Goal: Task Accomplishment & Management: Manage account settings

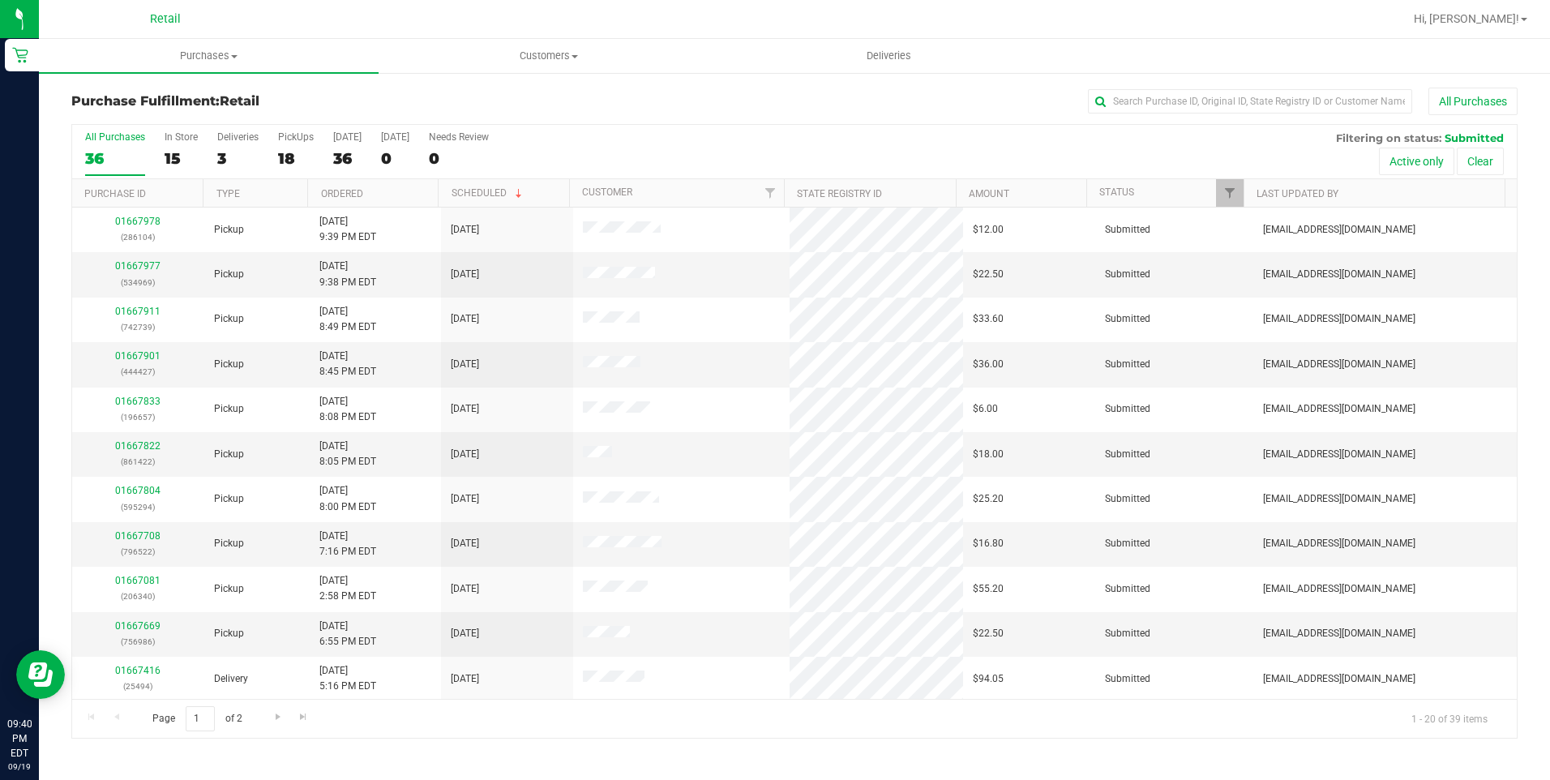
click at [326, 156] on div "All Purchases 36 In Store 15 Deliveries 3 PickUps 18 Today 36 Tomorrow 0 Needs …" at bounding box center [794, 152] width 1445 height 54
click at [339, 156] on div "36" at bounding box center [347, 158] width 28 height 19
click at [0, 0] on input "Today 36" at bounding box center [0, 0] width 0 height 0
click at [345, 198] on link "Ordered" at bounding box center [342, 193] width 42 height 11
click at [302, 714] on span "Go to the last page" at bounding box center [303, 716] width 13 height 13
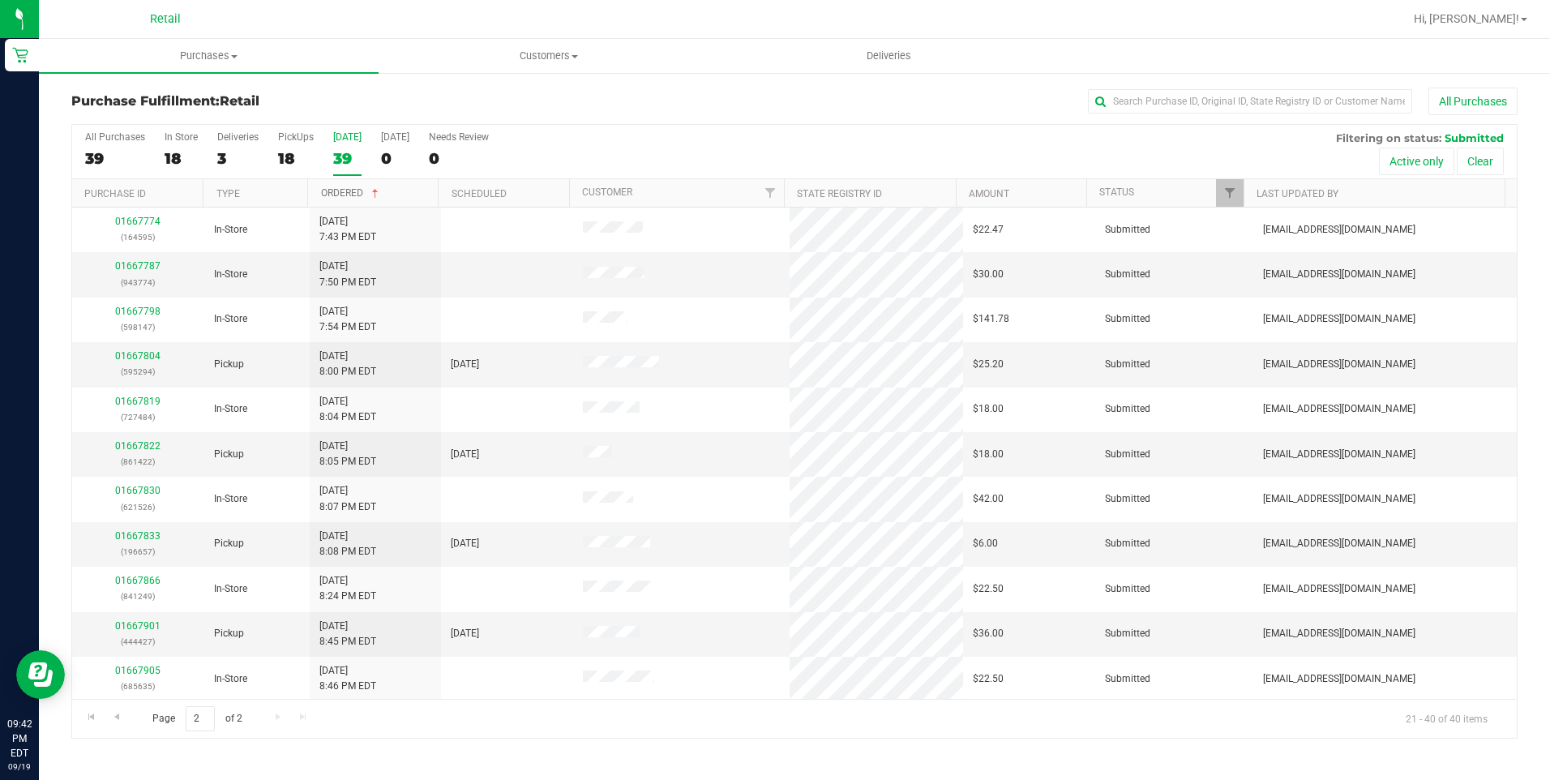
click at [371, 194] on span at bounding box center [375, 193] width 13 height 13
click at [352, 199] on link "Ordered" at bounding box center [342, 193] width 42 height 11
click at [345, 156] on div "39" at bounding box center [347, 158] width 28 height 19
click at [0, 0] on input "Today 39" at bounding box center [0, 0] width 0 height 0
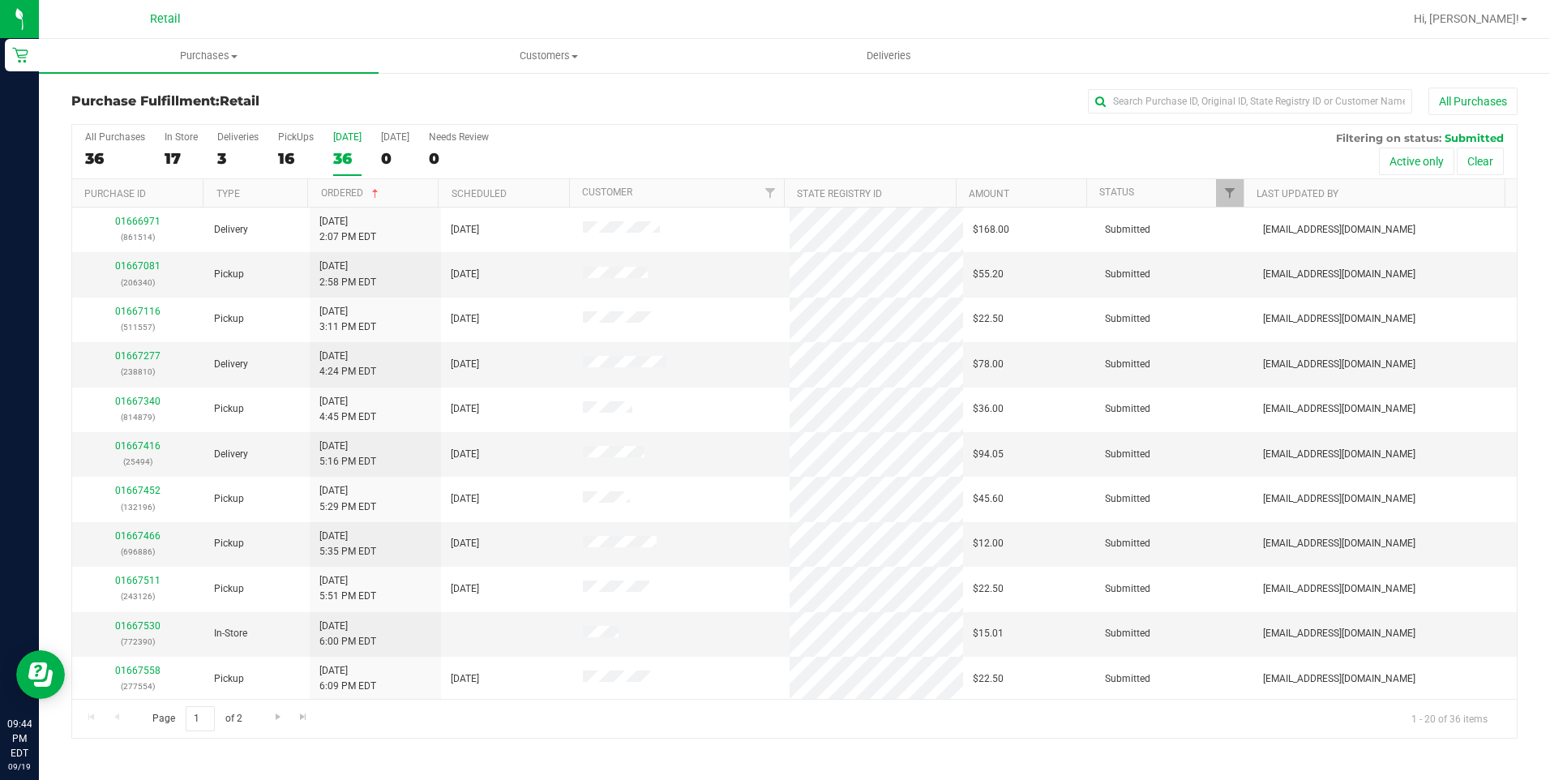
click at [345, 156] on div "36" at bounding box center [347, 158] width 28 height 19
click at [0, 0] on input "Today 36" at bounding box center [0, 0] width 0 height 0
click at [285, 165] on div "16" at bounding box center [296, 158] width 36 height 19
click at [0, 0] on input "PickUps 16" at bounding box center [0, 0] width 0 height 0
click at [318, 186] on th "Ordered" at bounding box center [372, 193] width 131 height 28
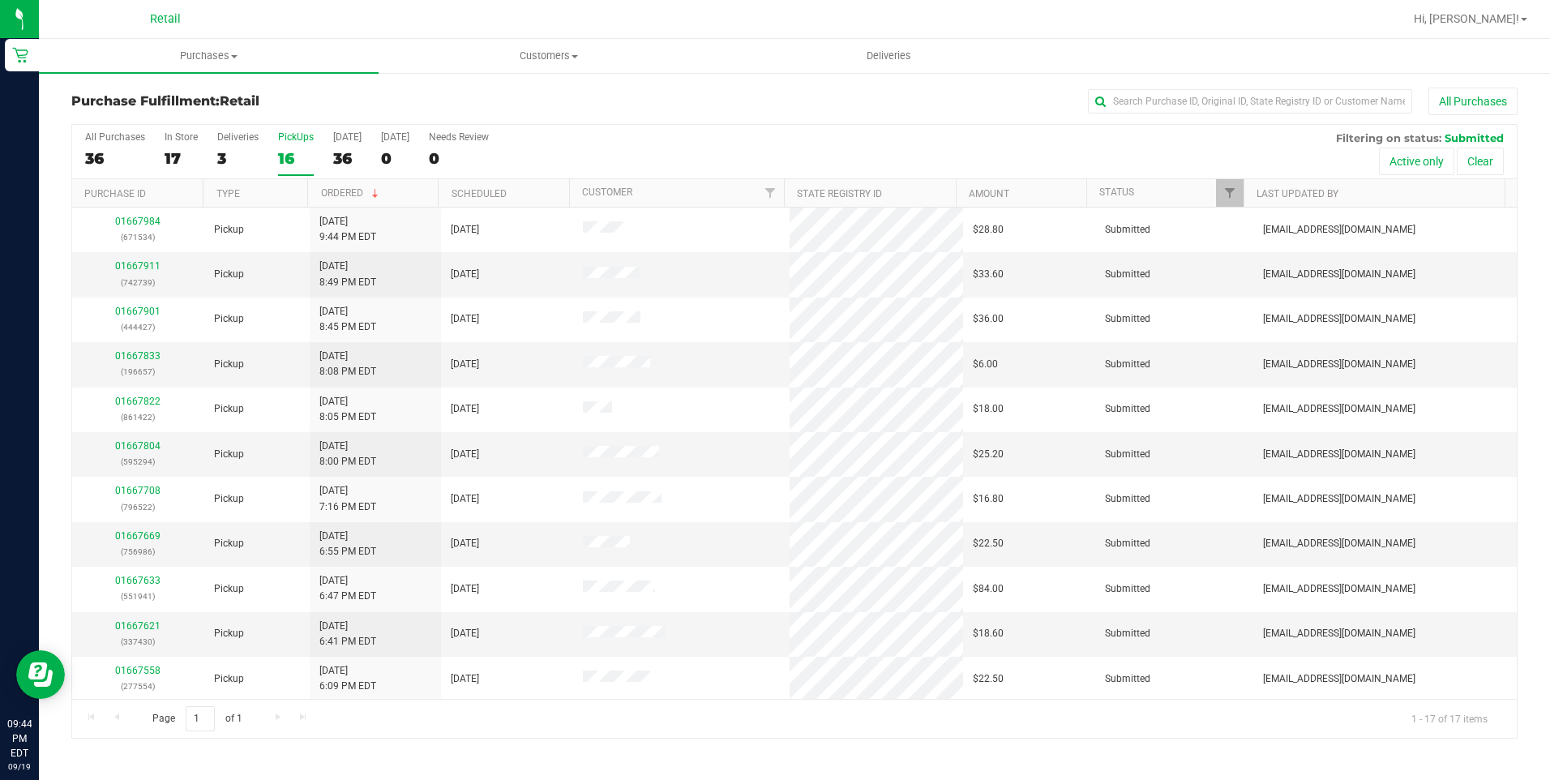
click at [318, 186] on th "Ordered" at bounding box center [372, 193] width 131 height 28
click at [338, 195] on link "Ordered" at bounding box center [342, 193] width 42 height 11
click at [220, 50] on span "Purchases" at bounding box center [209, 56] width 340 height 15
click at [195, 115] on li "Fulfillment" at bounding box center [209, 117] width 340 height 19
click at [493, 108] on h3 "Purchase Fulfillment: Retail" at bounding box center [312, 101] width 482 height 15
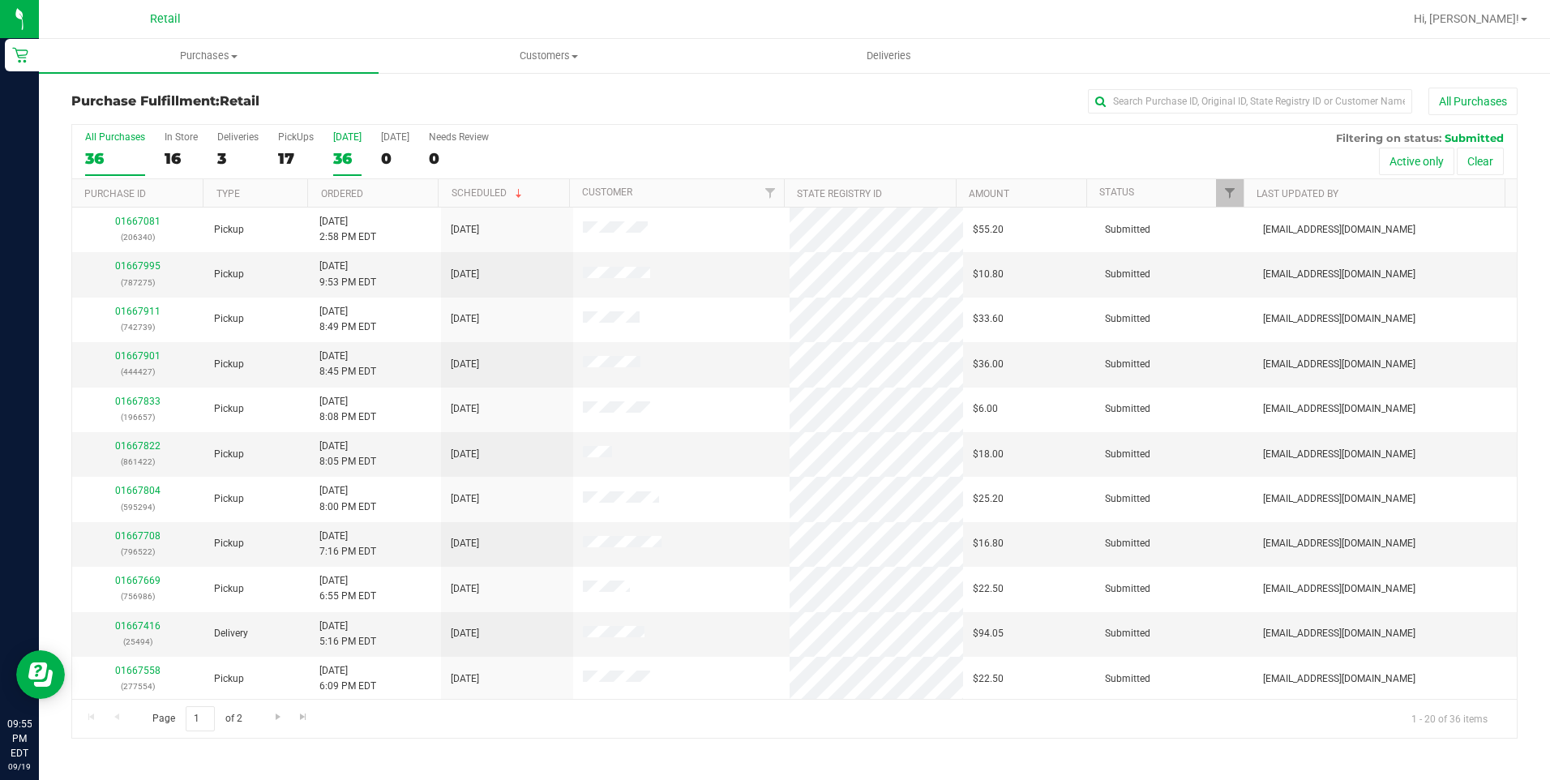
click at [342, 156] on div "36" at bounding box center [347, 158] width 28 height 19
click at [0, 0] on input "Today 36" at bounding box center [0, 0] width 0 height 0
click at [347, 188] on link "Ordered" at bounding box center [342, 193] width 42 height 11
click at [293, 152] on div "17" at bounding box center [296, 158] width 36 height 19
click at [0, 0] on input "PickUps 17" at bounding box center [0, 0] width 0 height 0
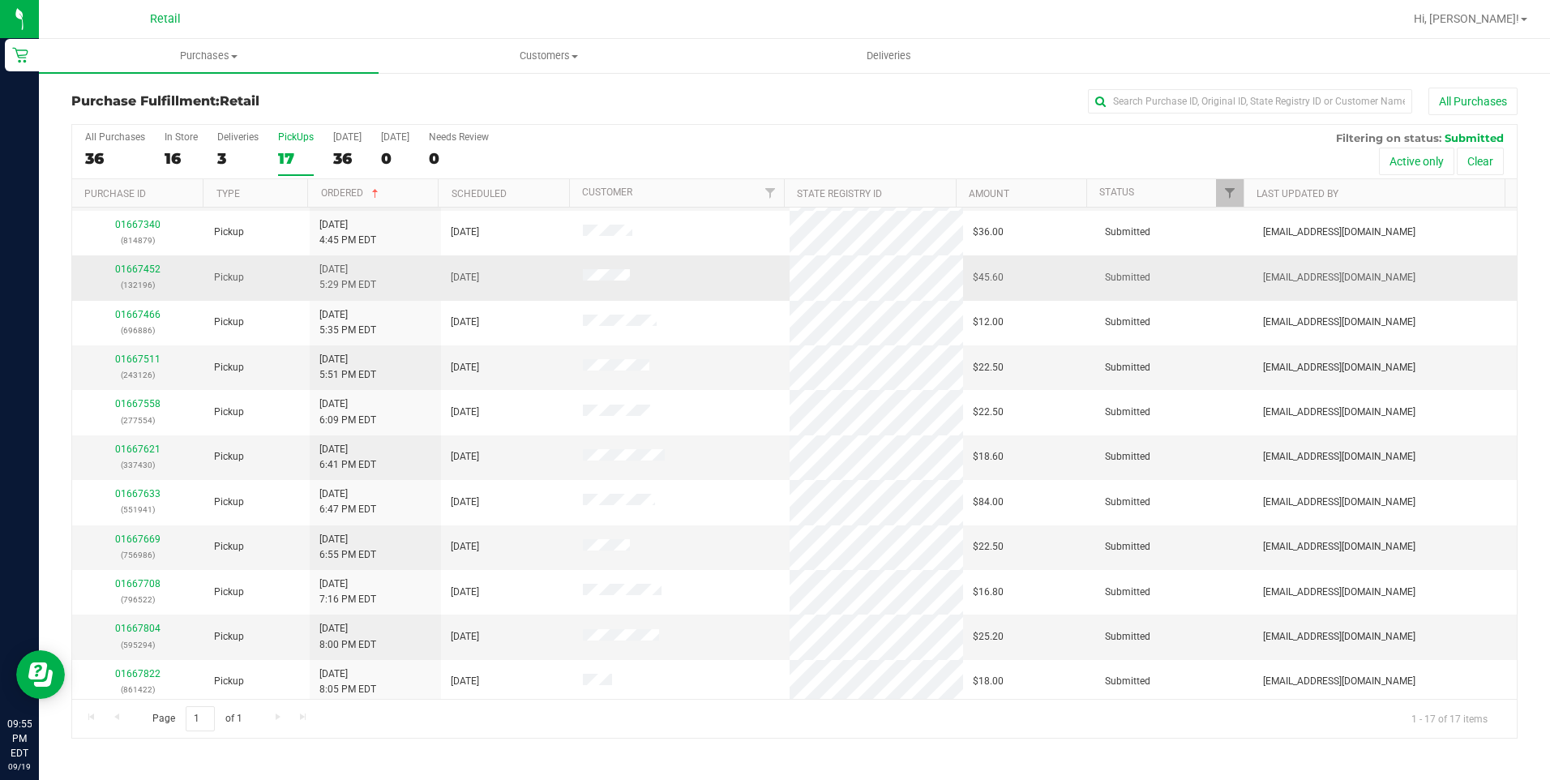
scroll to position [272, 0]
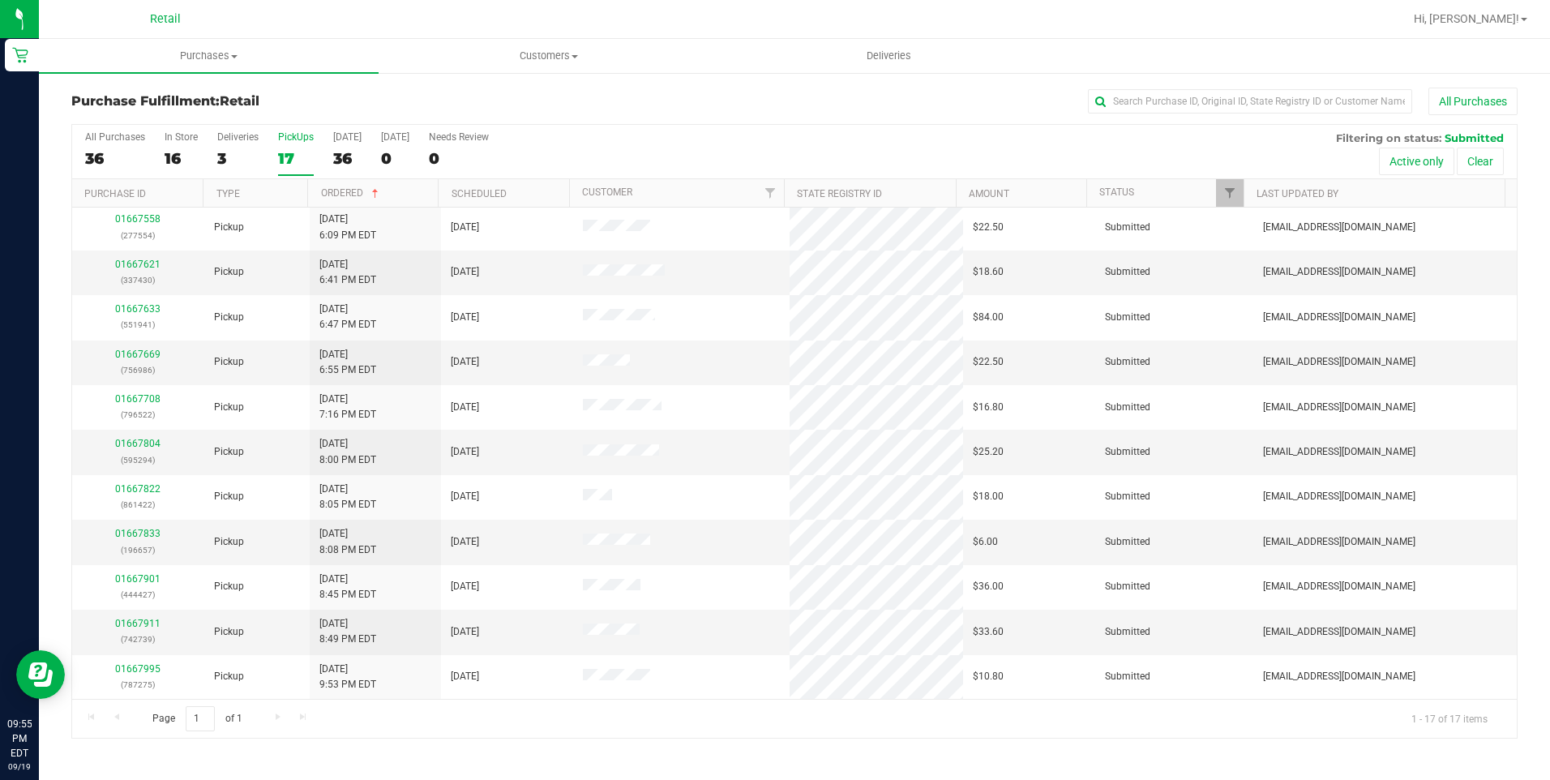
click at [538, 722] on div "Page 1 of 1 1 - 17 of 17 items" at bounding box center [794, 718] width 1445 height 39
click at [341, 152] on div "36" at bounding box center [347, 158] width 28 height 19
click at [0, 0] on input "Today 36" at bounding box center [0, 0] width 0 height 0
click at [350, 186] on th "Ordered" at bounding box center [372, 193] width 131 height 28
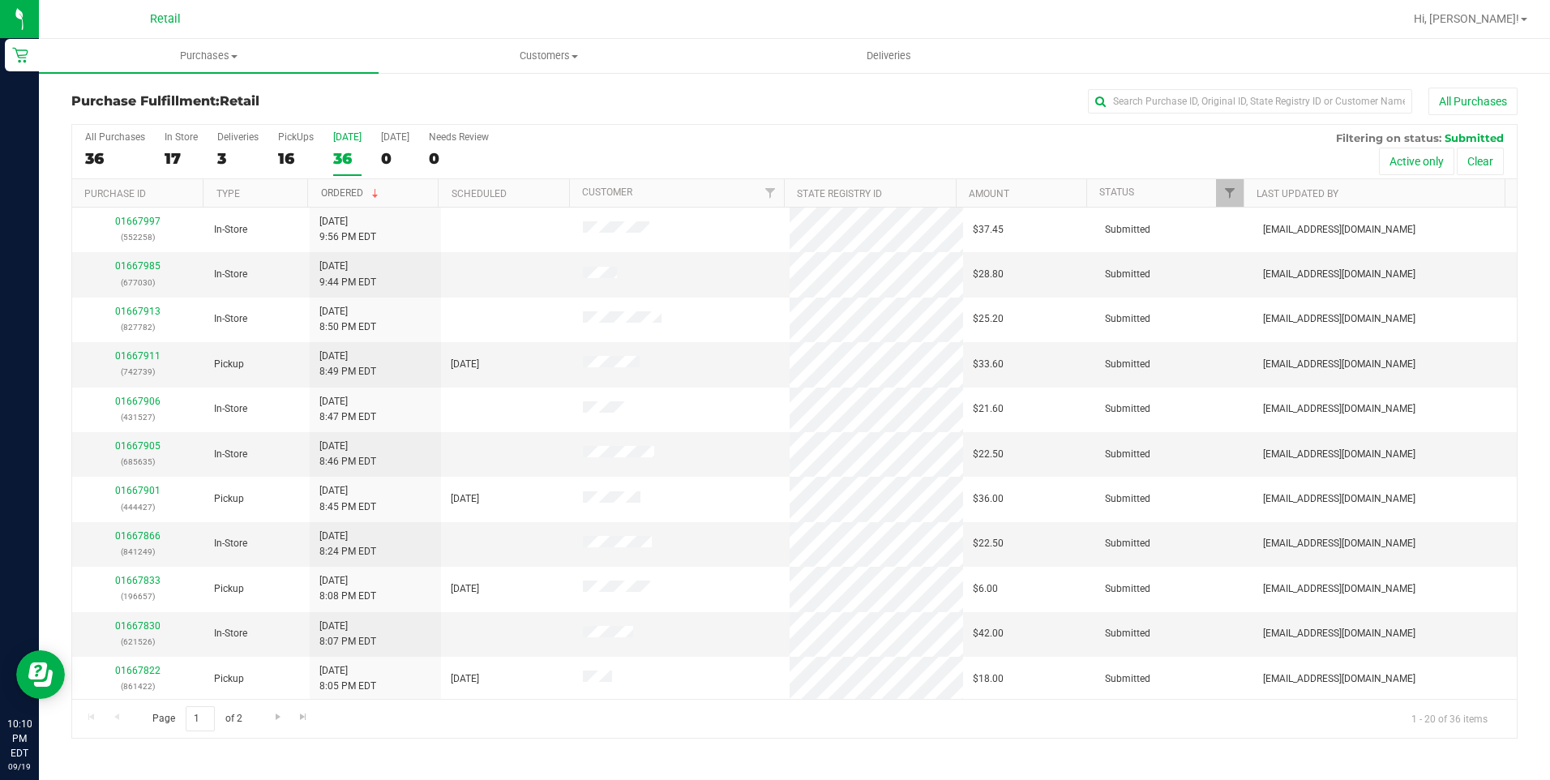
click at [367, 192] on link "Ordered" at bounding box center [351, 192] width 61 height 11
click at [345, 190] on link "Ordered" at bounding box center [342, 193] width 42 height 11
click at [536, 117] on div "Purchase Fulfillment: Retail All Purchases" at bounding box center [794, 106] width 1446 height 36
click at [336, 161] on div "36" at bounding box center [347, 158] width 28 height 19
click at [0, 0] on input "Today 36" at bounding box center [0, 0] width 0 height 0
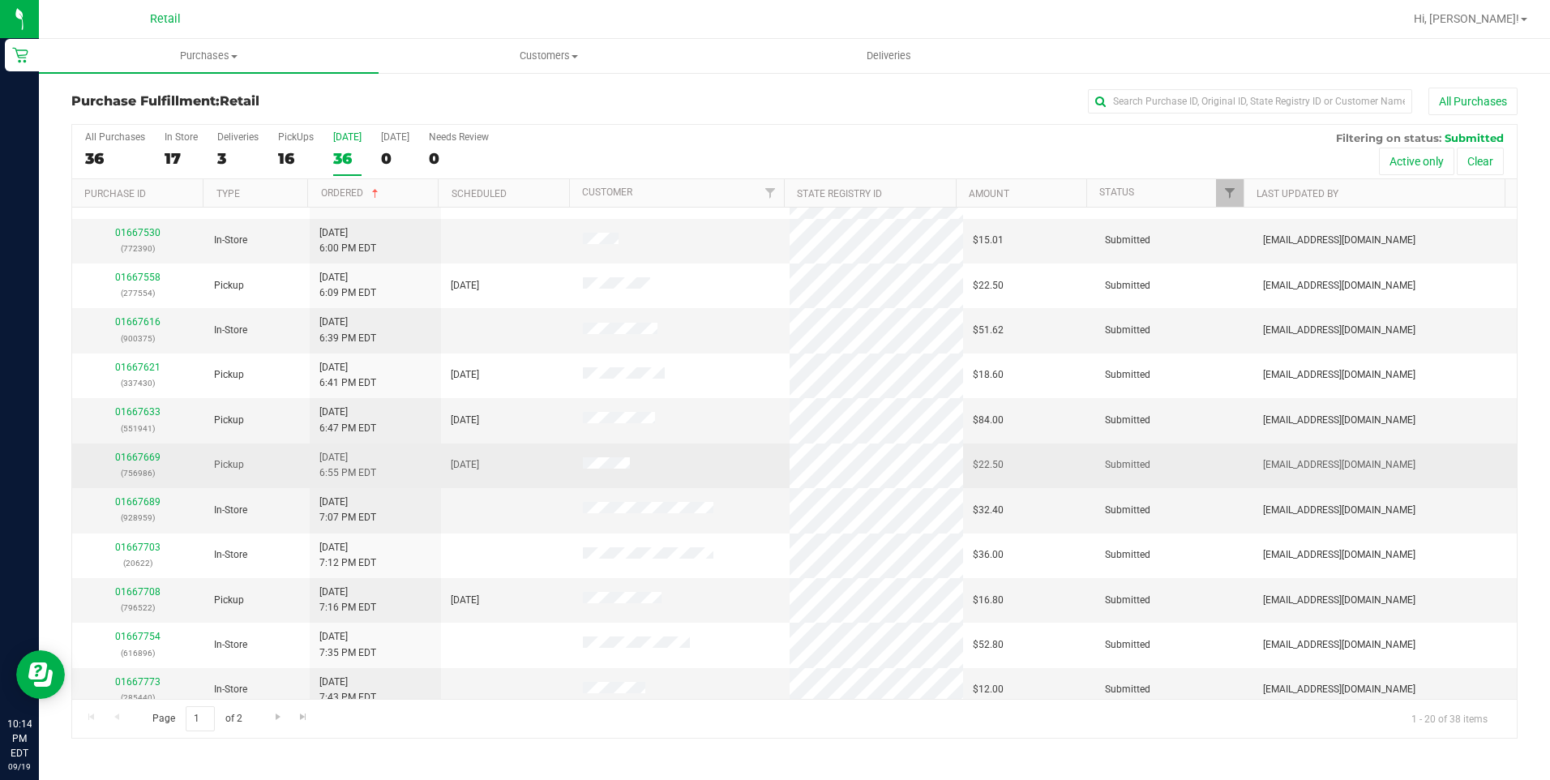
scroll to position [406, 0]
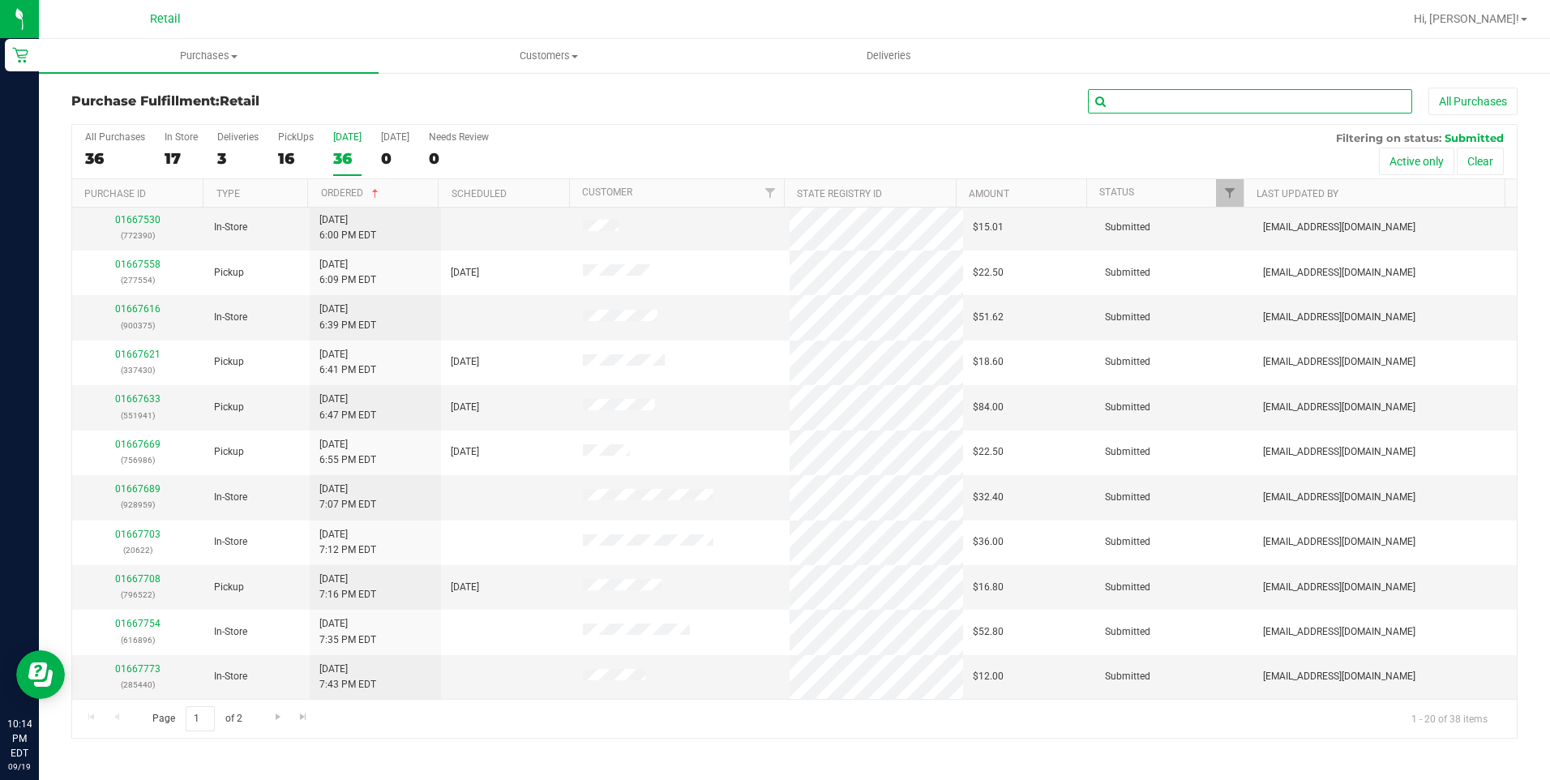
click at [1182, 92] on input "text" at bounding box center [1250, 101] width 324 height 24
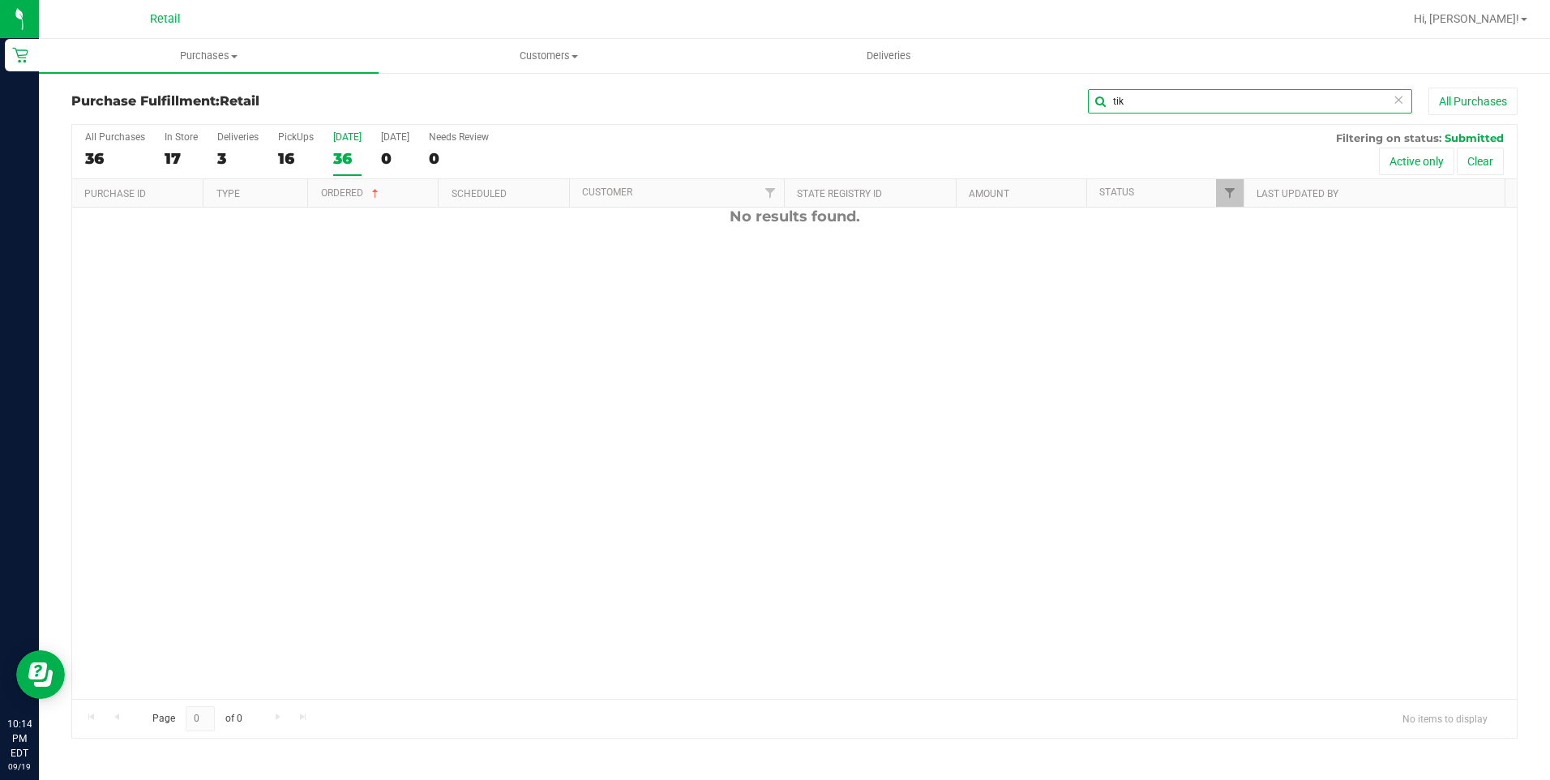
scroll to position [0, 0]
click at [338, 159] on div "36" at bounding box center [347, 158] width 28 height 19
click at [0, 0] on input "Today 36" at bounding box center [0, 0] width 0 height 0
drag, startPoint x: 1157, startPoint y: 105, endPoint x: 1186, endPoint y: 100, distance: 29.6
click at [1162, 105] on input "tik" at bounding box center [1250, 101] width 324 height 24
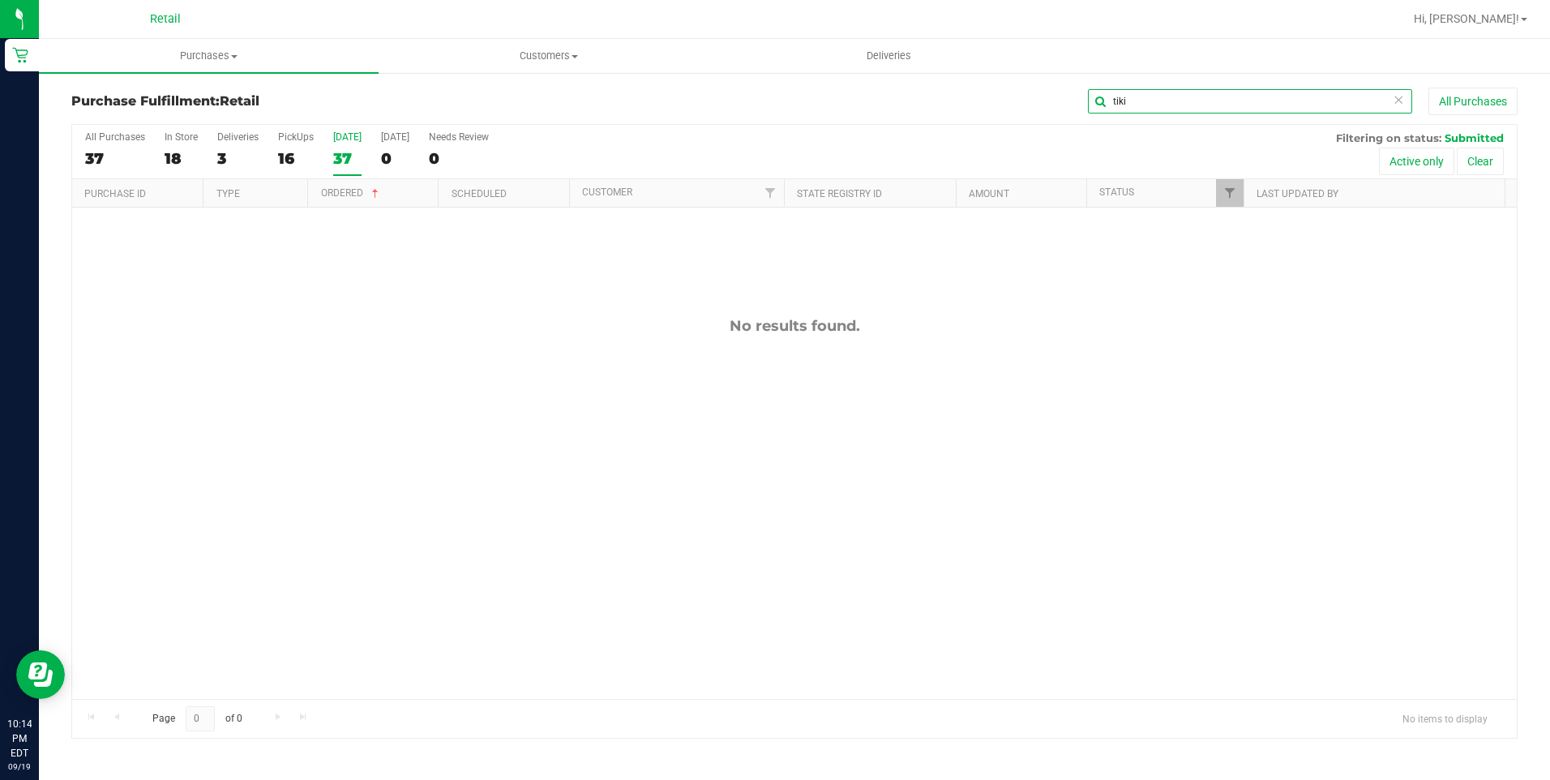
type input "tiki"
drag, startPoint x: 1160, startPoint y: 105, endPoint x: 855, endPoint y: 161, distance: 309.8
click at [855, 161] on div "Purchase Fulfillment: Retail tiki All Purchases All Purchases 37 In Store 18 De…" at bounding box center [794, 413] width 1446 height 651
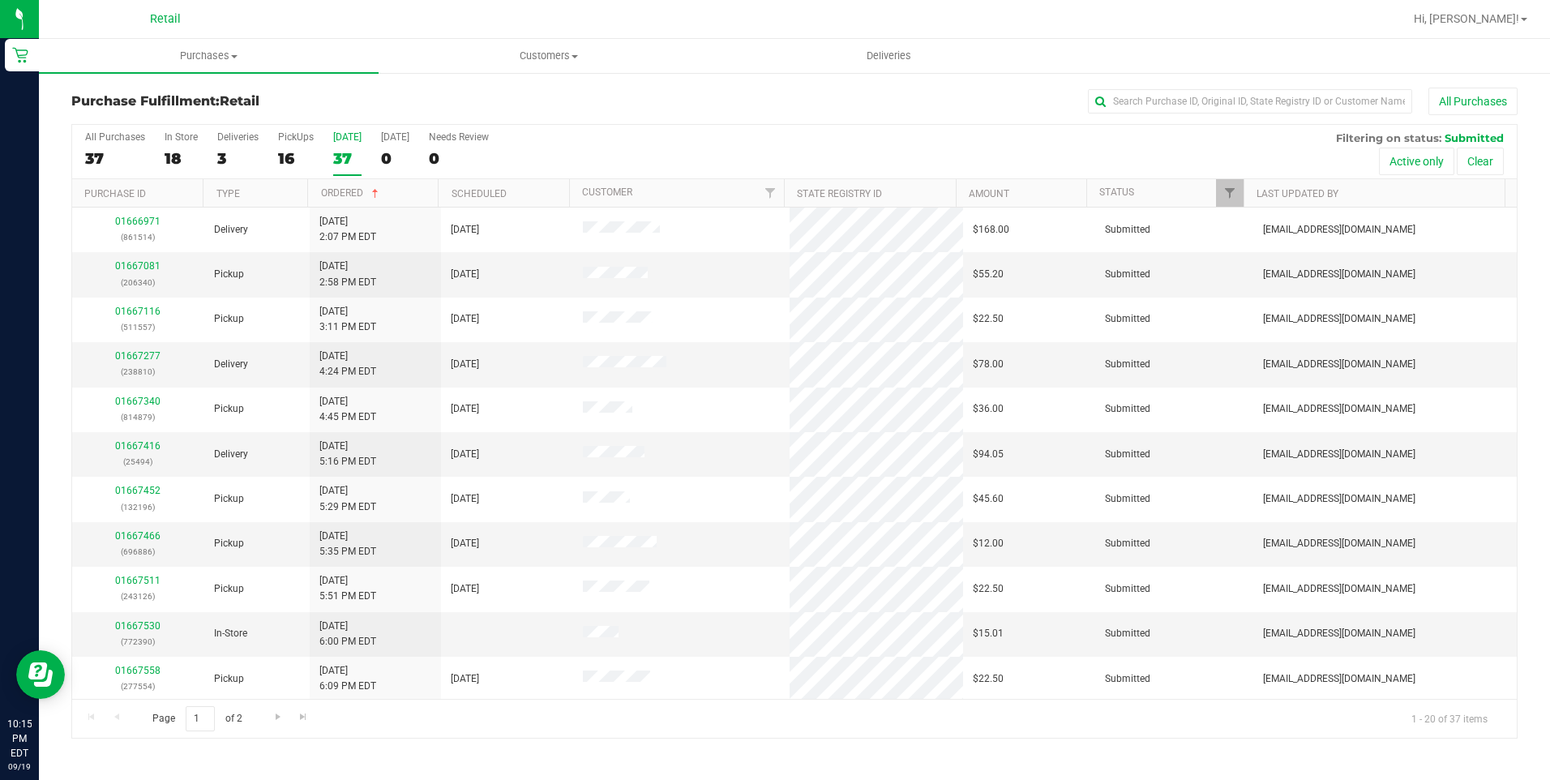
click at [326, 153] on div "All Purchases 37 In Store 18 Deliveries 3 PickUps 16 Today 37 Tomorrow 0 Needs …" at bounding box center [794, 152] width 1445 height 54
click at [337, 163] on div "All Purchases 37 In Store 18 Deliveries 3 PickUps 16 Today 37 Tomorrow 0 Needs …" at bounding box center [794, 152] width 1445 height 54
click at [337, 163] on div "37" at bounding box center [347, 158] width 28 height 19
click at [0, 0] on input "Today 37" at bounding box center [0, 0] width 0 height 0
click at [177, 166] on div "17" at bounding box center [181, 158] width 33 height 19
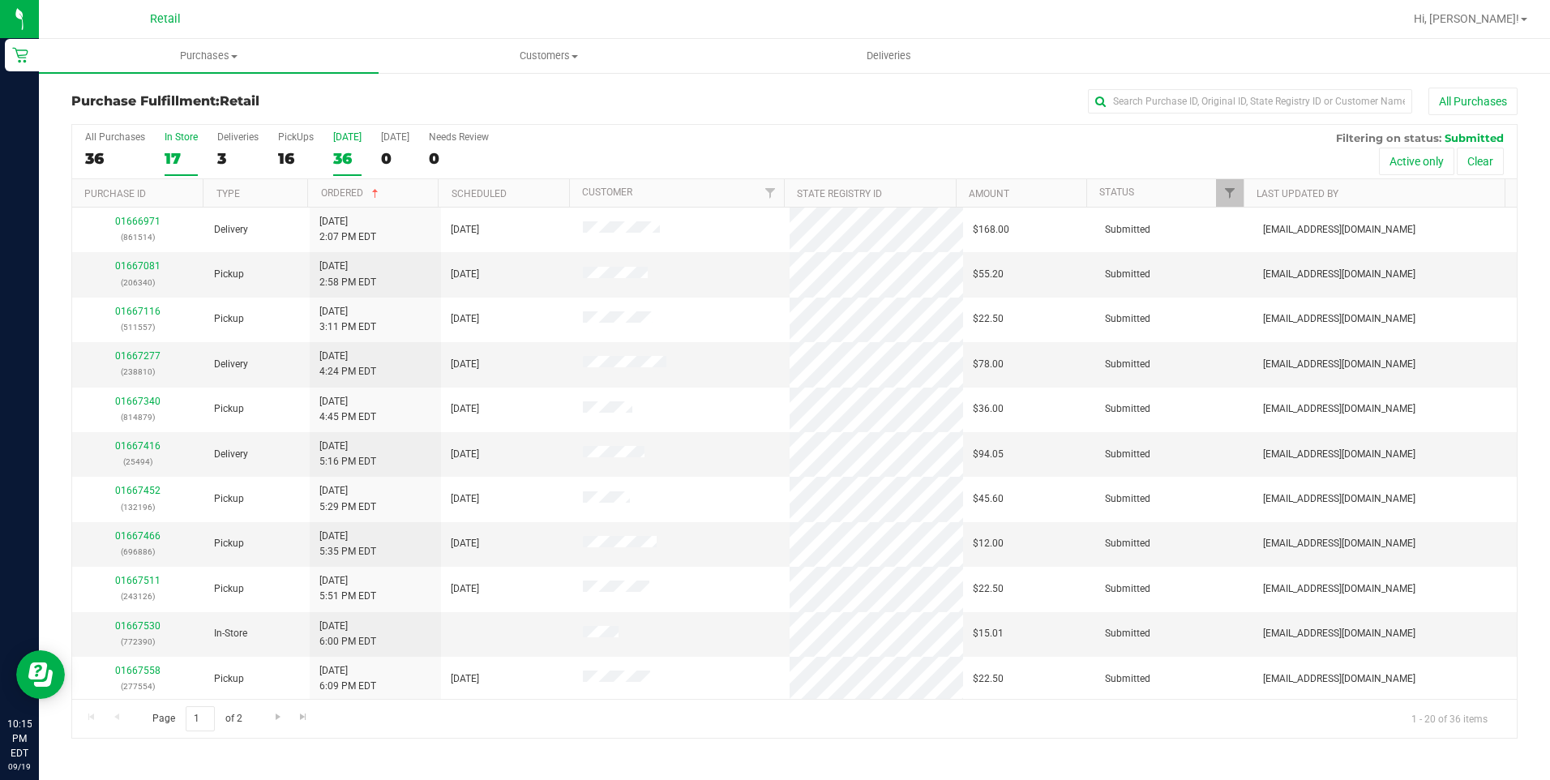
click at [0, 0] on input "In Store 17" at bounding box center [0, 0] width 0 height 0
click at [374, 191] on span at bounding box center [375, 193] width 13 height 13
click at [349, 188] on th "Ordered" at bounding box center [372, 193] width 131 height 28
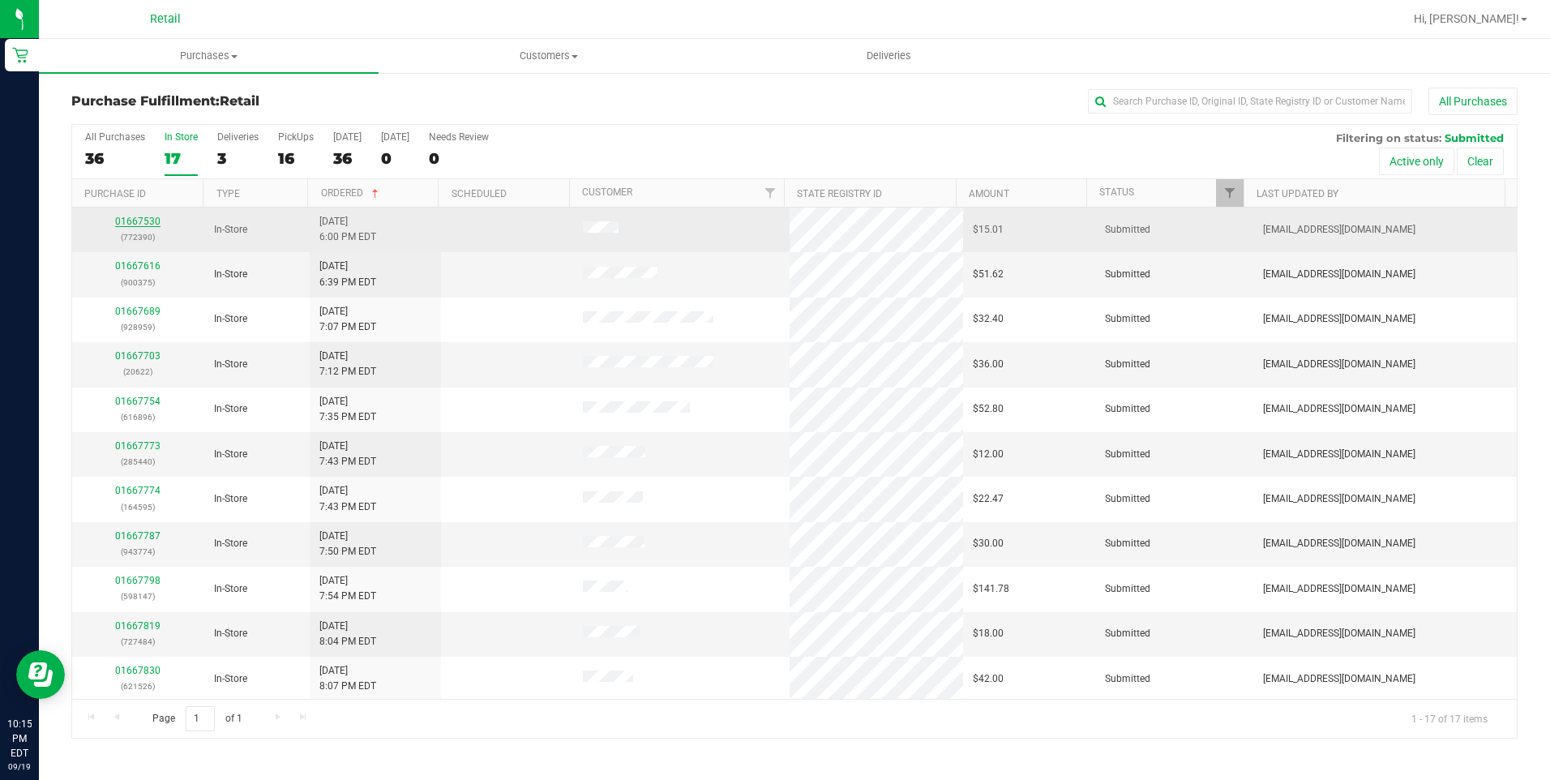
click at [129, 218] on link "01667530" at bounding box center [137, 221] width 45 height 11
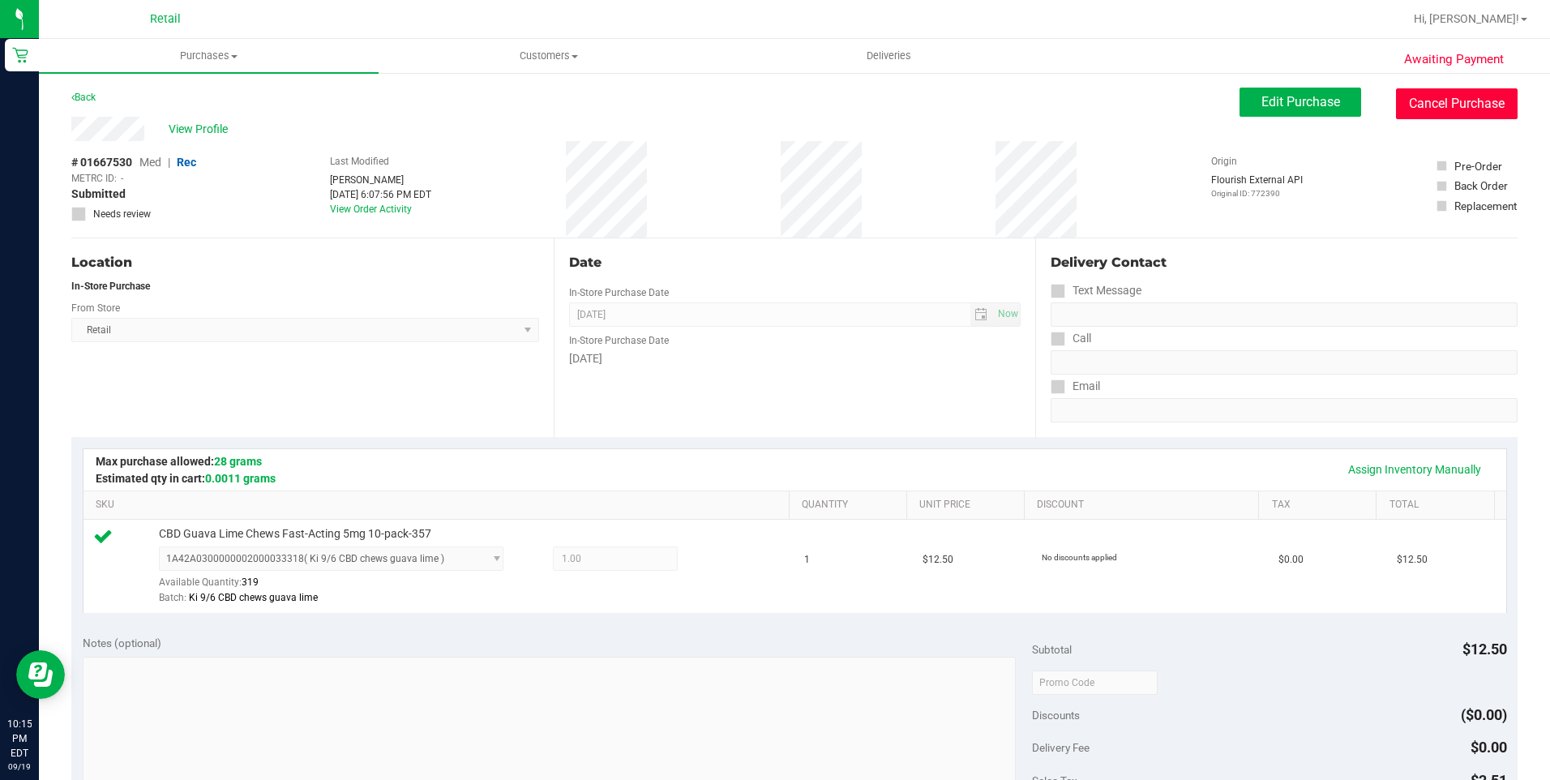
click at [1472, 100] on button "Cancel Purchase" at bounding box center [1457, 103] width 122 height 31
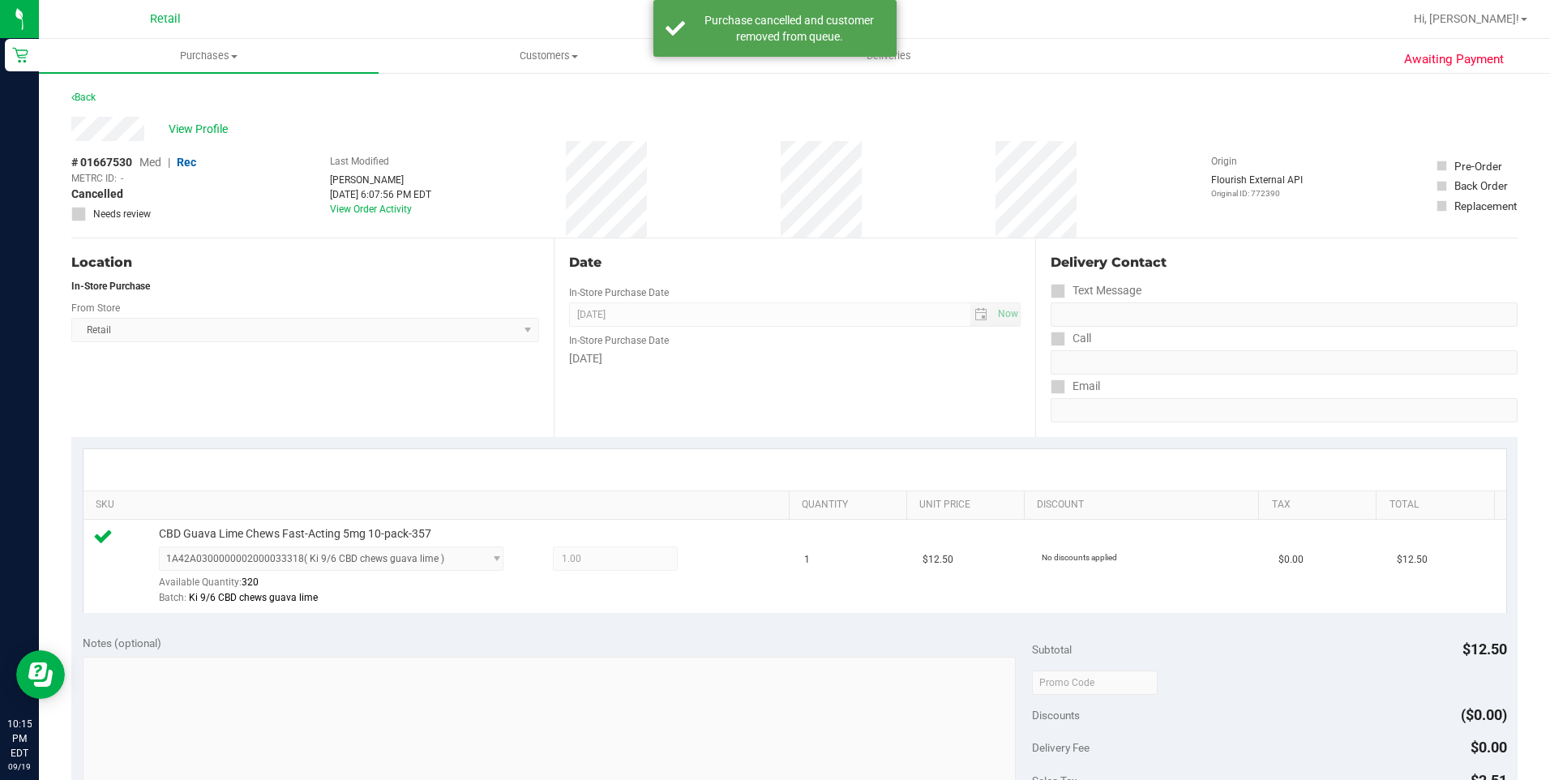
click at [260, 73] on link "Purchases Summary of purchases Fulfillment All purchases" at bounding box center [209, 56] width 340 height 34
click at [246, 58] on span "Purchases" at bounding box center [209, 56] width 340 height 15
click at [238, 55] on span at bounding box center [234, 56] width 6 height 3
click at [220, 113] on li "Fulfillment" at bounding box center [209, 117] width 340 height 19
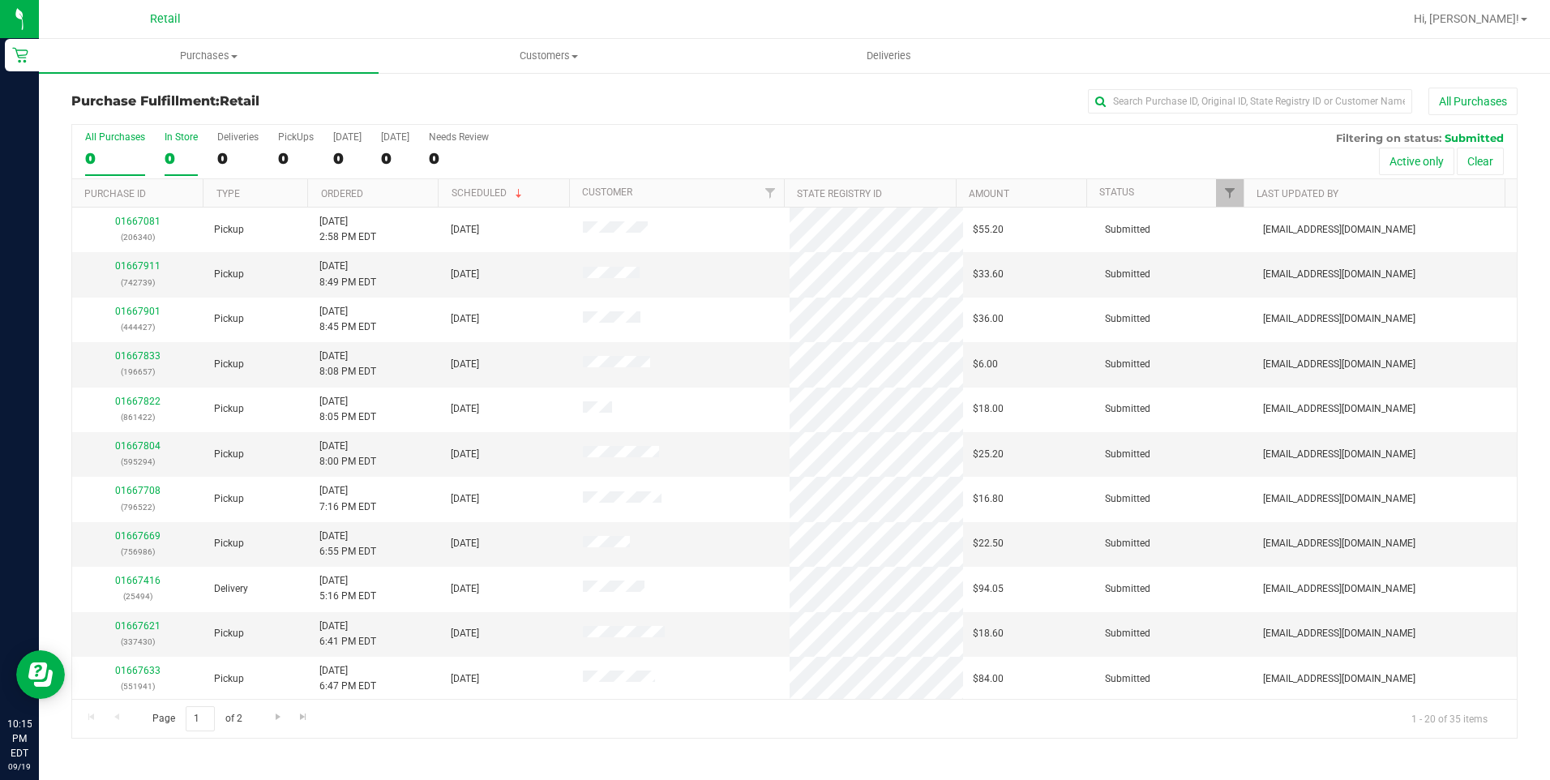
click at [183, 151] on div "0" at bounding box center [181, 158] width 33 height 19
click at [0, 0] on input "In Store 0" at bounding box center [0, 0] width 0 height 0
click at [334, 197] on link "Ordered" at bounding box center [342, 193] width 42 height 11
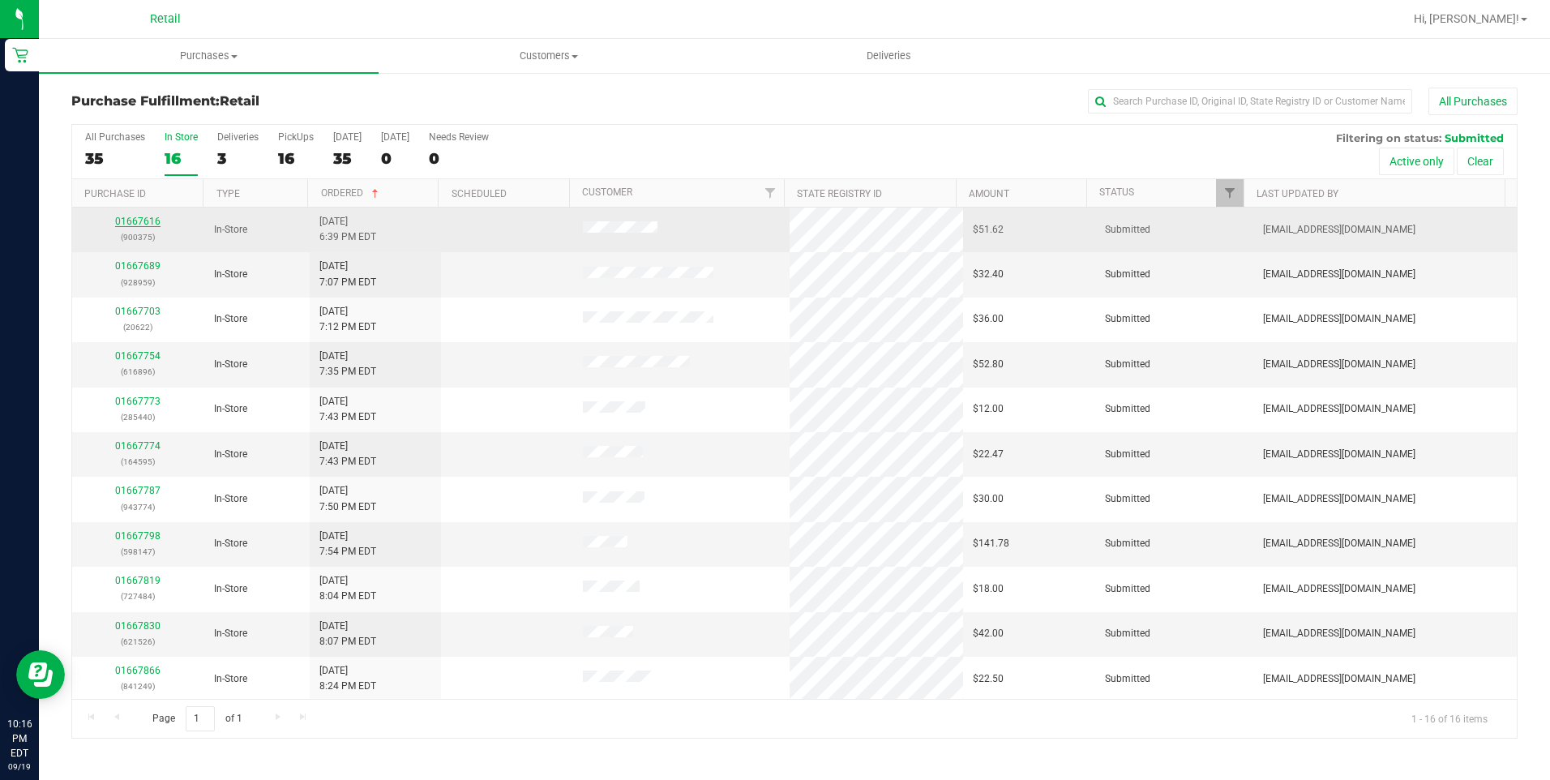
click at [139, 218] on link "01667616" at bounding box center [137, 221] width 45 height 11
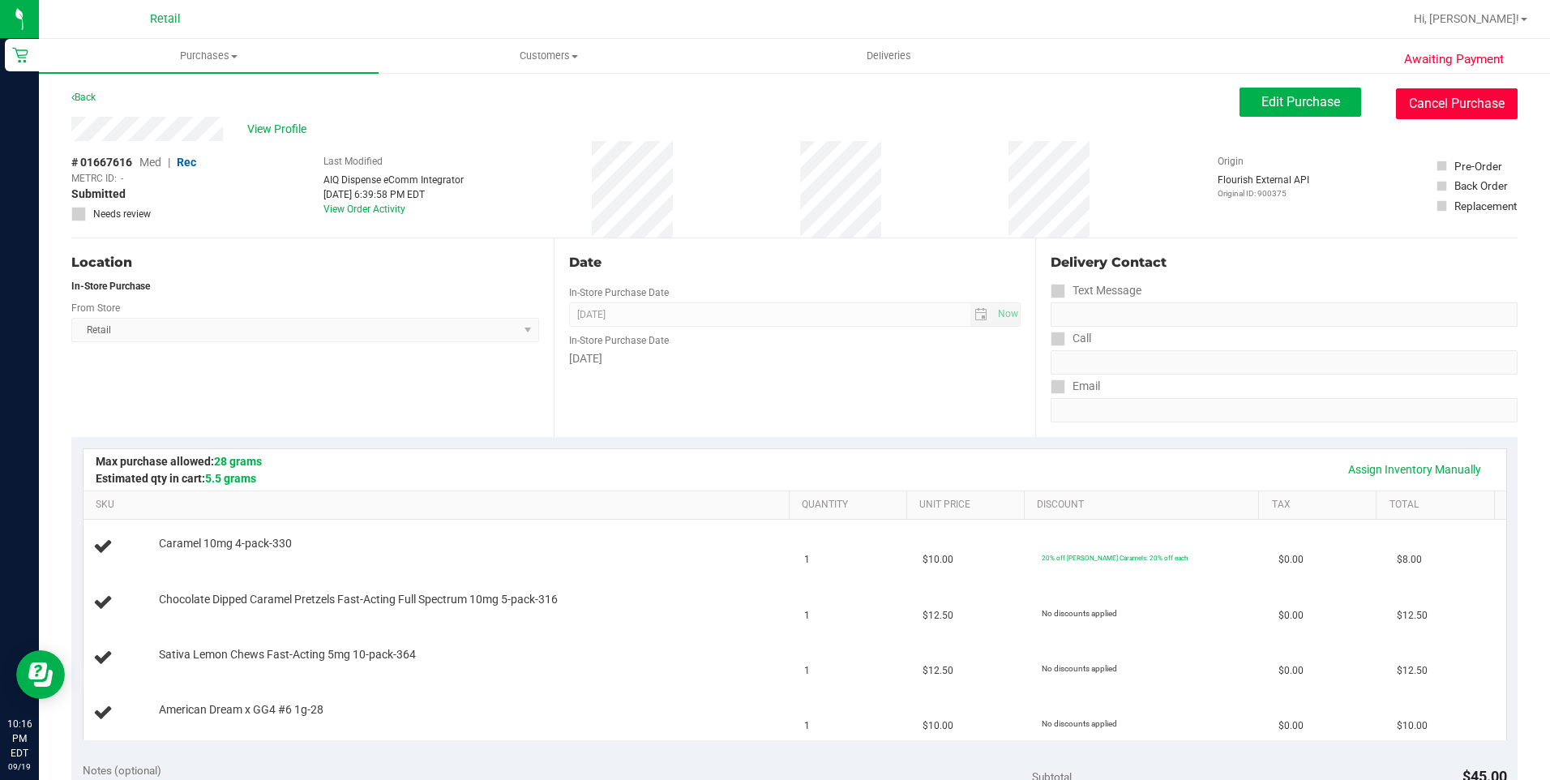
click at [1404, 107] on button "Cancel Purchase" at bounding box center [1457, 103] width 122 height 31
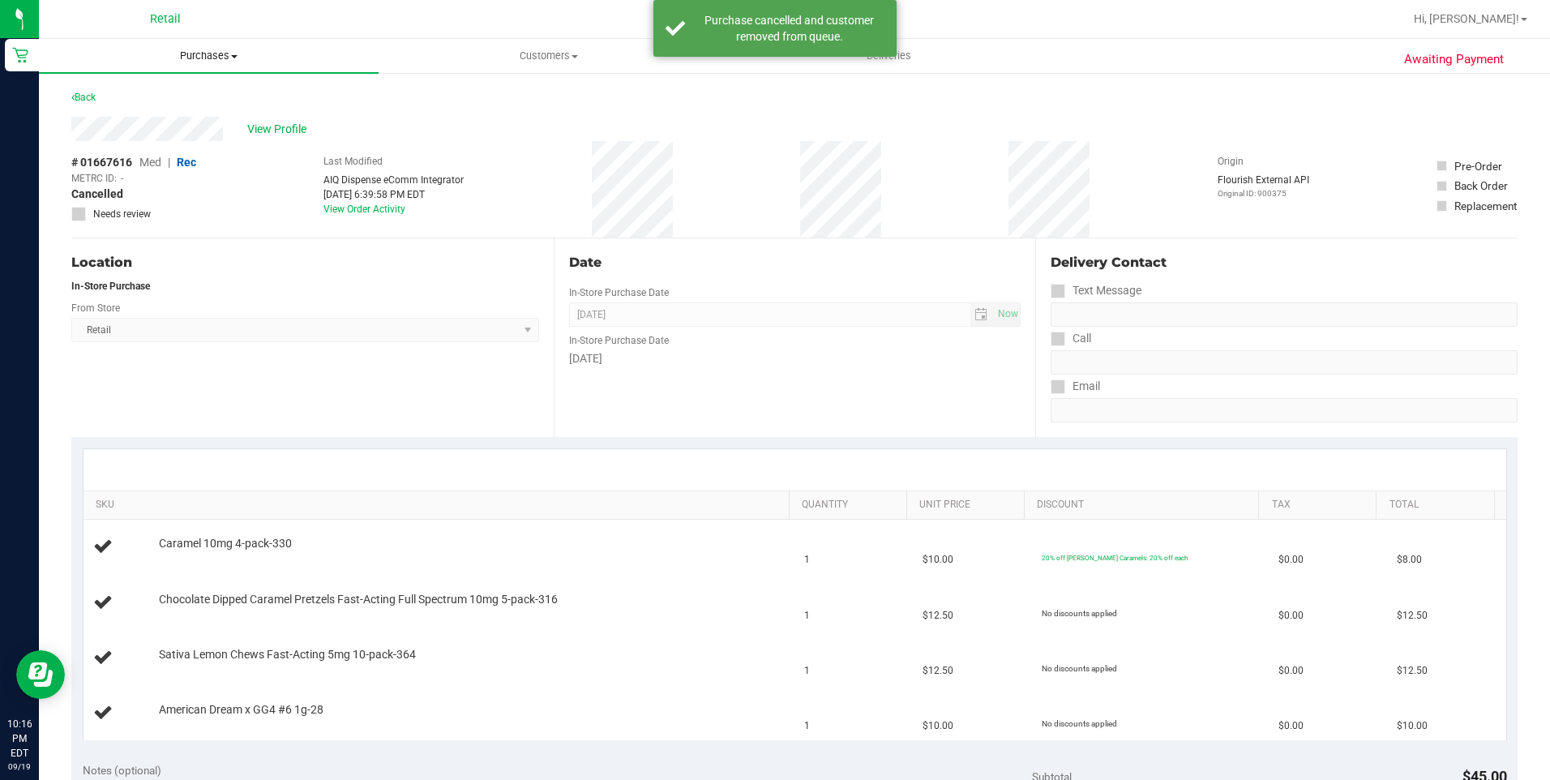
click at [207, 42] on uib-tab-heading "Purchases Summary of purchases Fulfillment All purchases" at bounding box center [209, 56] width 340 height 34
click at [164, 118] on li "Fulfillment" at bounding box center [209, 117] width 340 height 19
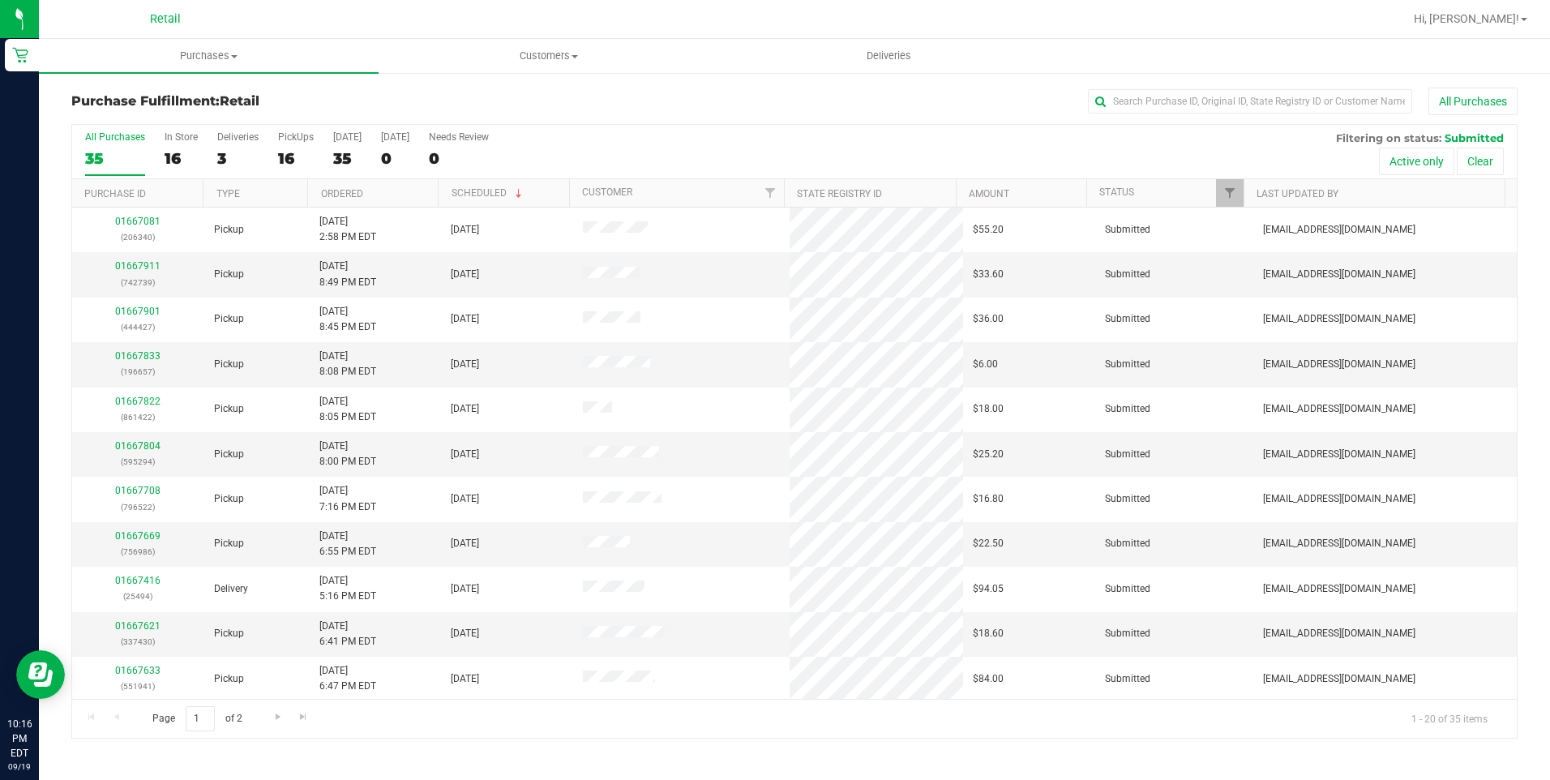
click at [331, 155] on div "All Purchases 35 In Store 16 Deliveries 3 PickUps 16 Today 35 Tomorrow 0 Needs …" at bounding box center [794, 152] width 1445 height 54
click at [333, 155] on div "35" at bounding box center [347, 158] width 28 height 19
click at [0, 0] on input "Today 35" at bounding box center [0, 0] width 0 height 0
click at [285, 165] on div "16" at bounding box center [296, 158] width 36 height 19
click at [0, 0] on input "PickUps 16" at bounding box center [0, 0] width 0 height 0
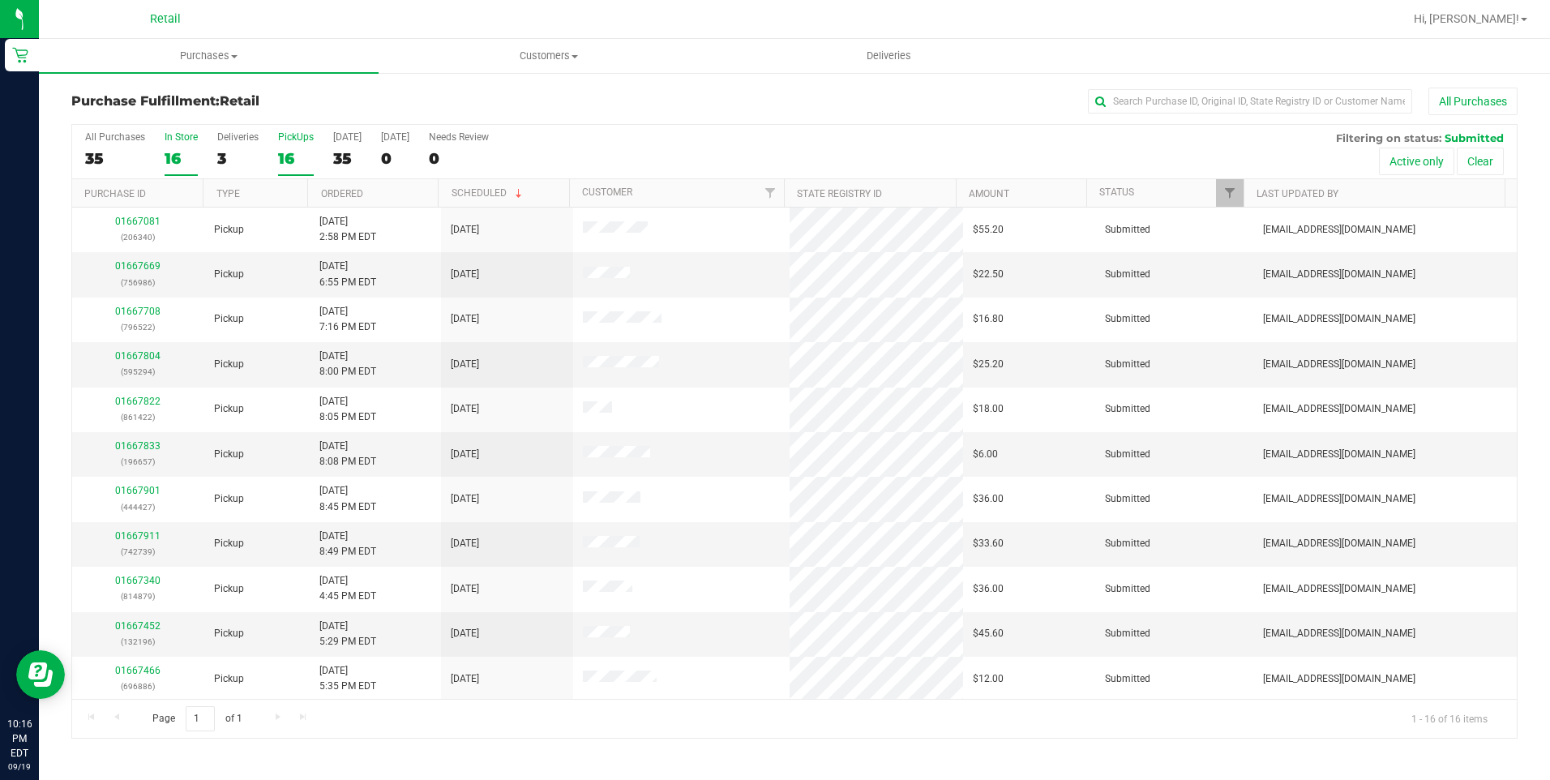
click at [176, 154] on div "16" at bounding box center [181, 158] width 33 height 19
click at [0, 0] on input "In Store 16" at bounding box center [0, 0] width 0 height 0
click at [348, 194] on link "Ordered" at bounding box center [342, 193] width 42 height 11
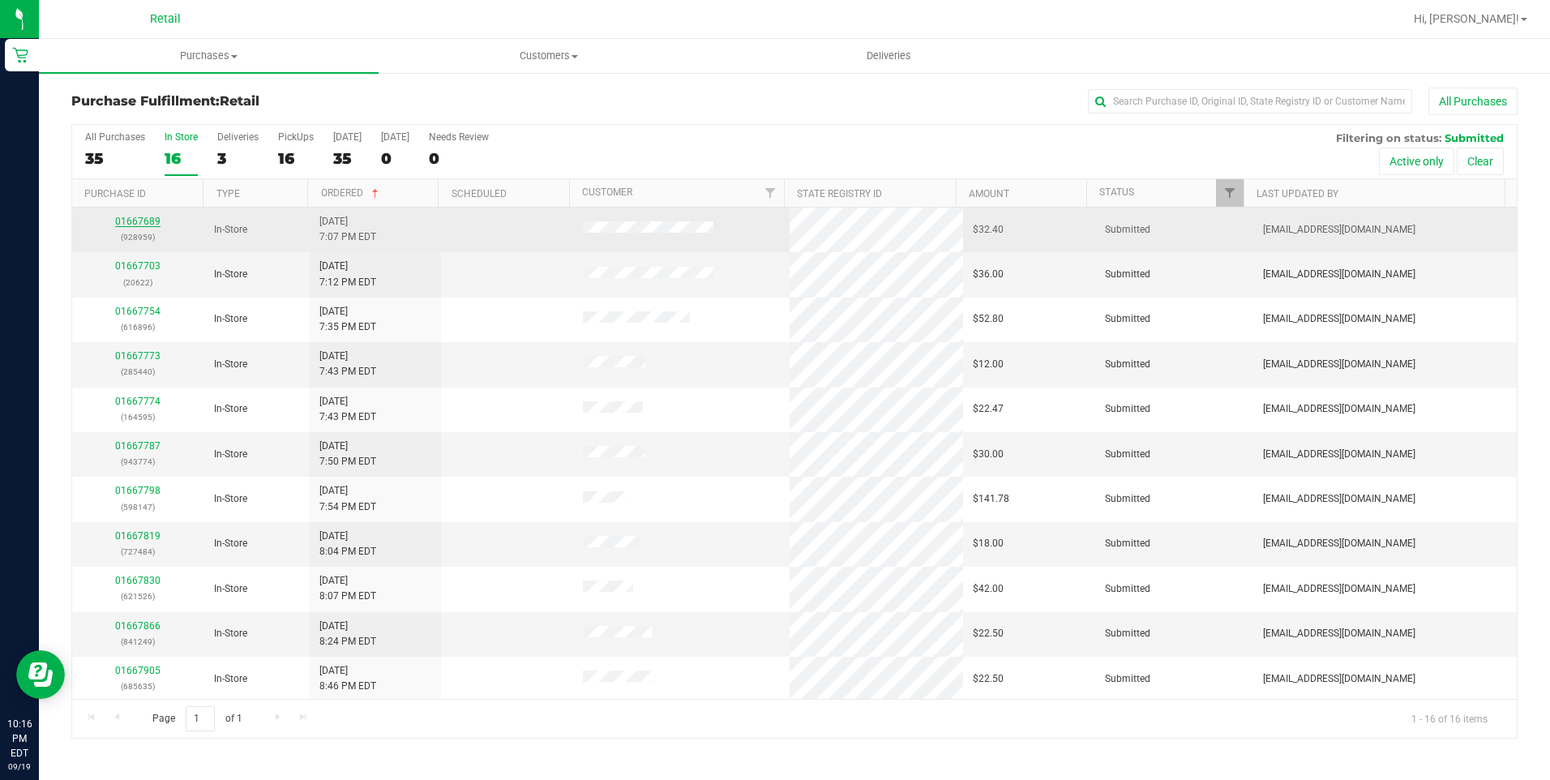
click at [137, 218] on link "01667689" at bounding box center [137, 221] width 45 height 11
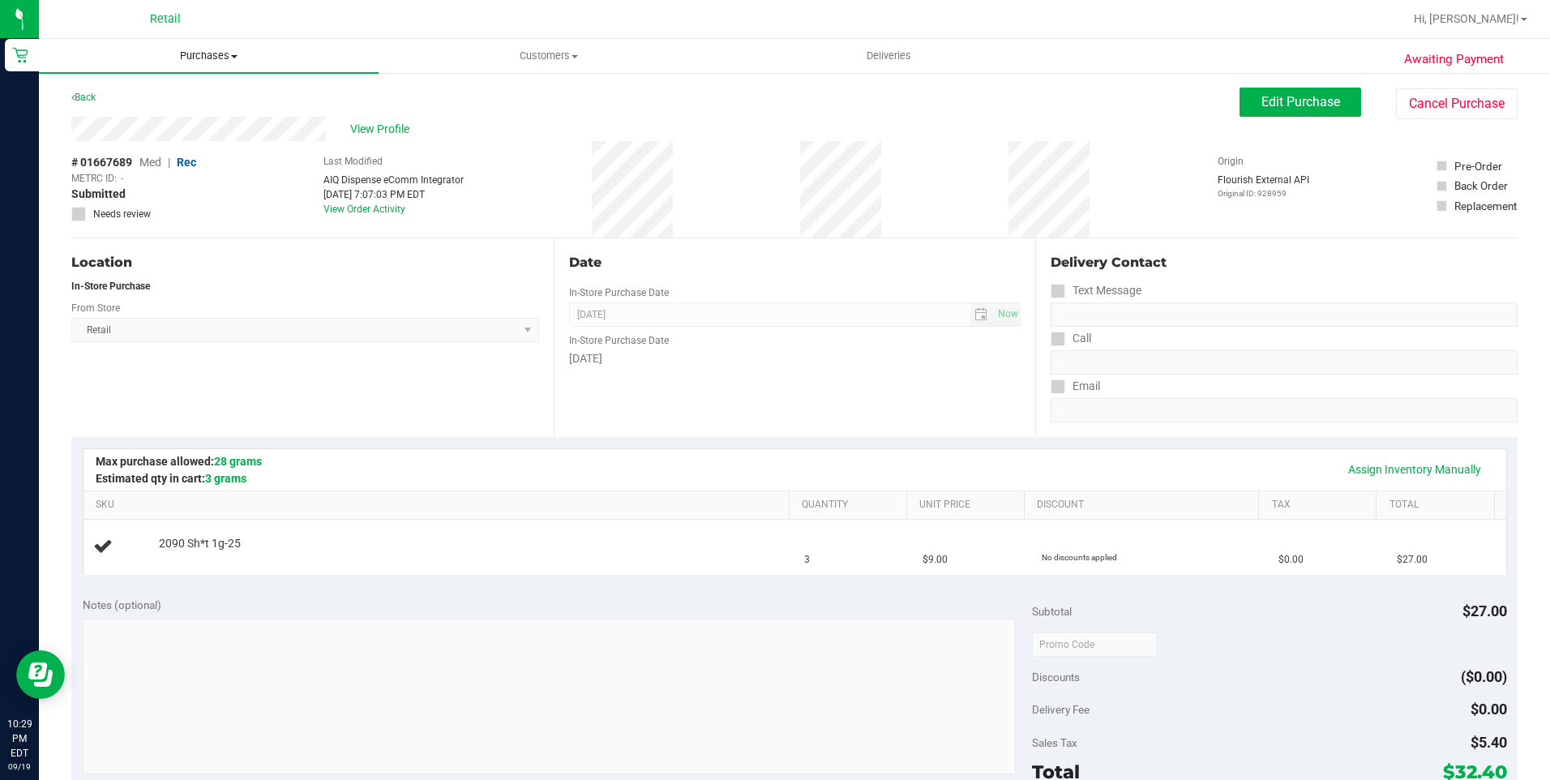
click at [192, 53] on span "Purchases" at bounding box center [209, 56] width 340 height 15
click at [195, 111] on li "Fulfillment" at bounding box center [209, 117] width 340 height 19
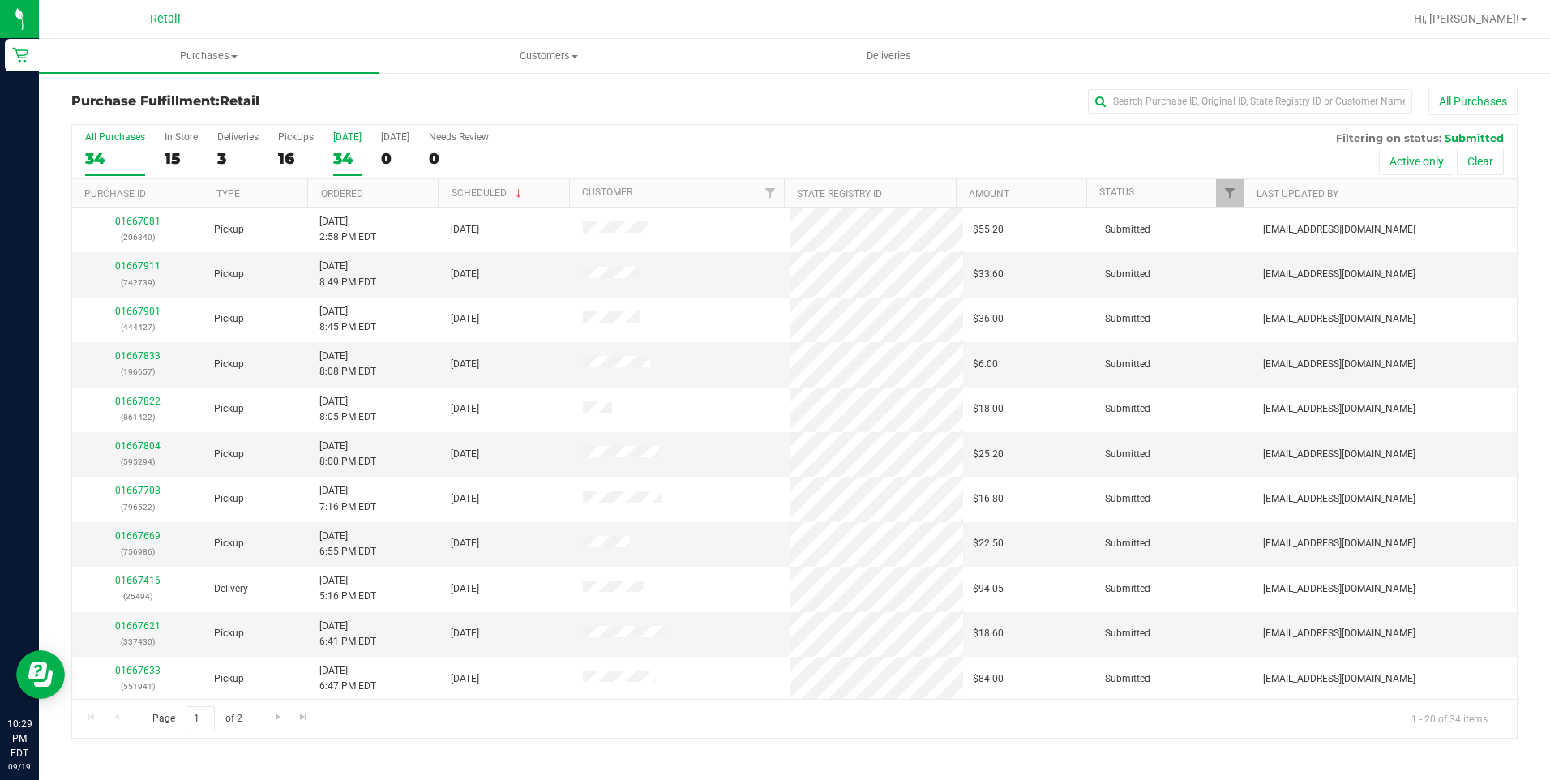
click at [349, 148] on label "Today 34" at bounding box center [347, 153] width 28 height 45
click at [0, 0] on input "Today 34" at bounding box center [0, 0] width 0 height 0
click at [338, 199] on link "Ordered" at bounding box center [342, 193] width 42 height 11
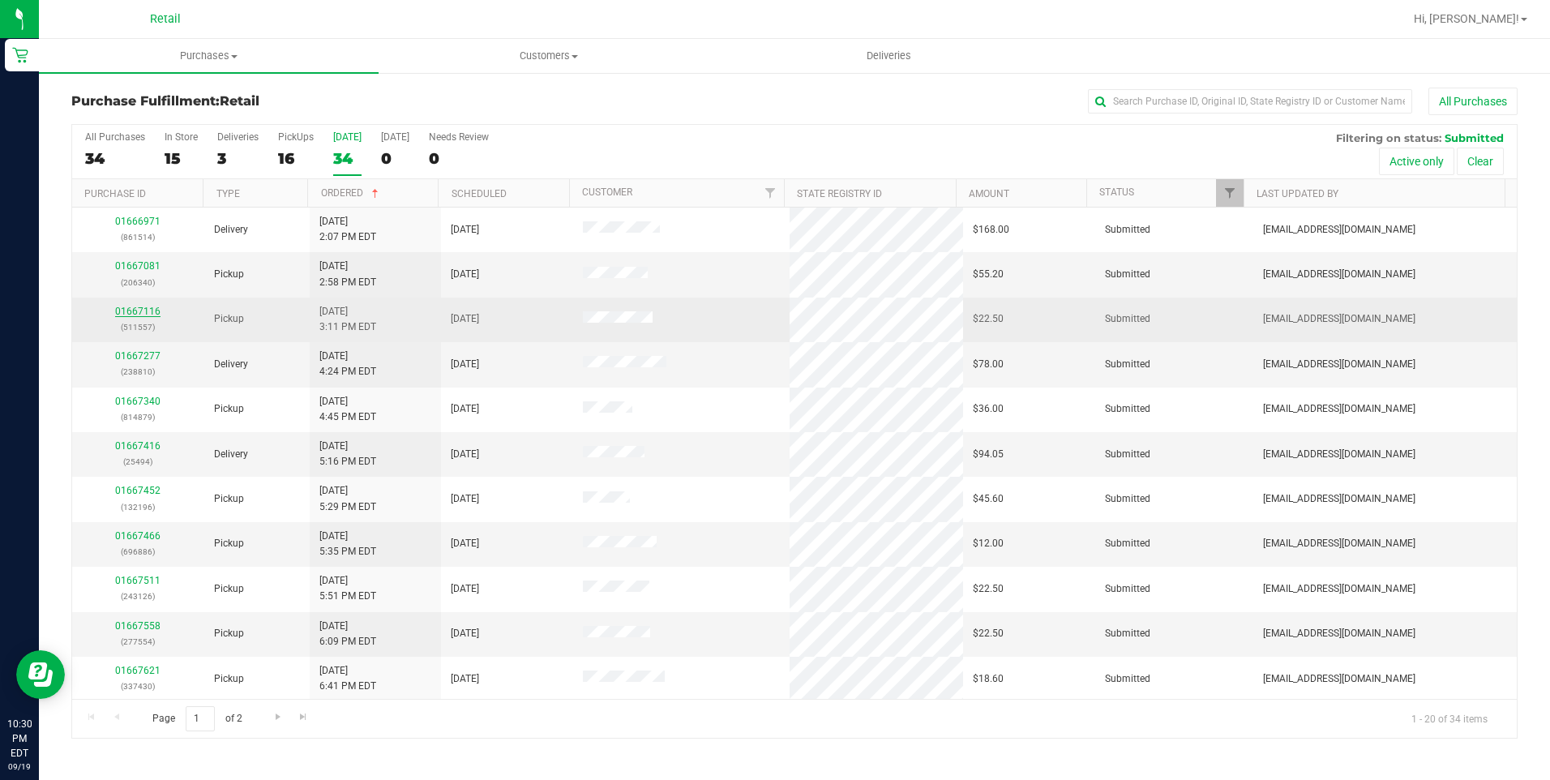
click at [147, 310] on link "01667116" at bounding box center [137, 311] width 45 height 11
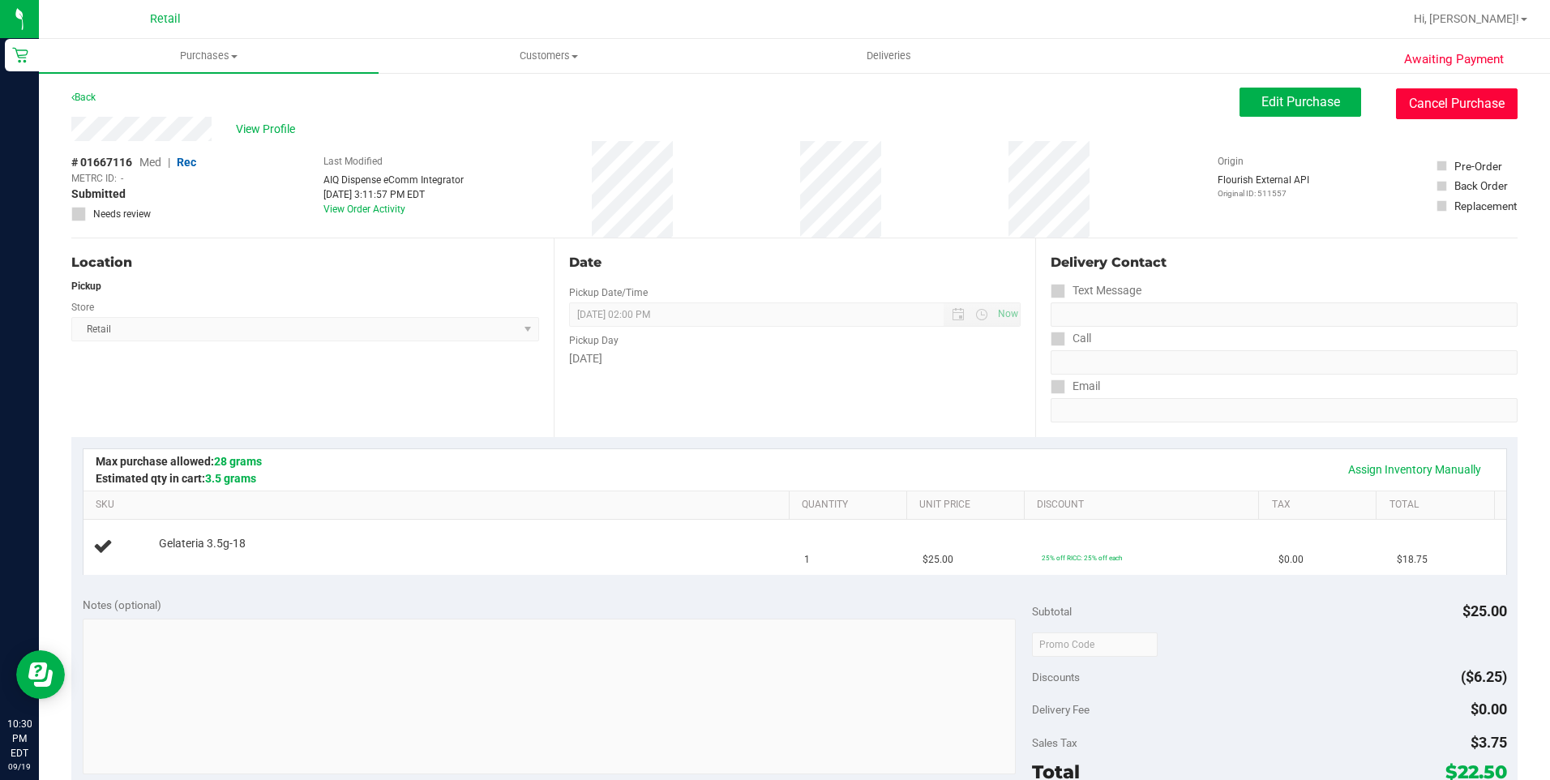
click at [1470, 97] on button "Cancel Purchase" at bounding box center [1457, 103] width 122 height 31
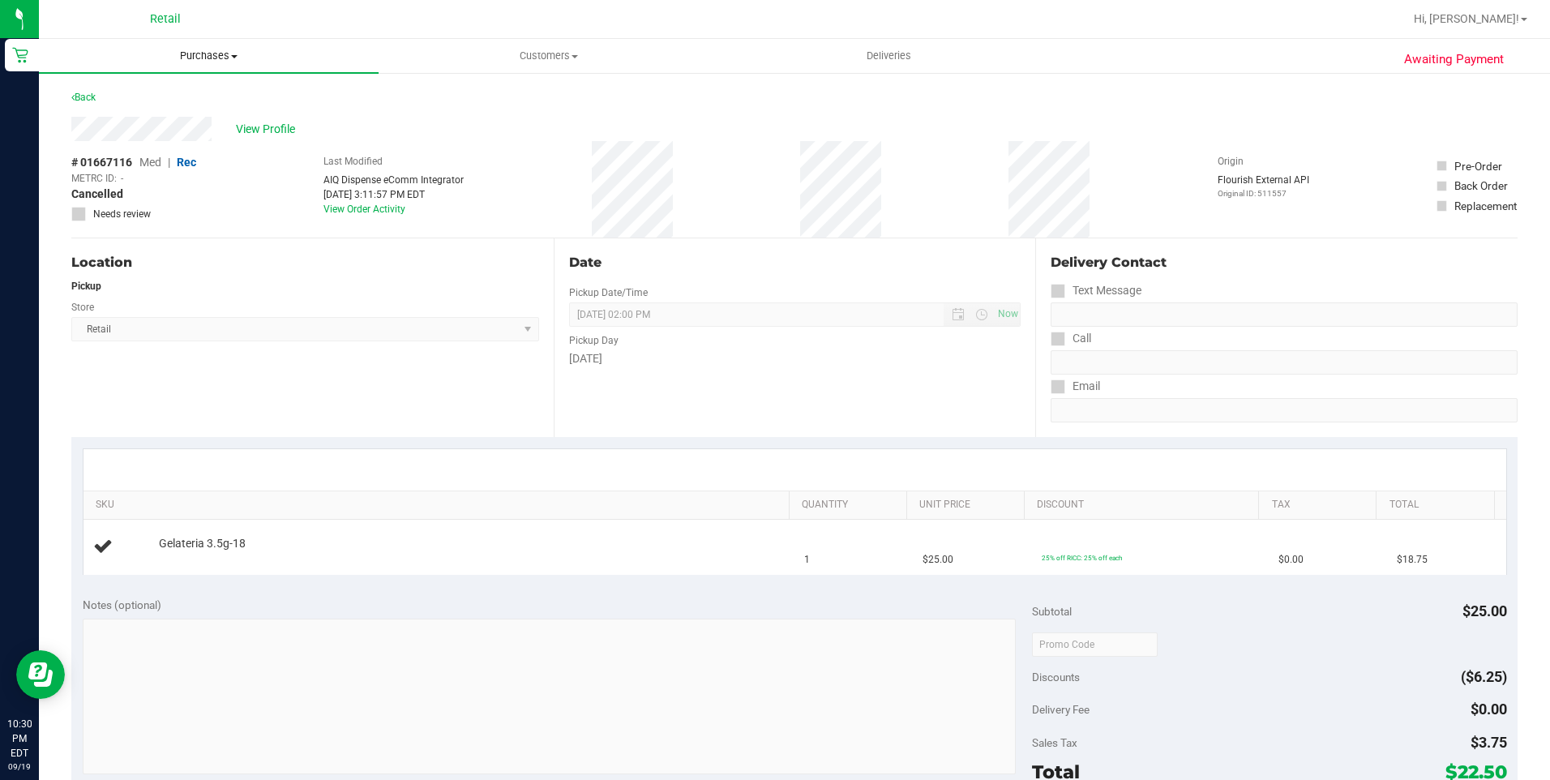
click at [183, 53] on span "Purchases" at bounding box center [209, 56] width 340 height 15
click at [216, 125] on li "Fulfillment" at bounding box center [209, 117] width 340 height 19
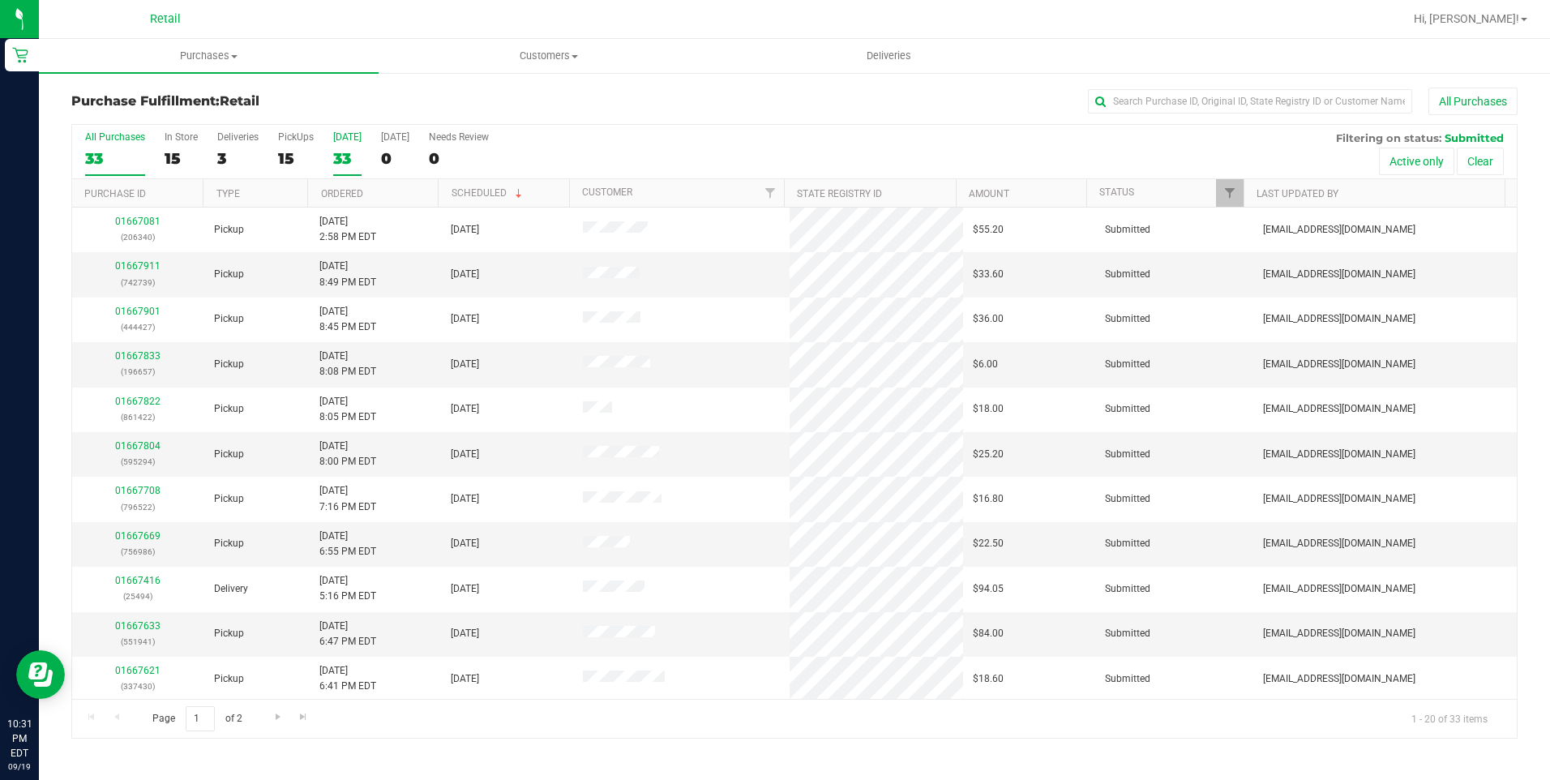
click at [333, 149] on div "33" at bounding box center [347, 158] width 28 height 19
click at [0, 0] on input "Today 33" at bounding box center [0, 0] width 0 height 0
click at [161, 263] on div "01667911 (742739)" at bounding box center [138, 274] width 113 height 31
click at [156, 265] on link "01667911" at bounding box center [137, 265] width 45 height 11
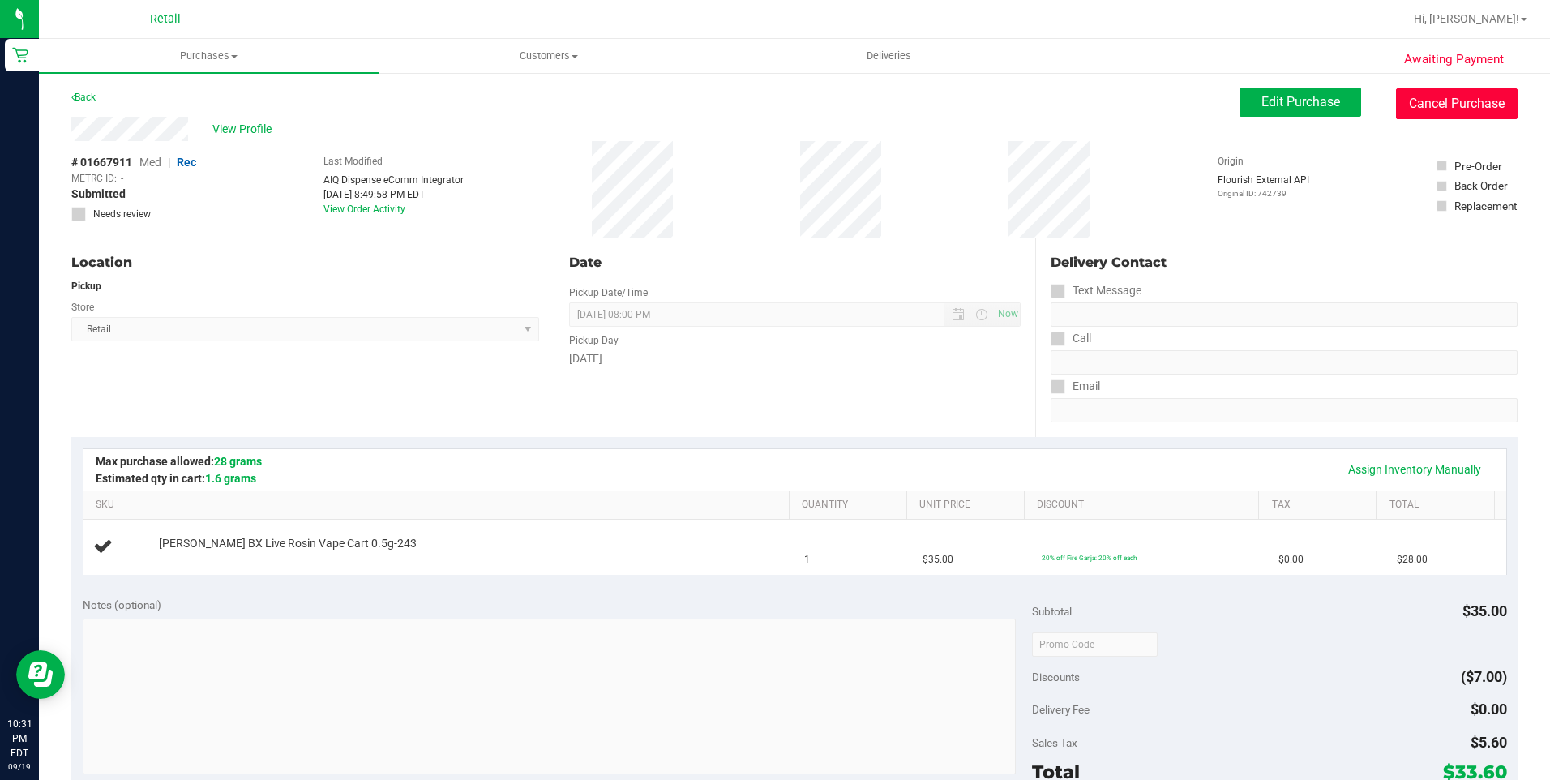
click at [1408, 107] on button "Cancel Purchase" at bounding box center [1457, 103] width 122 height 31
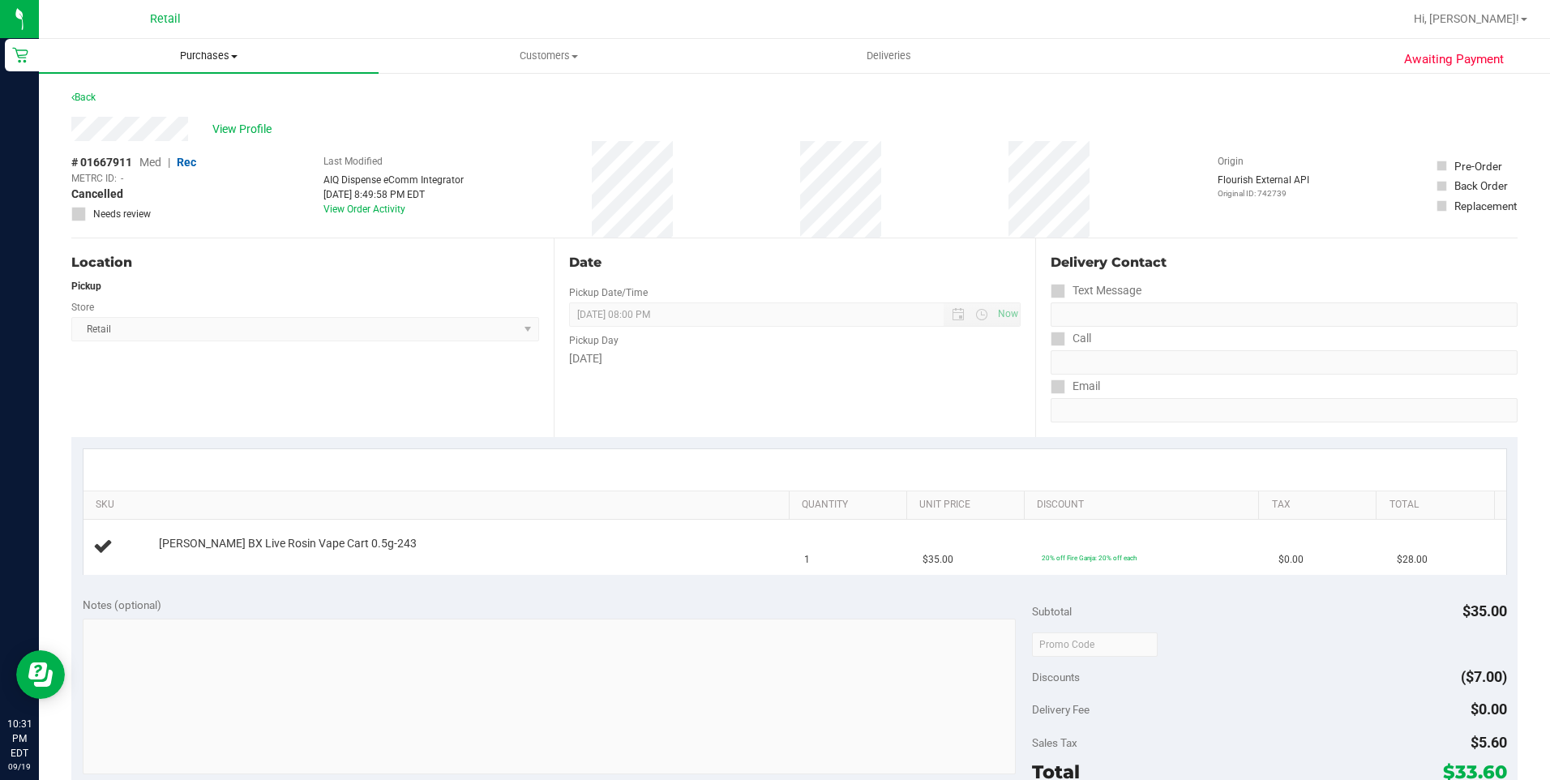
click at [185, 57] on span "Purchases" at bounding box center [209, 56] width 340 height 15
click at [193, 114] on li "Fulfillment" at bounding box center [209, 117] width 340 height 19
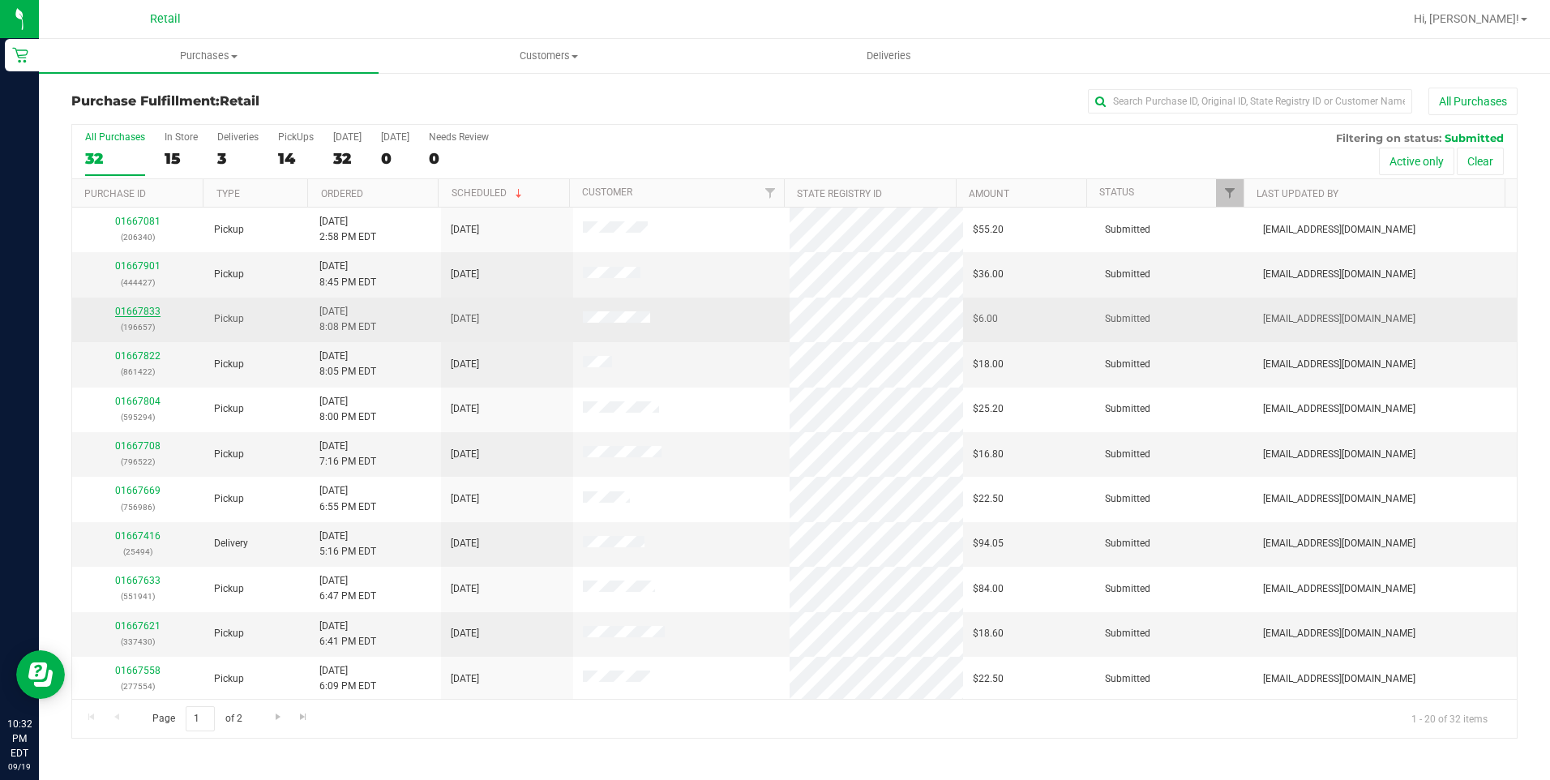
click at [149, 311] on link "01667833" at bounding box center [137, 311] width 45 height 11
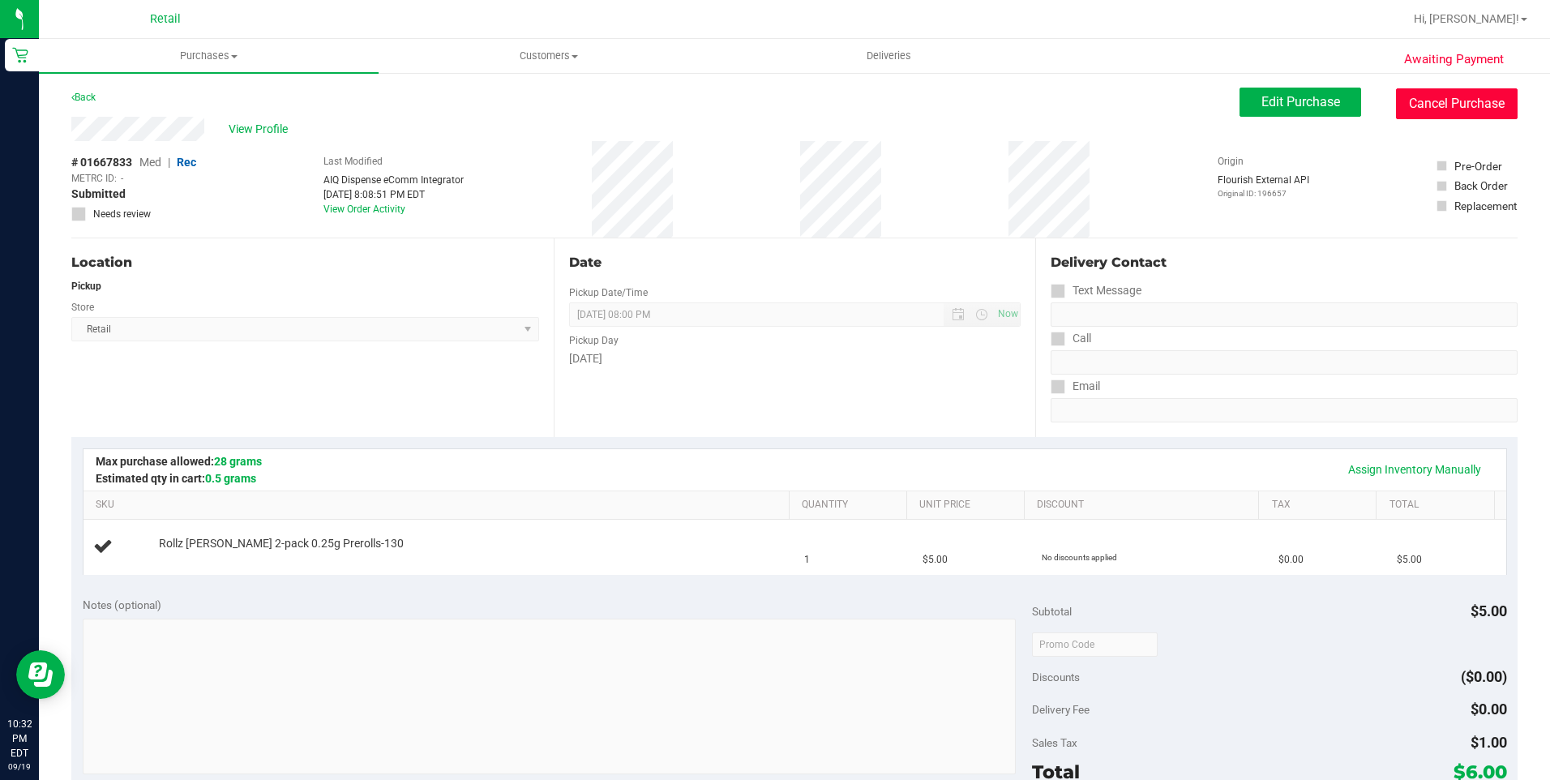
click at [1410, 91] on button "Cancel Purchase" at bounding box center [1457, 103] width 122 height 31
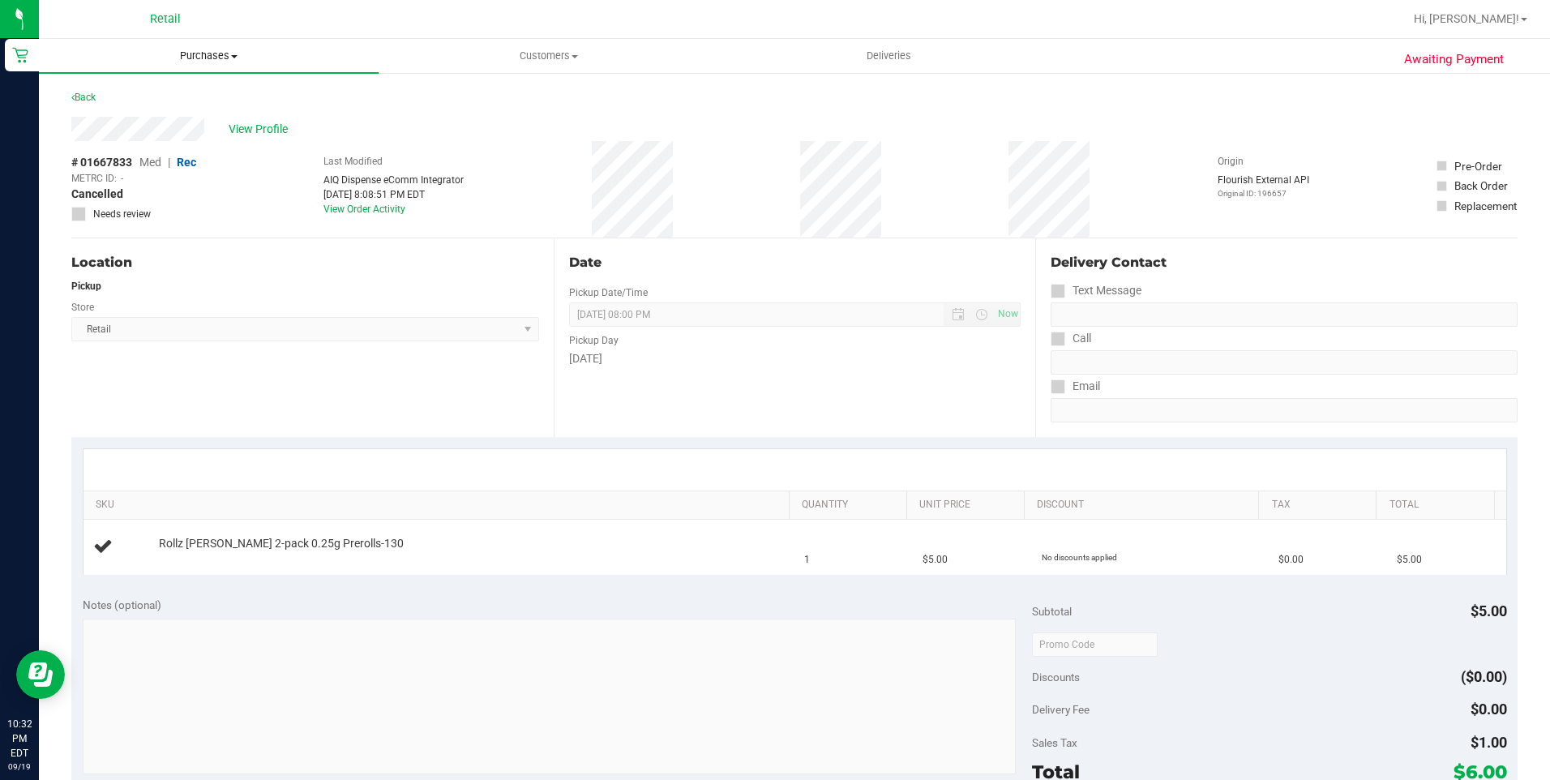
click at [228, 62] on span "Purchases" at bounding box center [209, 56] width 340 height 15
click at [222, 125] on li "Fulfillment" at bounding box center [209, 117] width 340 height 19
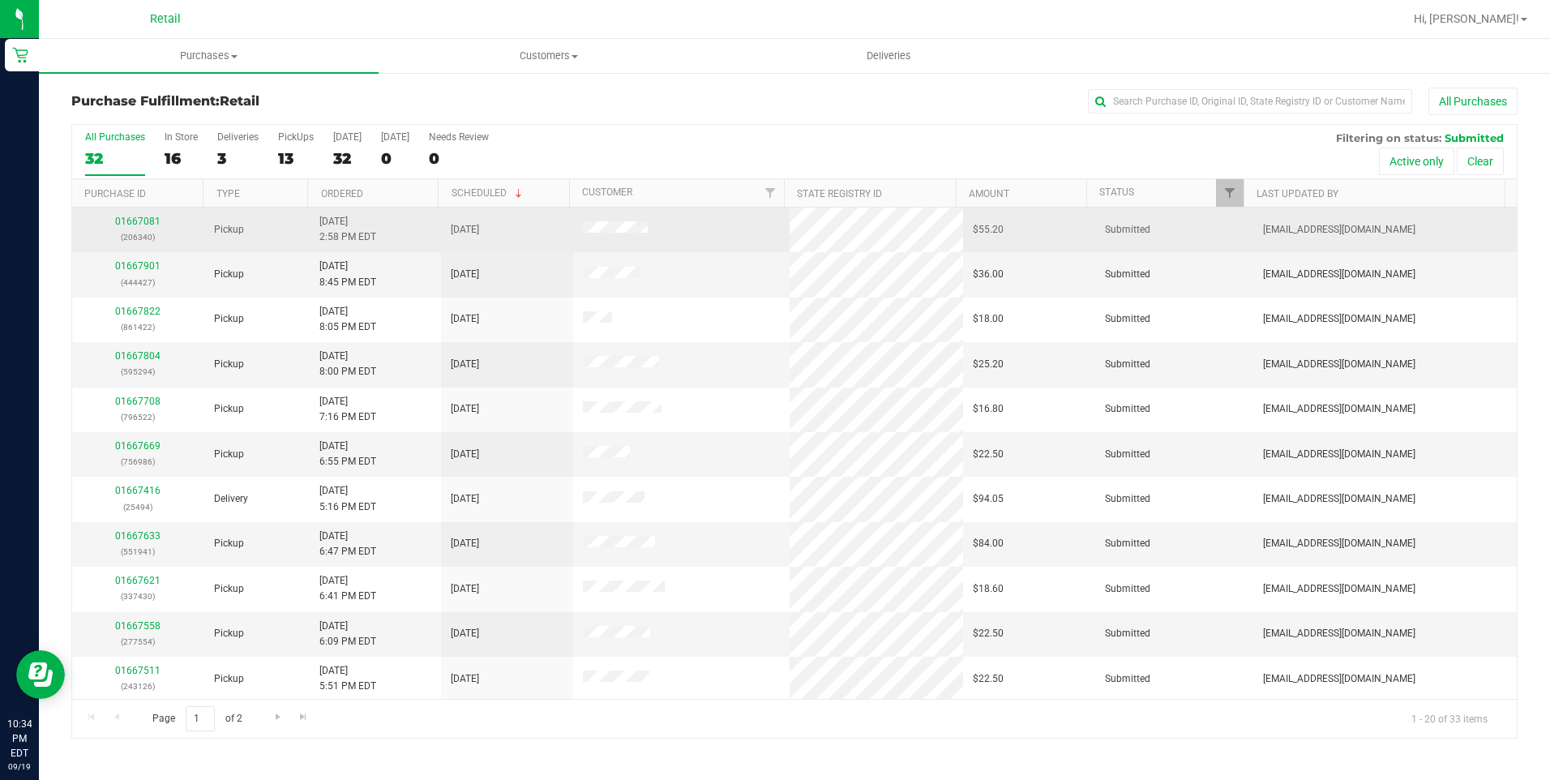
click at [128, 211] on td "01667081 (206340)" at bounding box center [138, 230] width 132 height 45
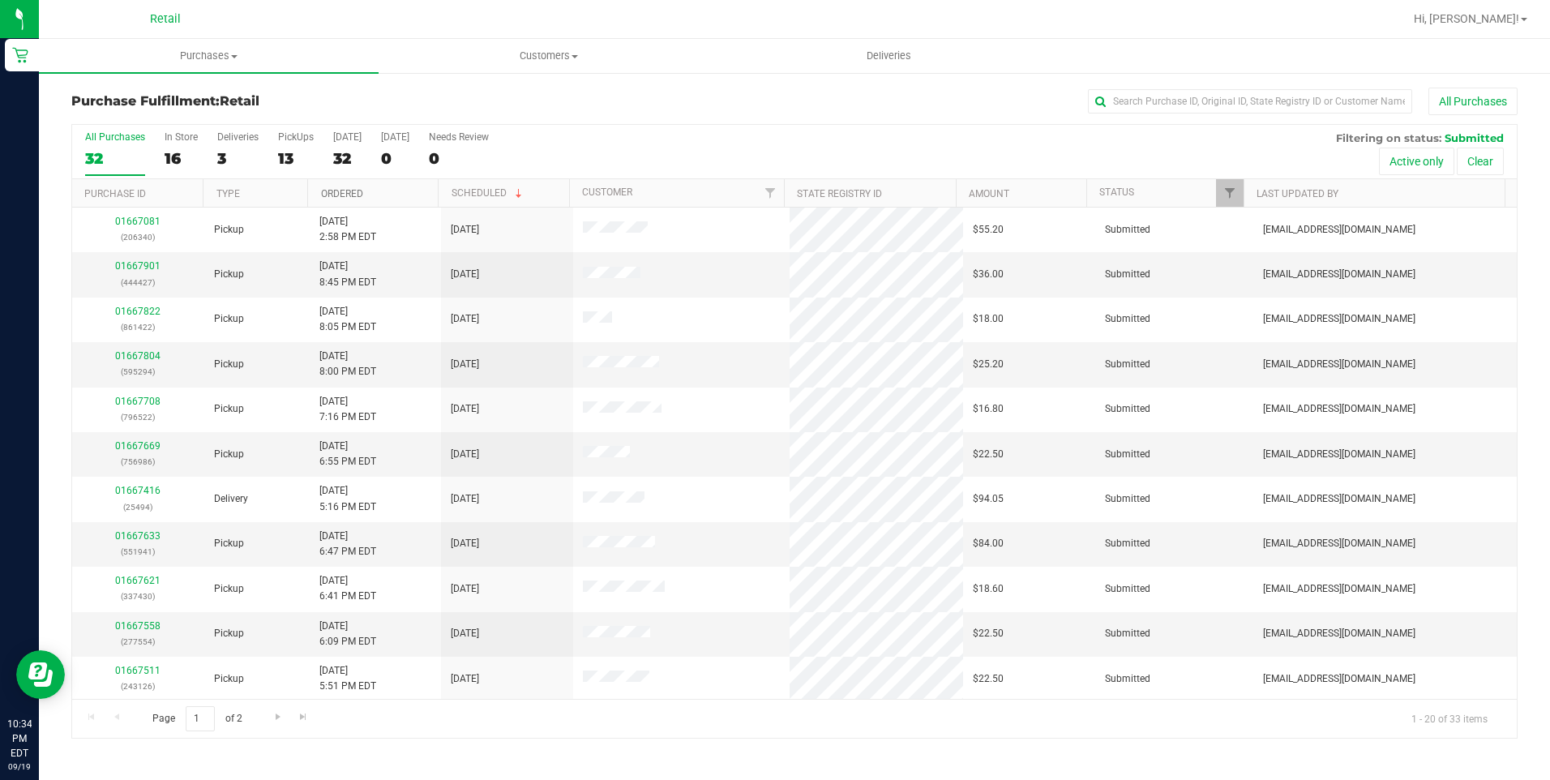
click at [353, 189] on link "Ordered" at bounding box center [342, 193] width 42 height 11
click at [348, 166] on div "32" at bounding box center [347, 158] width 28 height 19
click at [0, 0] on input "Today 32" at bounding box center [0, 0] width 0 height 0
click at [345, 160] on div "33" at bounding box center [347, 158] width 28 height 19
click at [0, 0] on input "Today 33" at bounding box center [0, 0] width 0 height 0
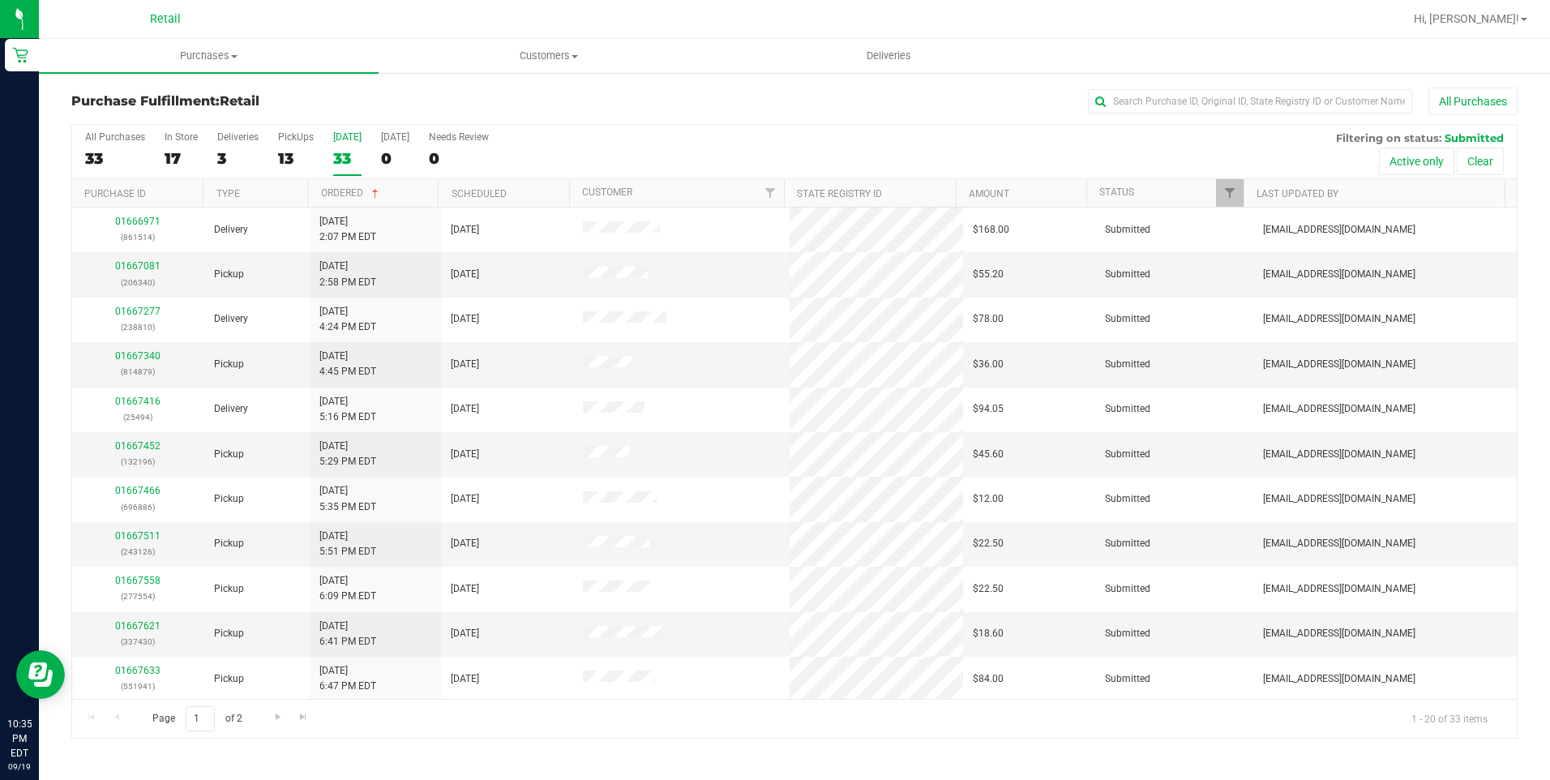
click at [345, 160] on div "33" at bounding box center [347, 158] width 28 height 19
click at [0, 0] on input "Today 33" at bounding box center [0, 0] width 0 height 0
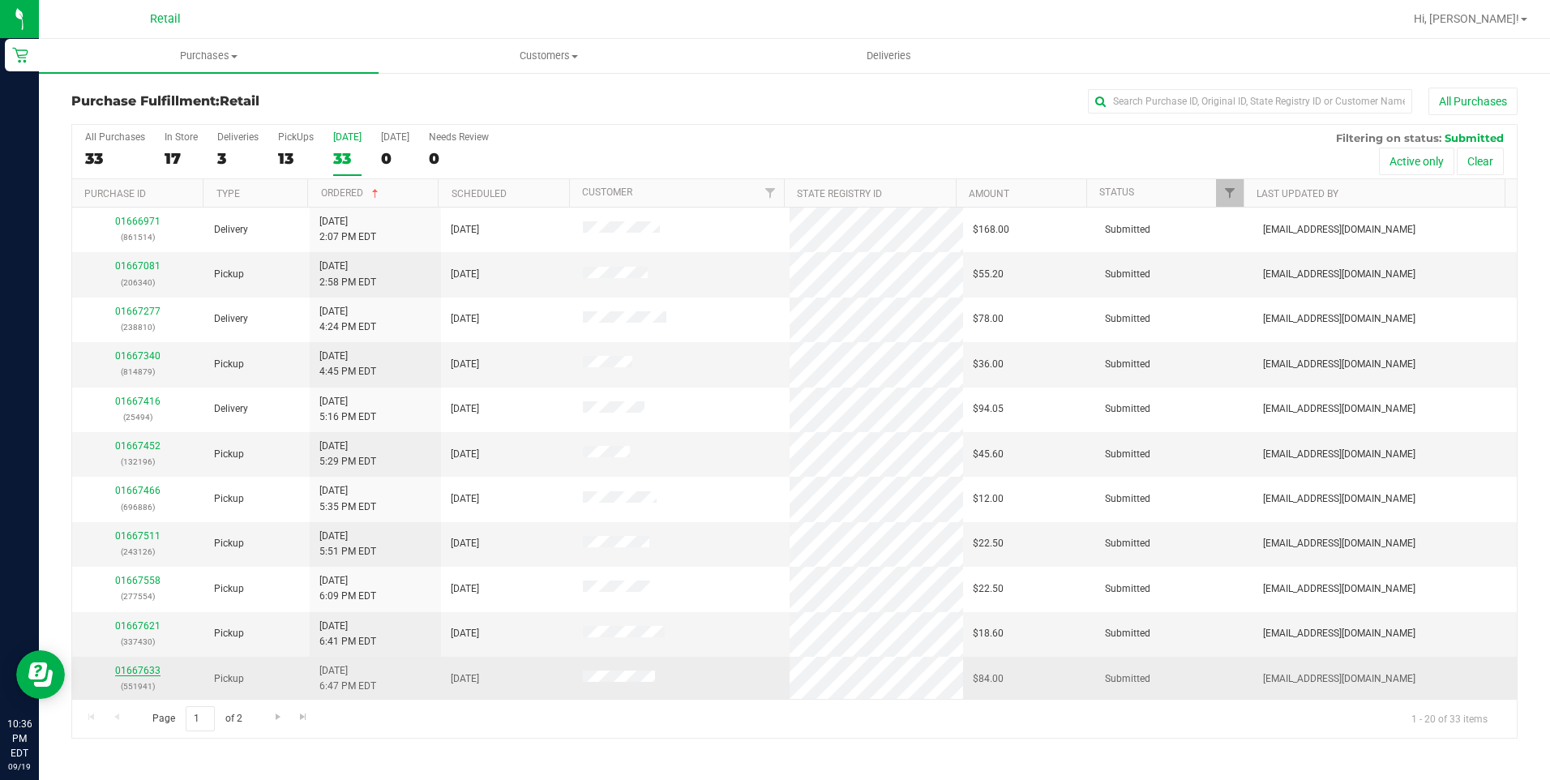
click at [152, 669] on link "01667633" at bounding box center [137, 670] width 45 height 11
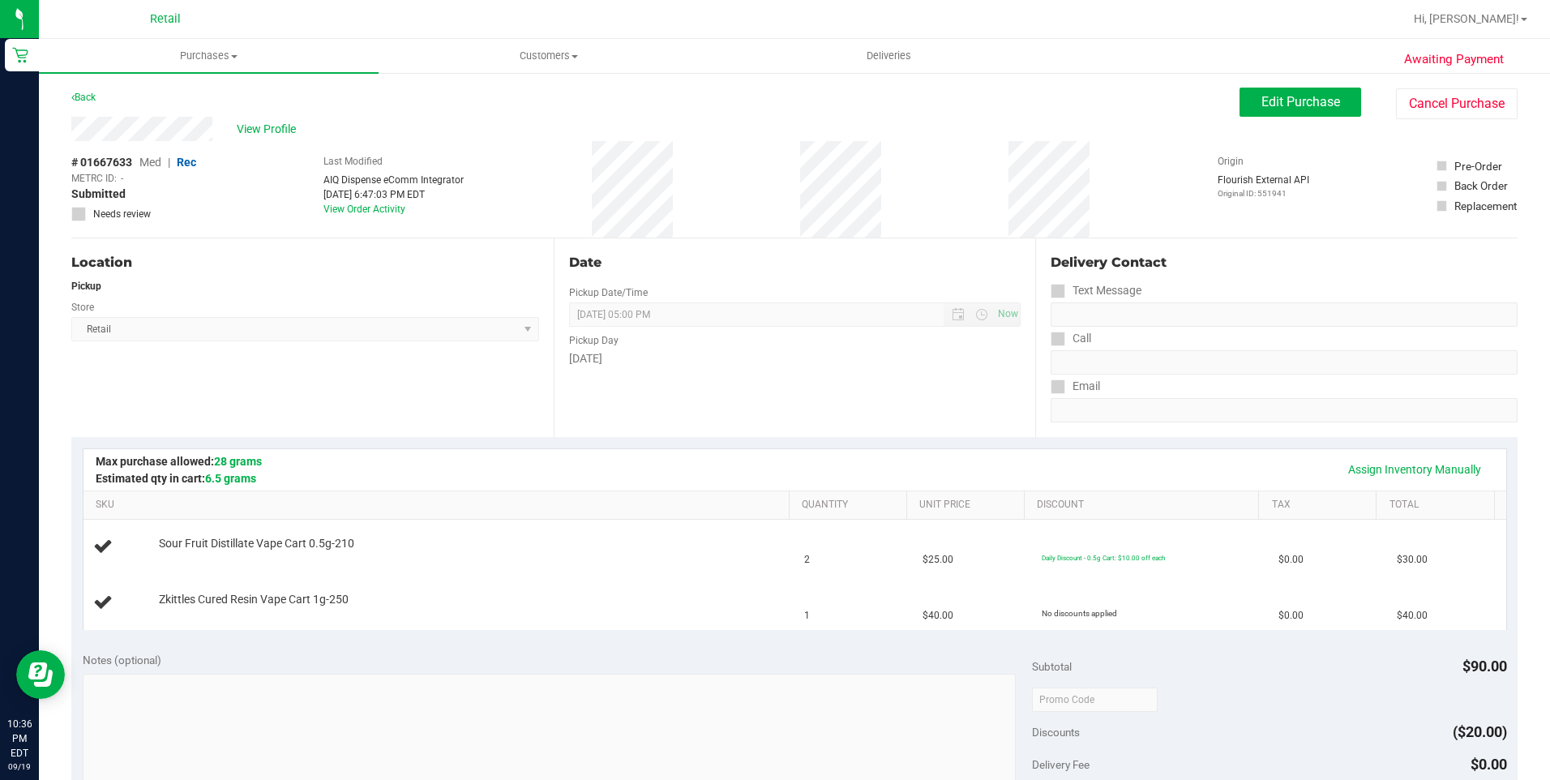
click at [1411, 84] on div "Awaiting Payment Back Edit Purchase Cancel Purchase View Profile # 01667633 Med…" at bounding box center [794, 706] width 1511 height 1271
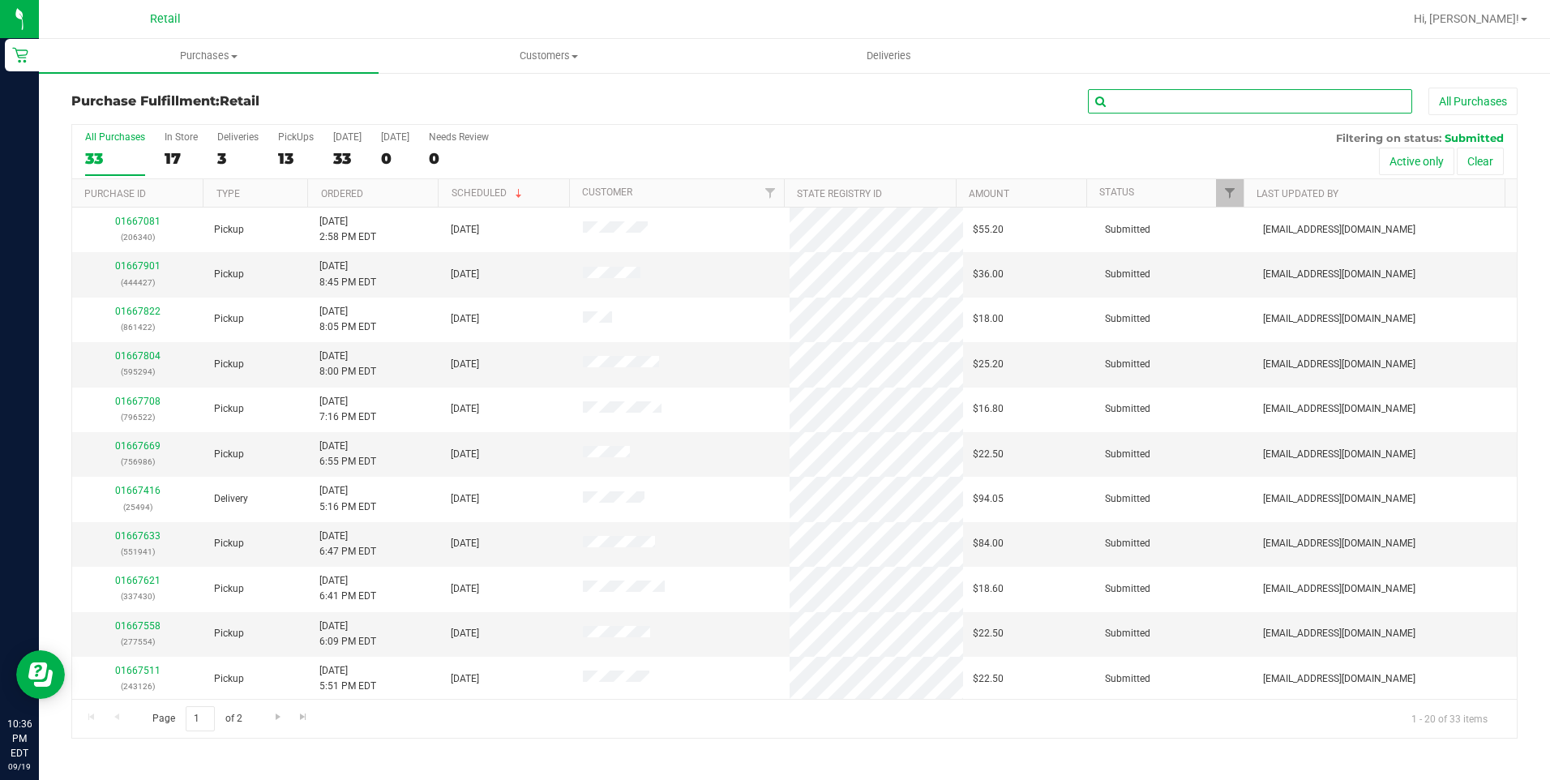
click at [1119, 101] on input "text" at bounding box center [1250, 101] width 324 height 24
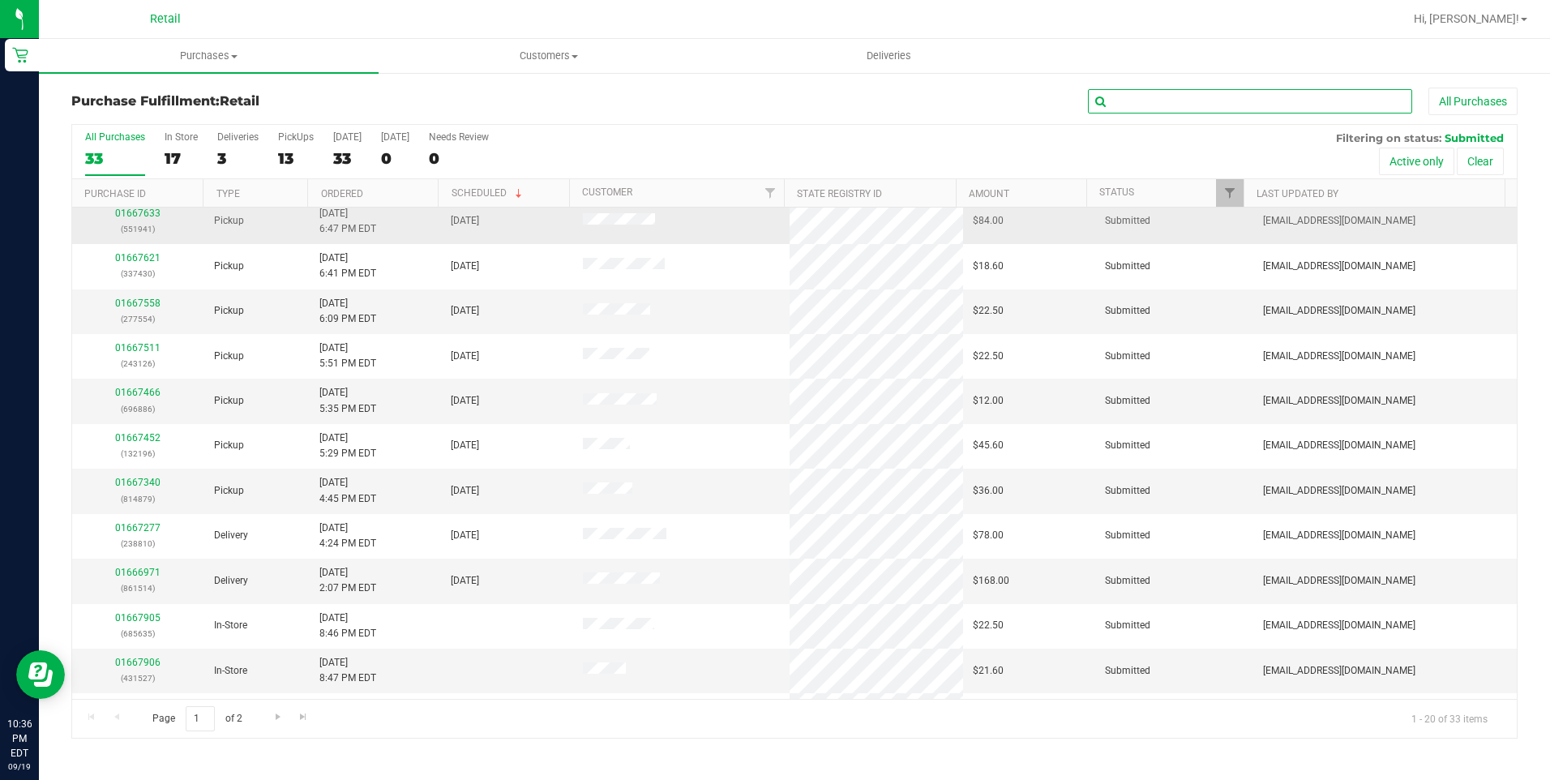
scroll to position [324, 0]
click at [278, 148] on div "All Purchases 33 In Store 17 Deliveries 3 PickUps 13 Today 33 Tomorrow 0 Needs …" at bounding box center [794, 152] width 1445 height 54
click at [285, 151] on div "13" at bounding box center [296, 158] width 36 height 19
click at [0, 0] on input "PickUps 13" at bounding box center [0, 0] width 0 height 0
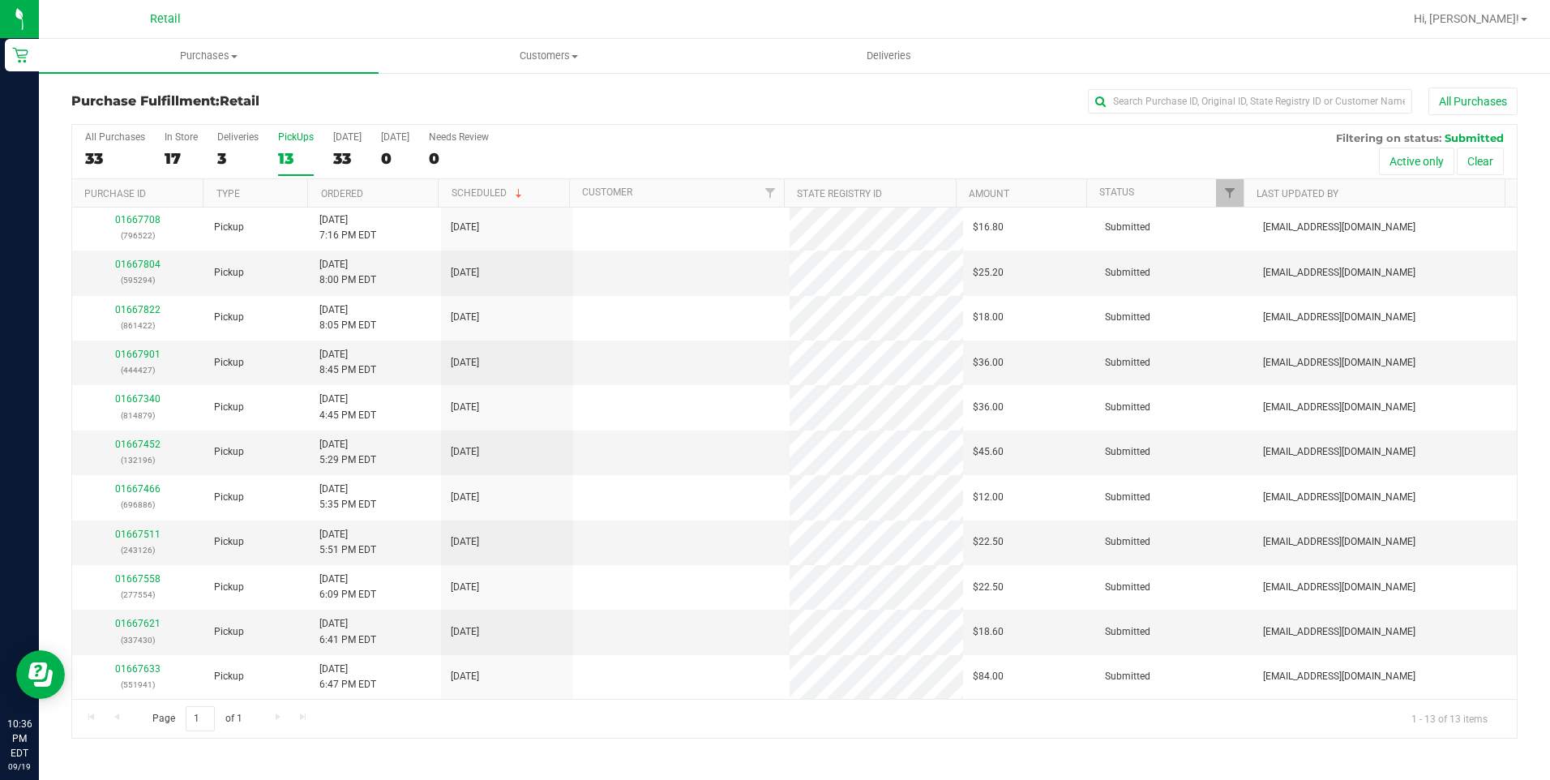
scroll to position [0, 0]
click at [332, 192] on link "Ordered" at bounding box center [342, 193] width 42 height 11
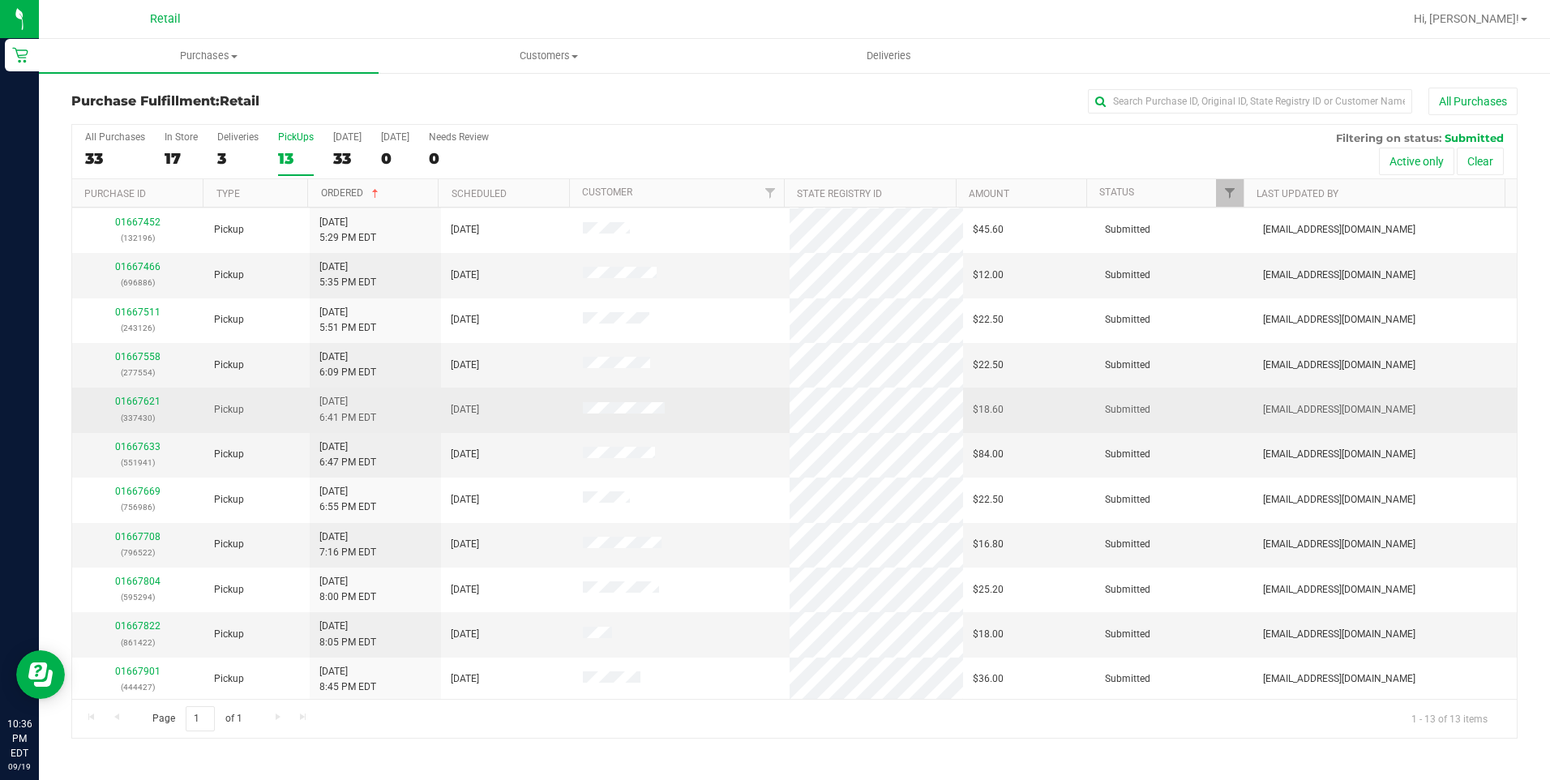
scroll to position [92, 0]
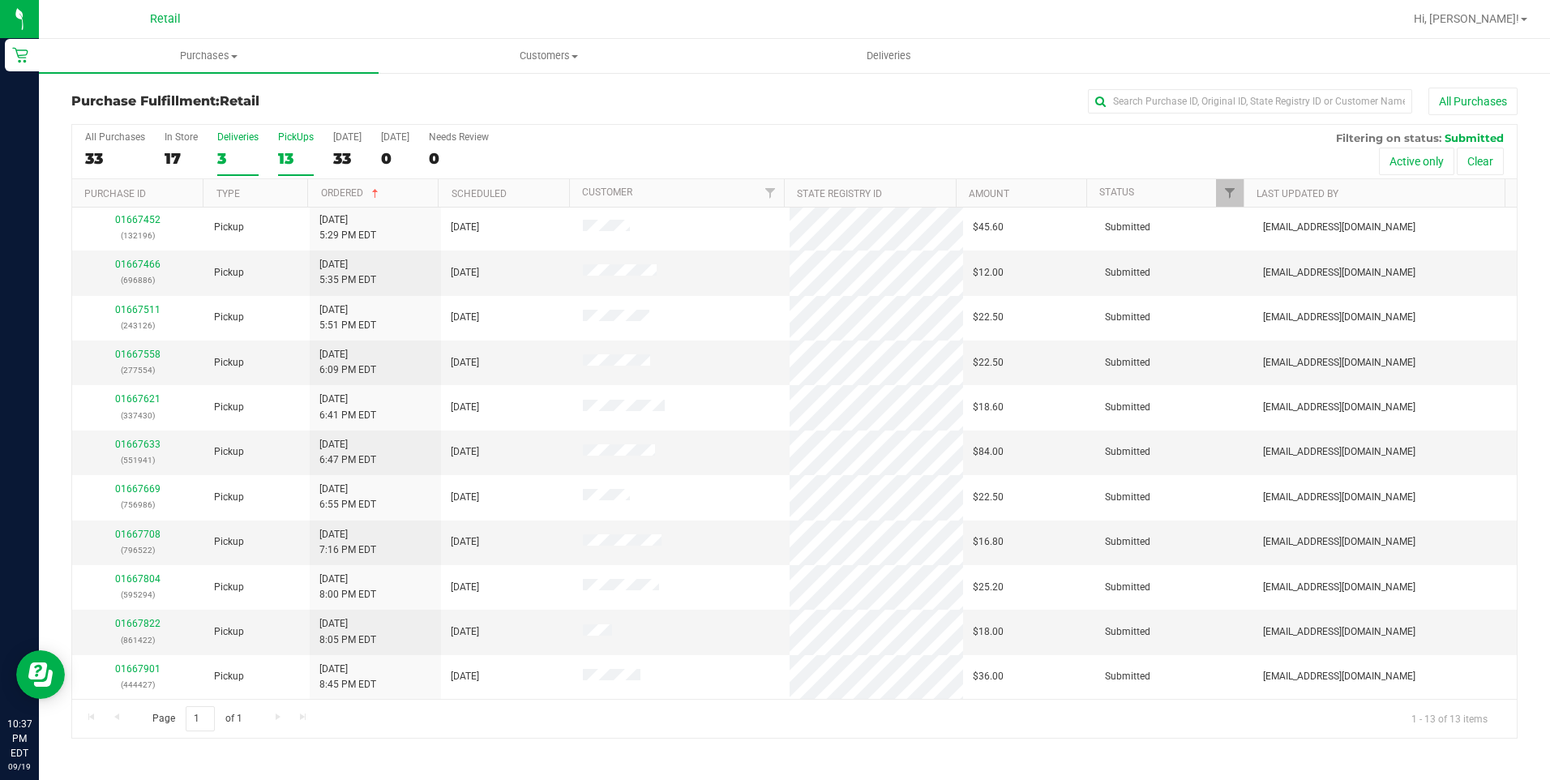
click at [219, 166] on div "3" at bounding box center [237, 158] width 41 height 19
click at [0, 0] on input "Deliveries 3" at bounding box center [0, 0] width 0 height 0
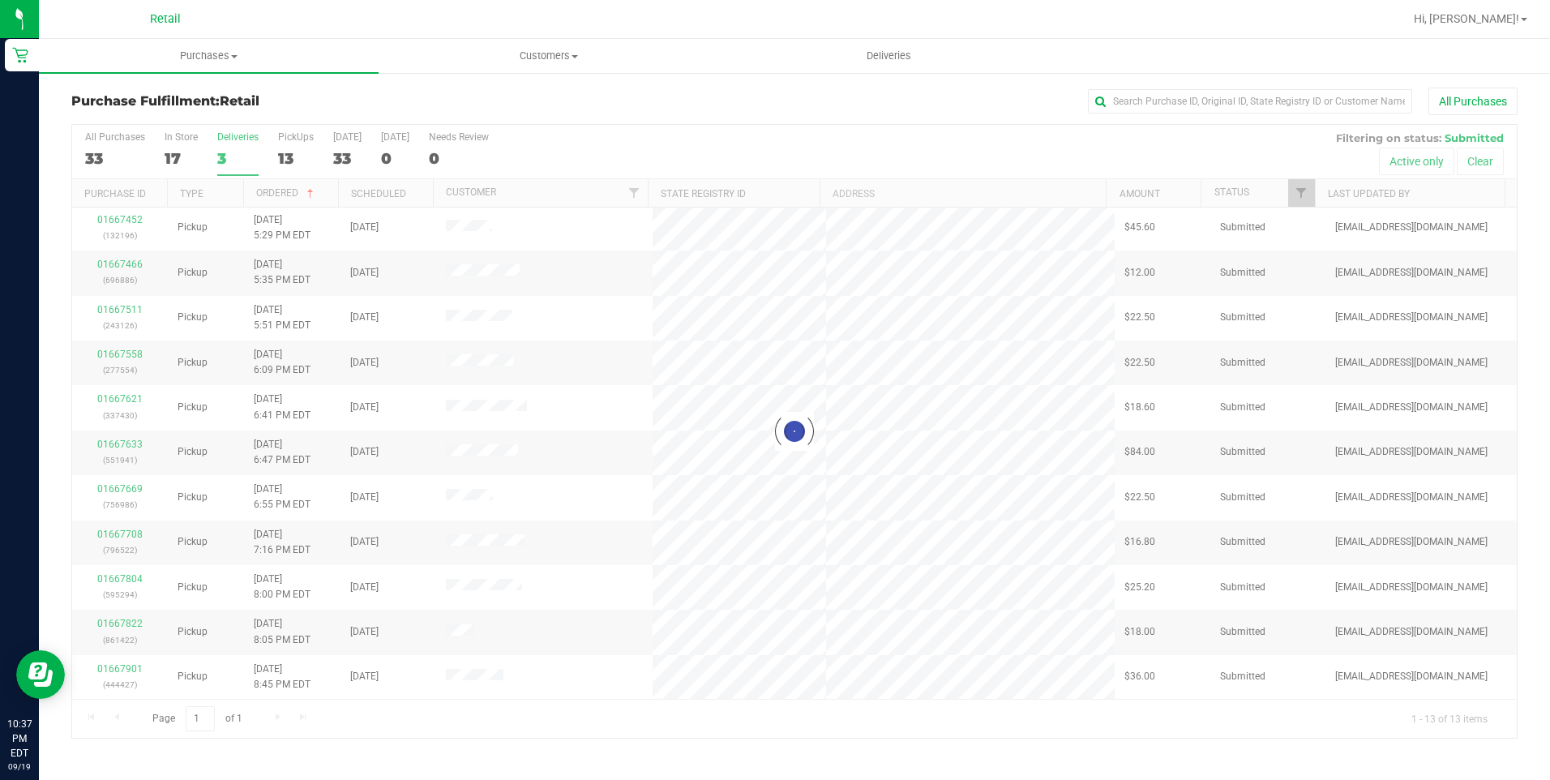
scroll to position [0, 0]
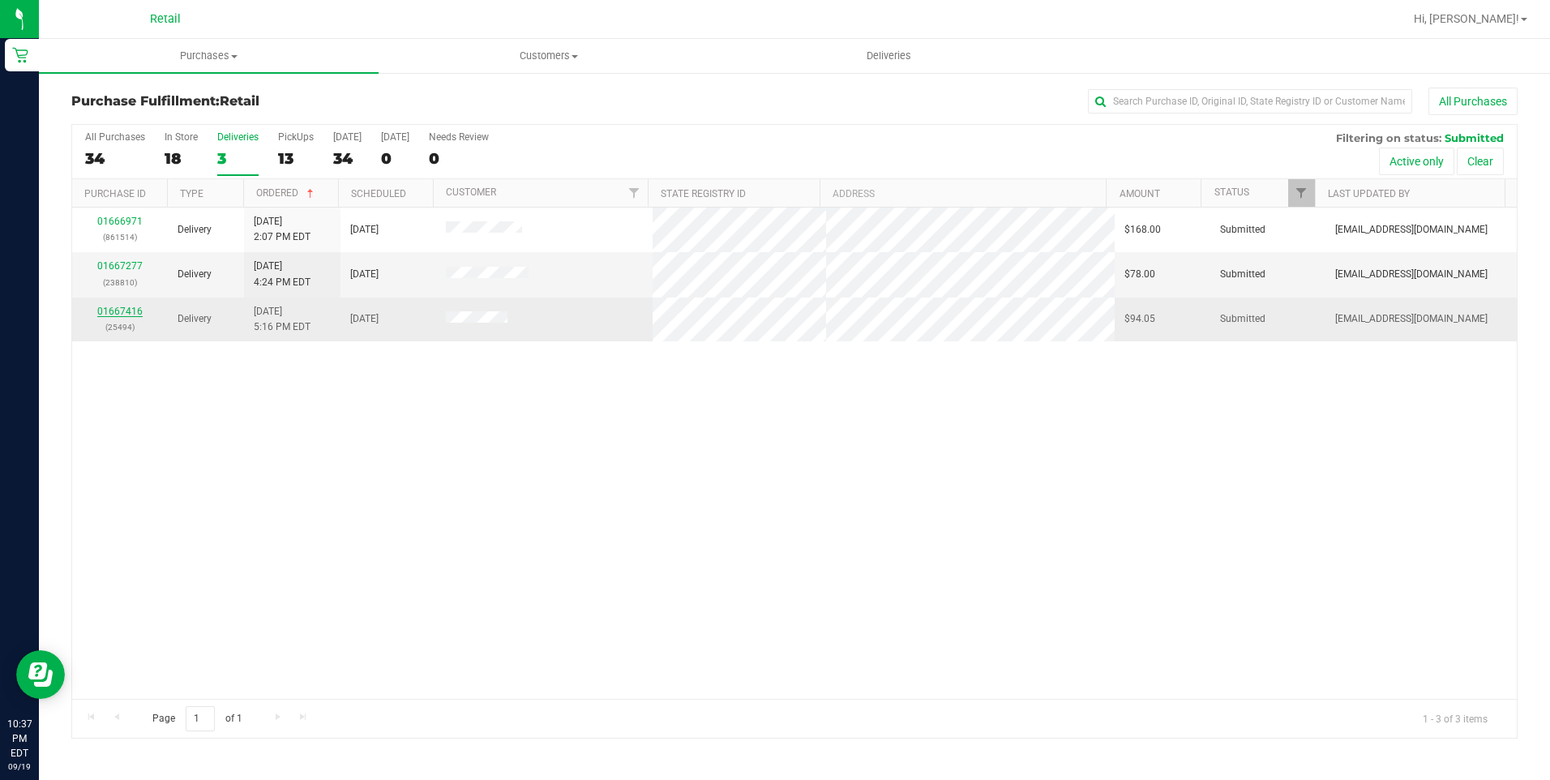
click at [139, 310] on link "01667416" at bounding box center [119, 311] width 45 height 11
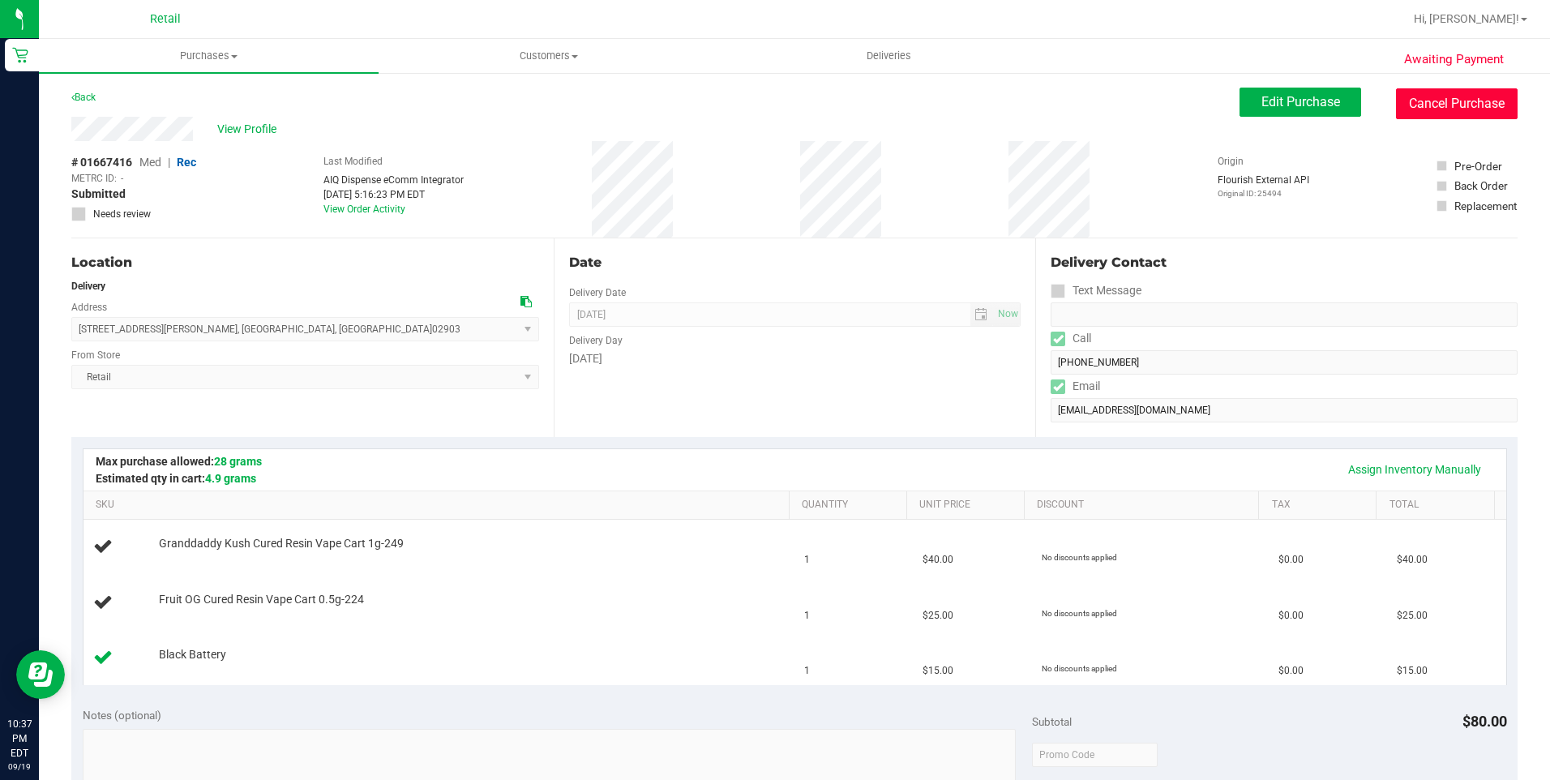
click at [1463, 98] on button "Cancel Purchase" at bounding box center [1457, 103] width 122 height 31
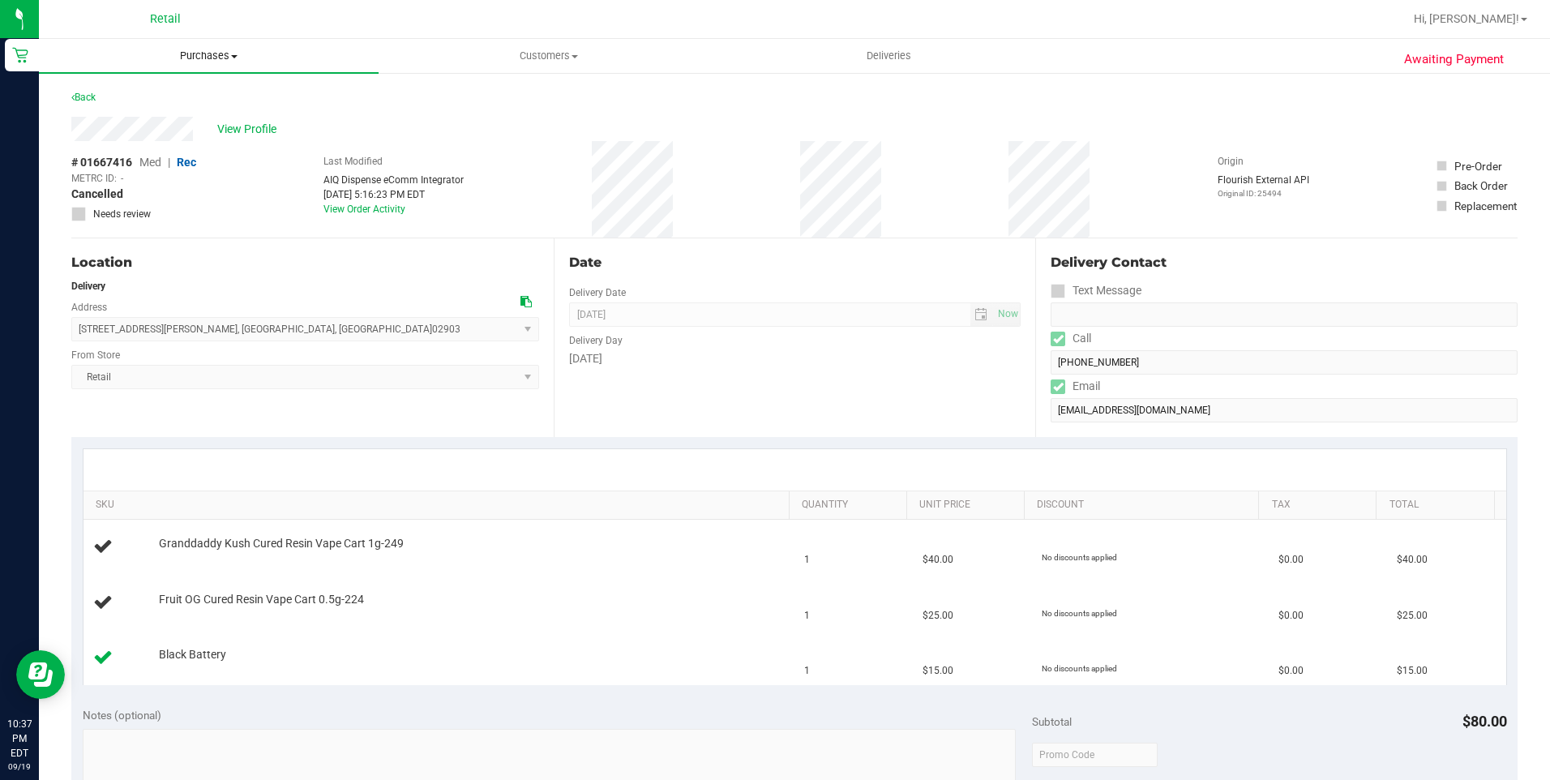
click at [226, 53] on span "Purchases" at bounding box center [209, 56] width 340 height 15
click at [188, 120] on li "Fulfillment" at bounding box center [209, 117] width 340 height 19
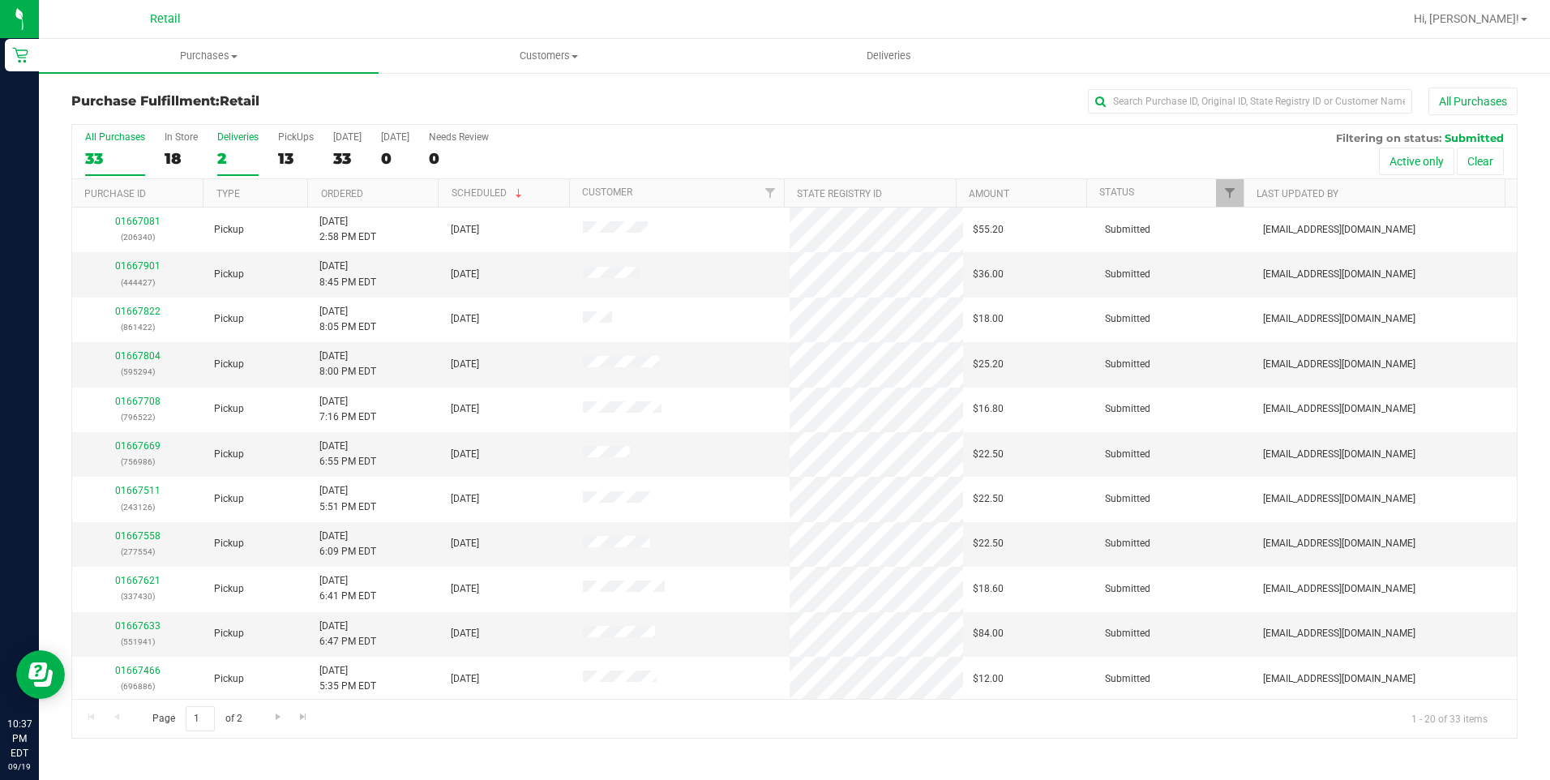
click at [217, 160] on div "2" at bounding box center [237, 158] width 41 height 19
click at [0, 0] on input "Deliveries 2" at bounding box center [0, 0] width 0 height 0
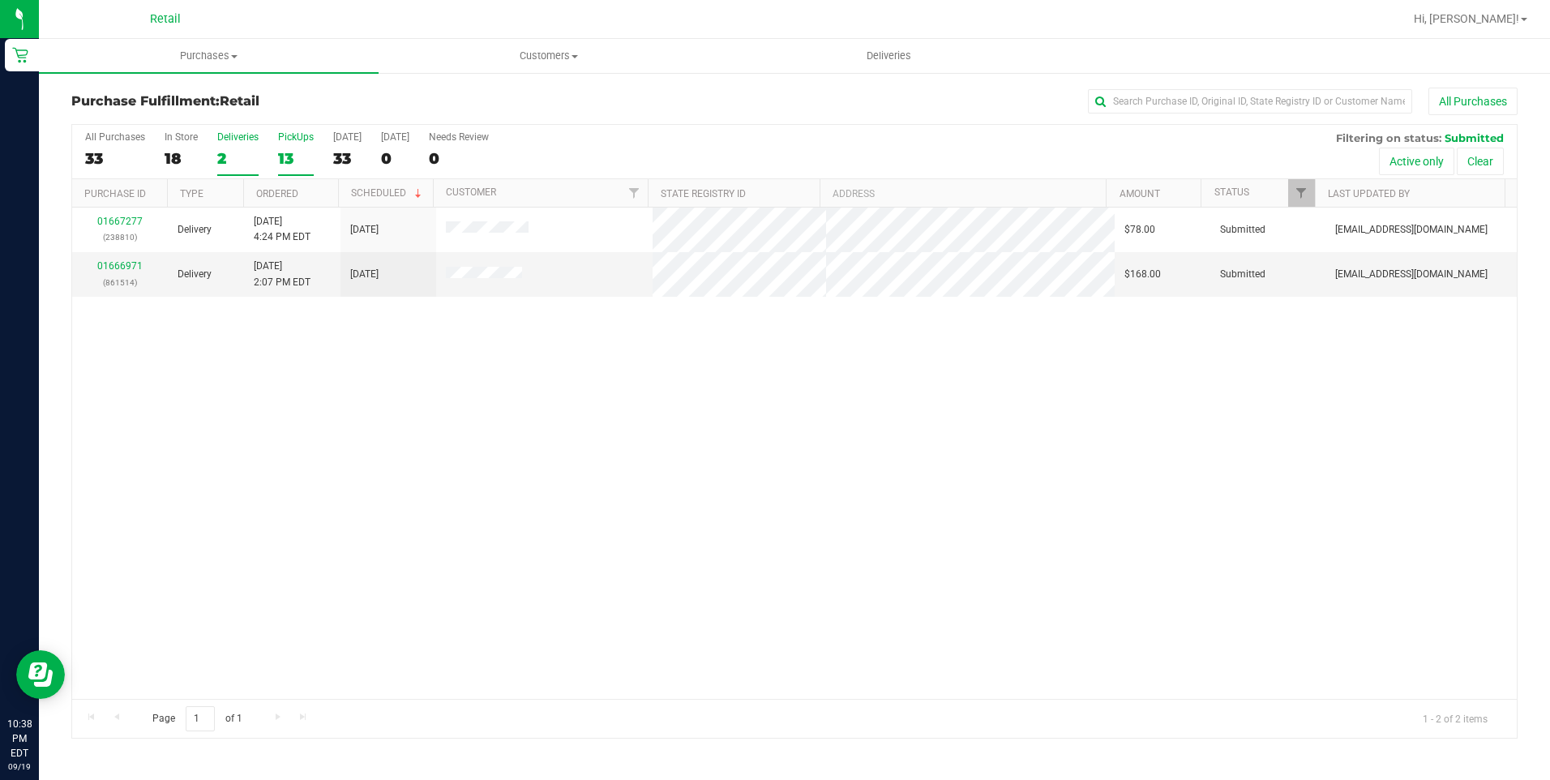
click at [293, 145] on label "PickUps 13" at bounding box center [296, 153] width 36 height 45
click at [0, 0] on input "PickUps 13" at bounding box center [0, 0] width 0 height 0
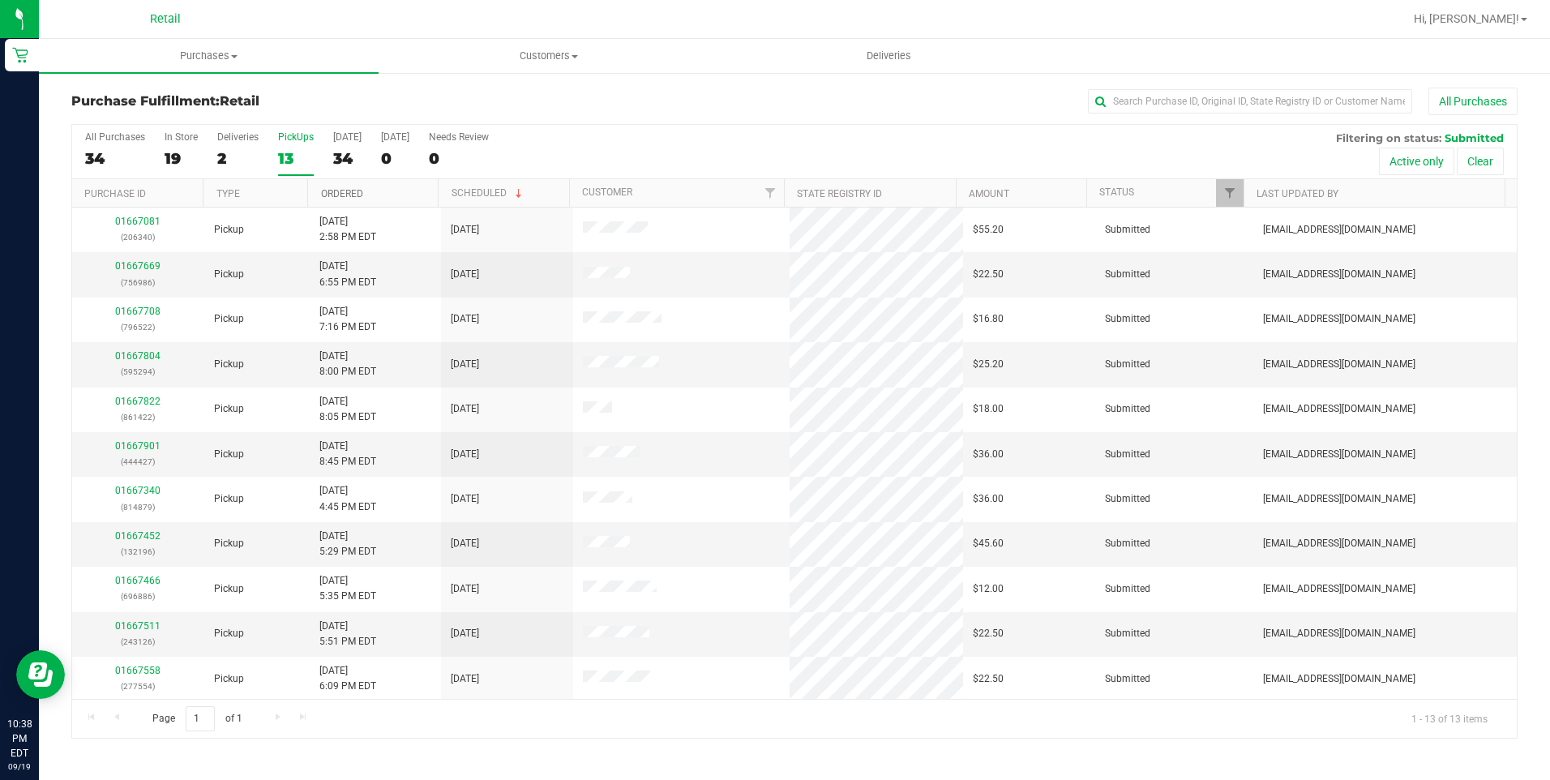
click at [358, 191] on link "Ordered" at bounding box center [342, 193] width 42 height 11
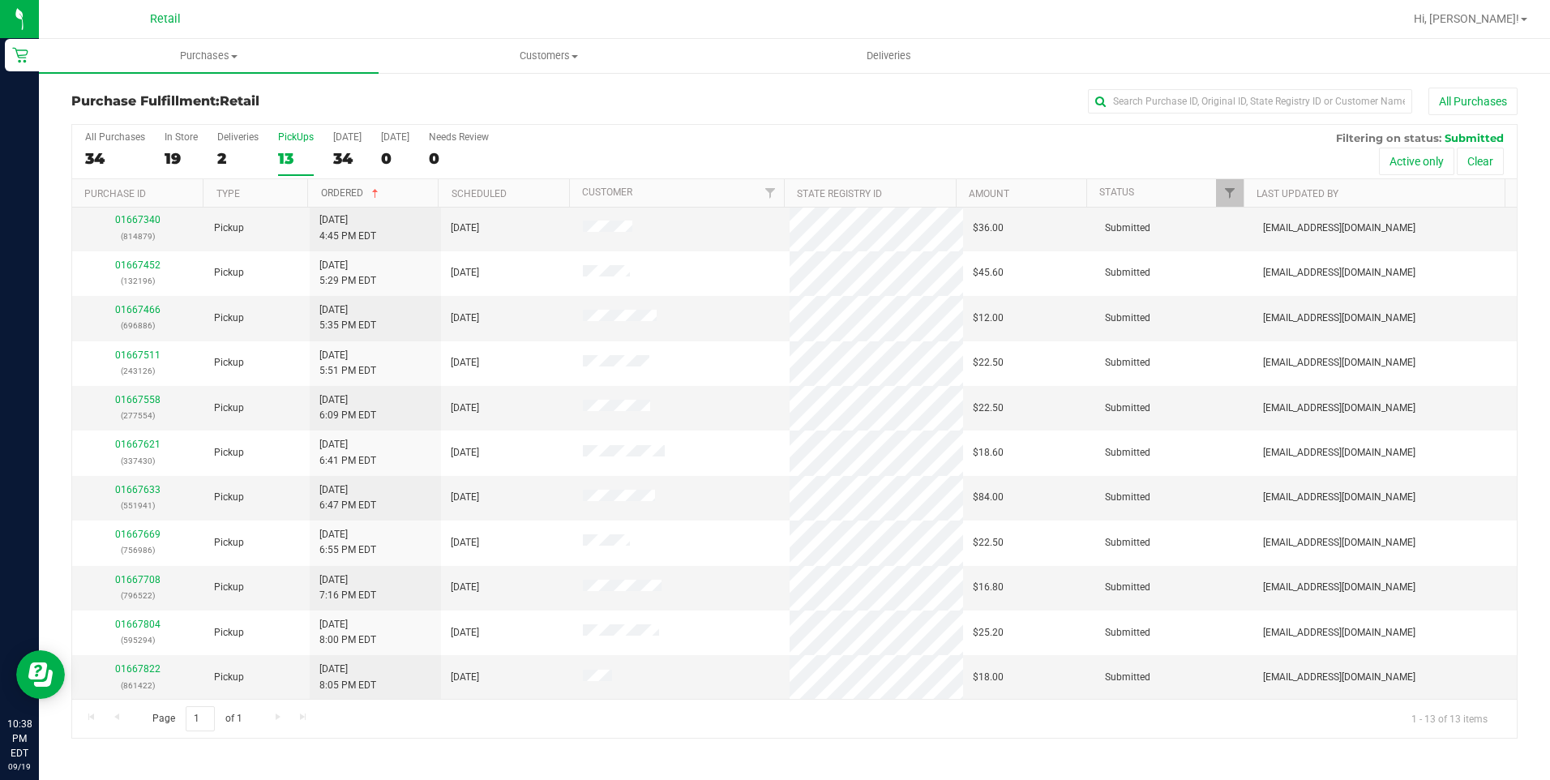
scroll to position [92, 0]
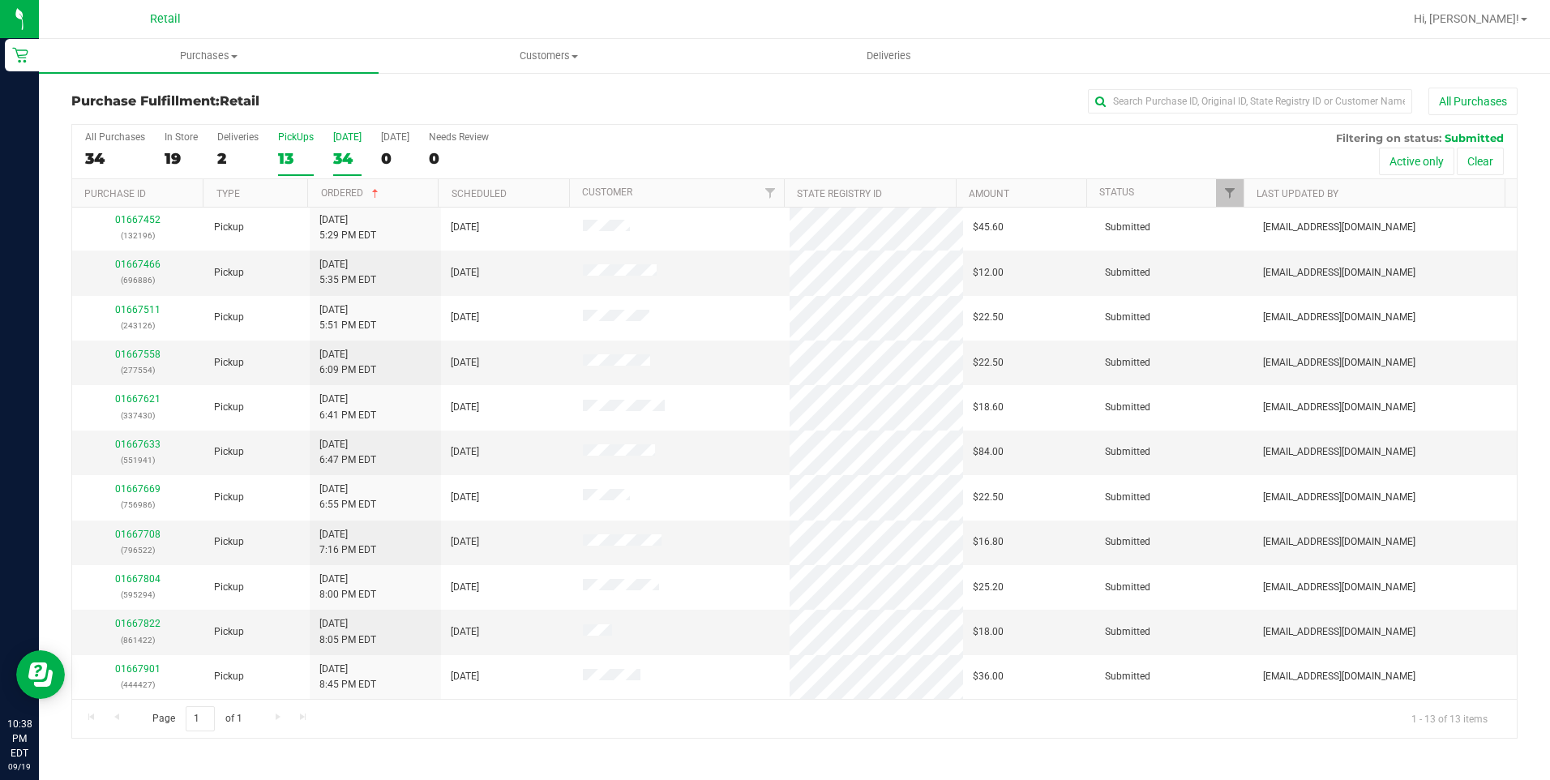
click at [350, 150] on div "34" at bounding box center [347, 158] width 28 height 19
click at [0, 0] on input "Today 34" at bounding box center [0, 0] width 0 height 0
click at [292, 723] on link "Go to the last page" at bounding box center [304, 717] width 24 height 22
click at [99, 715] on link "Go to the first page" at bounding box center [91, 717] width 24 height 22
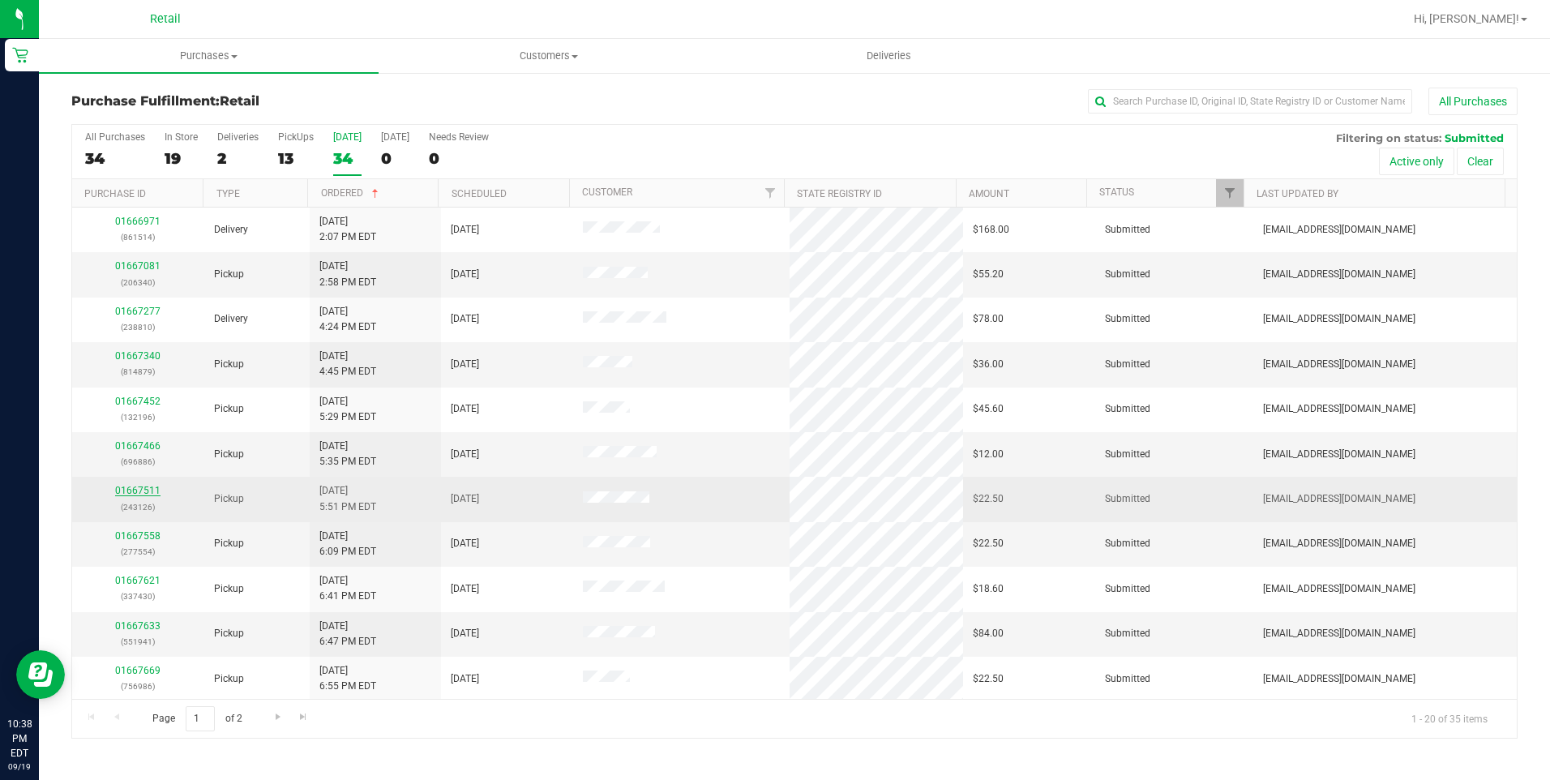
click at [138, 488] on link "01667511" at bounding box center [137, 490] width 45 height 11
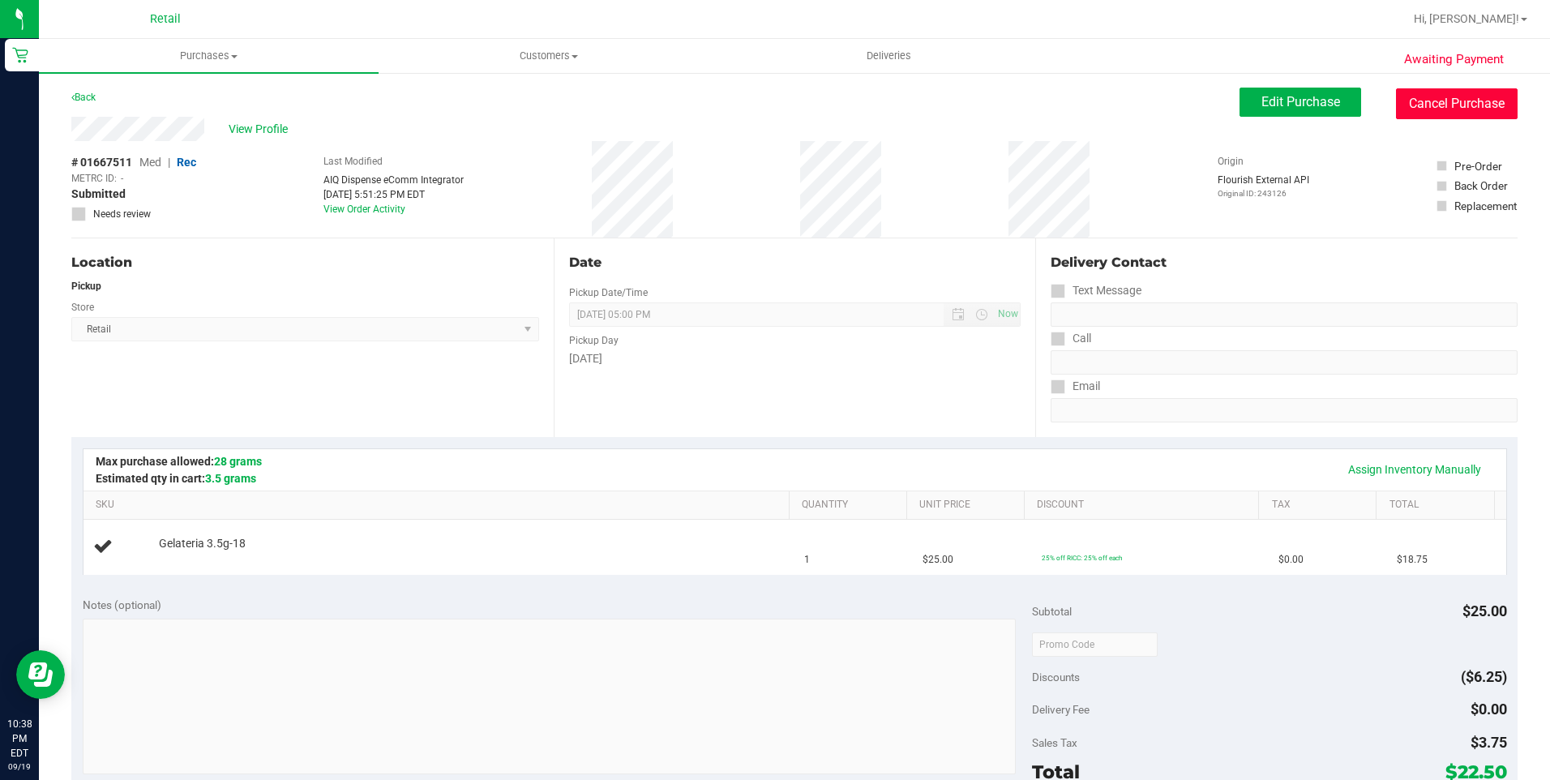
click at [1408, 118] on button "Cancel Purchase" at bounding box center [1457, 103] width 122 height 31
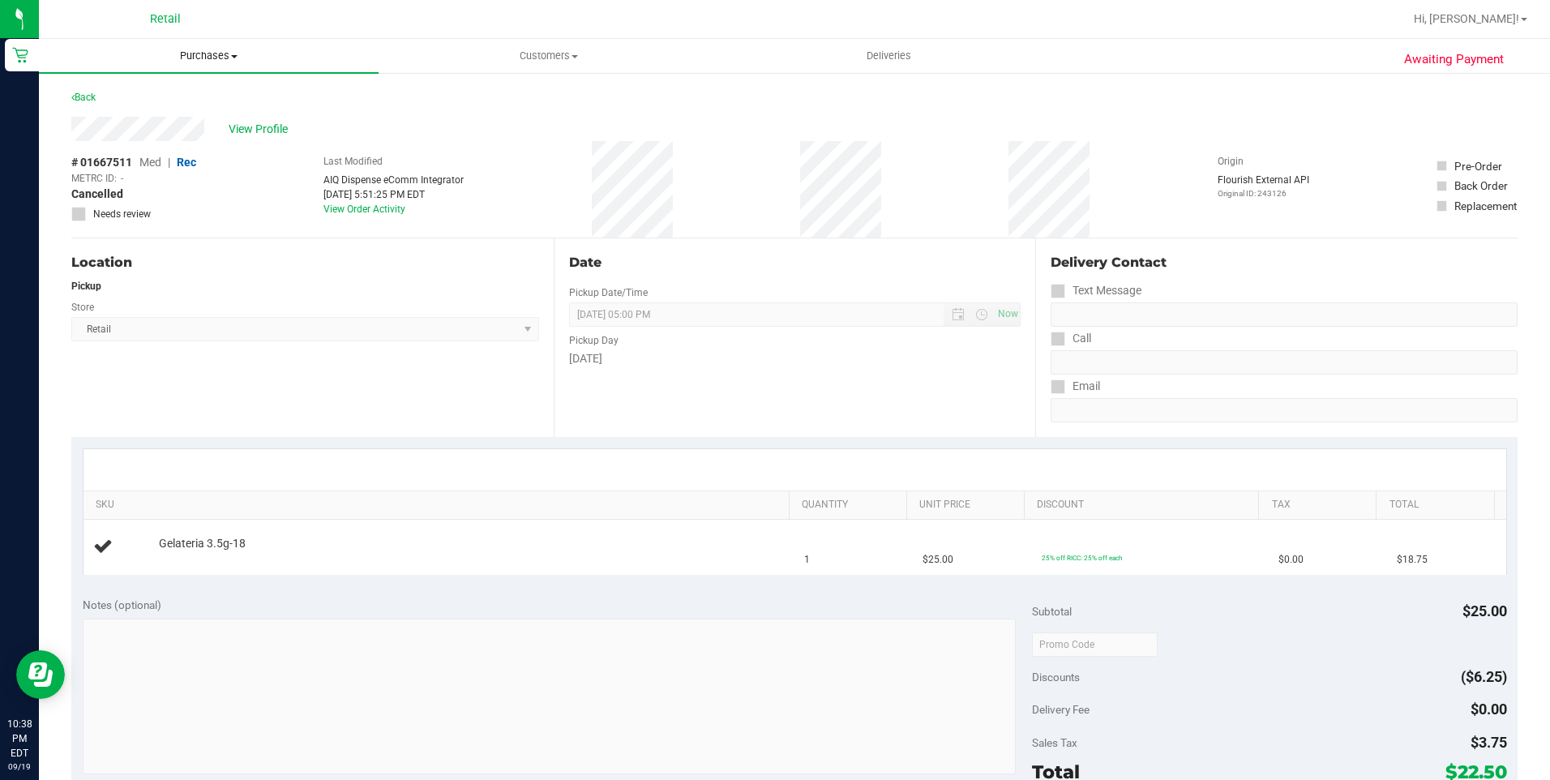
click at [227, 45] on uib-tab-heading "Purchases Summary of purchases Fulfillment All purchases" at bounding box center [209, 56] width 340 height 34
click at [180, 122] on li "Fulfillment" at bounding box center [209, 117] width 340 height 19
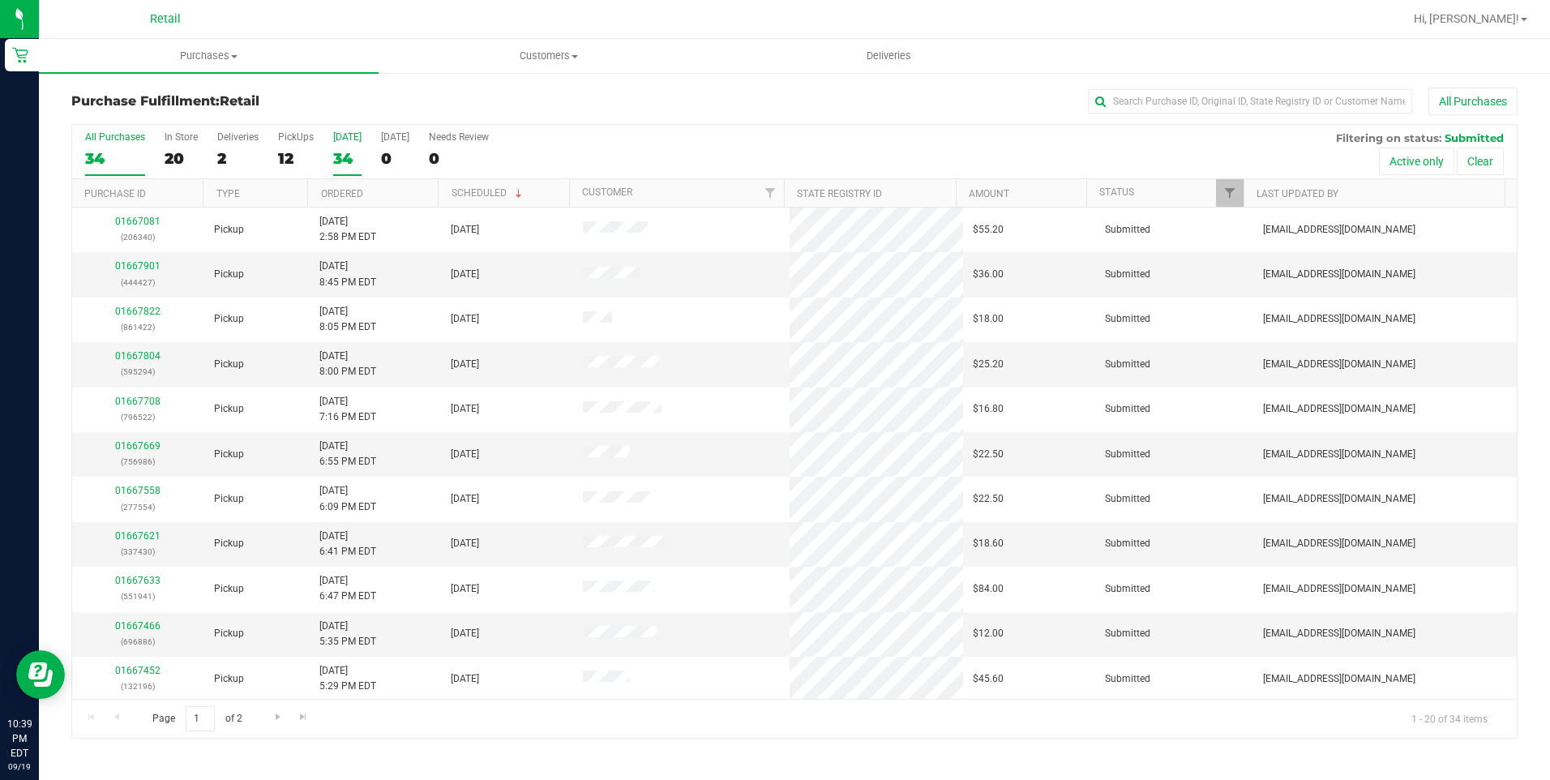
click at [345, 161] on div "34" at bounding box center [347, 158] width 28 height 19
click at [0, 0] on input "Today 34" at bounding box center [0, 0] width 0 height 0
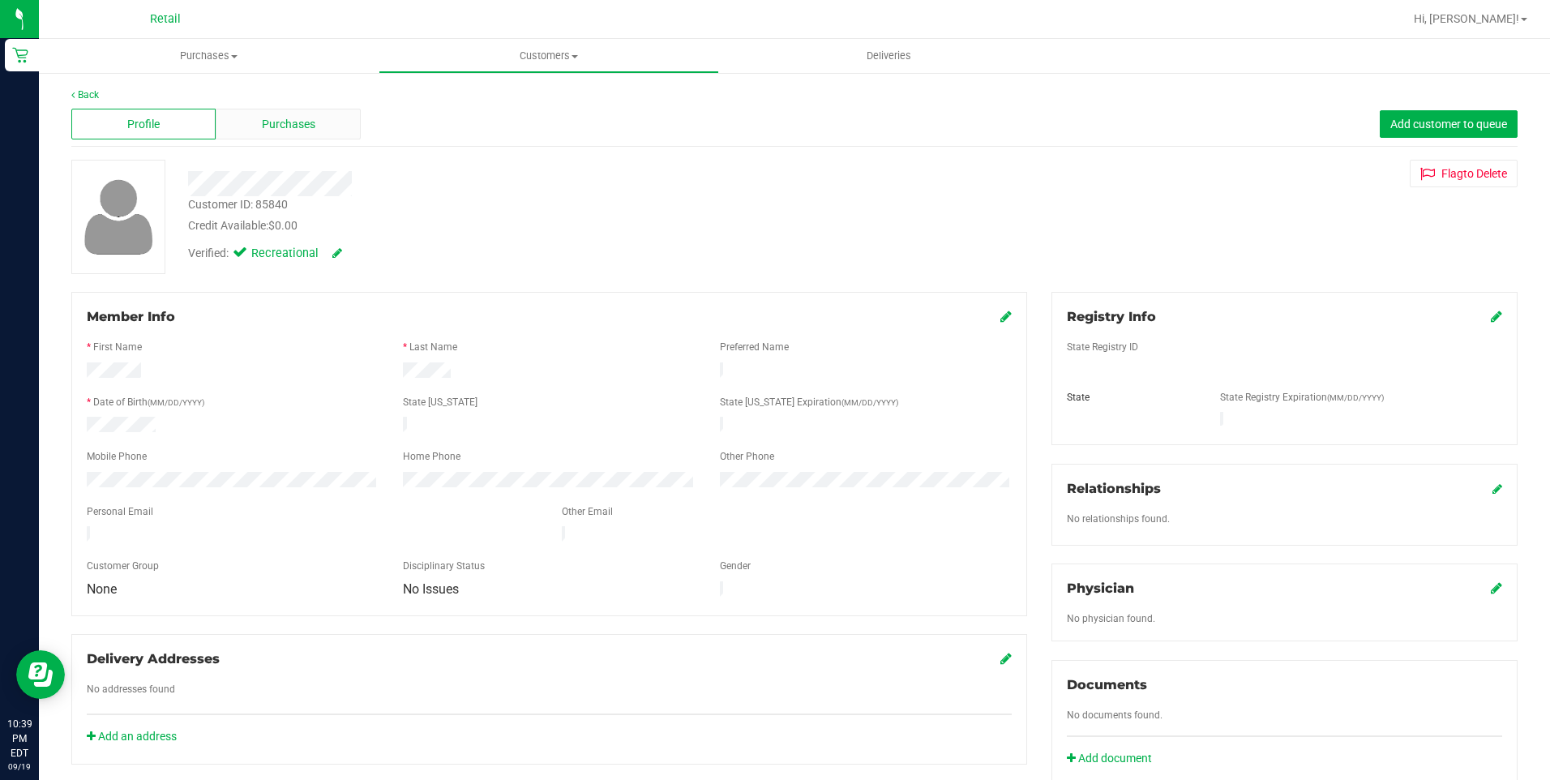
click at [281, 116] on span "Purchases" at bounding box center [289, 124] width 54 height 17
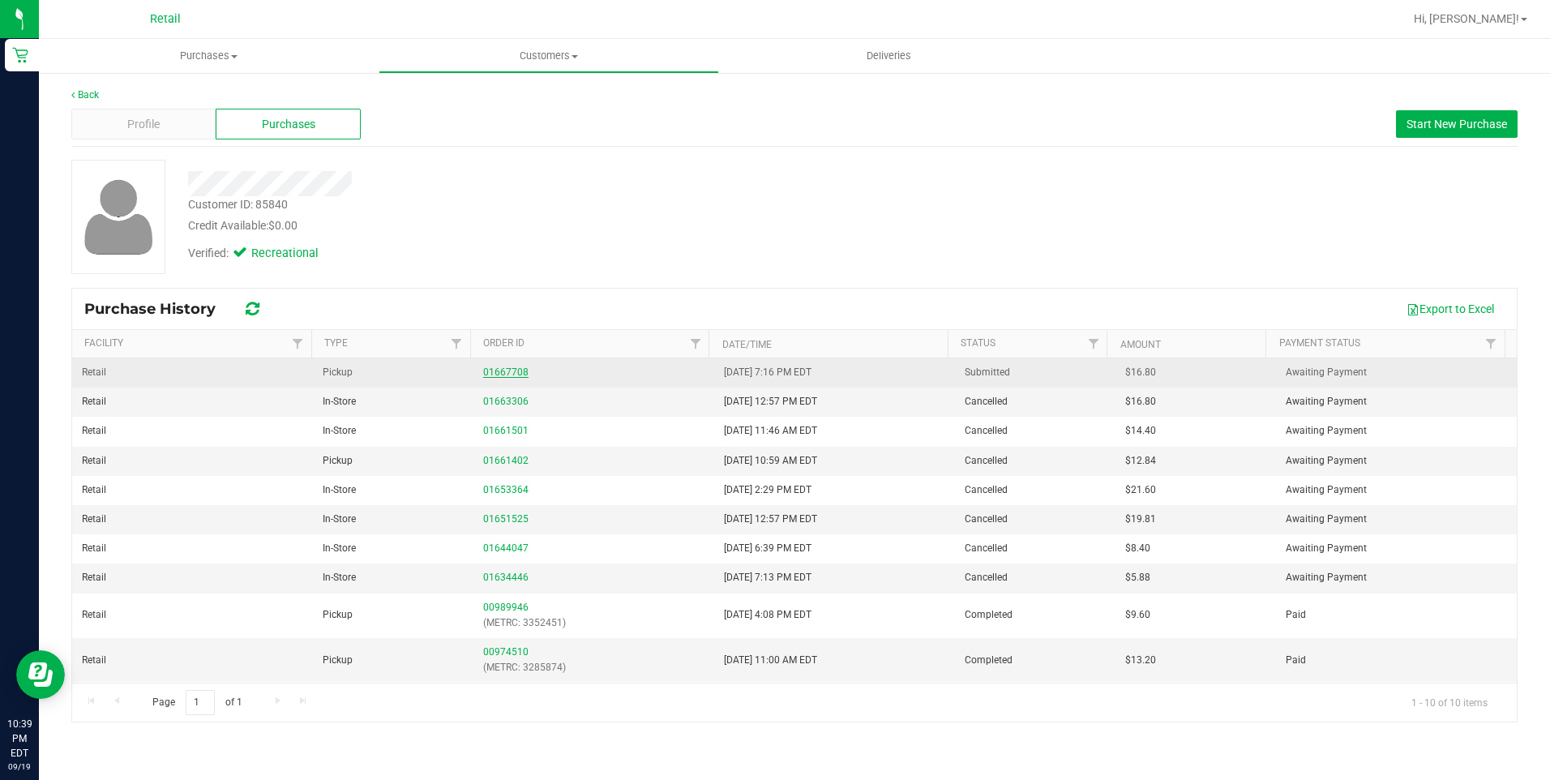
click at [520, 367] on link "01667708" at bounding box center [505, 371] width 45 height 11
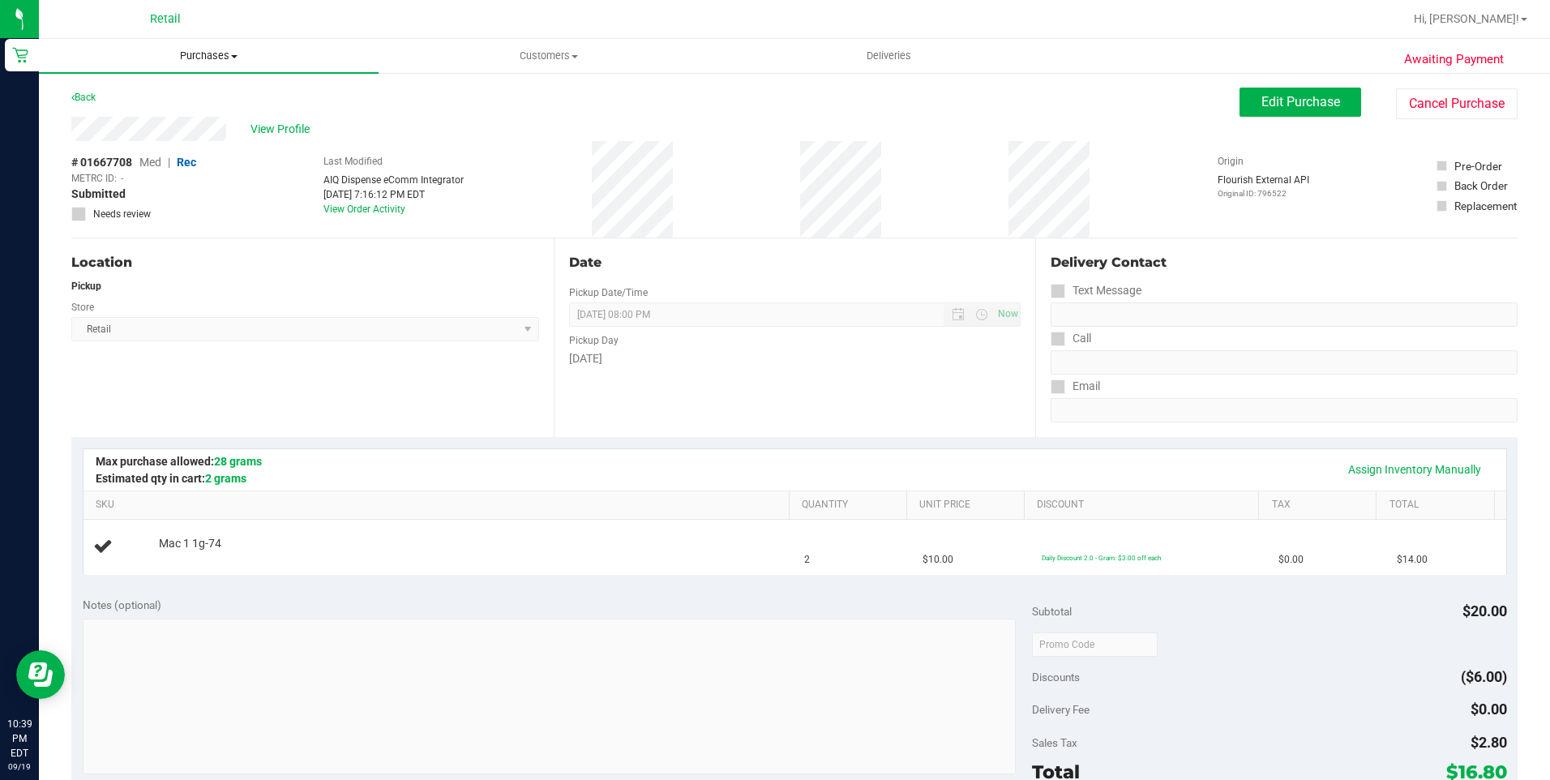
click at [223, 52] on span "Purchases" at bounding box center [209, 56] width 340 height 15
click at [208, 115] on li "Fulfillment" at bounding box center [209, 117] width 340 height 19
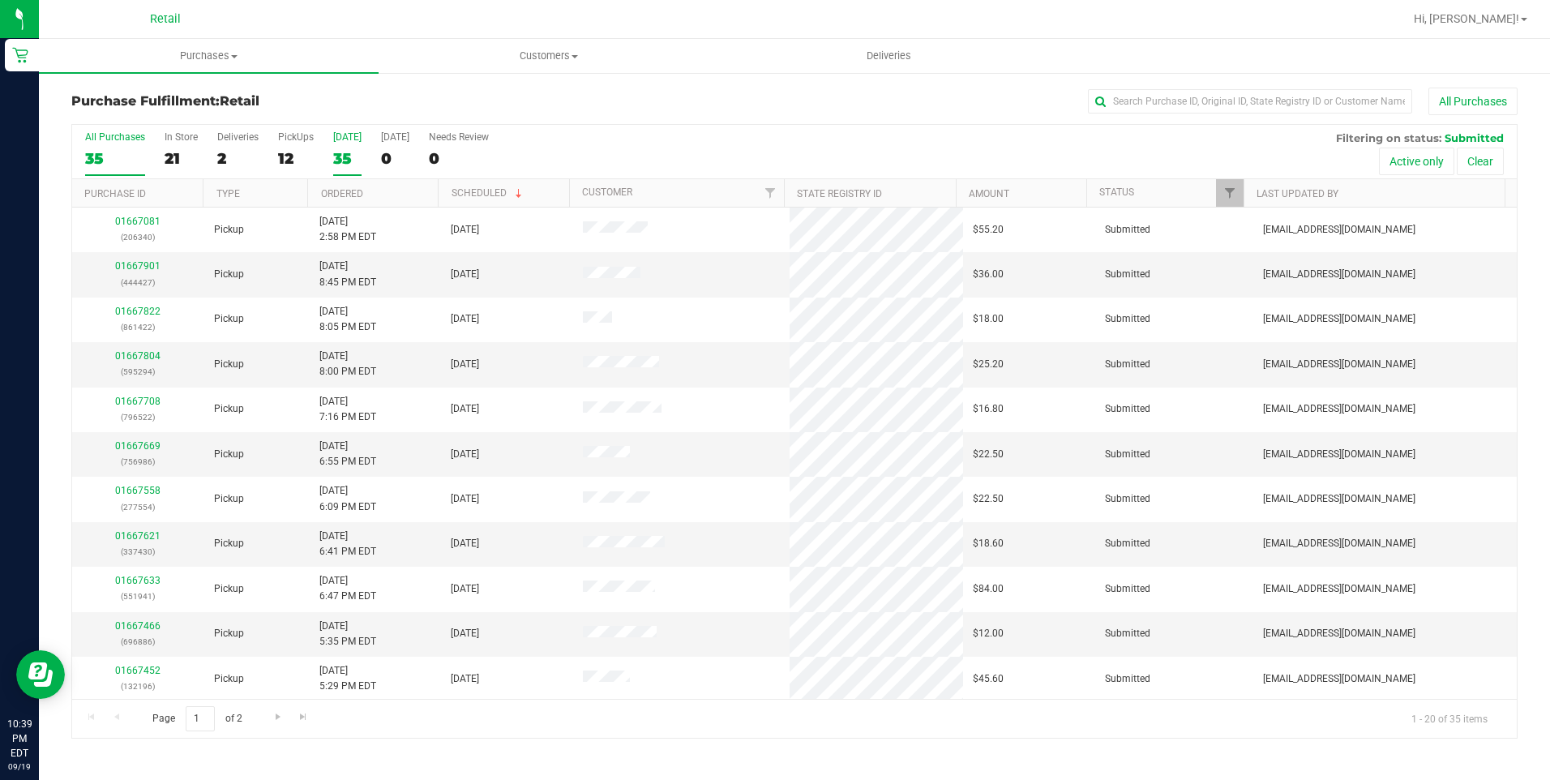
click at [348, 158] on div "35" at bounding box center [347, 158] width 28 height 19
click at [0, 0] on input "Today 35" at bounding box center [0, 0] width 0 height 0
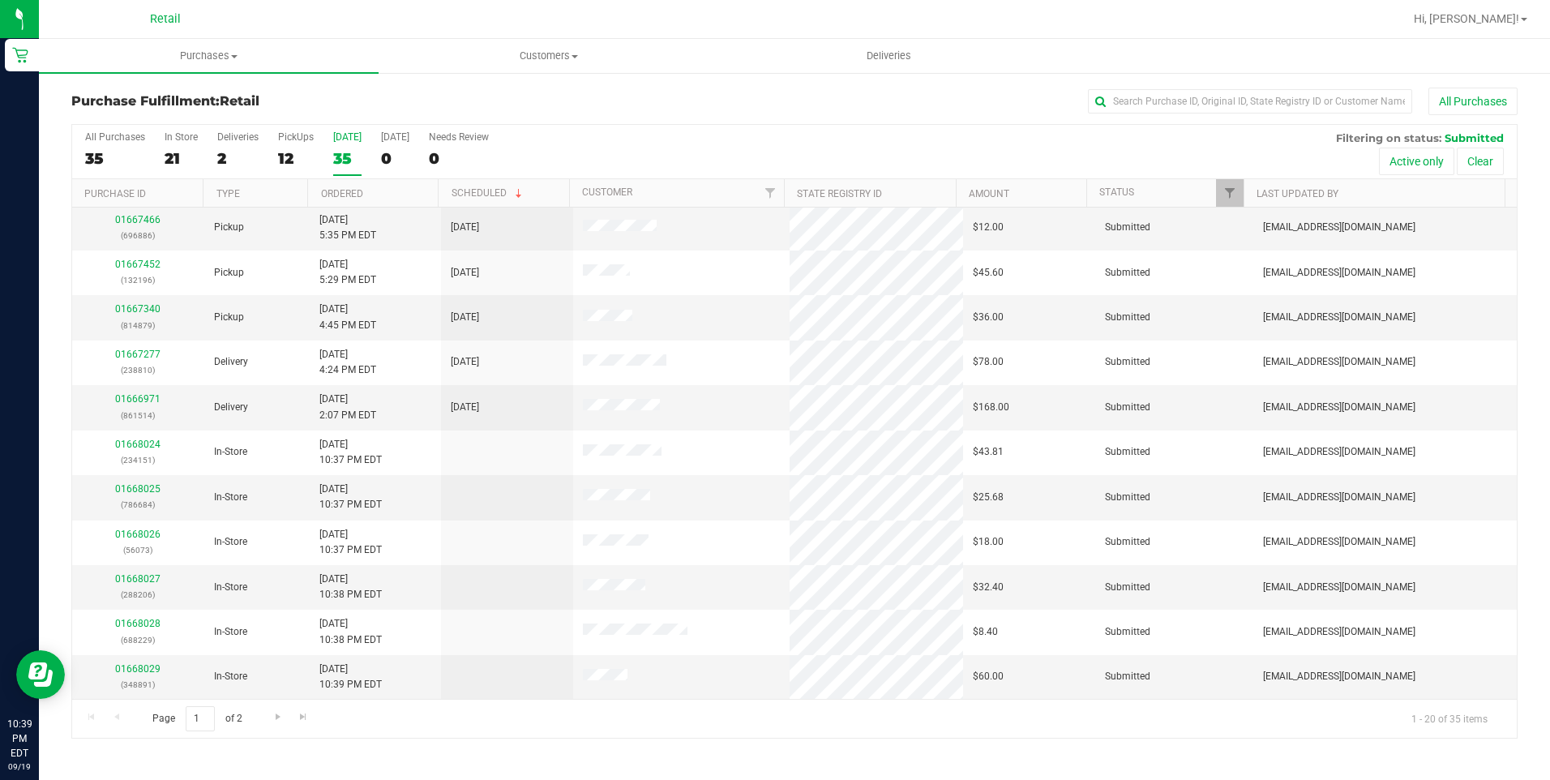
scroll to position [406, 0]
click at [619, 310] on span at bounding box center [608, 318] width 50 height 16
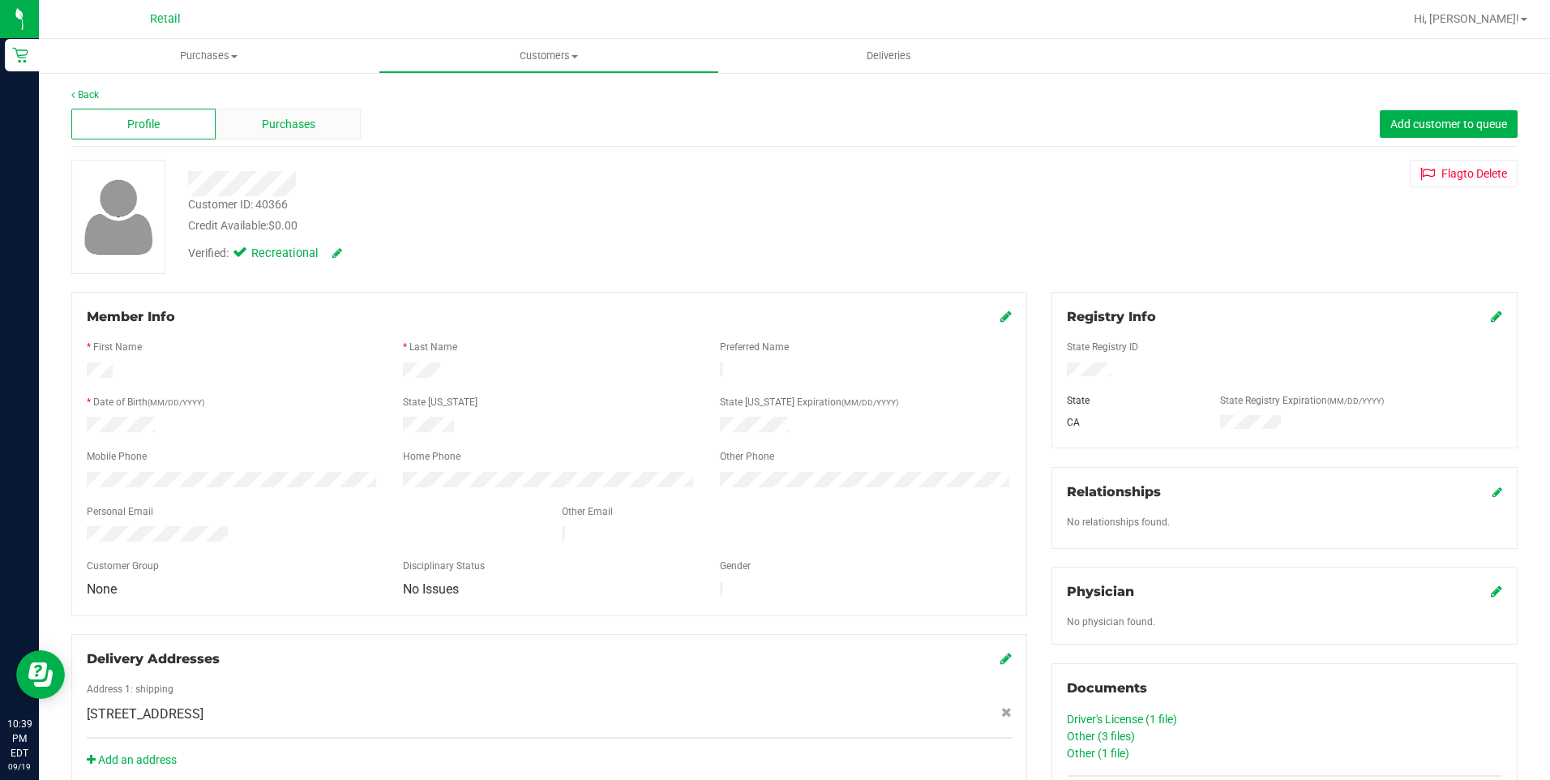
click at [281, 131] on span "Purchases" at bounding box center [289, 124] width 54 height 17
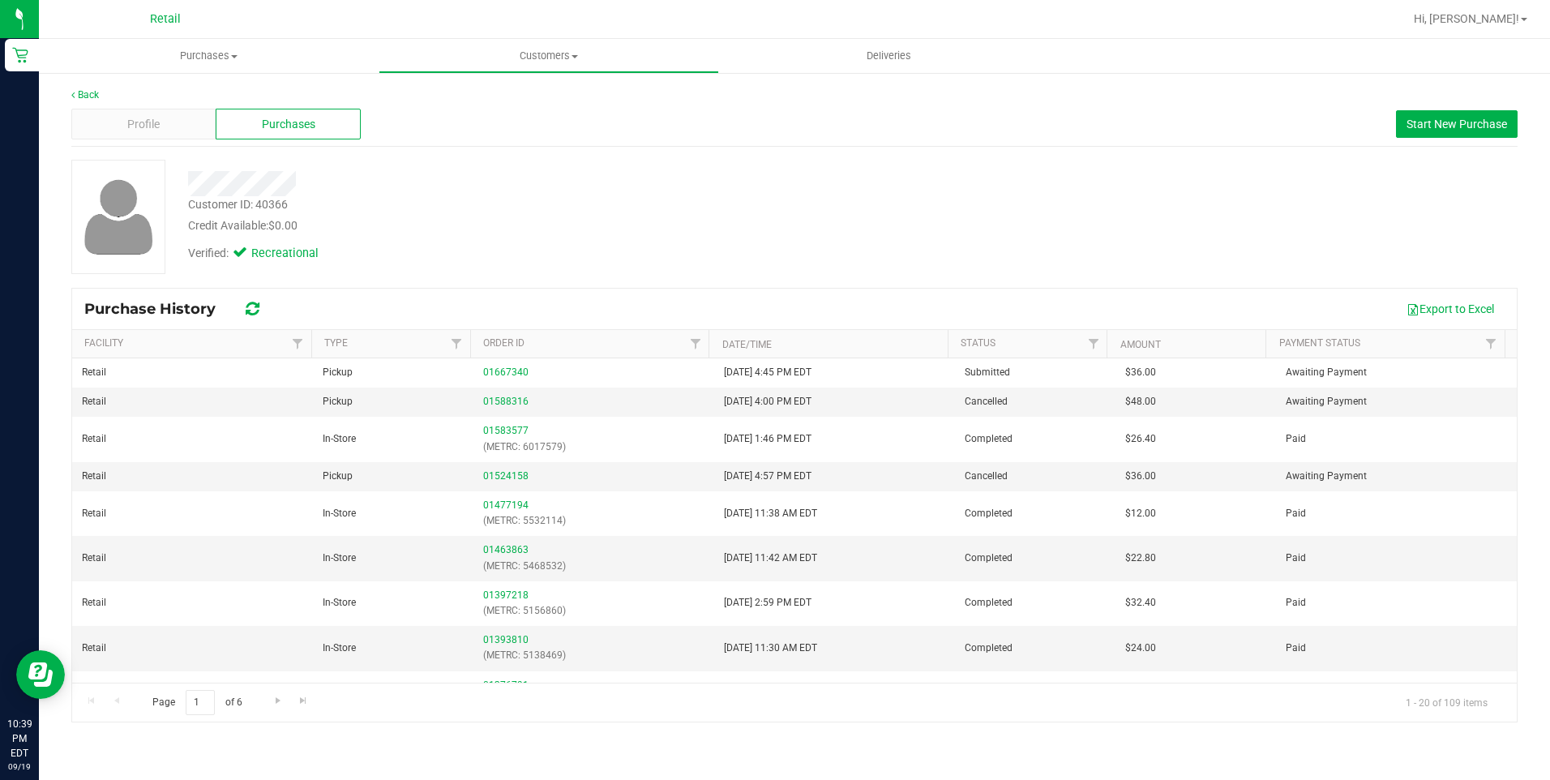
drag, startPoint x: 1337, startPoint y: 371, endPoint x: 679, endPoint y: 230, distance: 673.1
click at [679, 230] on div "Credit Available: $0.00" at bounding box center [543, 225] width 711 height 17
click at [91, 96] on link "Back" at bounding box center [85, 94] width 28 height 11
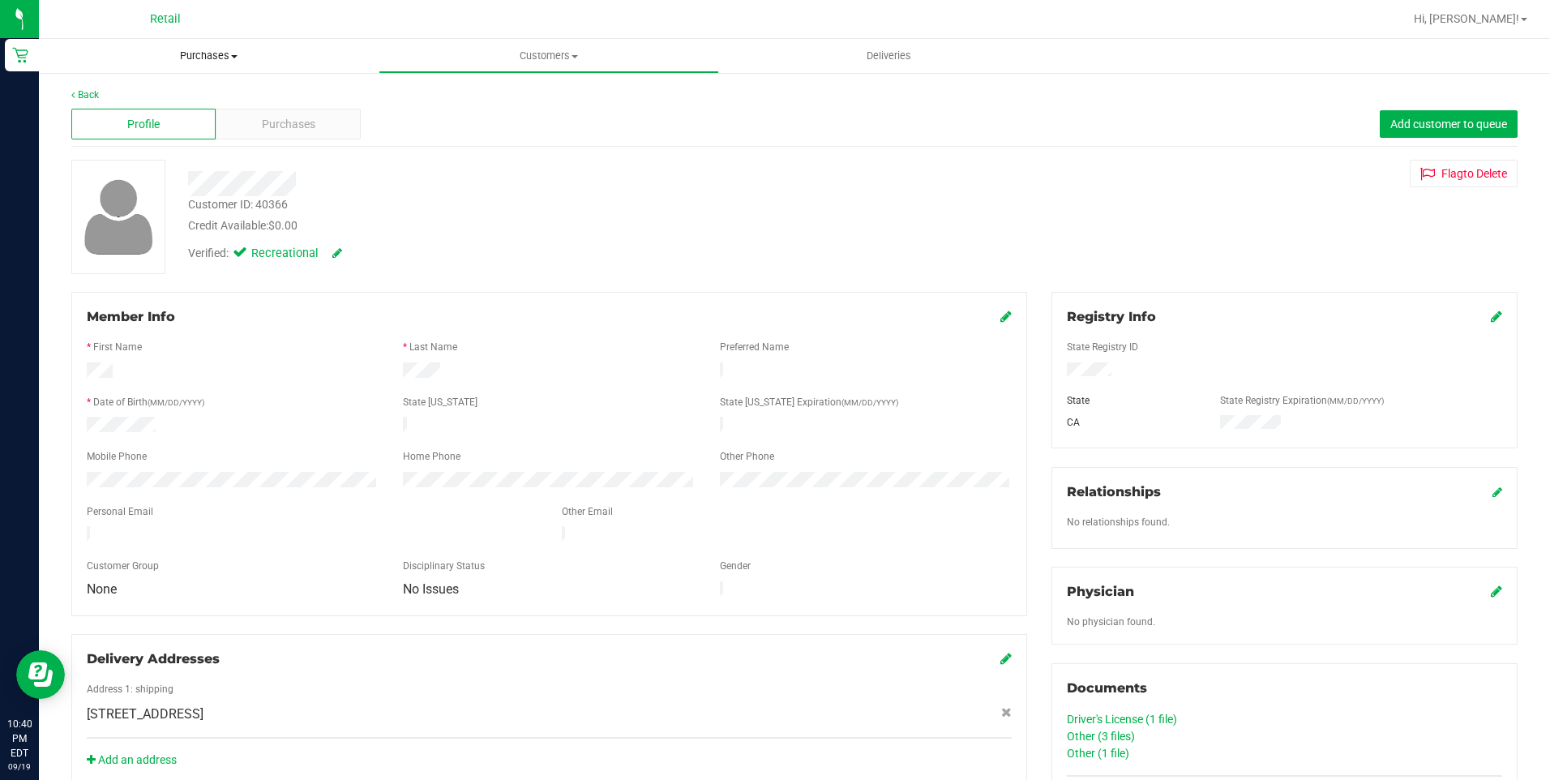
click at [241, 49] on span "Purchases" at bounding box center [209, 56] width 340 height 15
click at [144, 109] on li "Fulfillment" at bounding box center [209, 117] width 340 height 19
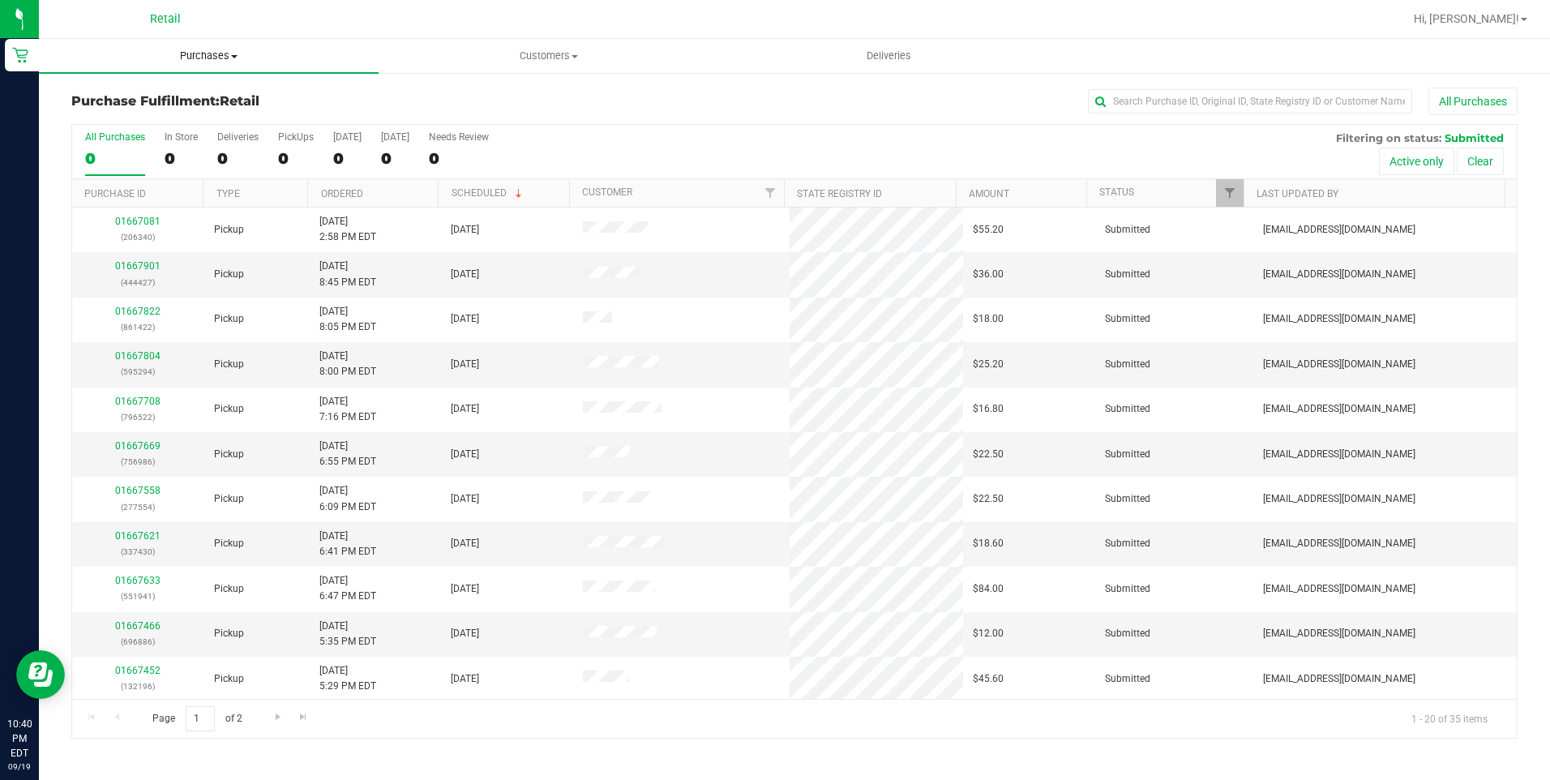
click at [194, 66] on uib-tab-heading "Purchases Summary of purchases Fulfillment All purchases" at bounding box center [209, 56] width 340 height 34
click at [182, 101] on span "Summary of purchases" at bounding box center [122, 98] width 166 height 14
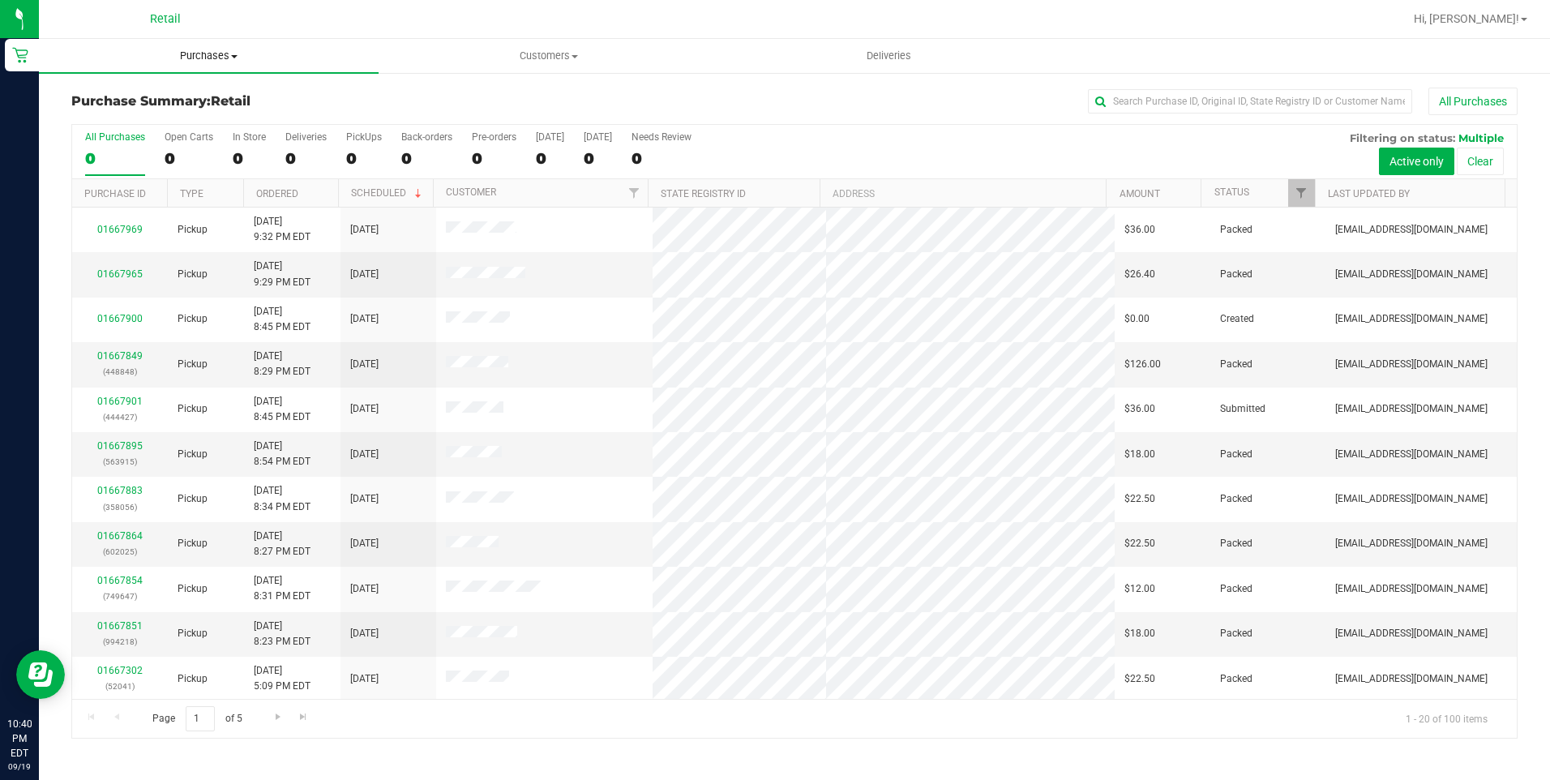
click at [200, 48] on uib-tab-heading "Purchases Summary of purchases Fulfillment All purchases" at bounding box center [209, 56] width 340 height 34
click at [187, 114] on li "Fulfillment" at bounding box center [209, 117] width 340 height 19
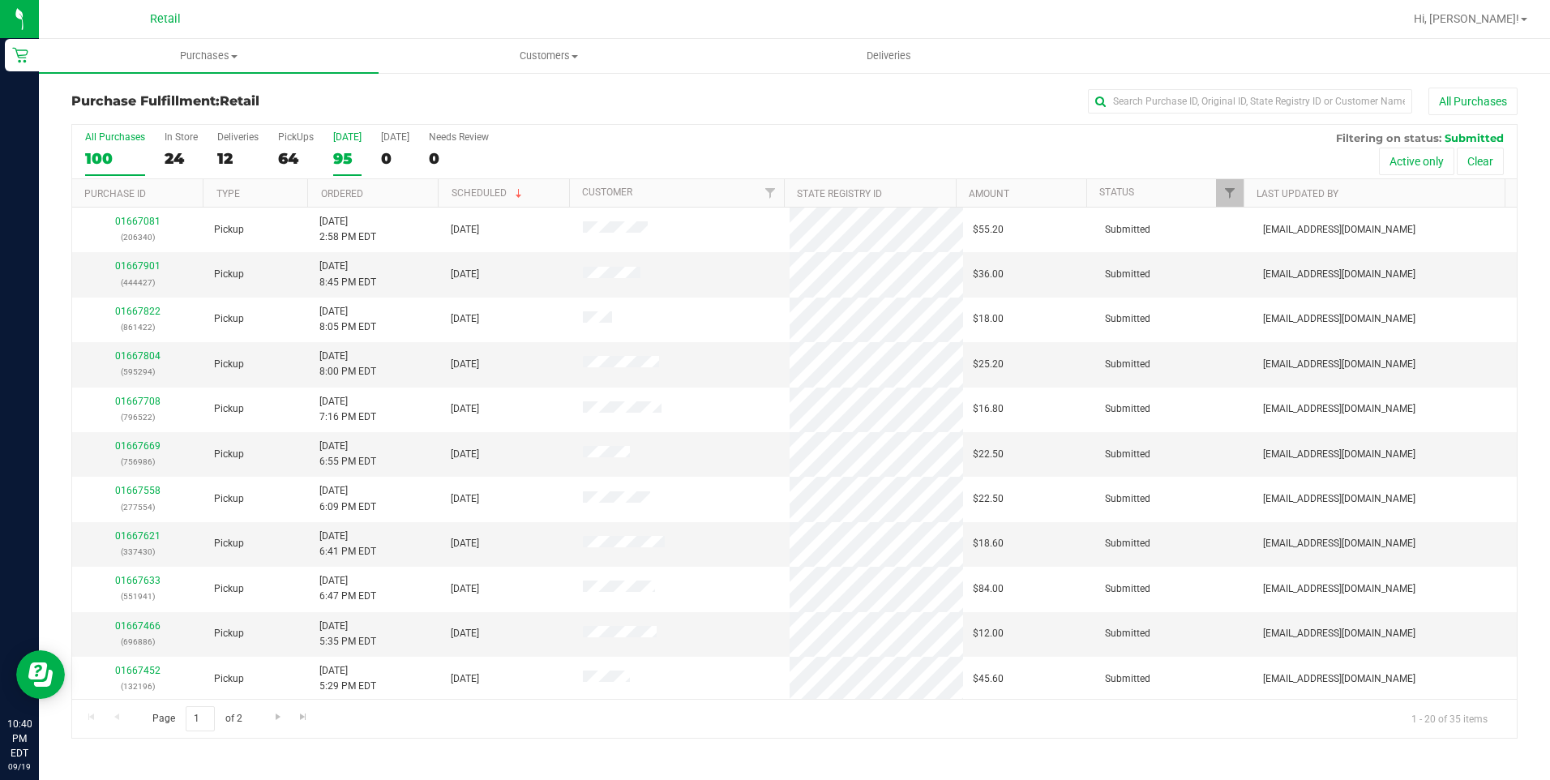
click at [345, 161] on div "95" at bounding box center [347, 158] width 28 height 19
click at [0, 0] on input "Today 95" at bounding box center [0, 0] width 0 height 0
click at [188, 61] on span "Purchases" at bounding box center [209, 56] width 340 height 15
click at [200, 113] on li "Fulfillment" at bounding box center [209, 117] width 340 height 19
click at [344, 164] on div "35" at bounding box center [347, 158] width 28 height 19
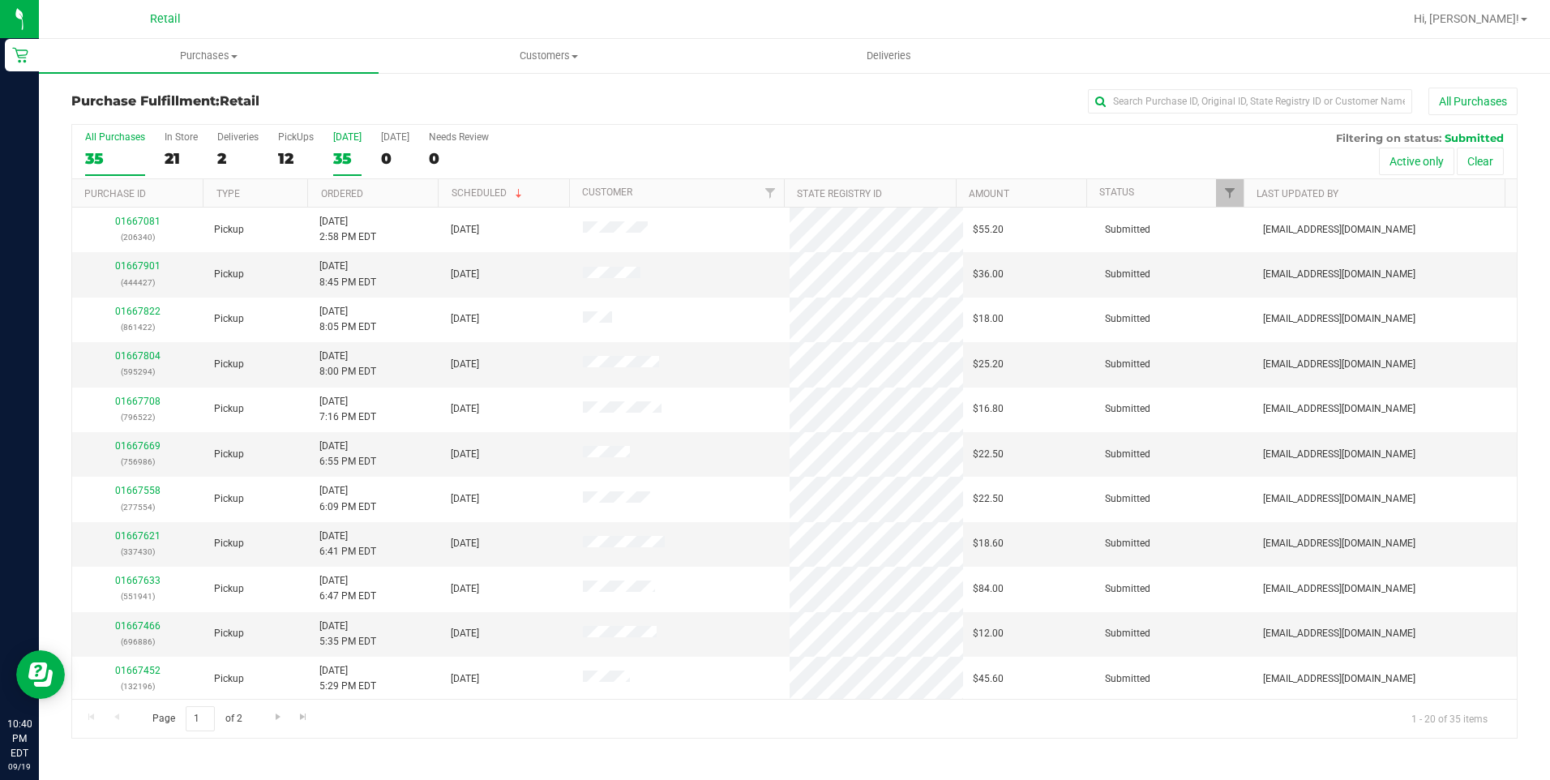
click at [0, 0] on input "Today 35" at bounding box center [0, 0] width 0 height 0
click at [173, 156] on div "21" at bounding box center [181, 158] width 33 height 19
click at [0, 0] on input "In Store 21" at bounding box center [0, 0] width 0 height 0
click at [337, 190] on link "Ordered" at bounding box center [342, 193] width 42 height 11
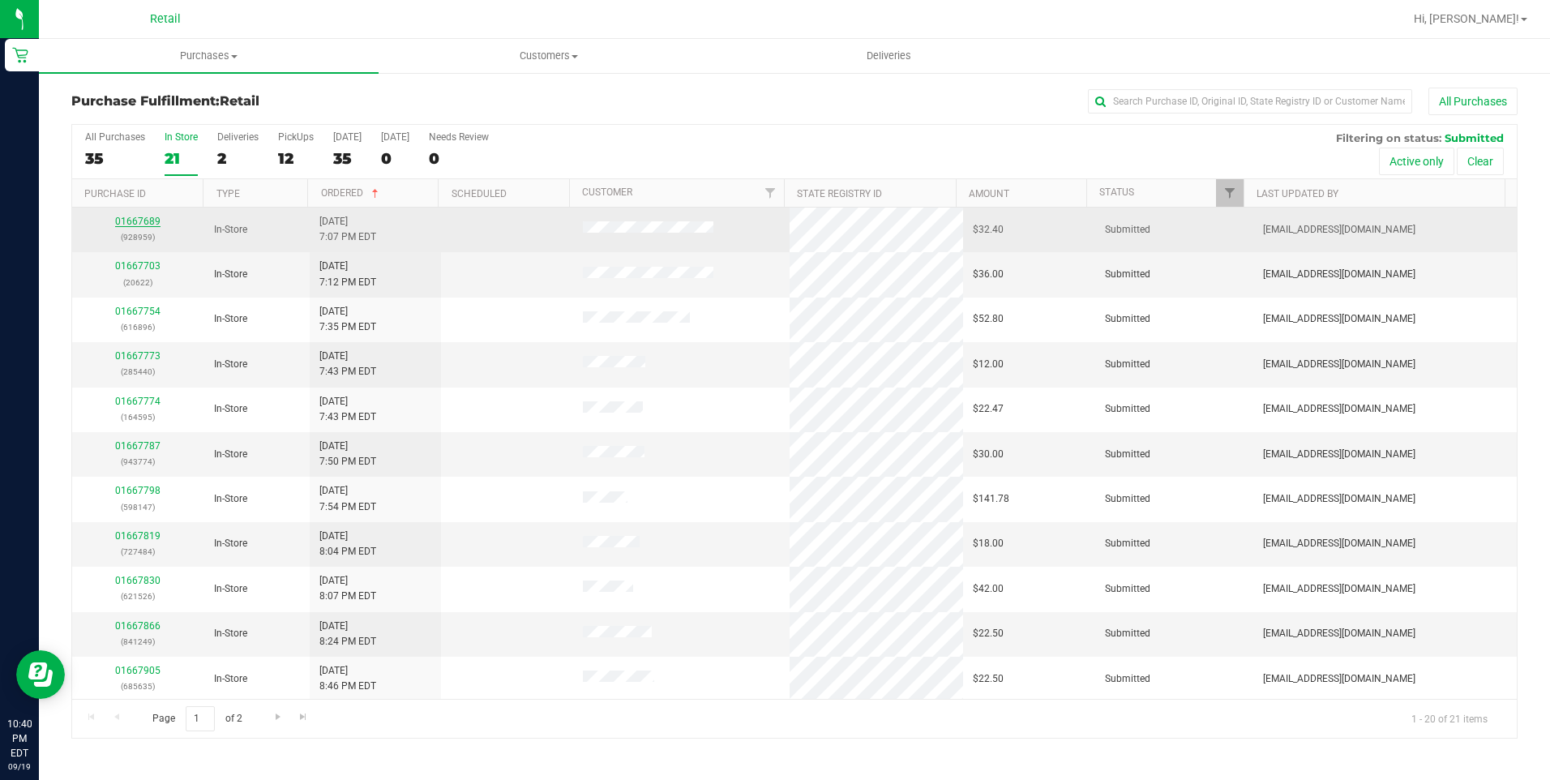
click at [141, 219] on link "01667689" at bounding box center [137, 221] width 45 height 11
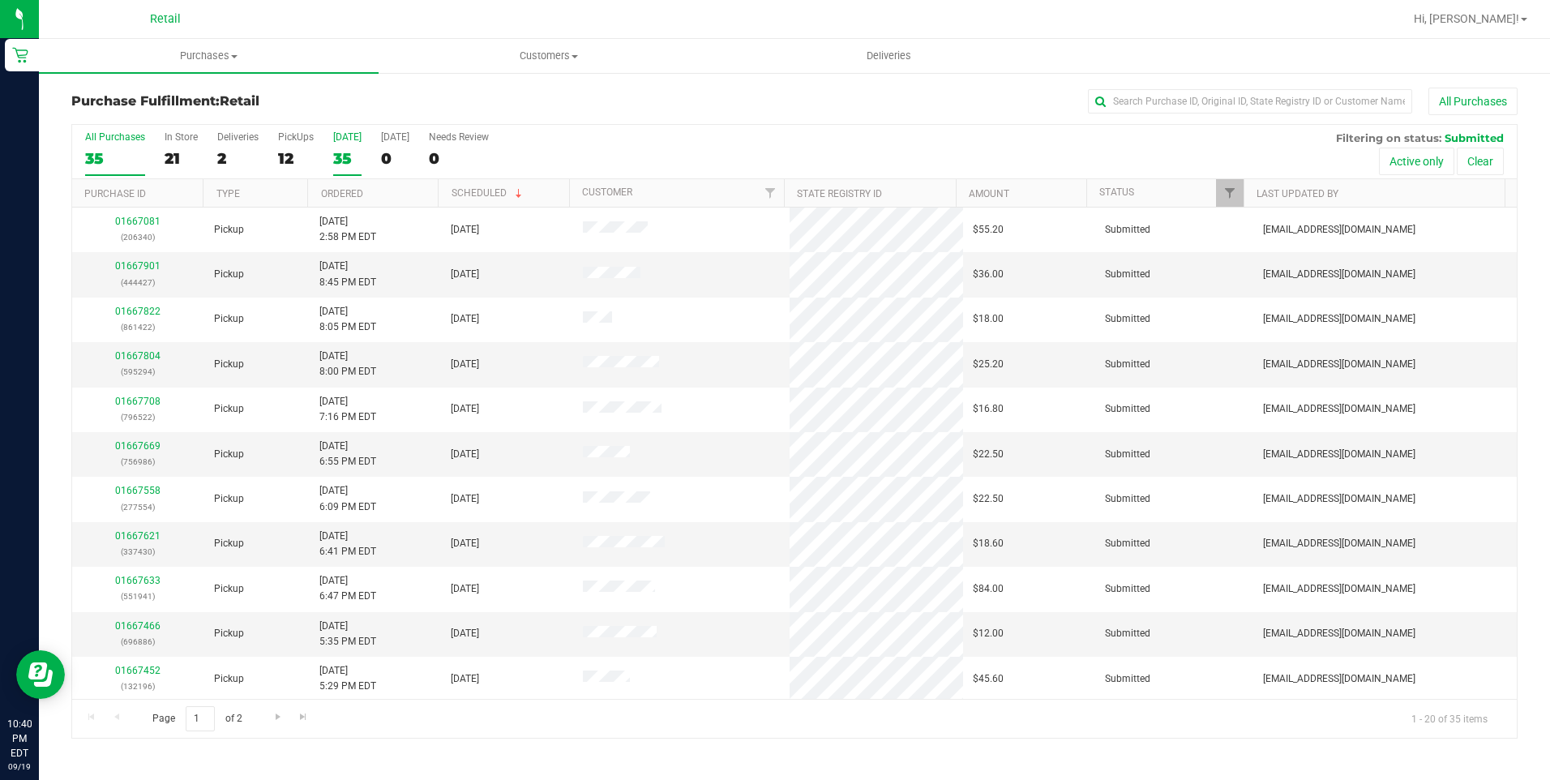
click at [341, 157] on div "35" at bounding box center [347, 158] width 28 height 19
click at [0, 0] on input "Today 35" at bounding box center [0, 0] width 0 height 0
click at [180, 155] on div "21" at bounding box center [181, 158] width 33 height 19
click at [0, 0] on input "In Store 21" at bounding box center [0, 0] width 0 height 0
click at [330, 193] on link "Ordered" at bounding box center [342, 193] width 42 height 11
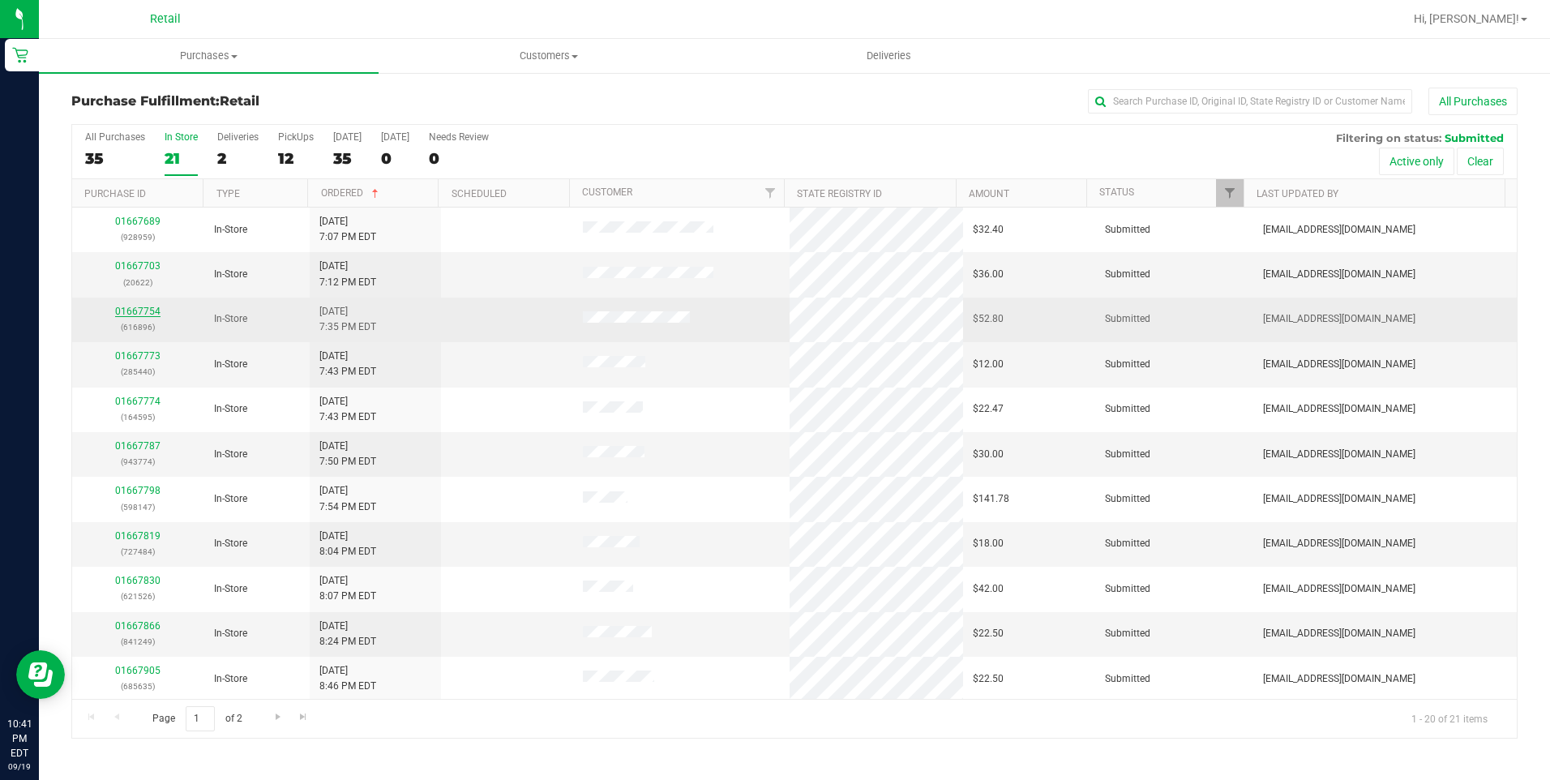
click at [148, 310] on link "01667754" at bounding box center [137, 311] width 45 height 11
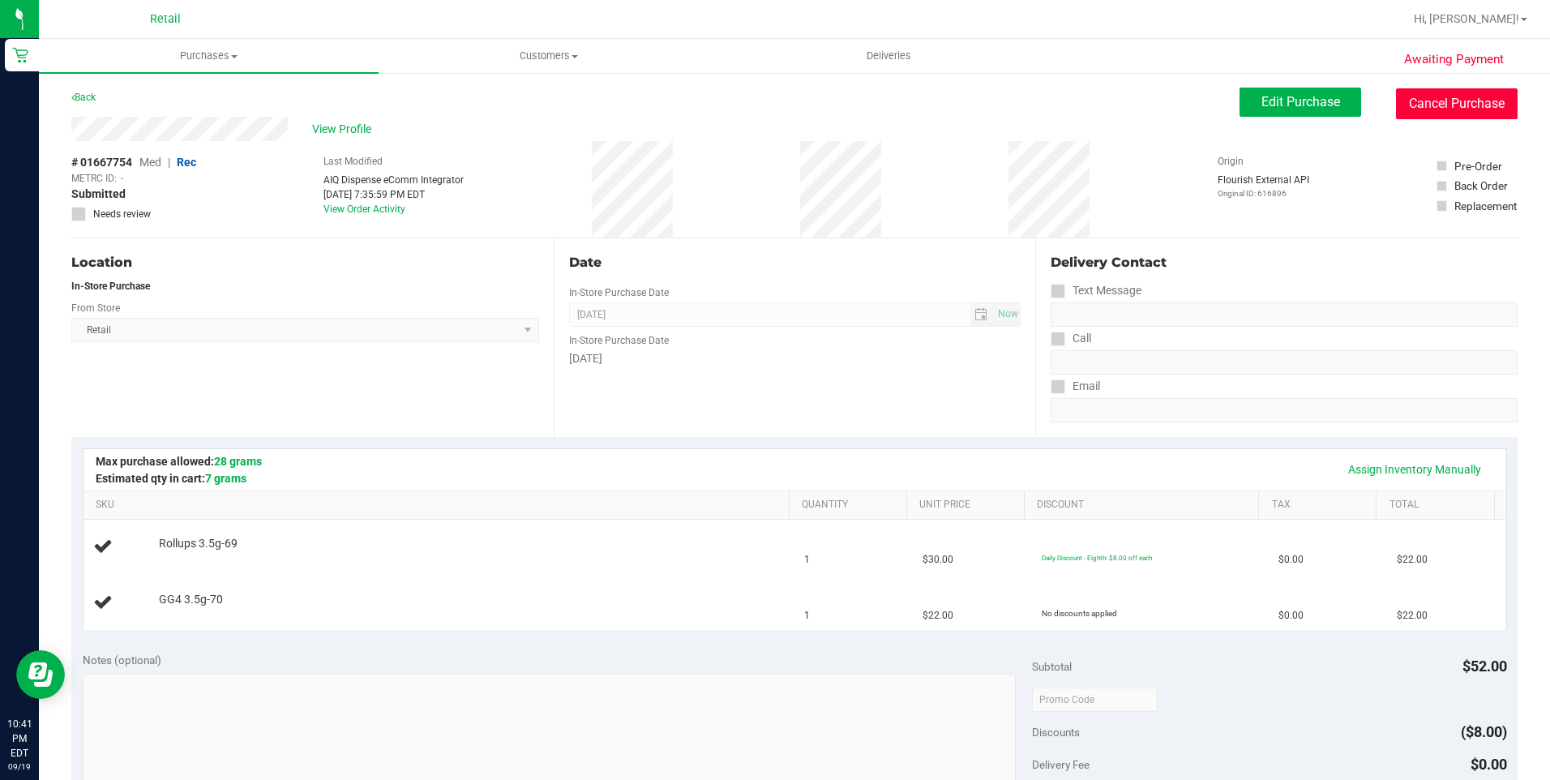
click at [1397, 106] on button "Cancel Purchase" at bounding box center [1457, 103] width 122 height 31
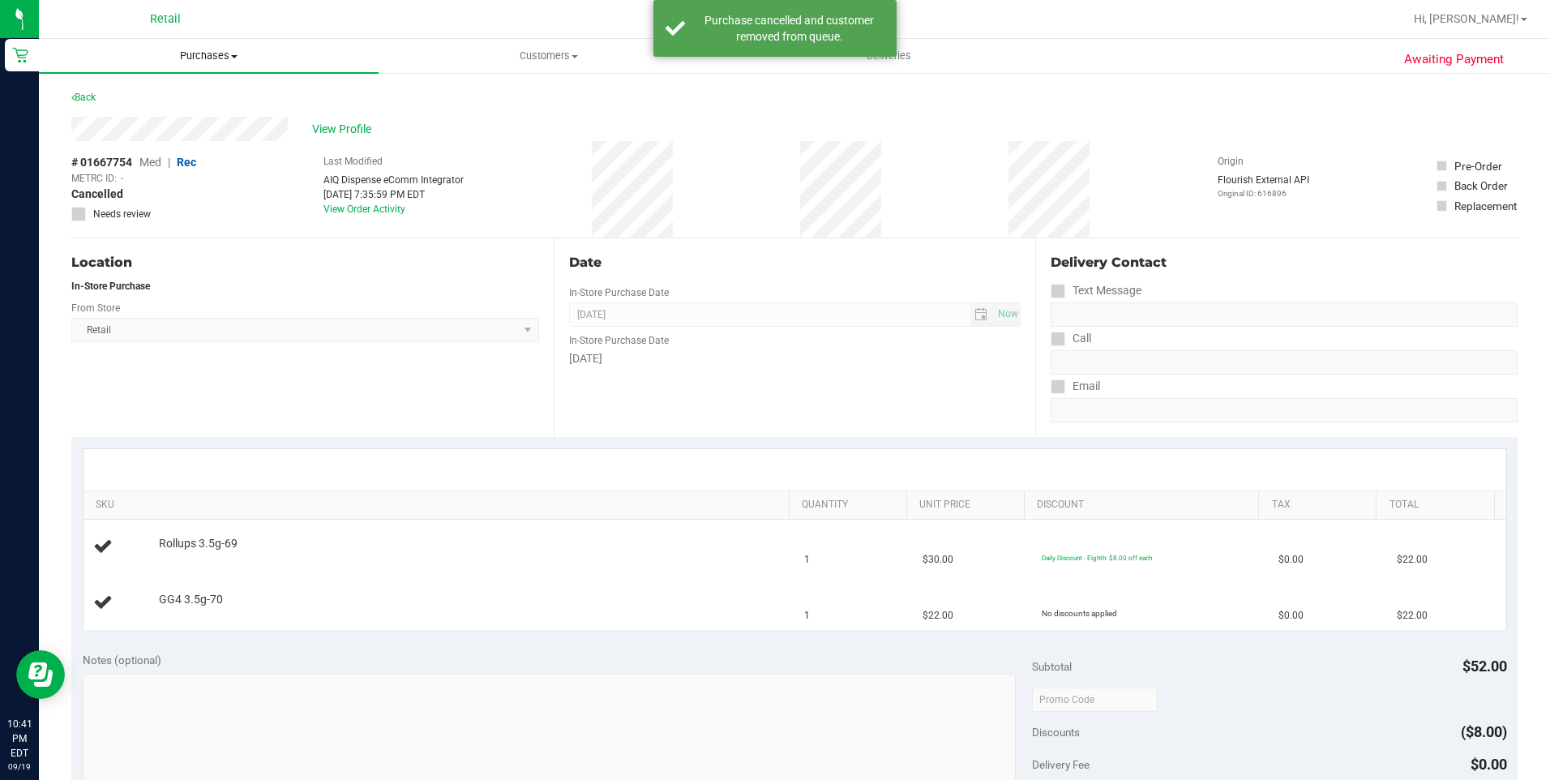
click at [195, 63] on uib-tab-heading "Purchases Summary of purchases Fulfillment All purchases" at bounding box center [209, 56] width 340 height 34
click at [177, 121] on li "Fulfillment" at bounding box center [209, 117] width 340 height 19
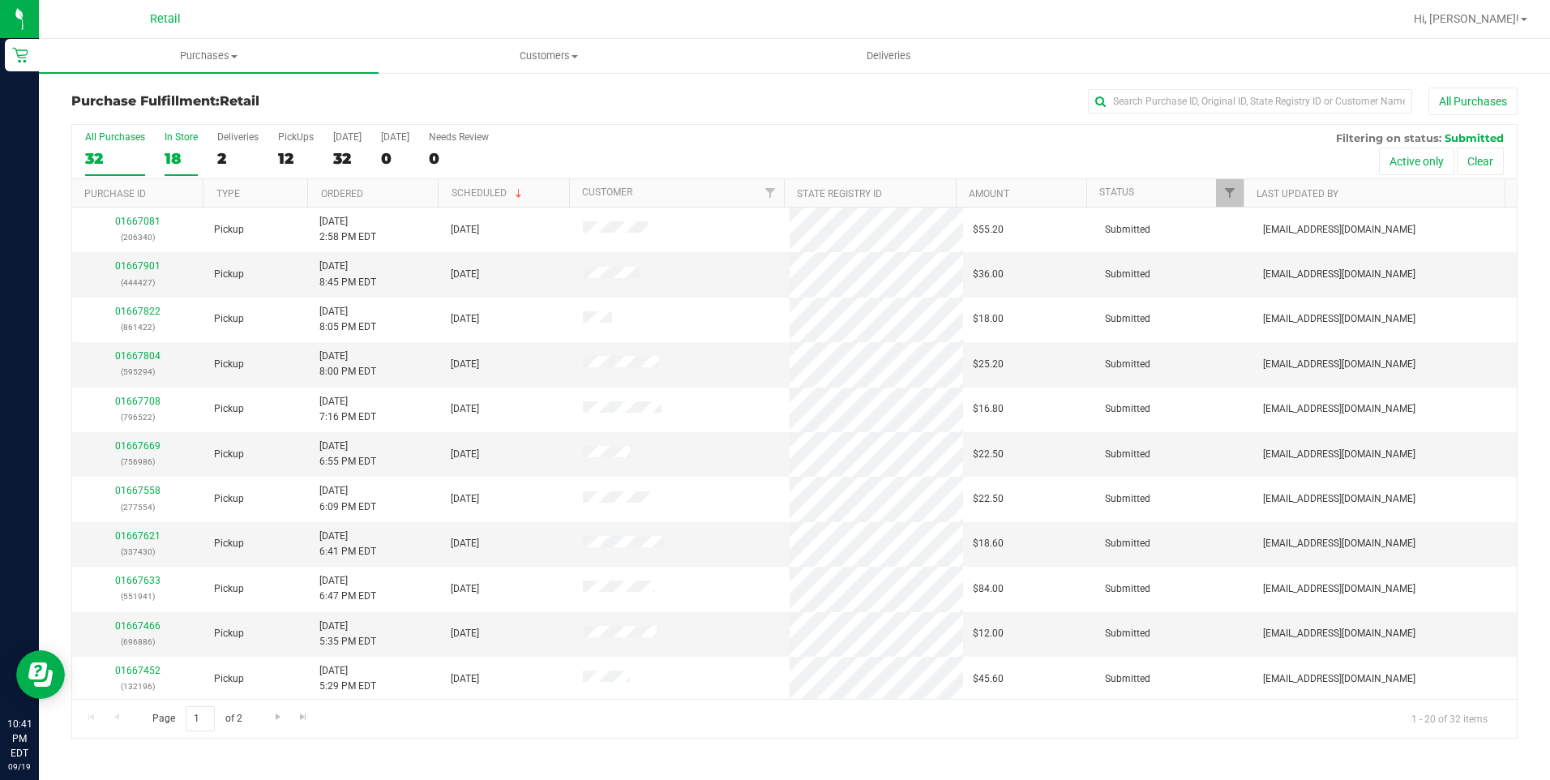
click at [187, 159] on div "18" at bounding box center [181, 158] width 33 height 19
click at [0, 0] on input "In Store 18" at bounding box center [0, 0] width 0 height 0
click at [349, 192] on link "Ordered" at bounding box center [342, 193] width 42 height 11
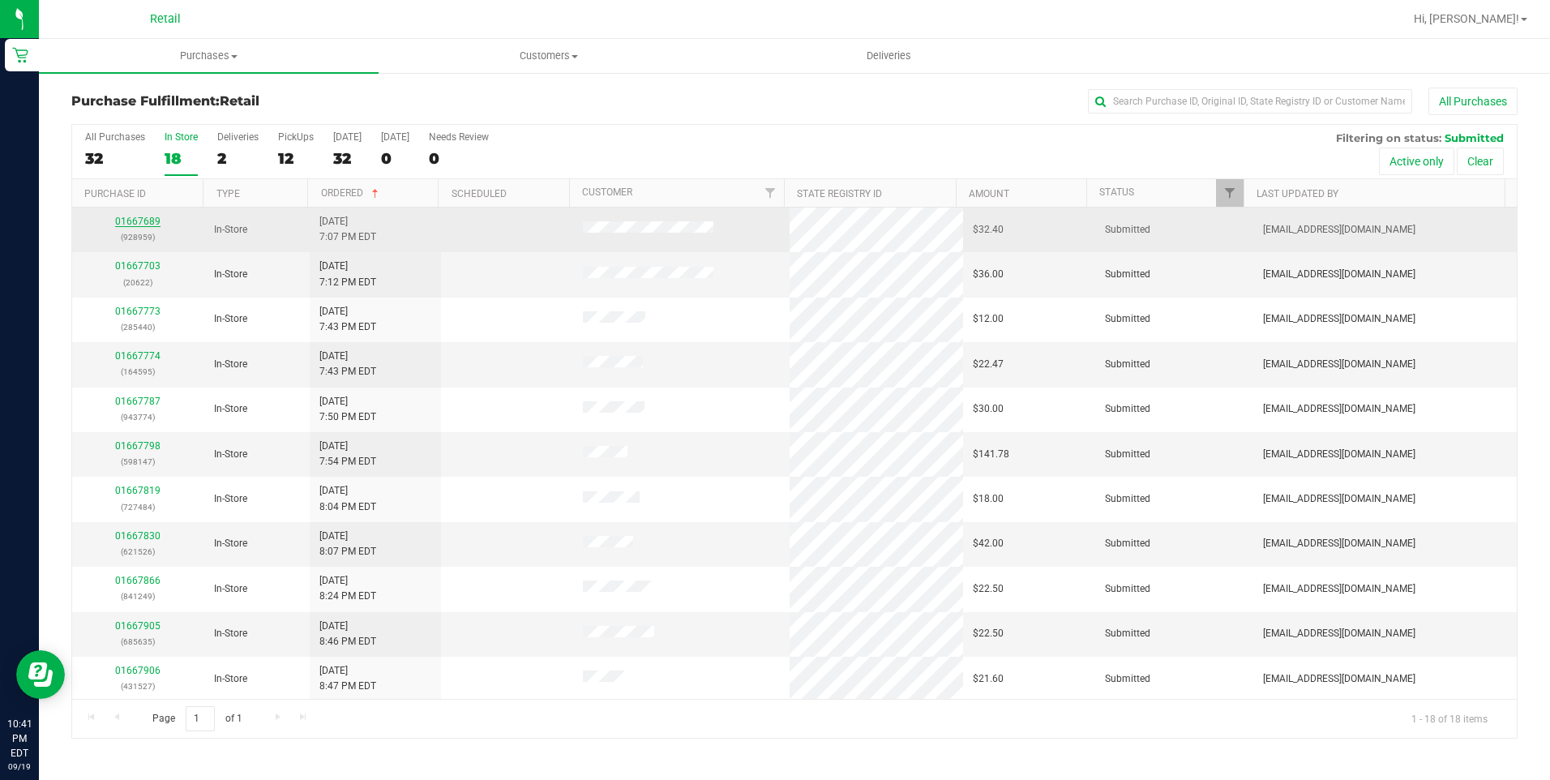
click at [135, 220] on link "01667689" at bounding box center [137, 221] width 45 height 11
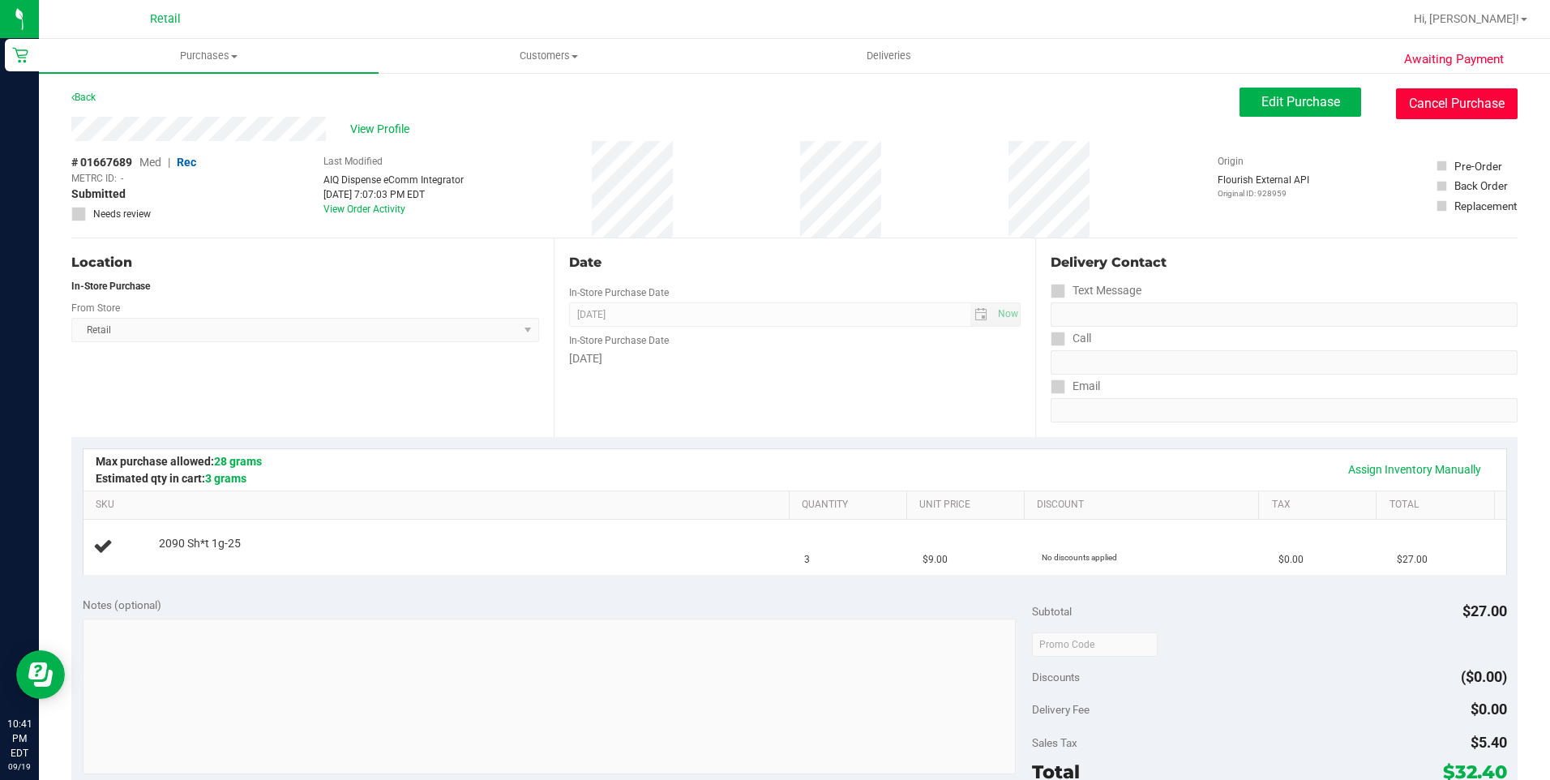
click at [1423, 101] on button "Cancel Purchase" at bounding box center [1457, 103] width 122 height 31
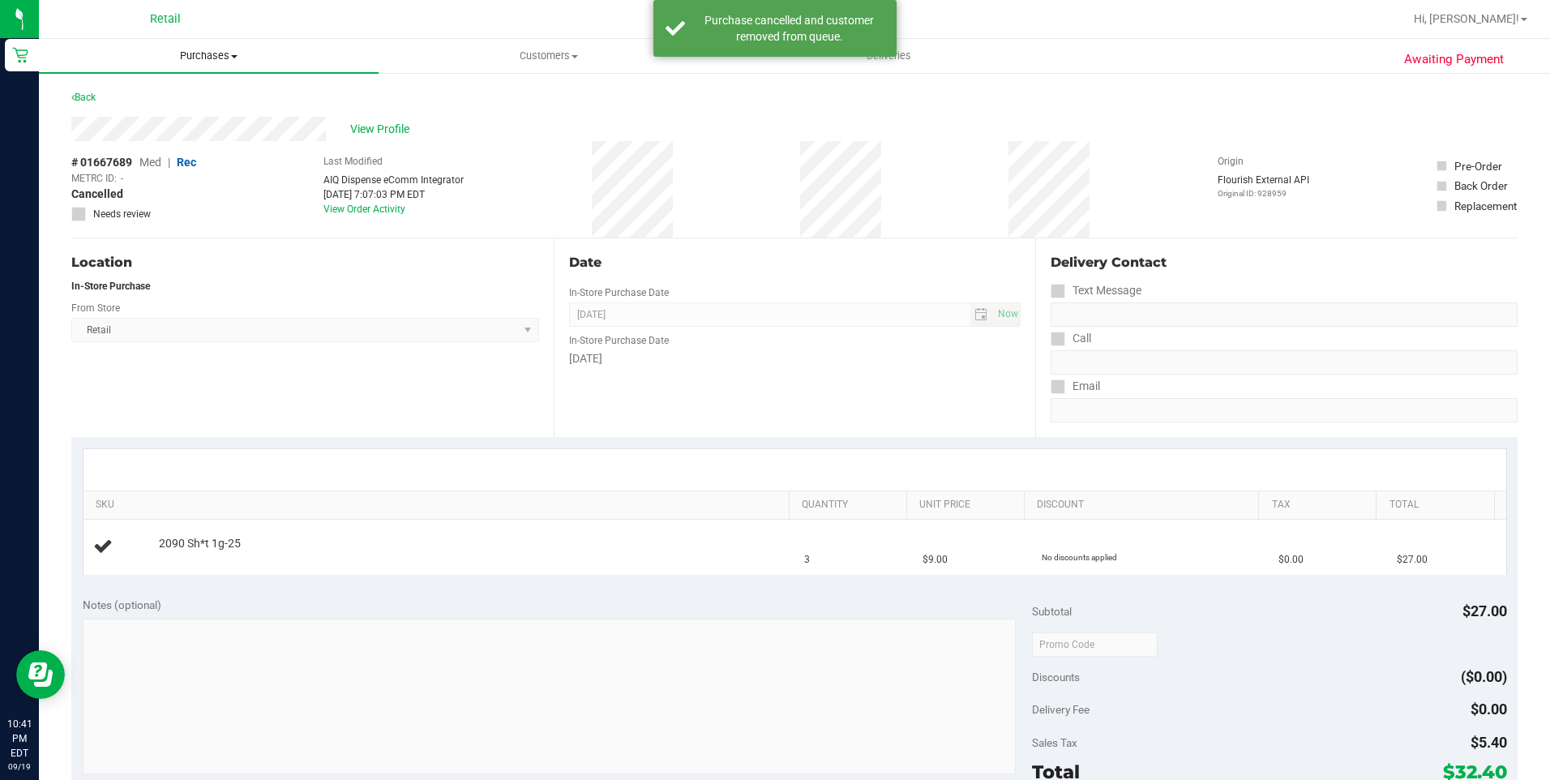
click at [217, 51] on span "Purchases" at bounding box center [209, 56] width 340 height 15
click at [177, 111] on li "Fulfillment" at bounding box center [209, 117] width 340 height 19
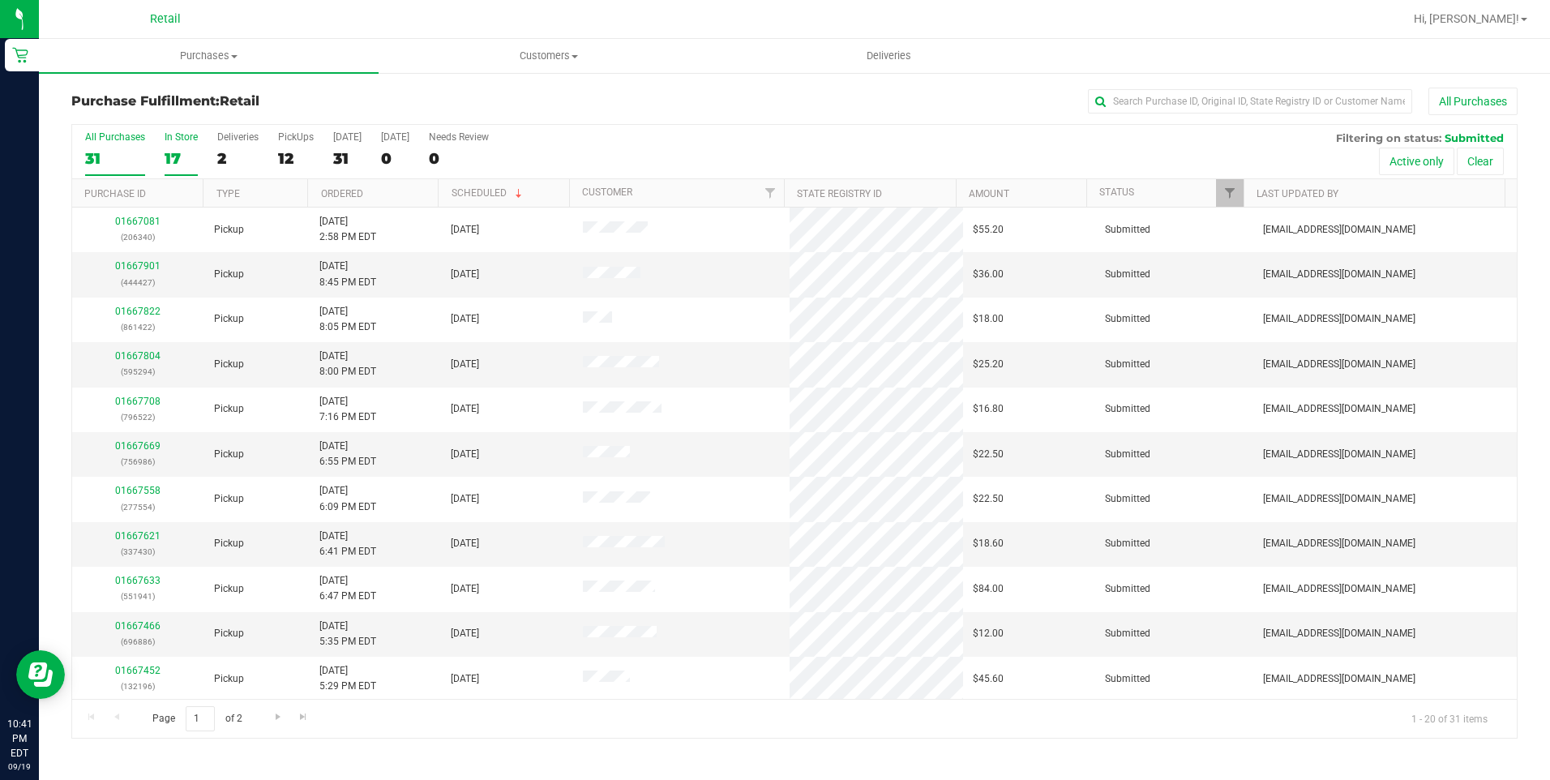
click at [181, 151] on div "17" at bounding box center [181, 158] width 33 height 19
click at [0, 0] on input "In Store 17" at bounding box center [0, 0] width 0 height 0
click at [512, 191] on span at bounding box center [518, 193] width 13 height 13
click at [512, 191] on th "Scheduled" at bounding box center [503, 193] width 131 height 28
click at [336, 191] on link "Ordered" at bounding box center [342, 193] width 42 height 11
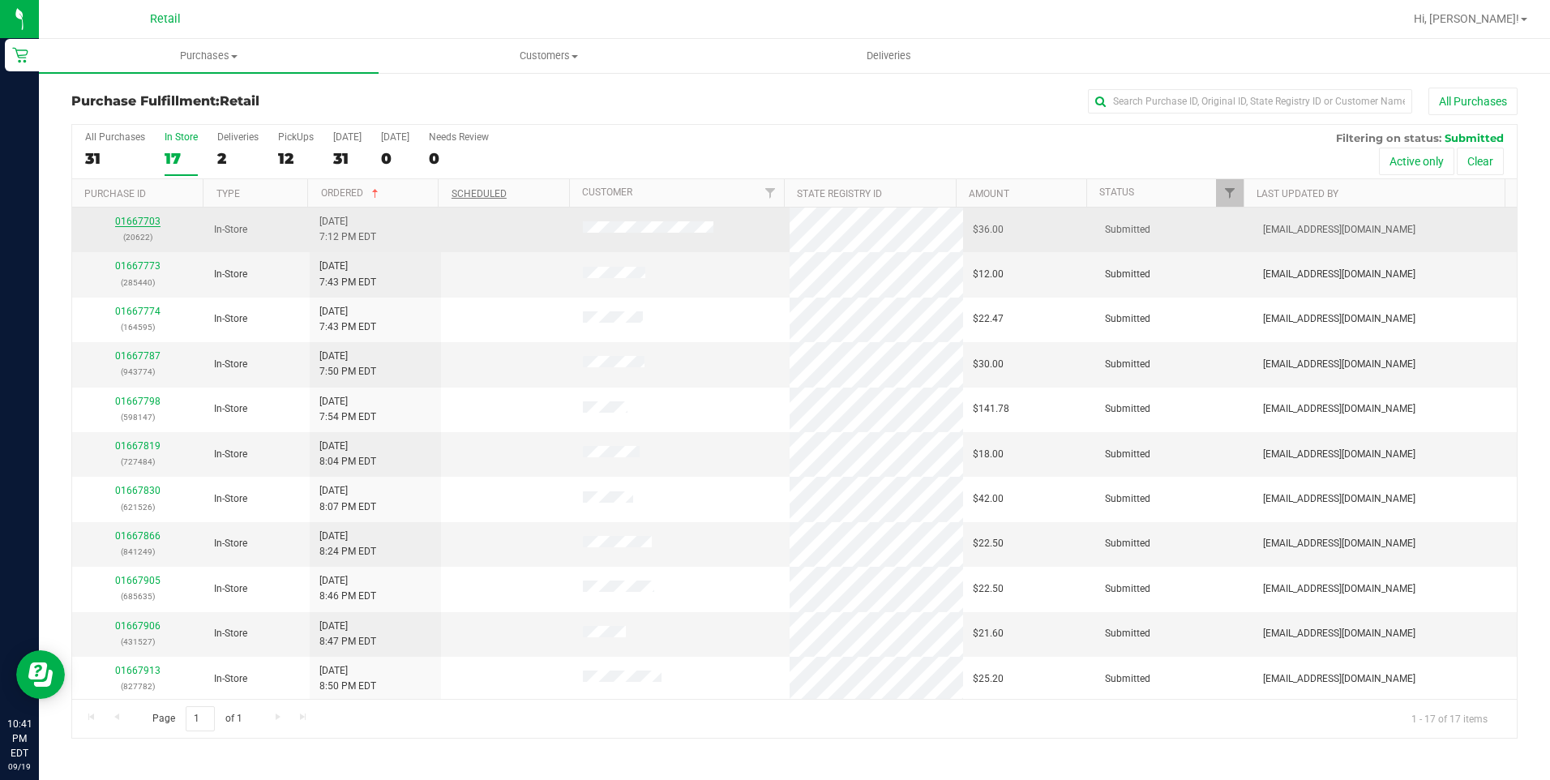
click at [151, 223] on link "01667703" at bounding box center [137, 221] width 45 height 11
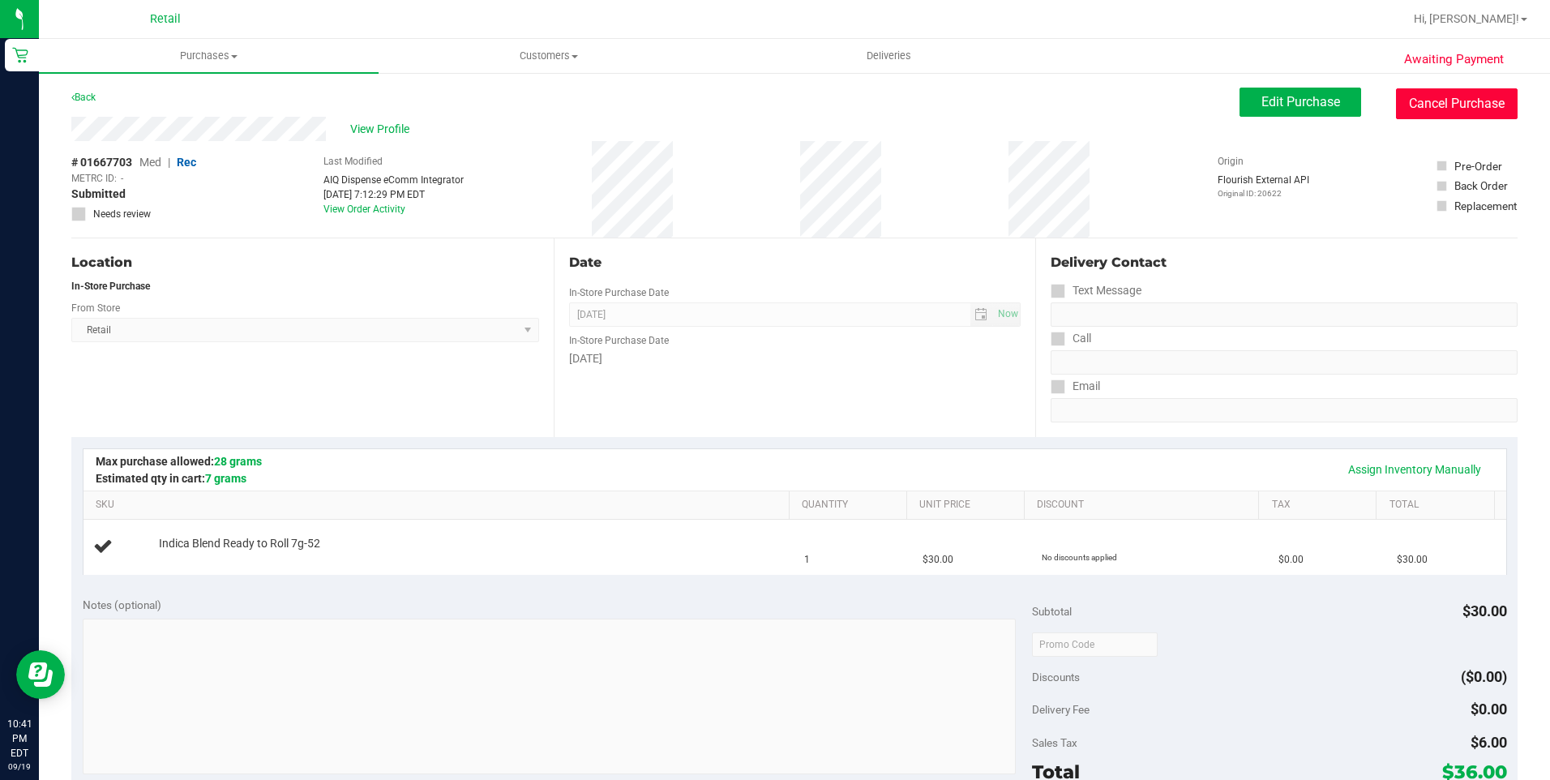
click at [1416, 106] on button "Cancel Purchase" at bounding box center [1457, 103] width 122 height 31
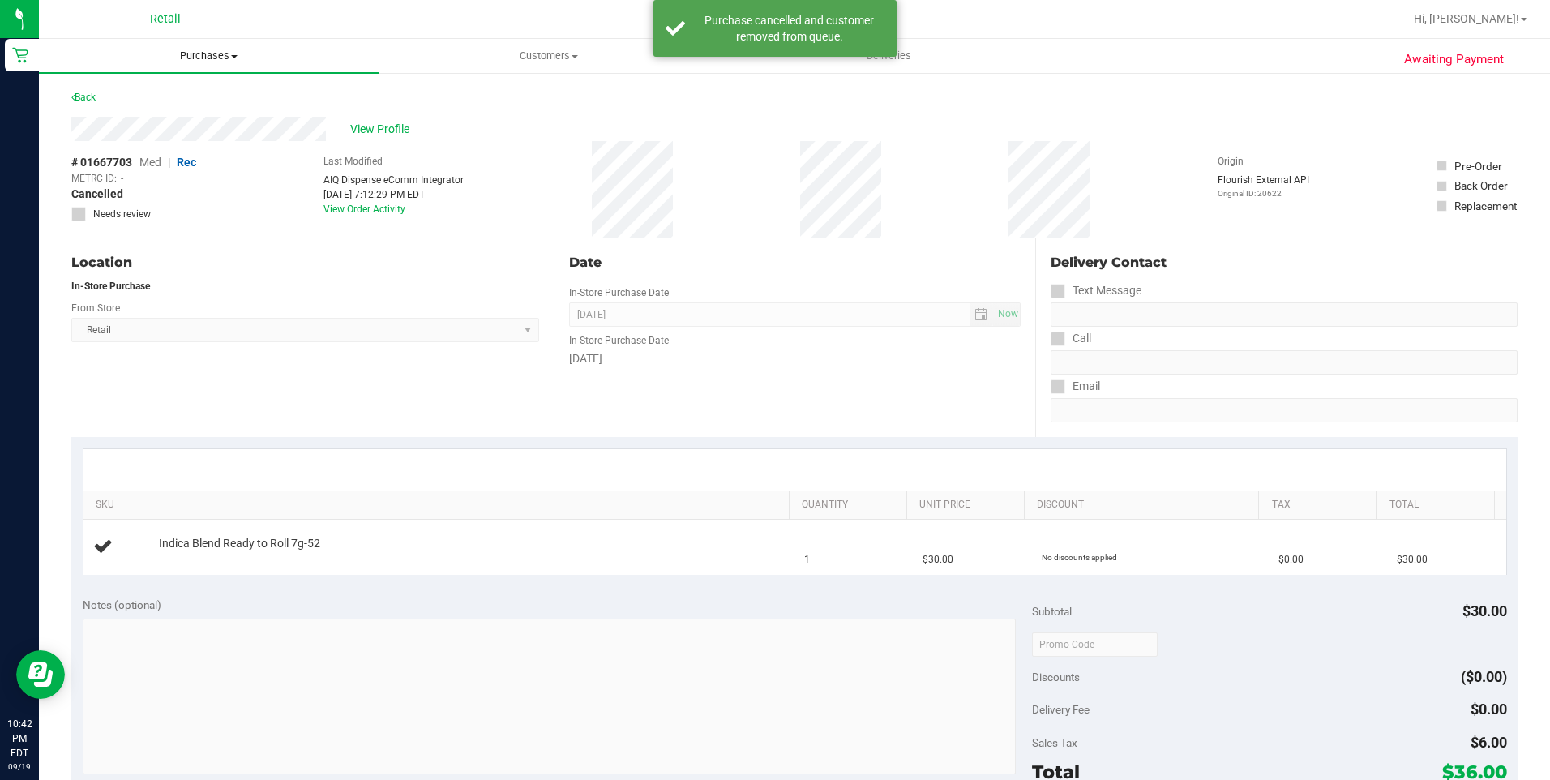
click at [221, 57] on span "Purchases" at bounding box center [209, 56] width 340 height 15
click at [183, 118] on li "Fulfillment" at bounding box center [209, 117] width 340 height 19
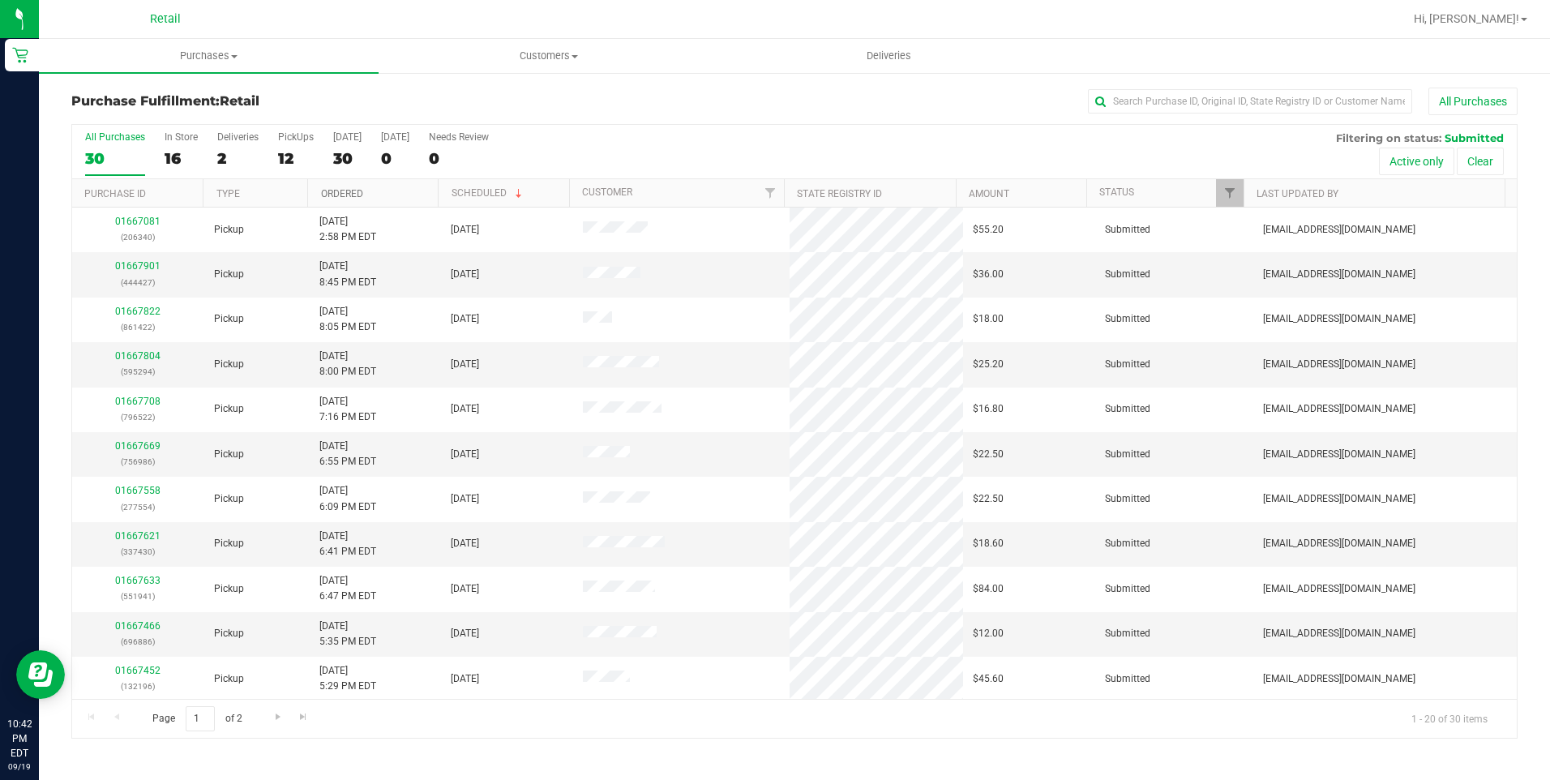
click at [345, 190] on link "Ordered" at bounding box center [342, 193] width 42 height 11
click at [173, 159] on div "16" at bounding box center [181, 158] width 33 height 19
click at [0, 0] on input "In Store 16" at bounding box center [0, 0] width 0 height 0
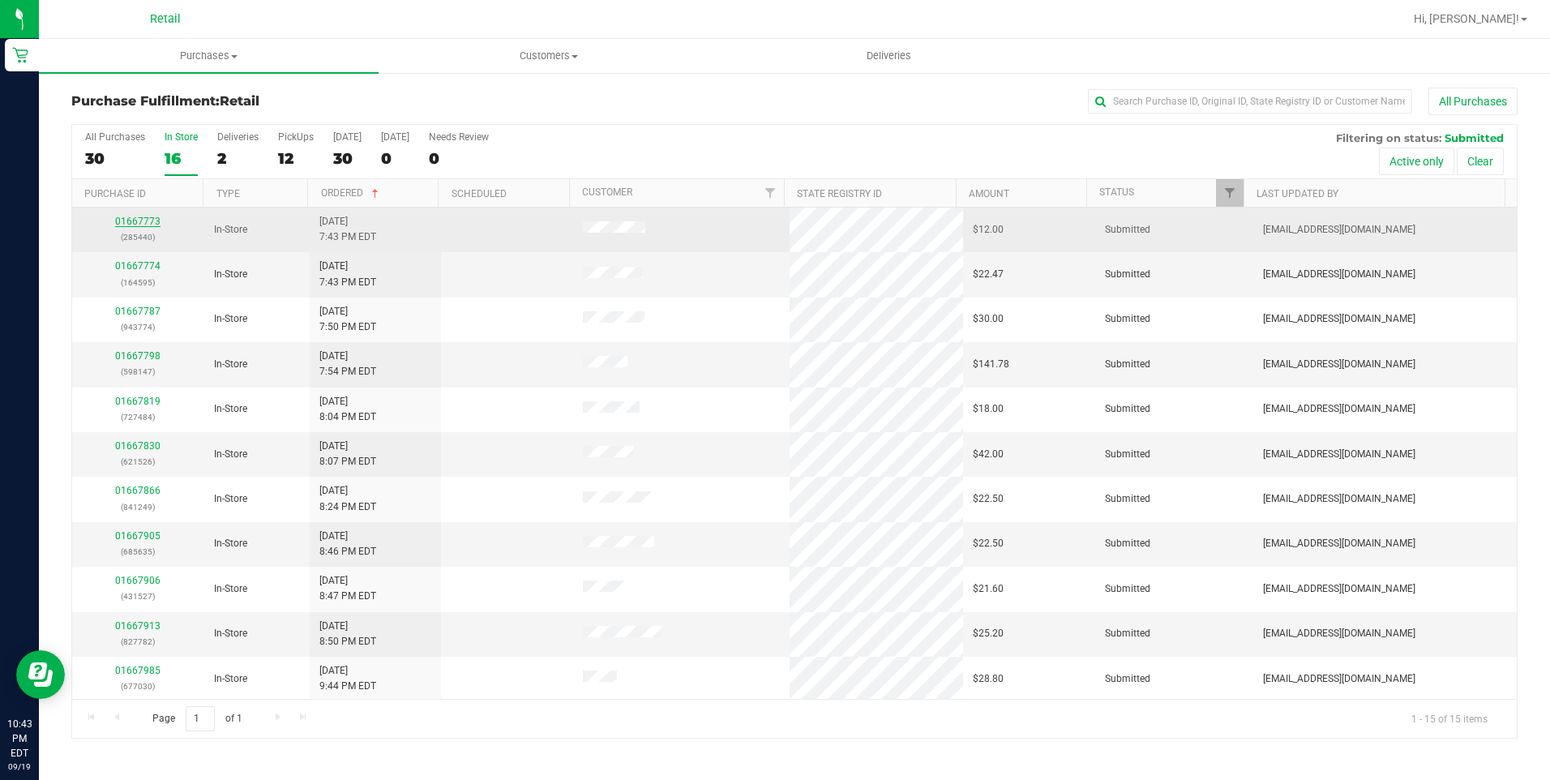
click at [120, 224] on link "01667773" at bounding box center [137, 221] width 45 height 11
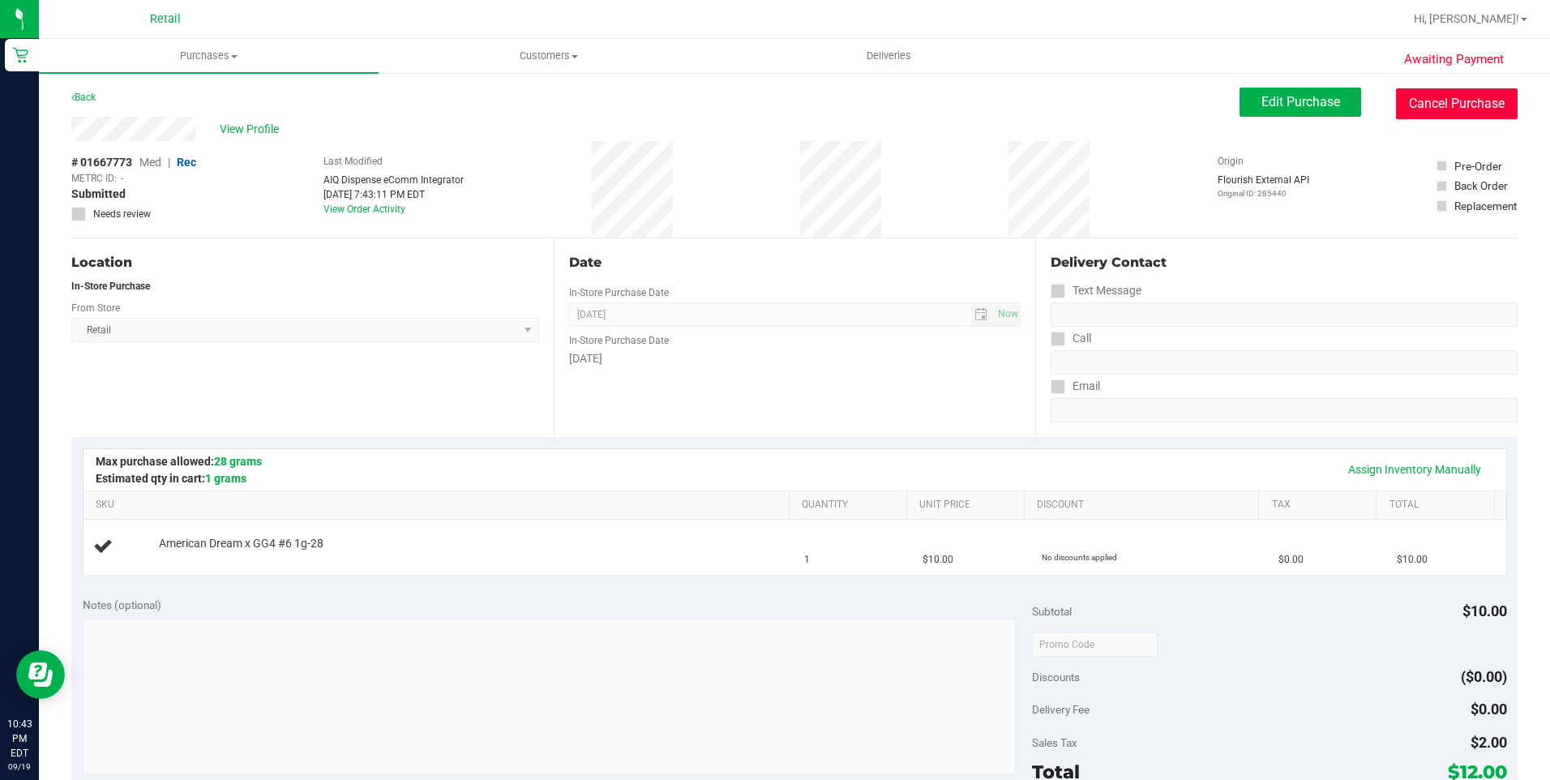
click at [1415, 113] on button "Cancel Purchase" at bounding box center [1457, 103] width 122 height 31
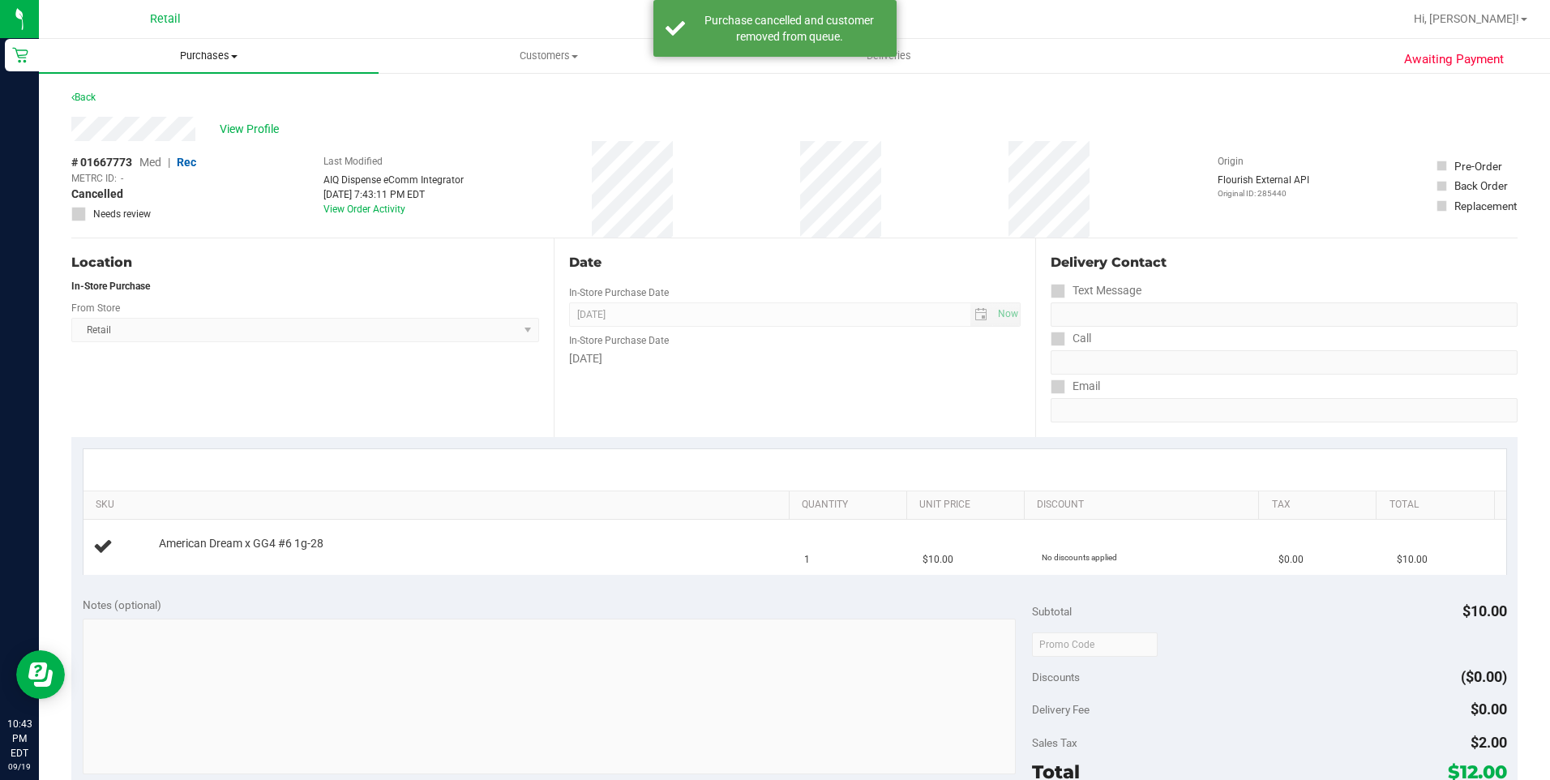
click at [252, 62] on span "Purchases" at bounding box center [209, 56] width 340 height 15
click at [129, 114] on span "Fulfillment" at bounding box center [89, 117] width 101 height 14
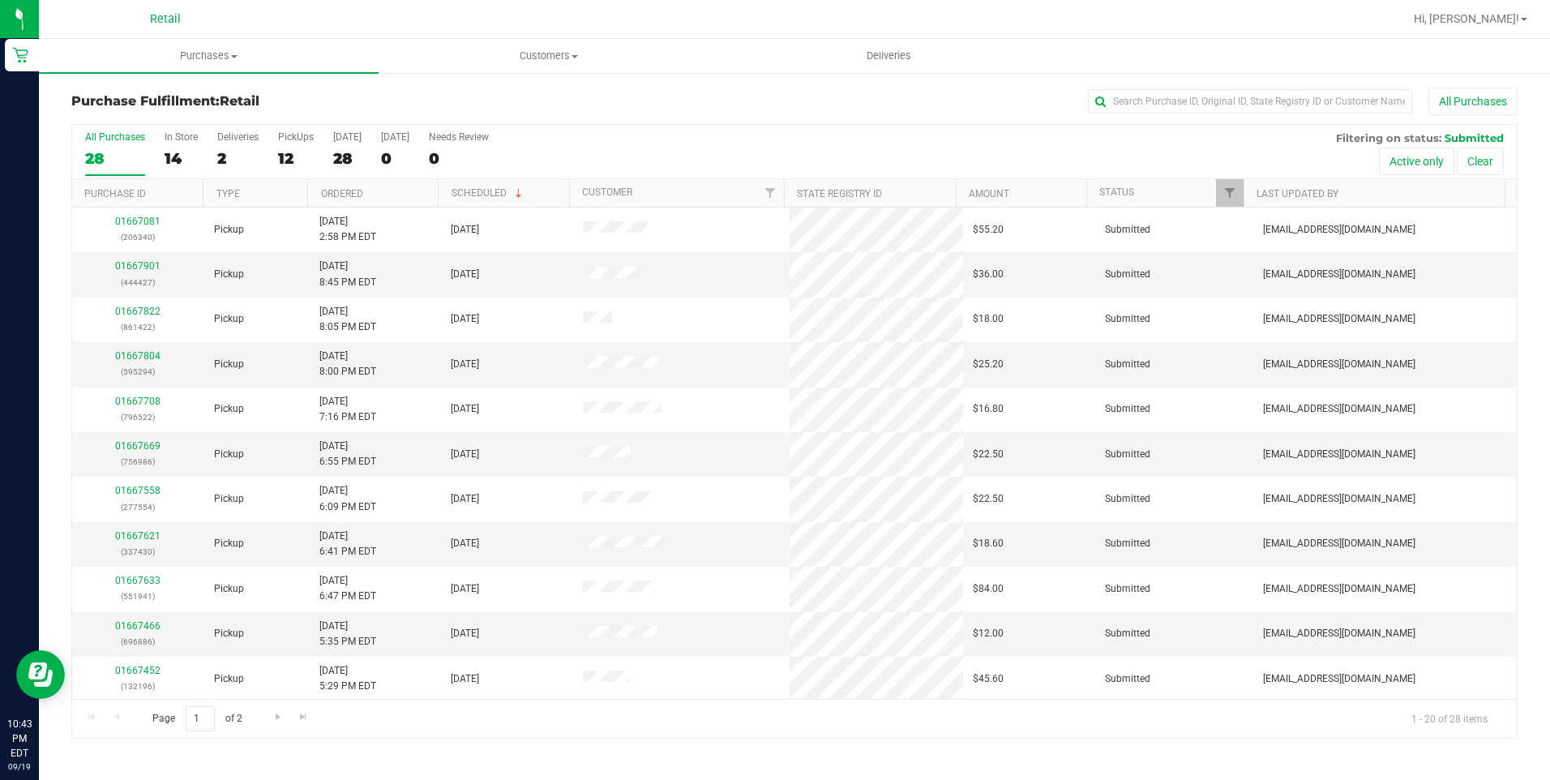
click at [427, 107] on h3 "Purchase Fulfillment: Retail" at bounding box center [312, 101] width 482 height 15
click at [174, 157] on div "14" at bounding box center [181, 158] width 33 height 19
click at [0, 0] on input "In Store 14" at bounding box center [0, 0] width 0 height 0
click at [361, 191] on link "Ordered" at bounding box center [342, 193] width 42 height 11
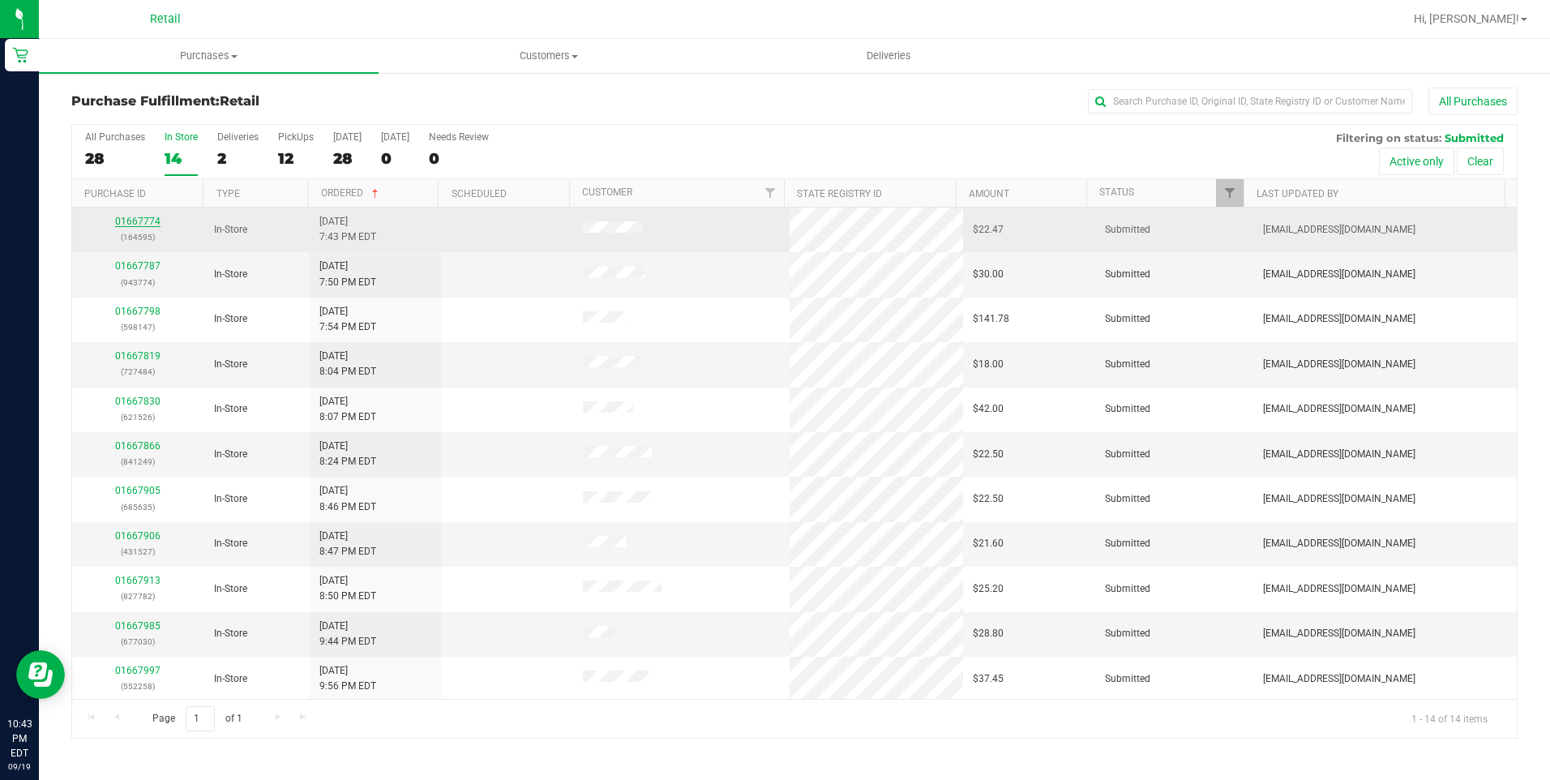
click at [136, 220] on link "01667774" at bounding box center [137, 221] width 45 height 11
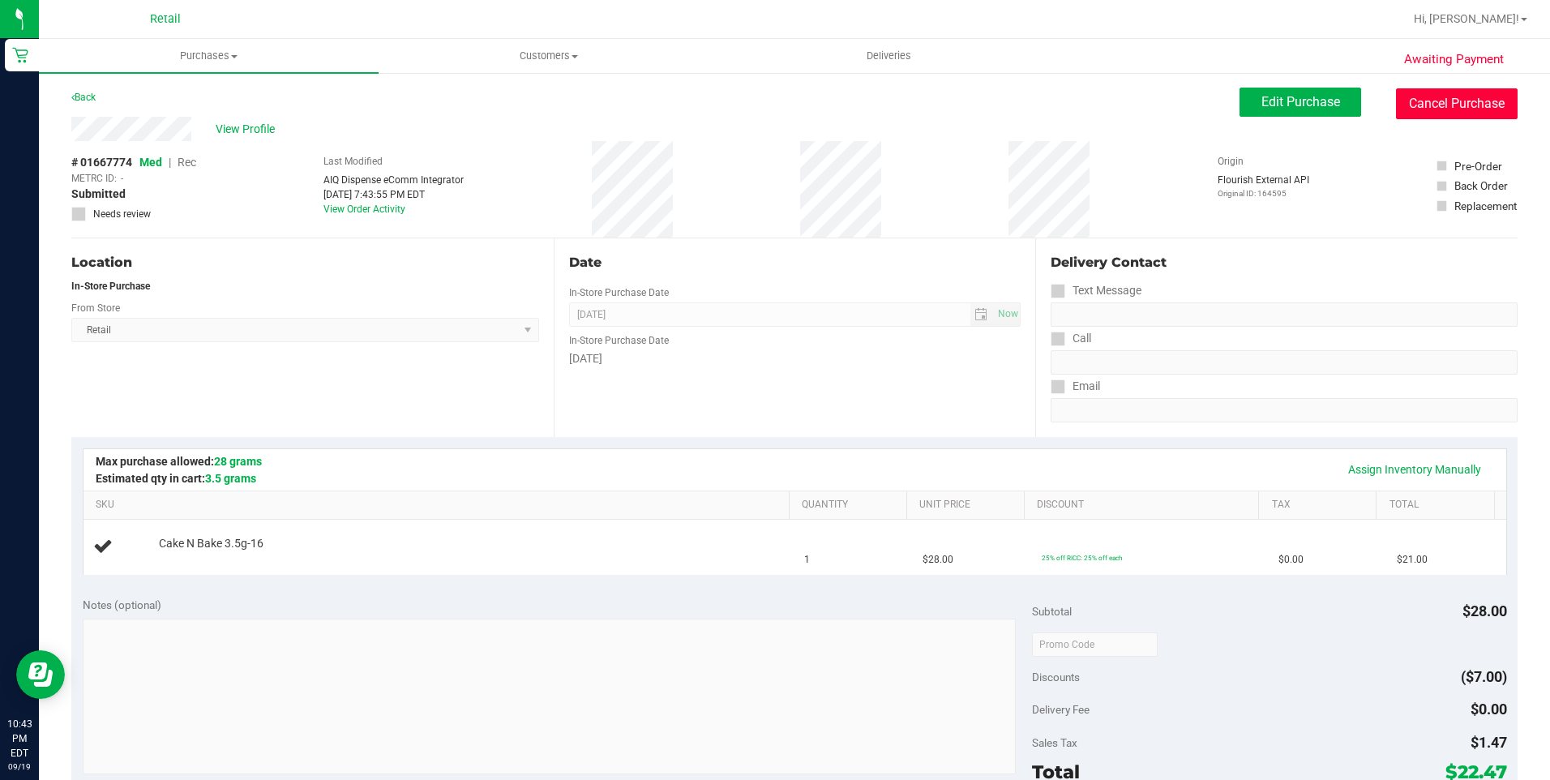
click at [1439, 110] on button "Cancel Purchase" at bounding box center [1457, 103] width 122 height 31
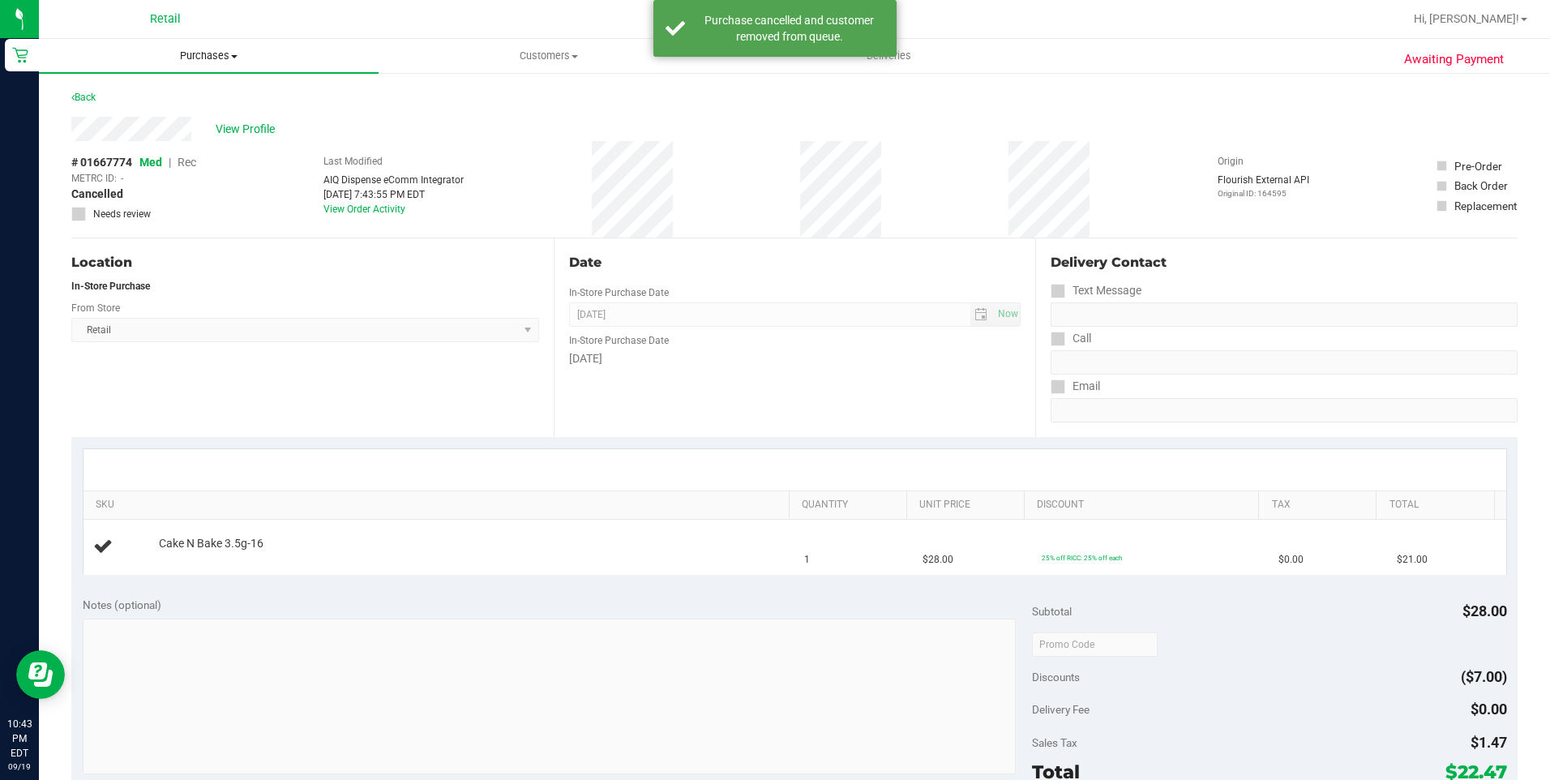
click at [241, 54] on span "Purchases" at bounding box center [209, 56] width 340 height 15
click at [165, 120] on li "Fulfillment" at bounding box center [209, 117] width 340 height 19
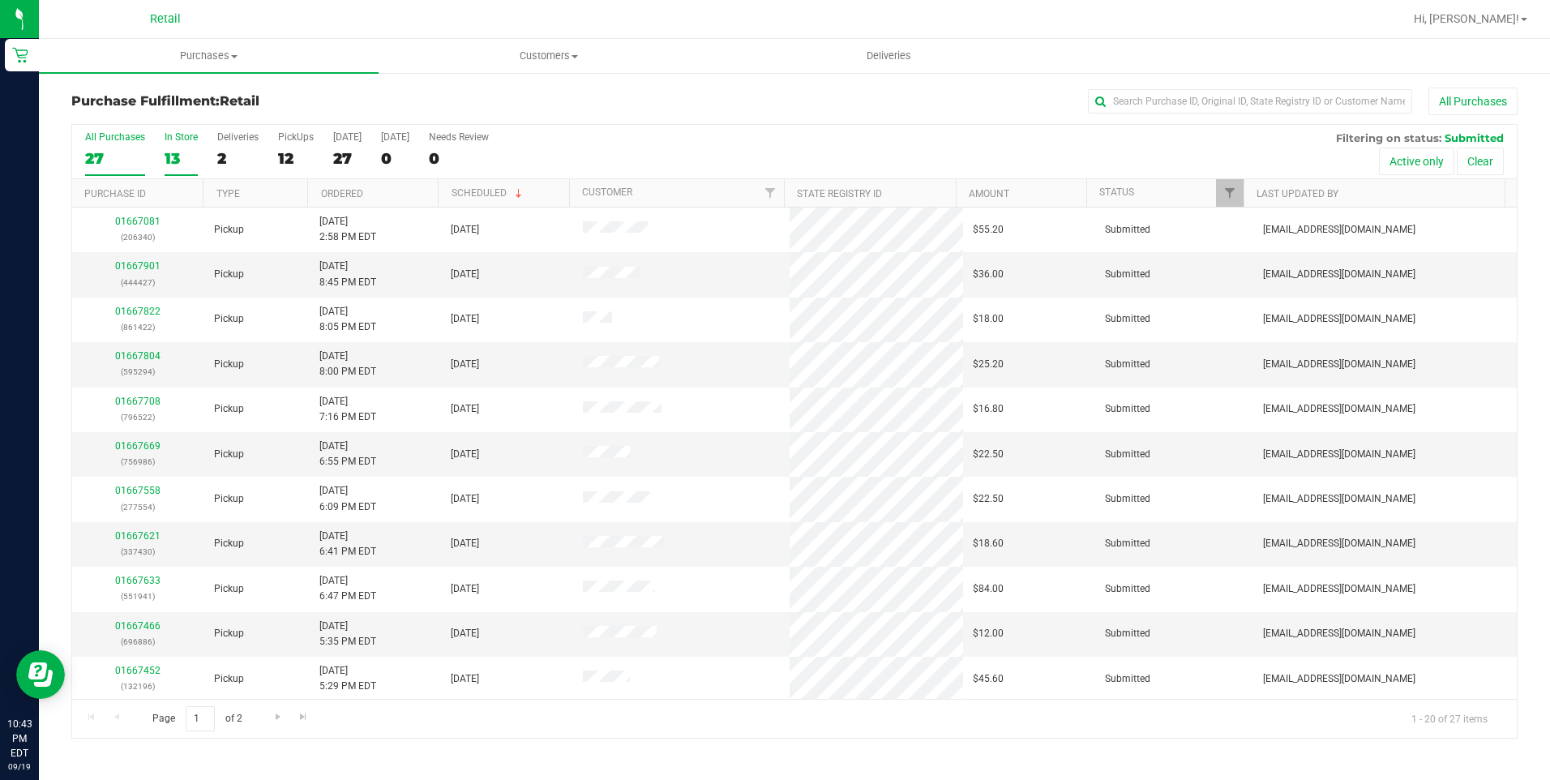
click at [179, 152] on div "13" at bounding box center [181, 158] width 33 height 19
click at [0, 0] on input "In Store 13" at bounding box center [0, 0] width 0 height 0
click at [174, 165] on div "13" at bounding box center [181, 158] width 33 height 19
click at [0, 0] on input "In Store 13" at bounding box center [0, 0] width 0 height 0
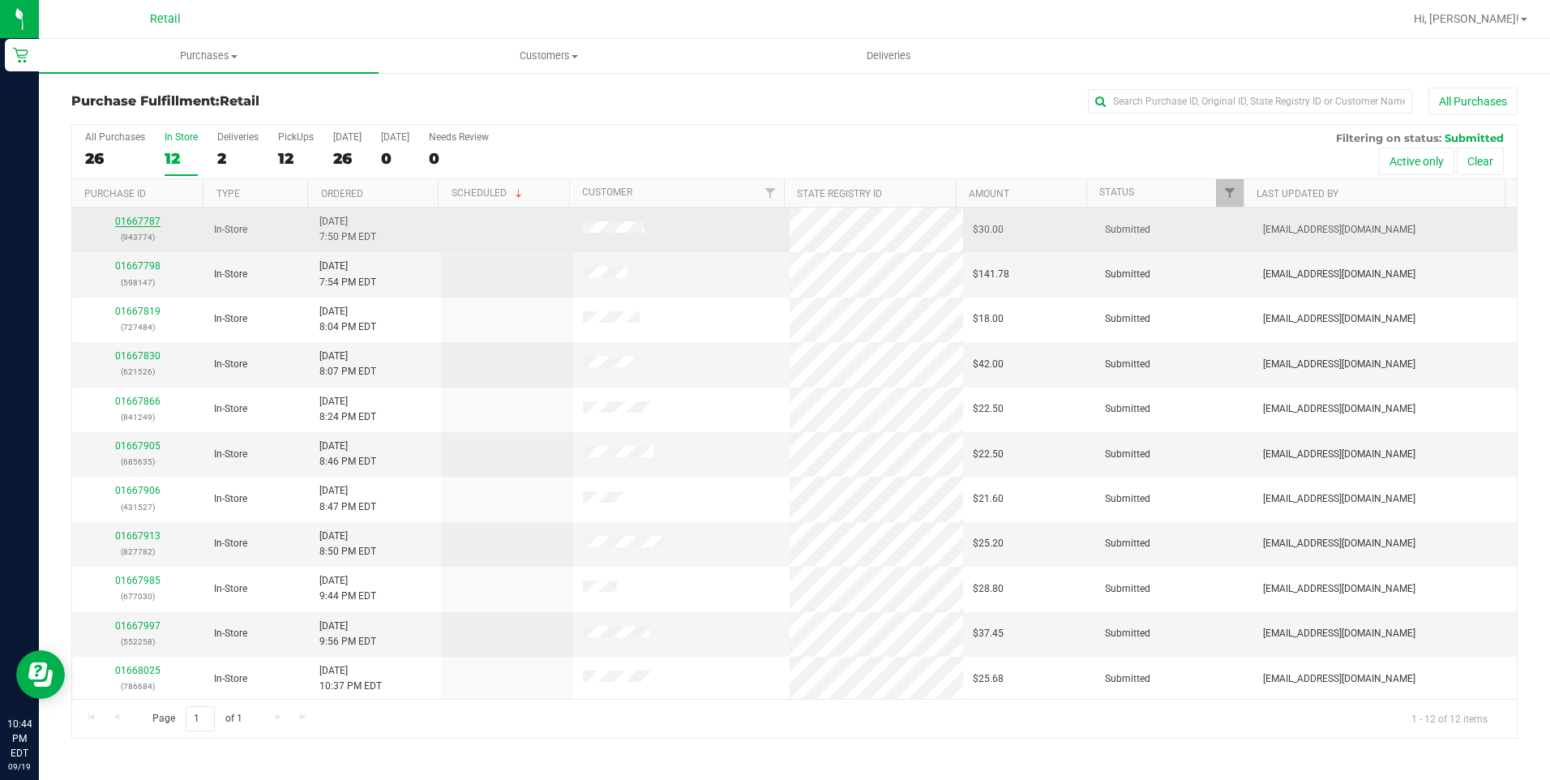
click at [150, 222] on link "01667787" at bounding box center [137, 221] width 45 height 11
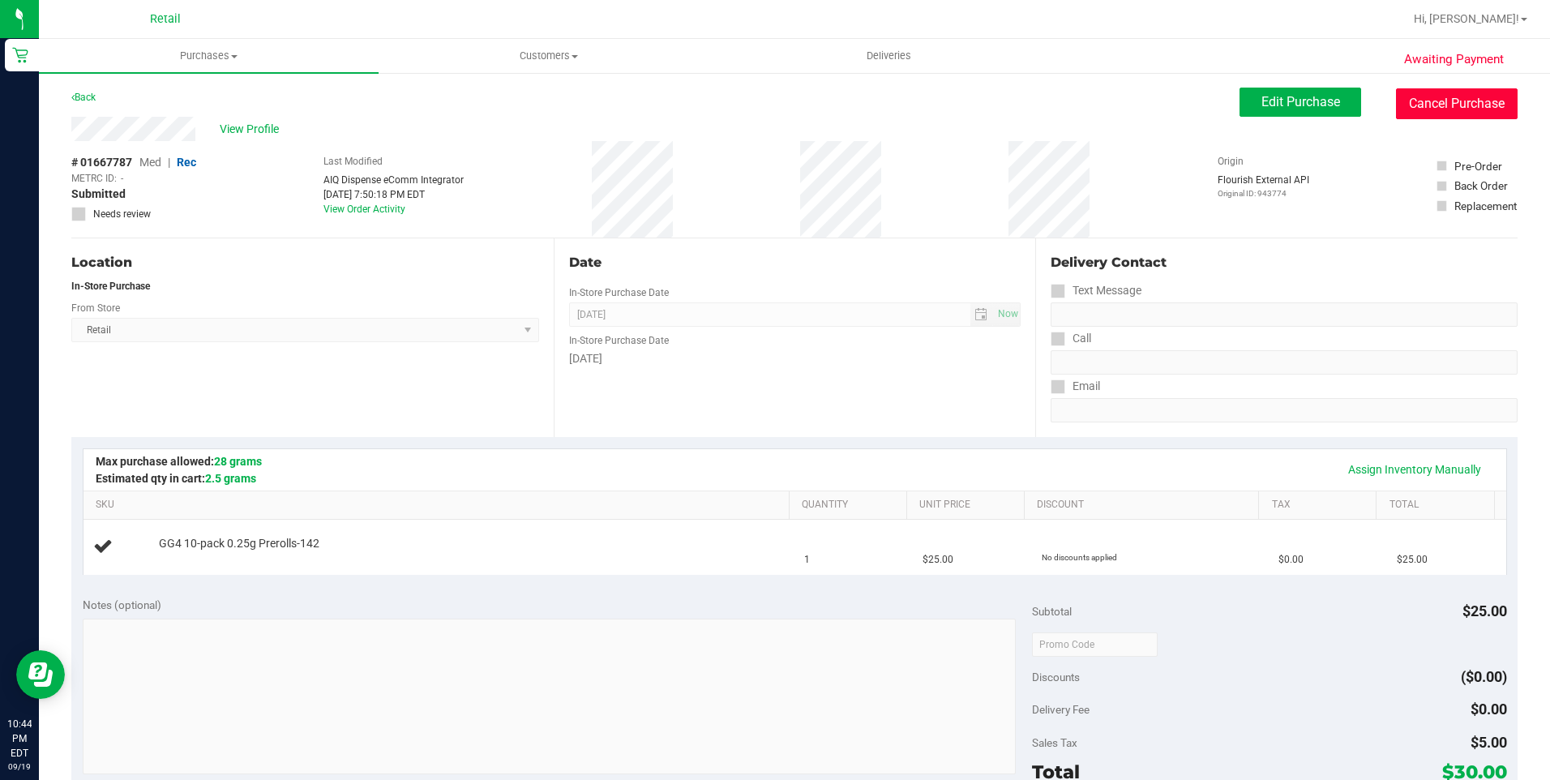
click at [1424, 100] on button "Cancel Purchase" at bounding box center [1457, 103] width 122 height 31
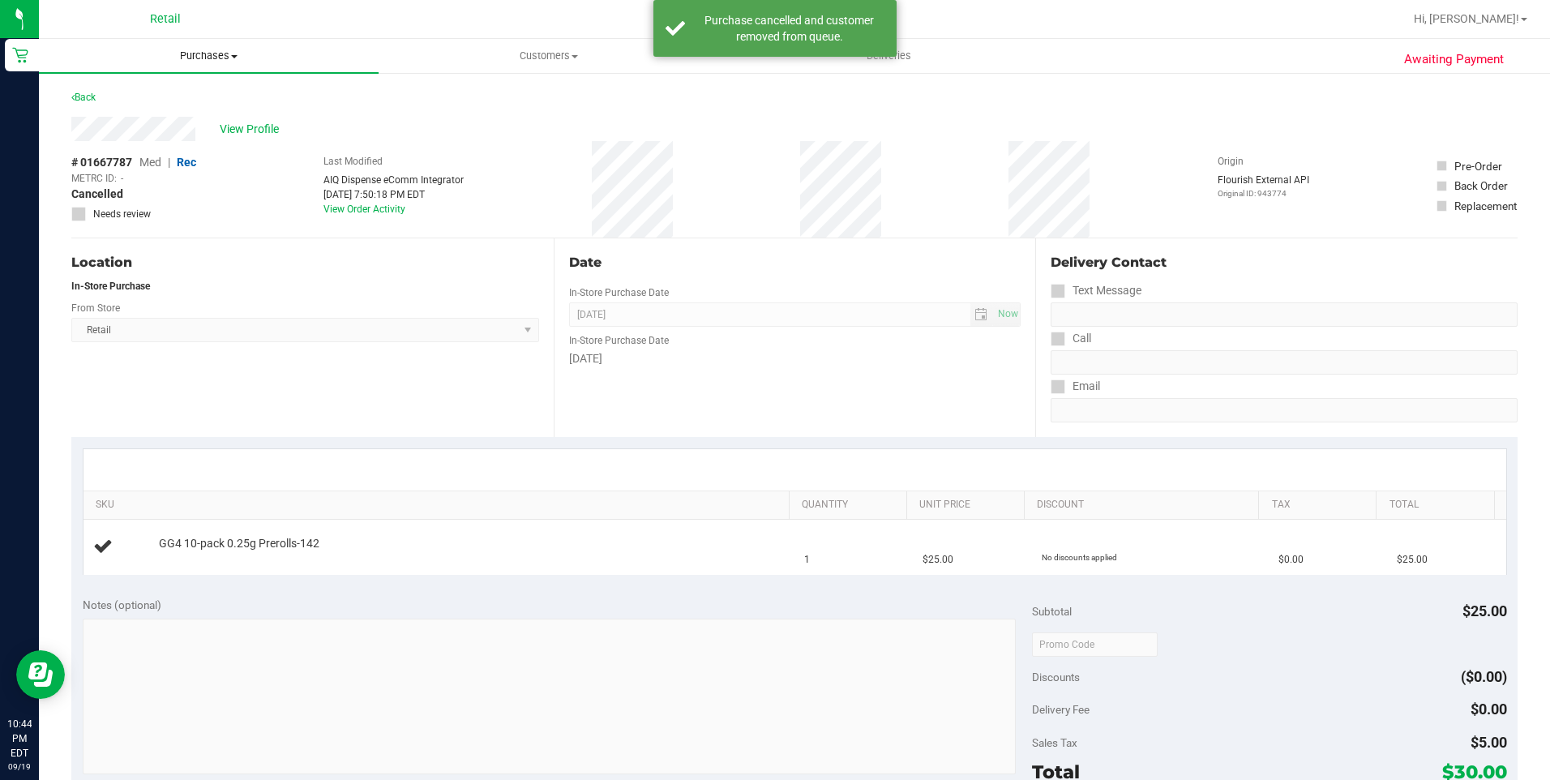
click at [217, 54] on span "Purchases" at bounding box center [209, 56] width 340 height 15
click at [187, 109] on li "Fulfillment" at bounding box center [209, 117] width 340 height 19
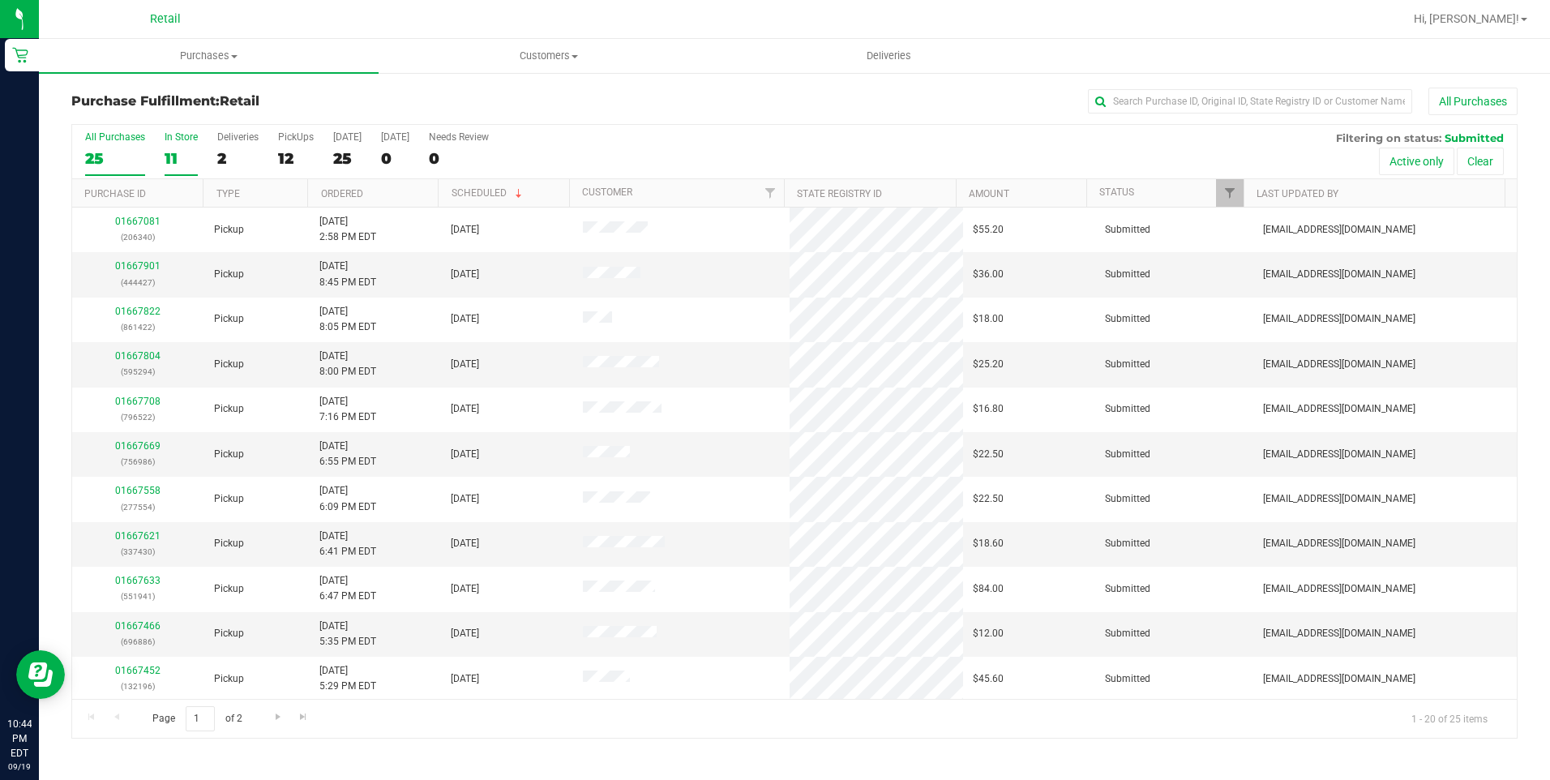
click at [178, 158] on div "11" at bounding box center [181, 158] width 33 height 19
click at [0, 0] on input "In Store 11" at bounding box center [0, 0] width 0 height 0
click at [333, 147] on label "Today 25" at bounding box center [347, 153] width 28 height 45
click at [0, 0] on input "Today 25" at bounding box center [0, 0] width 0 height 0
click at [178, 155] on div "11" at bounding box center [181, 158] width 33 height 19
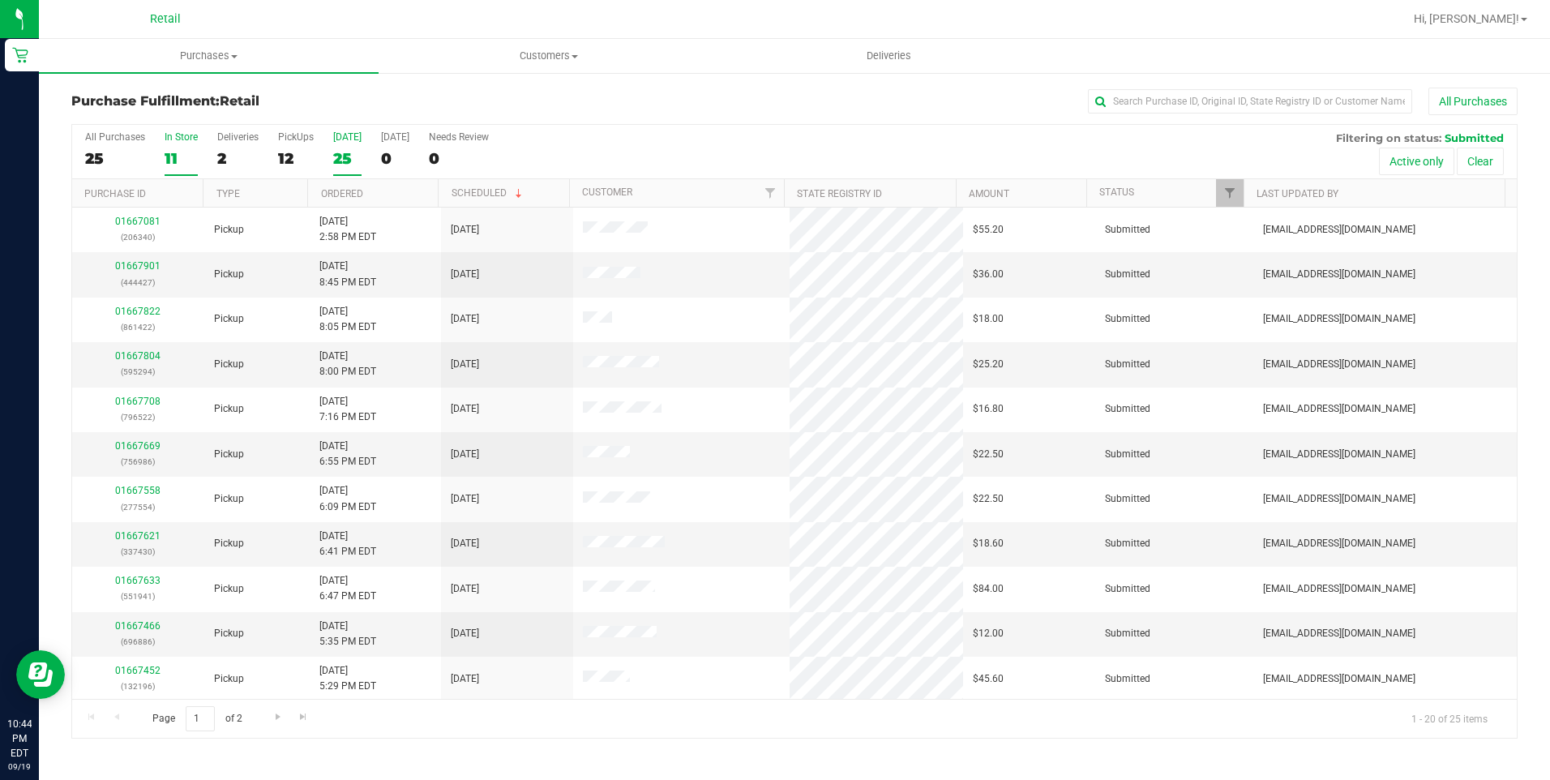
click at [0, 0] on input "In Store 11" at bounding box center [0, 0] width 0 height 0
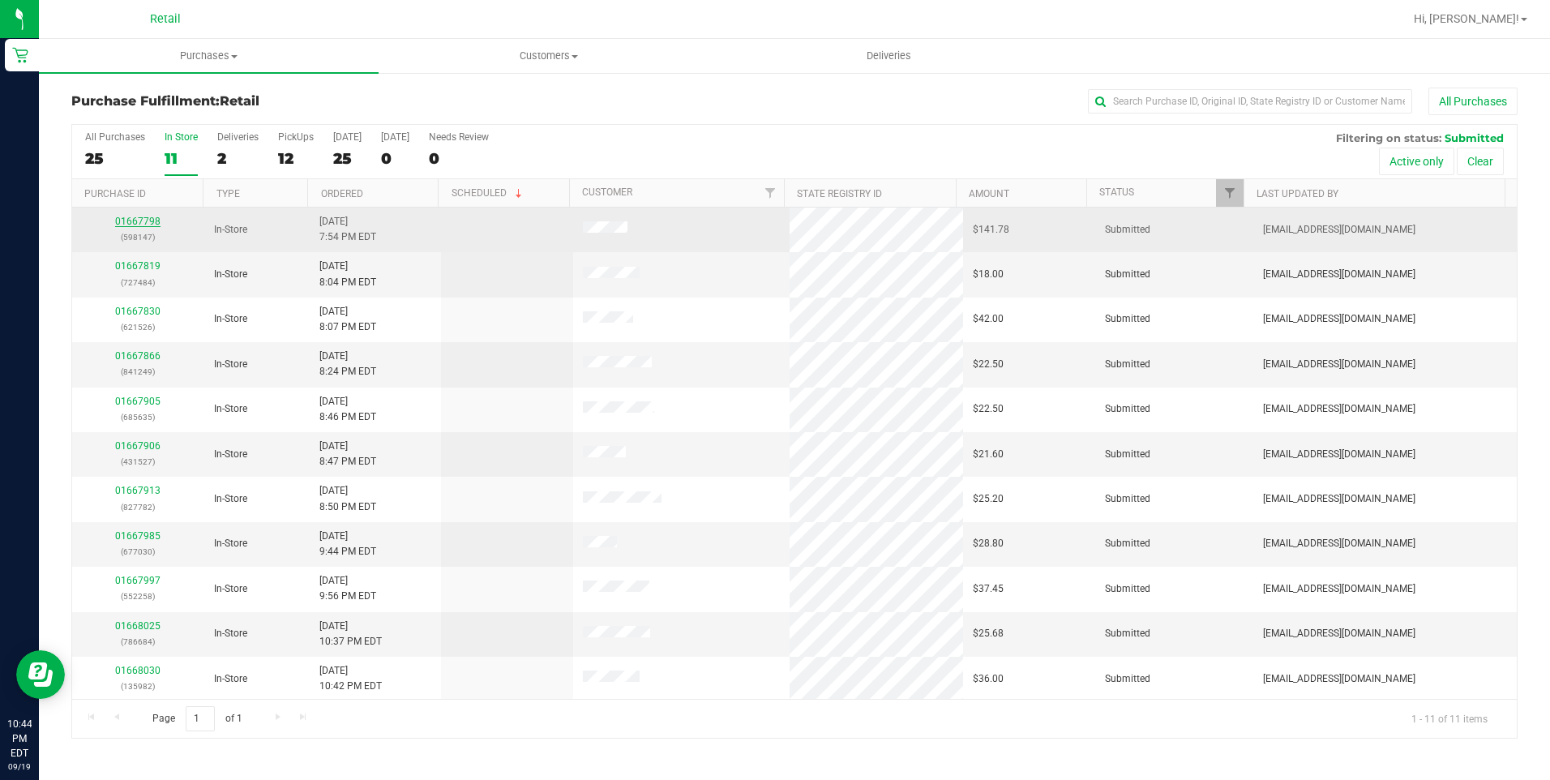
click at [135, 217] on link "01667798" at bounding box center [137, 221] width 45 height 11
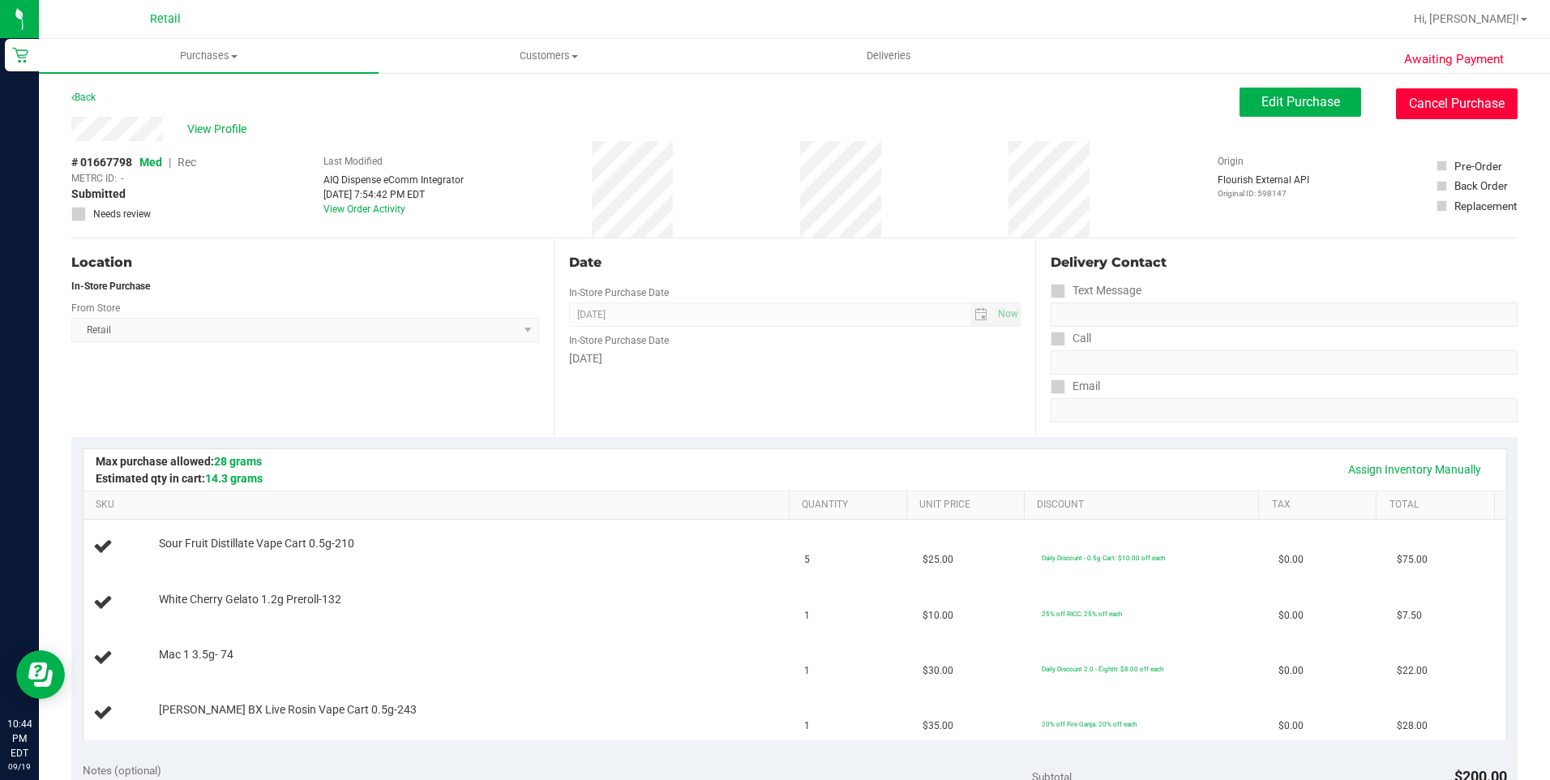
click at [1396, 95] on button "Cancel Purchase" at bounding box center [1457, 103] width 122 height 31
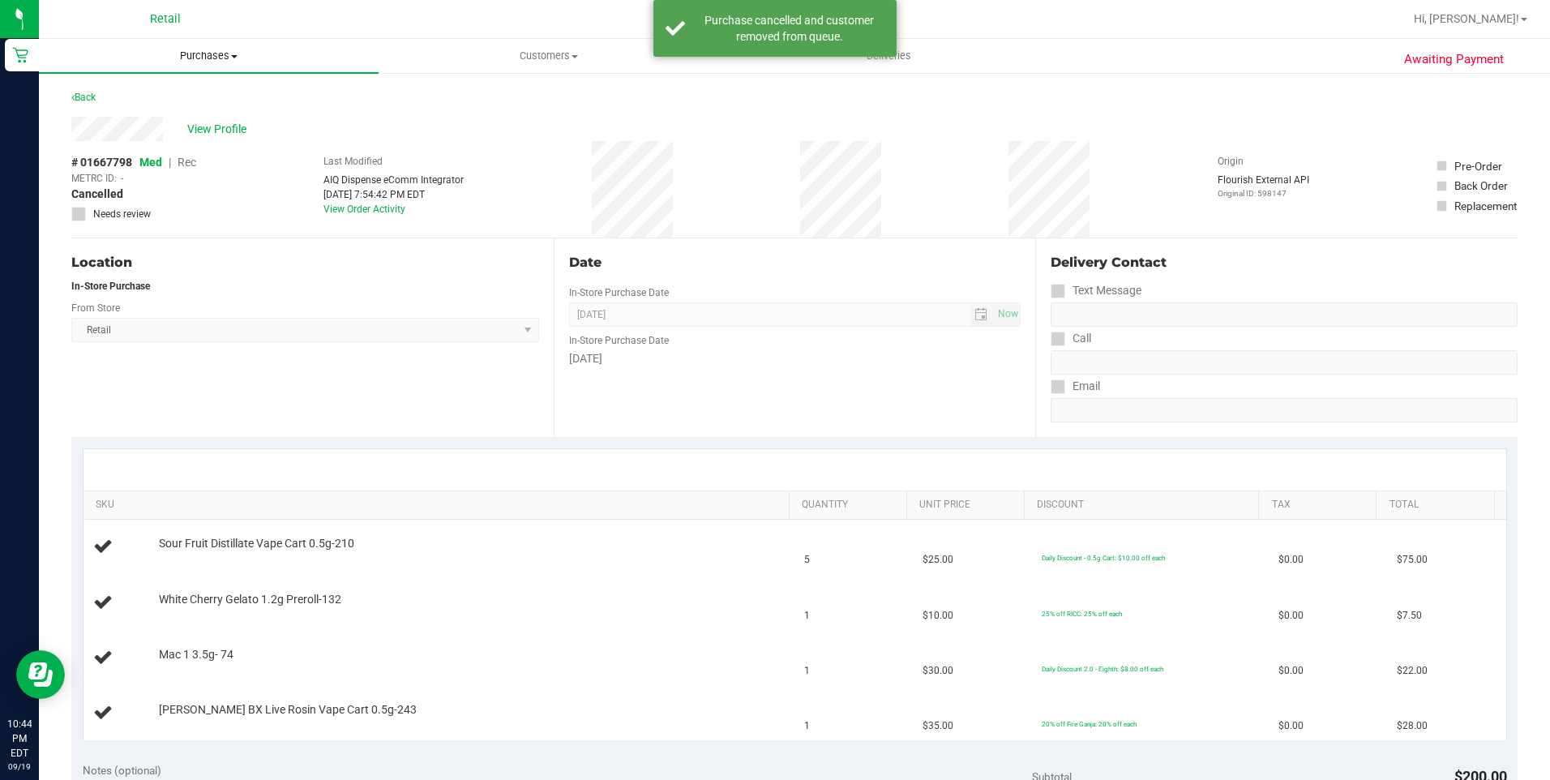
click at [177, 67] on uib-tab-heading "Purchases Summary of purchases Fulfillment All purchases" at bounding box center [209, 56] width 340 height 34
click at [202, 113] on li "Fulfillment" at bounding box center [209, 117] width 340 height 19
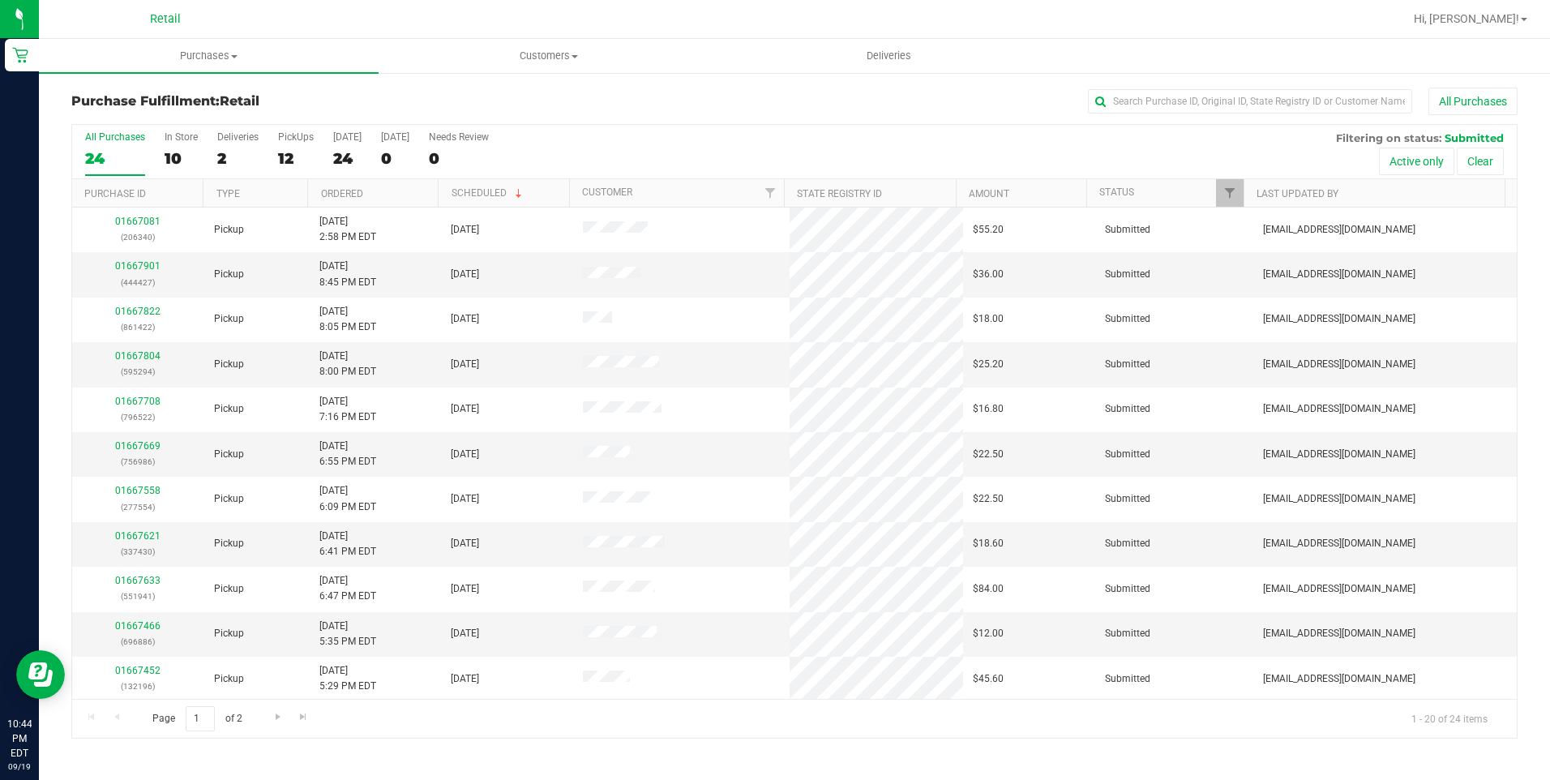
click at [157, 169] on div "All Purchases 24 In Store 10 Deliveries 2 PickUps 12 Today 24 Tomorrow 0 Needs …" at bounding box center [794, 152] width 1445 height 54
click at [174, 165] on div "10" at bounding box center [181, 158] width 33 height 19
click at [174, 161] on div "10" at bounding box center [181, 158] width 33 height 19
click at [0, 0] on input "In Store 10" at bounding box center [0, 0] width 0 height 0
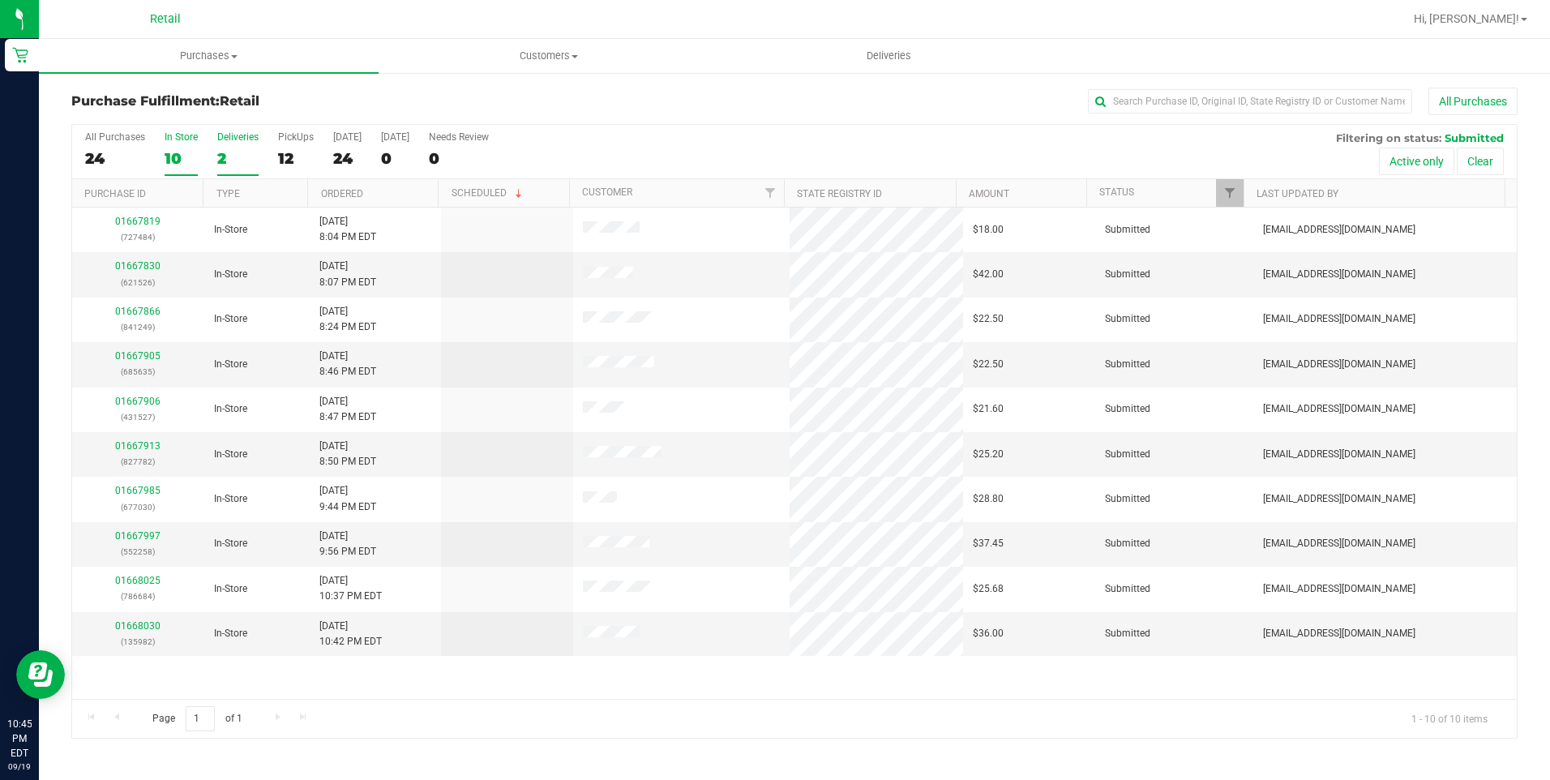
click at [224, 154] on div "2" at bounding box center [237, 158] width 41 height 19
click at [0, 0] on input "Deliveries 2" at bounding box center [0, 0] width 0 height 0
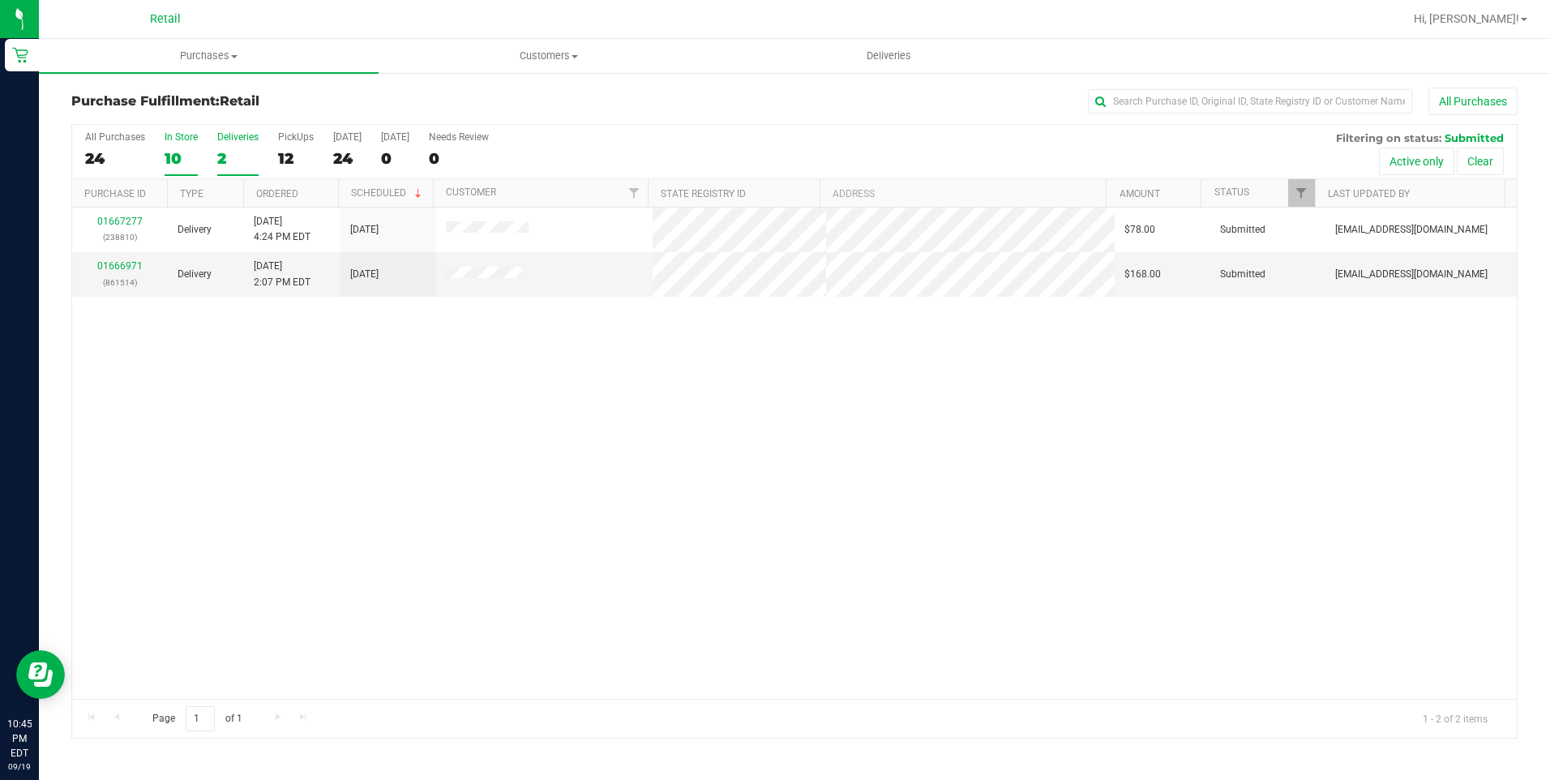
click at [175, 157] on div "10" at bounding box center [181, 158] width 33 height 19
click at [0, 0] on input "In Store 10" at bounding box center [0, 0] width 0 height 0
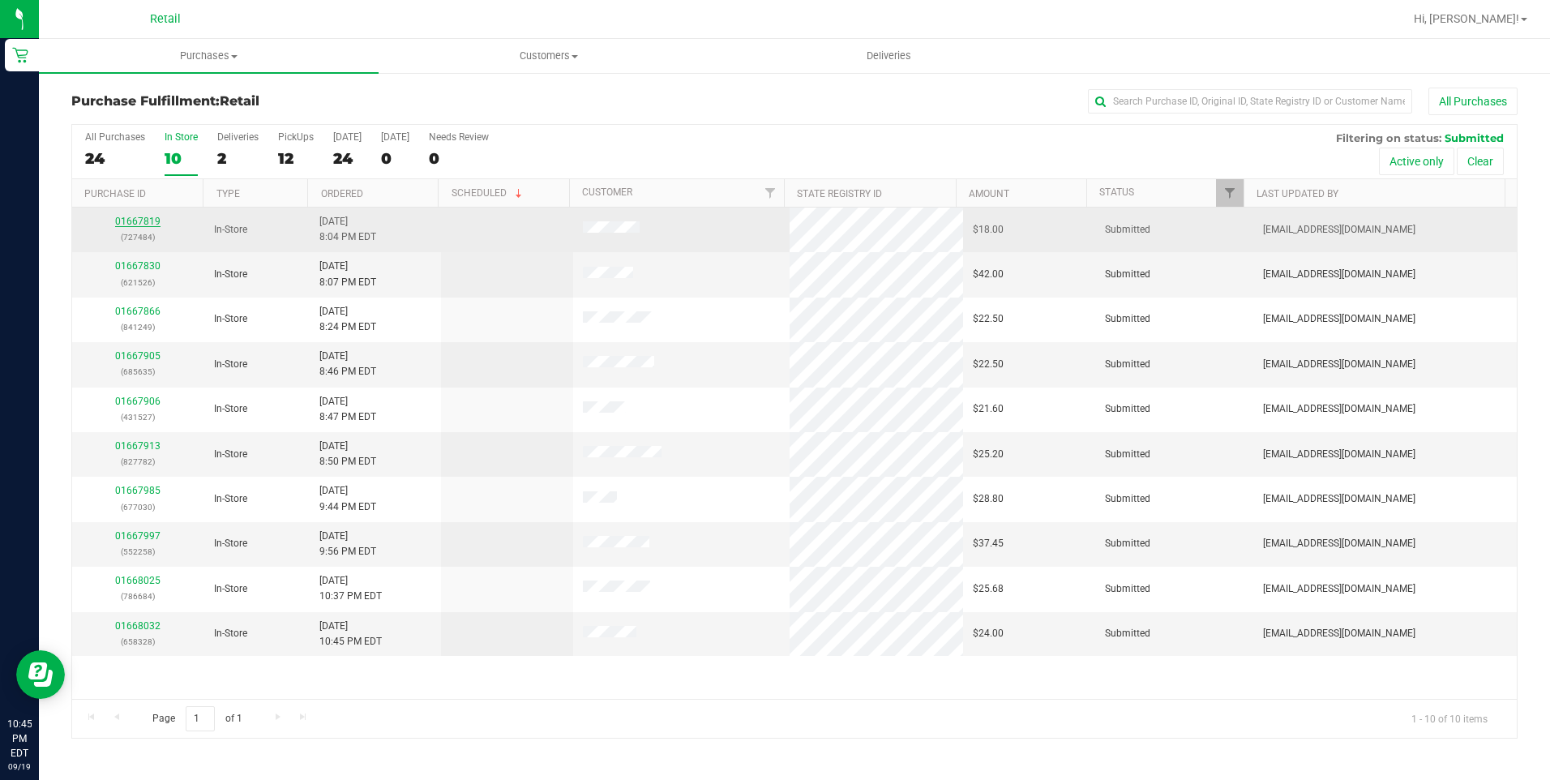
click at [138, 226] on div "01667819 (727484)" at bounding box center [138, 229] width 113 height 31
click at [138, 226] on link "01667819" at bounding box center [137, 221] width 45 height 11
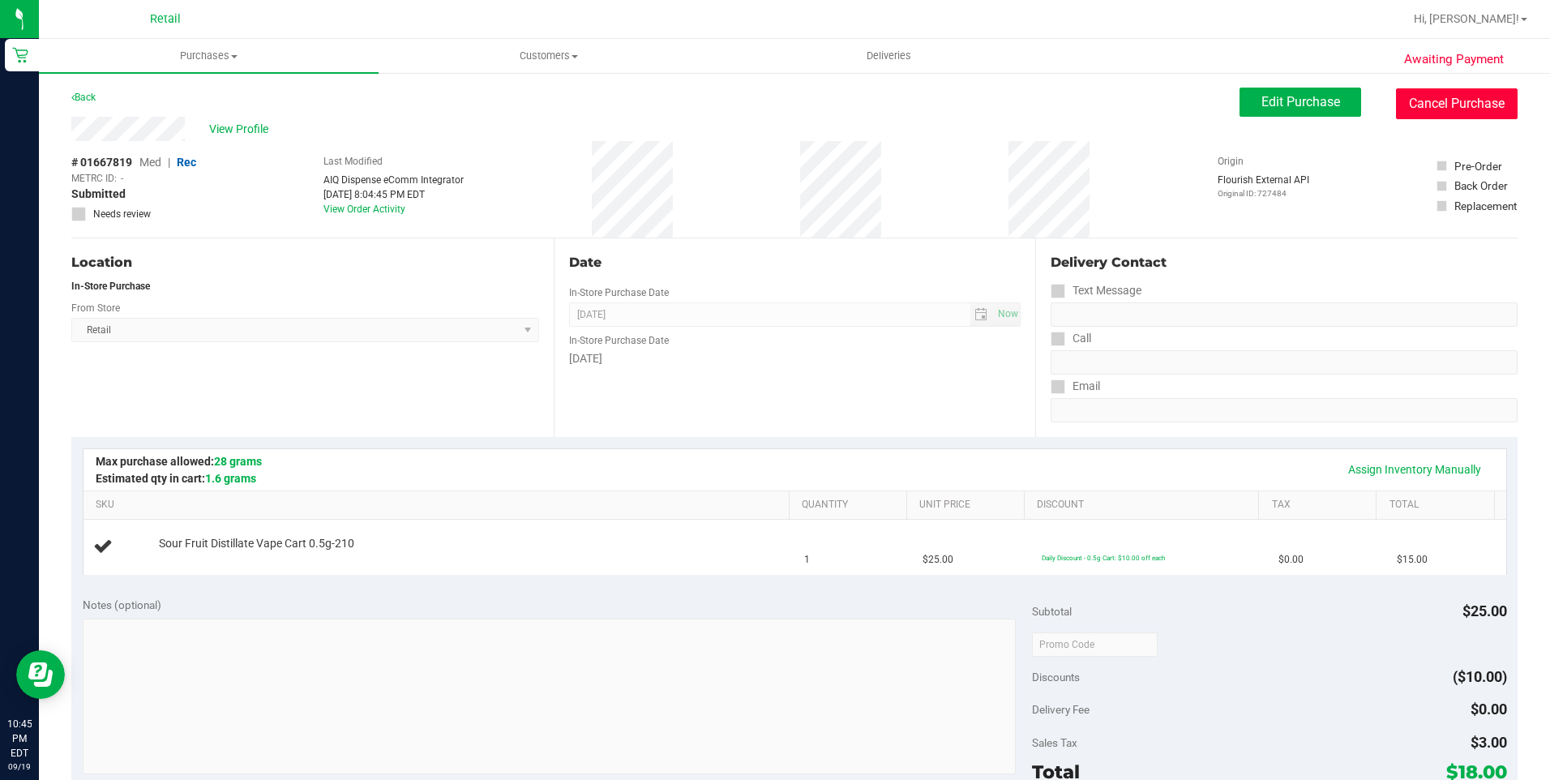
click at [1419, 96] on button "Cancel Purchase" at bounding box center [1457, 103] width 122 height 31
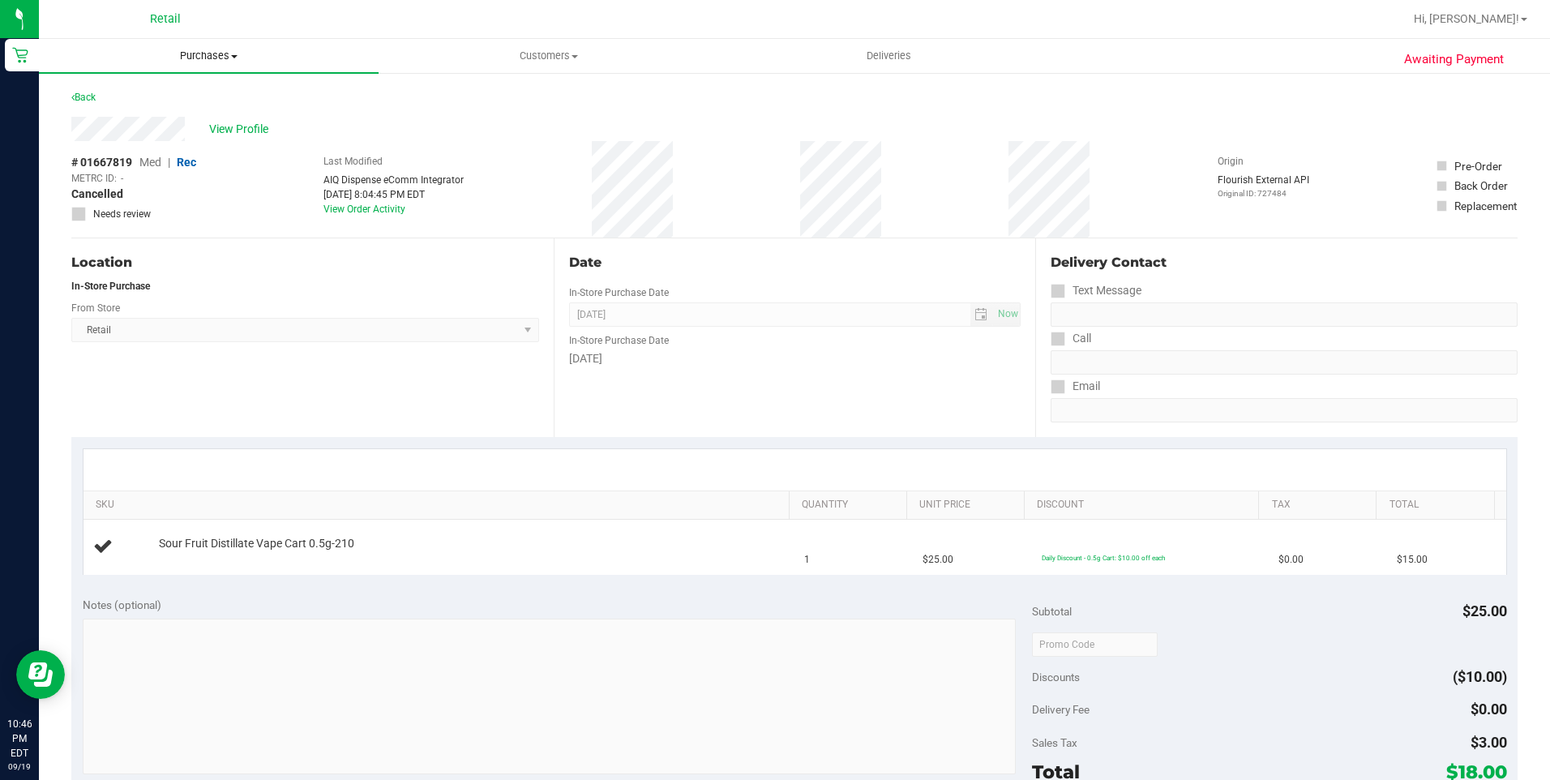
click at [243, 60] on span "Purchases" at bounding box center [209, 56] width 340 height 15
click at [169, 118] on li "Fulfillment" at bounding box center [209, 117] width 340 height 19
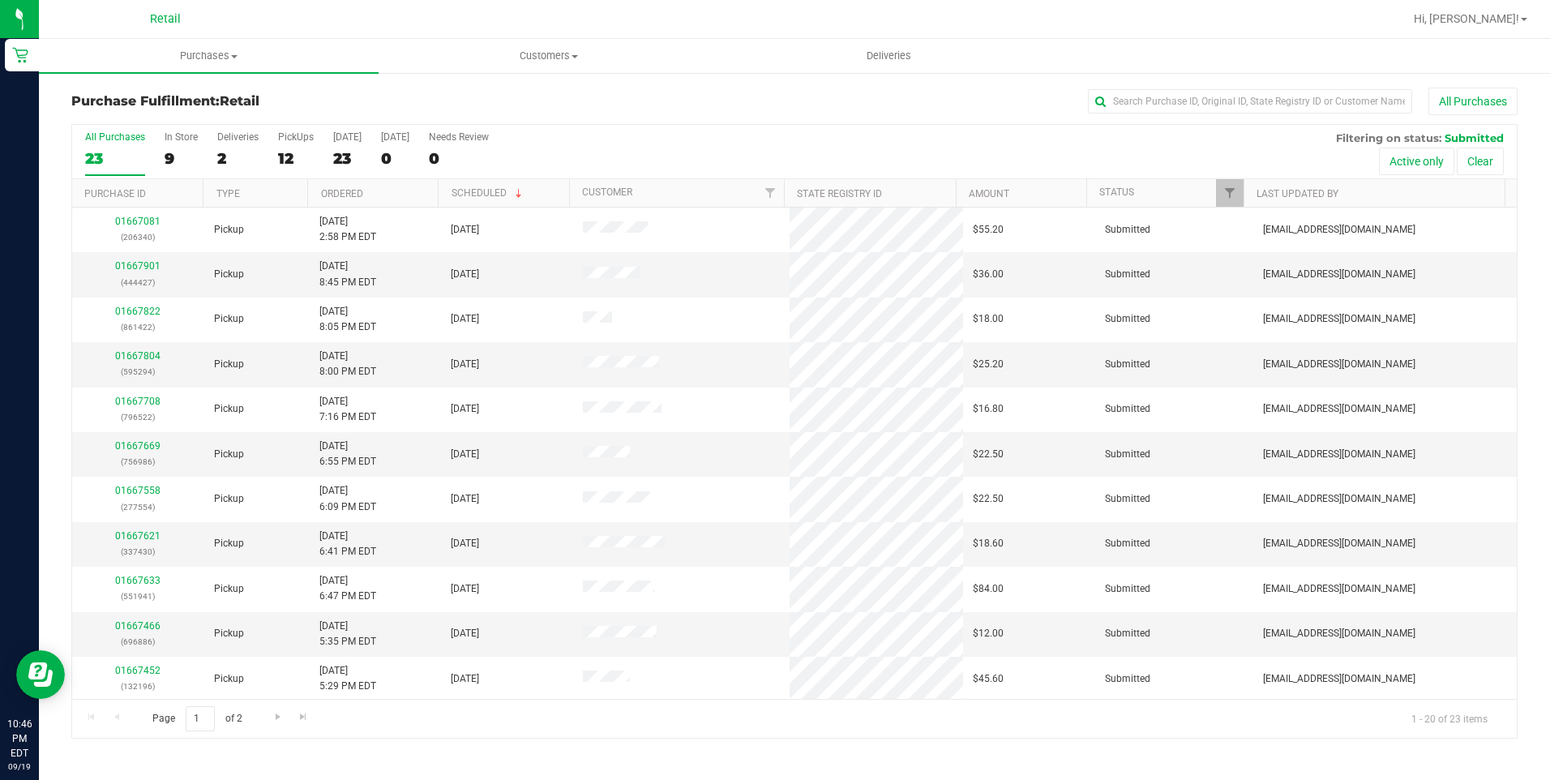
click at [161, 165] on div "All Purchases 23 In Store 9 Deliveries 2 PickUps 12 Today 23 Tomorrow 0 Needs R…" at bounding box center [794, 152] width 1445 height 54
click at [169, 156] on div "9" at bounding box center [181, 158] width 33 height 19
click at [0, 0] on input "In Store 9" at bounding box center [0, 0] width 0 height 0
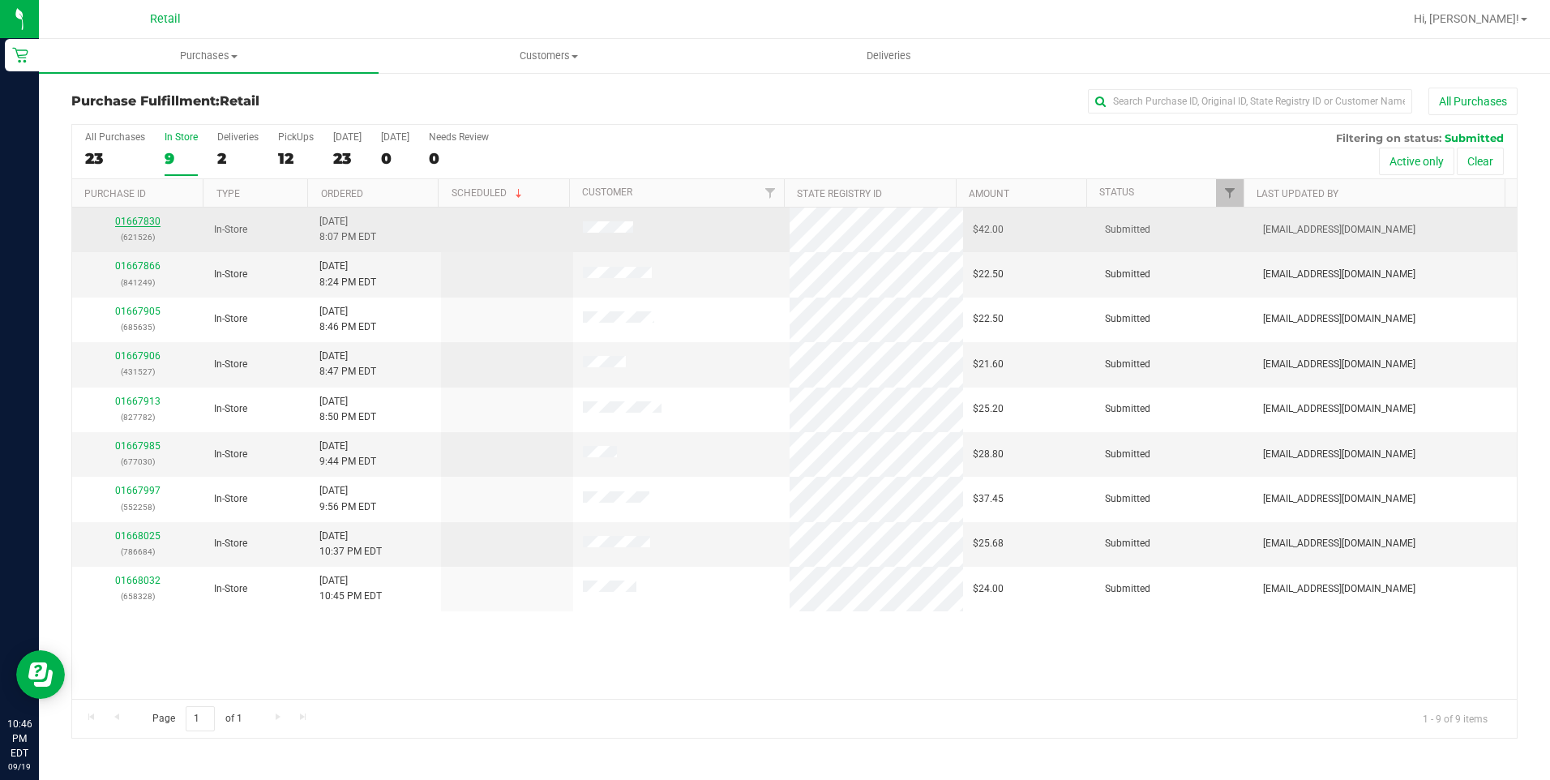
click at [146, 216] on link "01667830" at bounding box center [137, 221] width 45 height 11
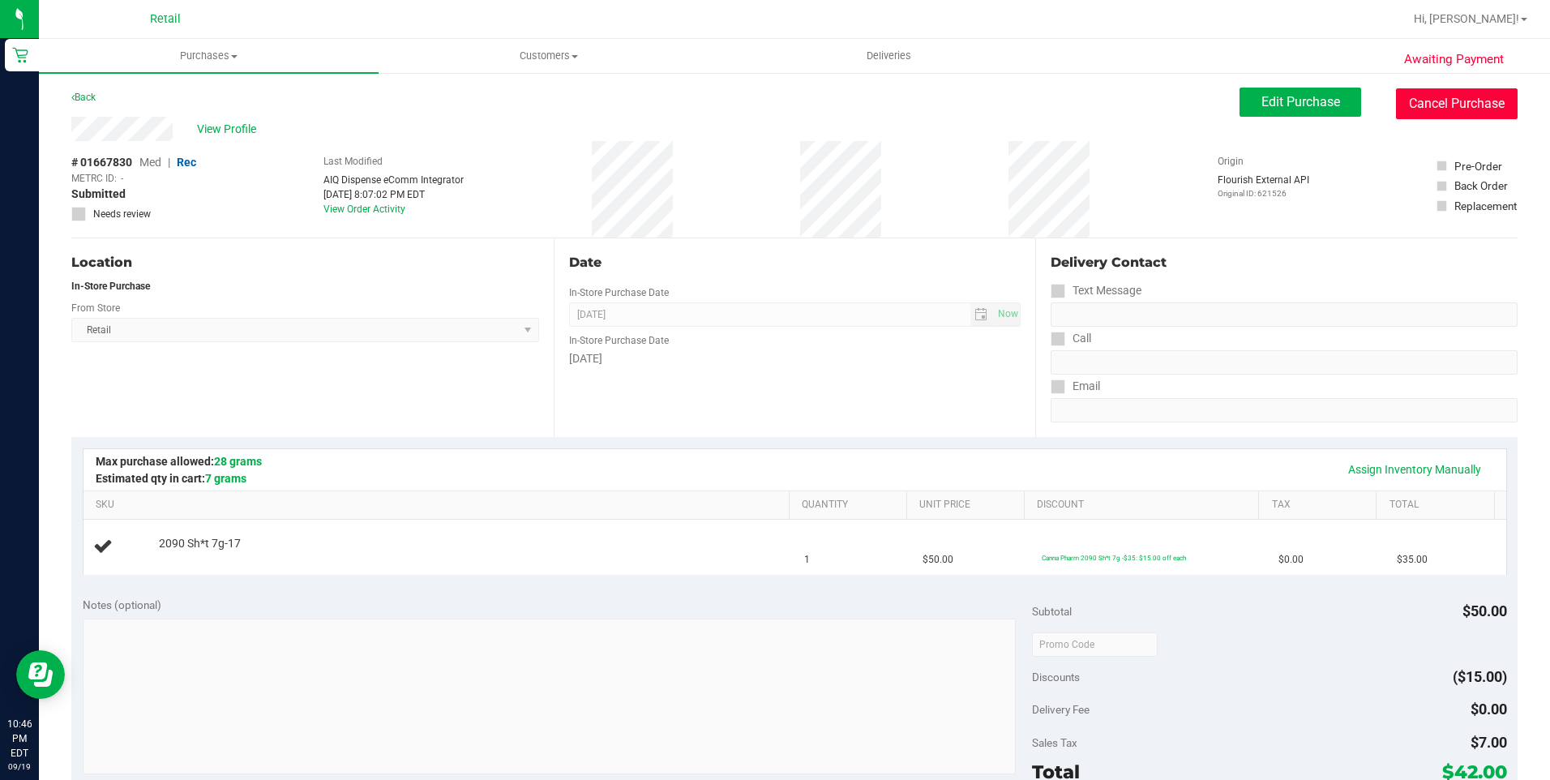
click at [1402, 109] on button "Cancel Purchase" at bounding box center [1457, 103] width 122 height 31
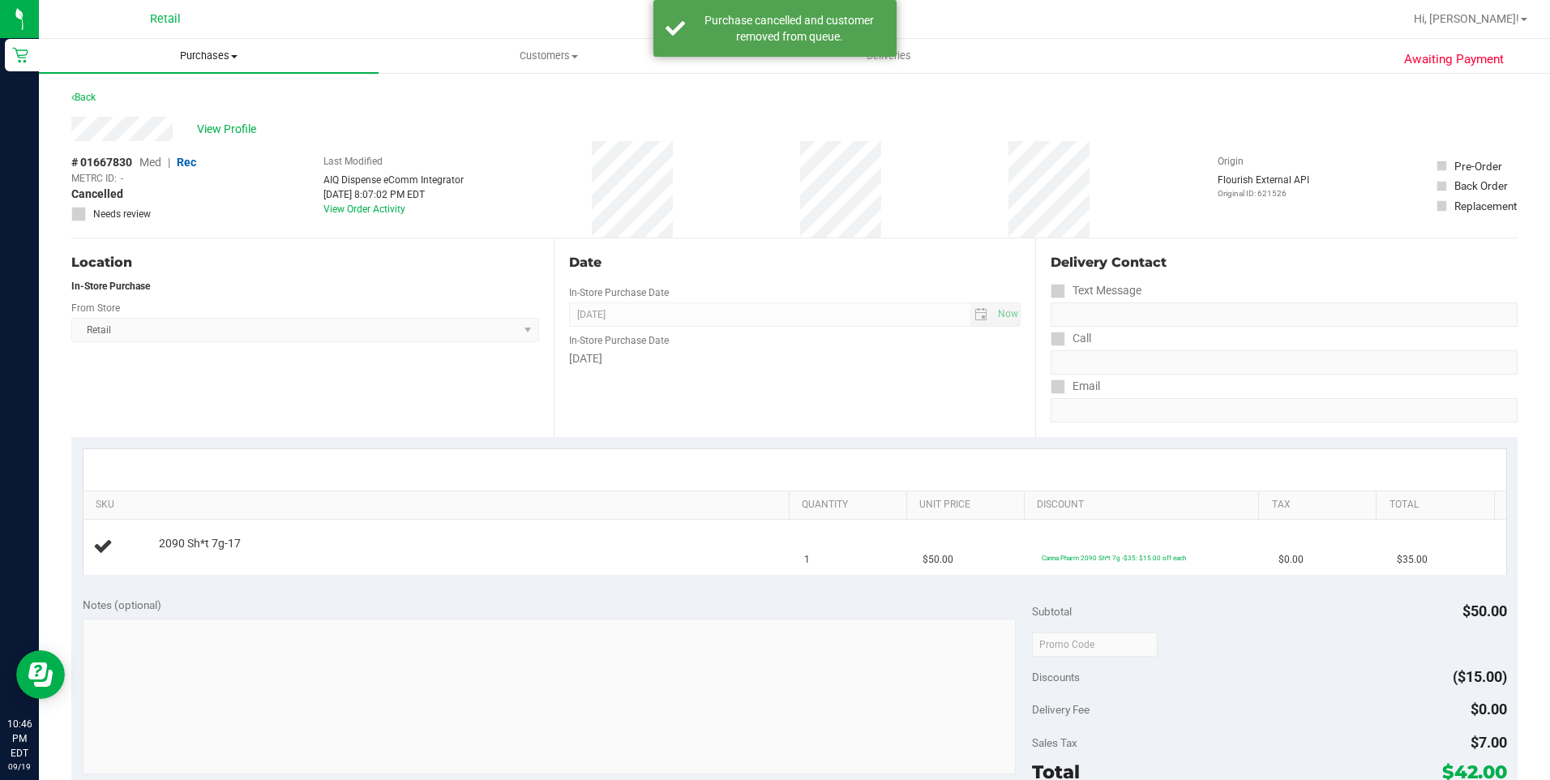
click at [199, 52] on span "Purchases" at bounding box center [209, 56] width 340 height 15
click at [150, 115] on li "Fulfillment" at bounding box center [209, 117] width 340 height 19
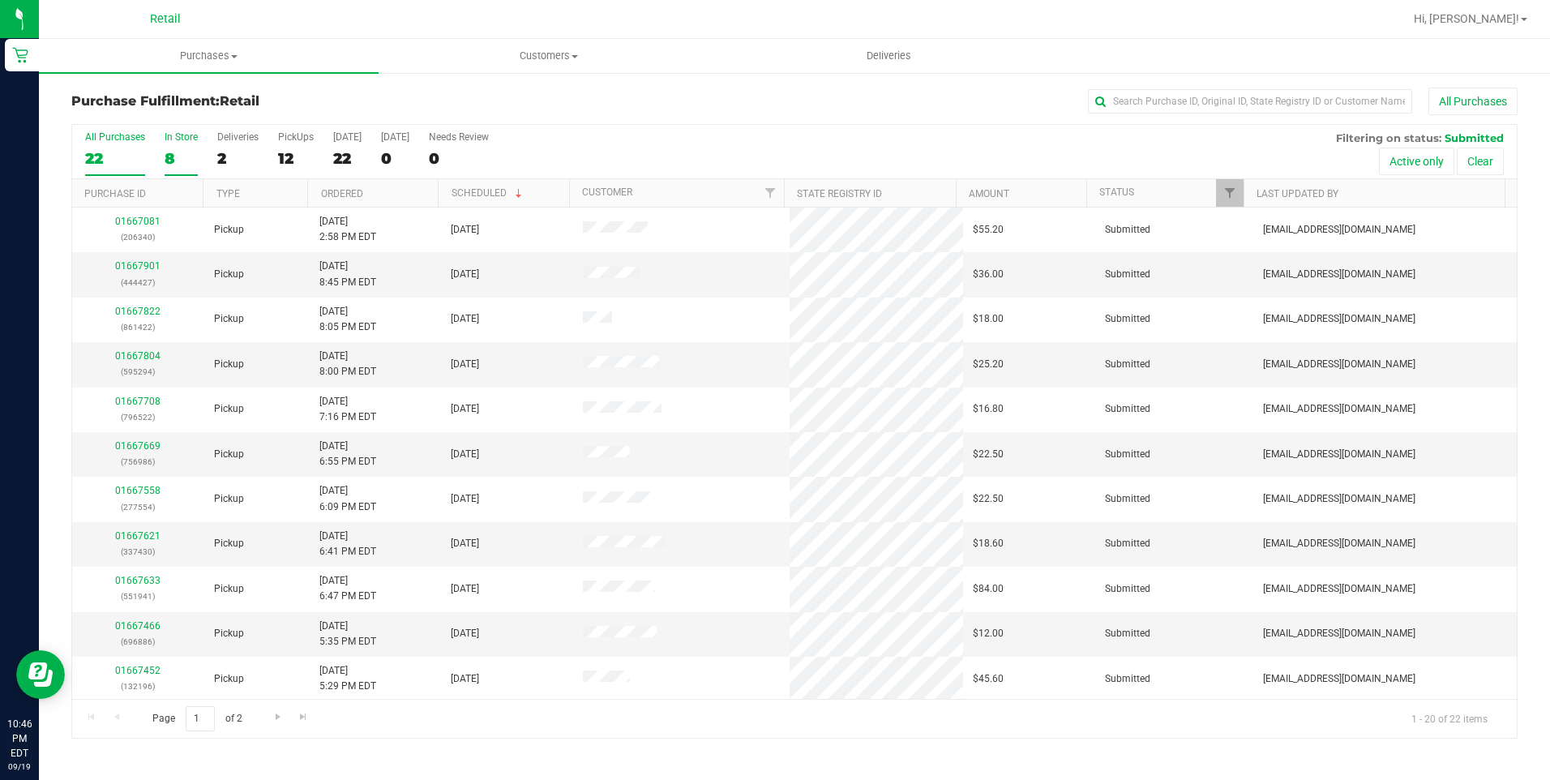
click at [168, 158] on div "8" at bounding box center [181, 158] width 33 height 19
click at [0, 0] on input "In Store 8" at bounding box center [0, 0] width 0 height 0
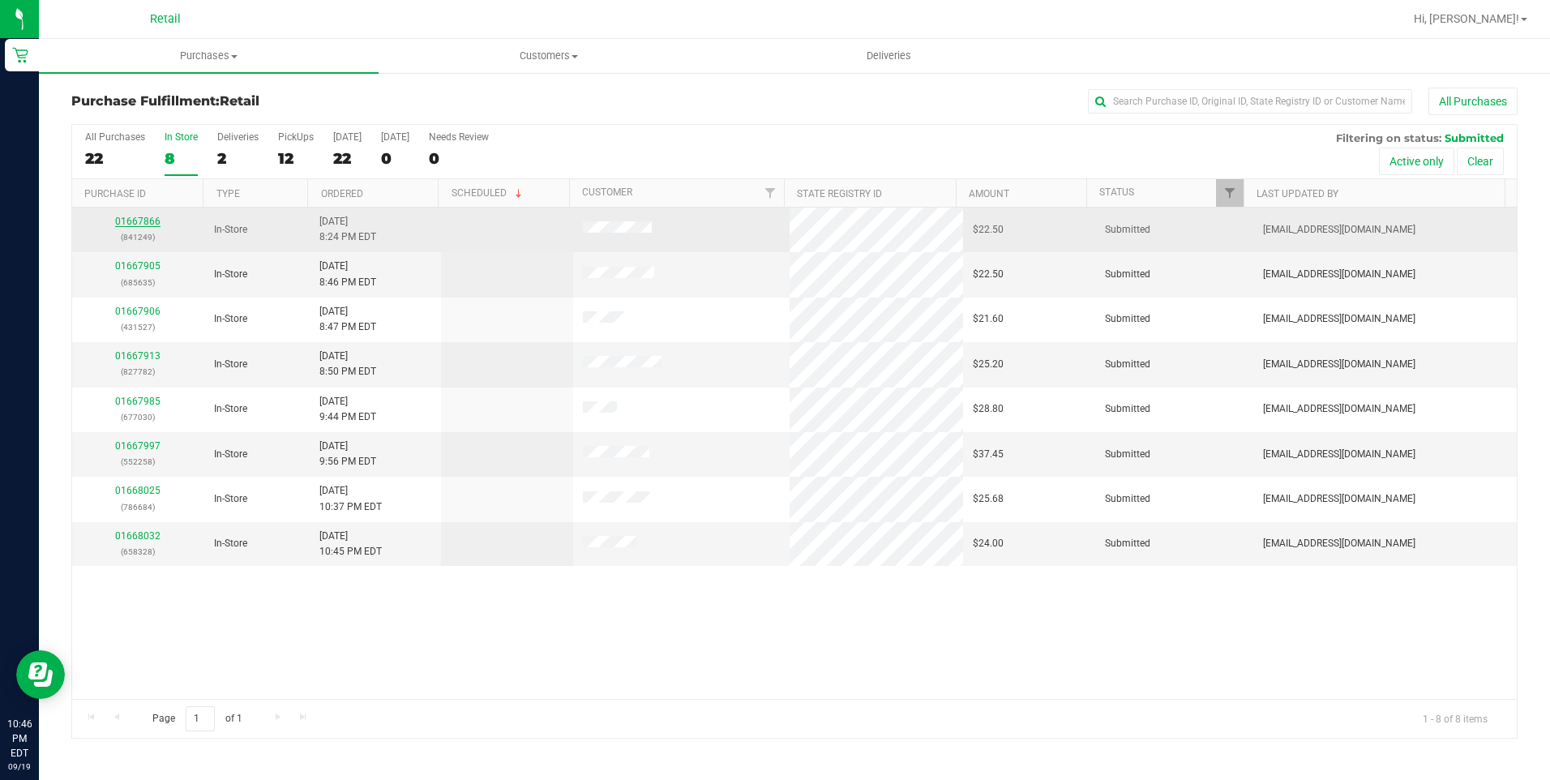
click at [131, 218] on link "01667866" at bounding box center [137, 221] width 45 height 11
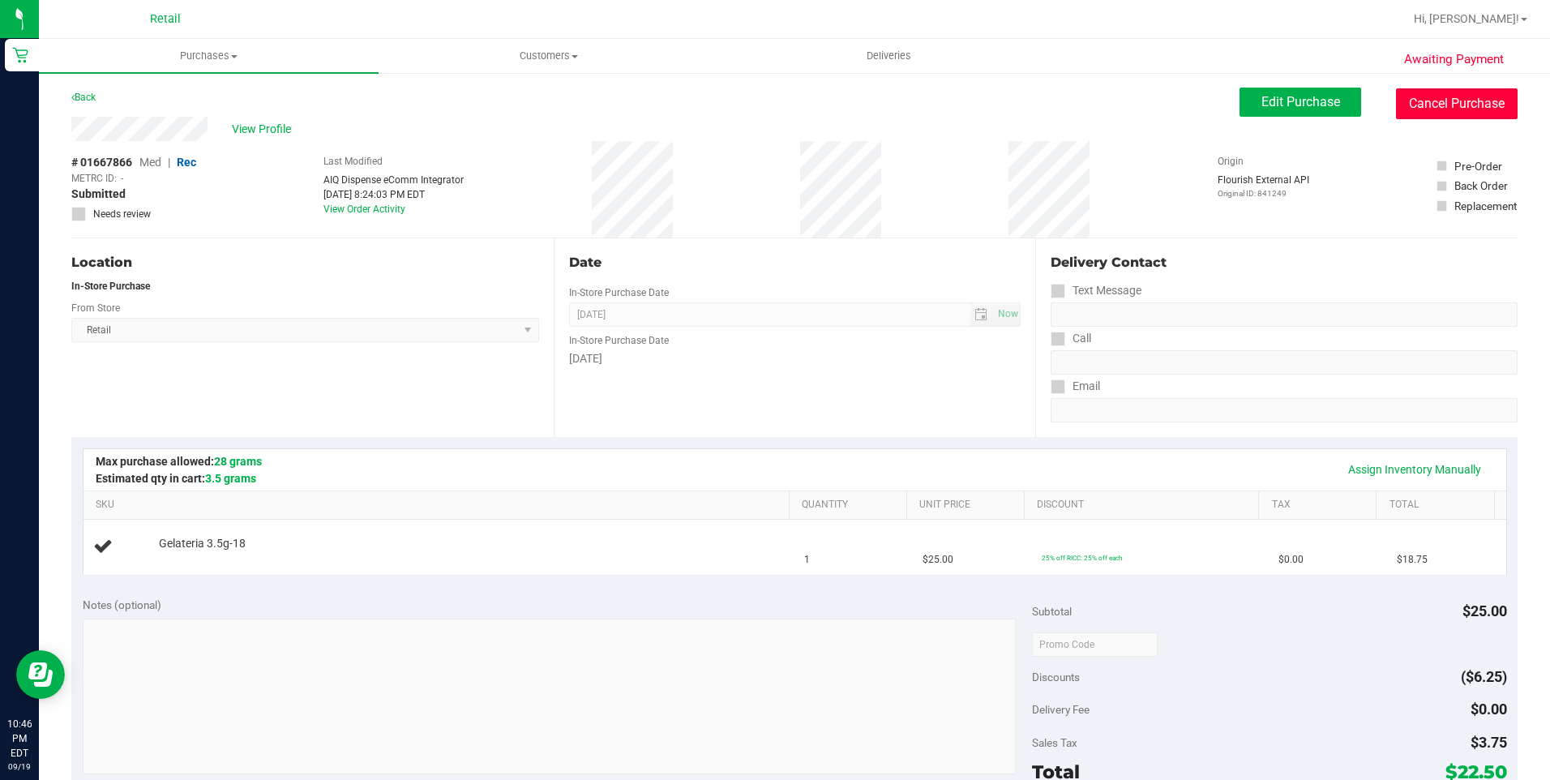
click at [1467, 109] on button "Cancel Purchase" at bounding box center [1457, 103] width 122 height 31
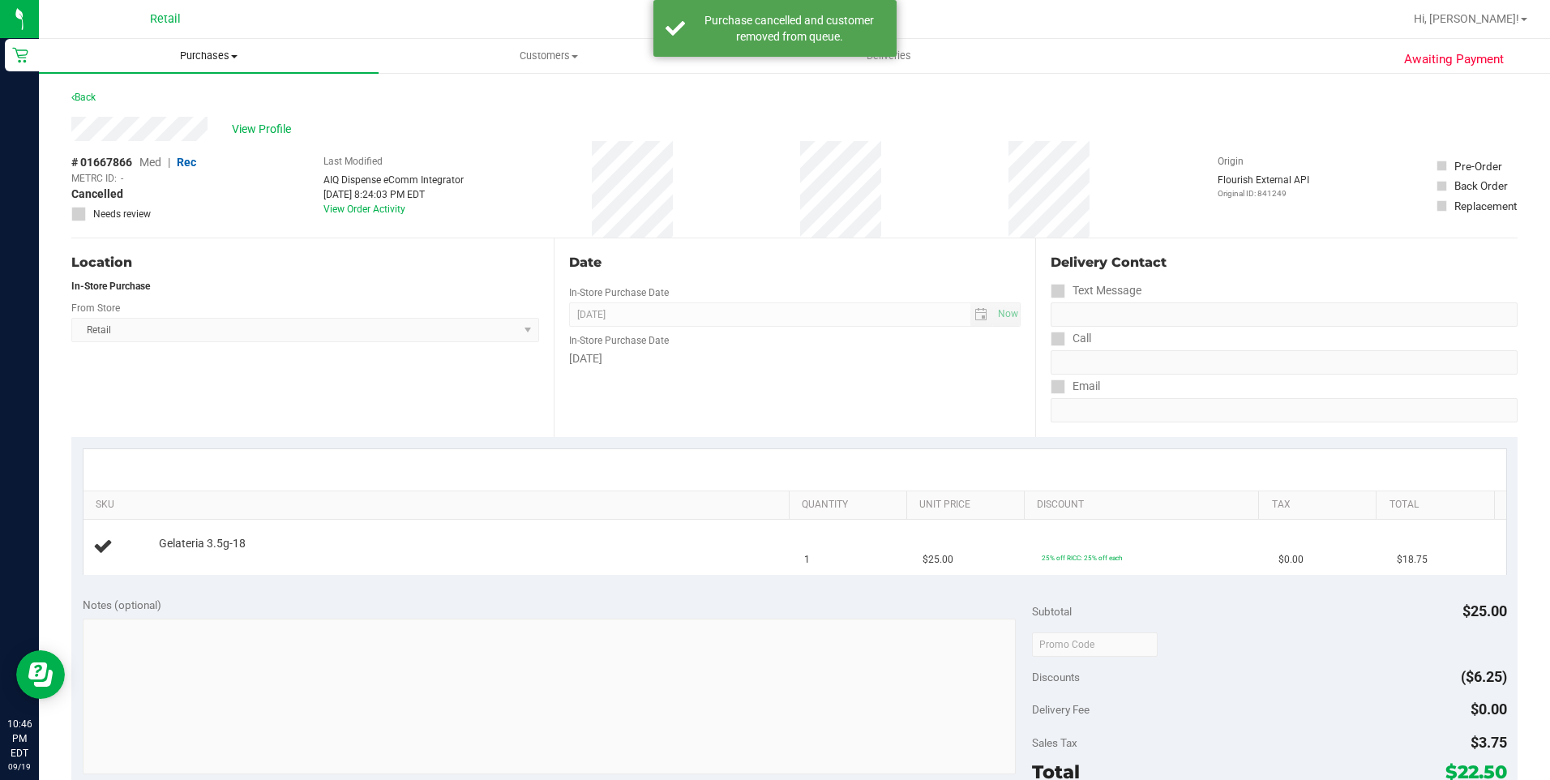
click at [200, 54] on span "Purchases" at bounding box center [209, 56] width 340 height 15
click at [176, 123] on li "Fulfillment" at bounding box center [209, 117] width 340 height 19
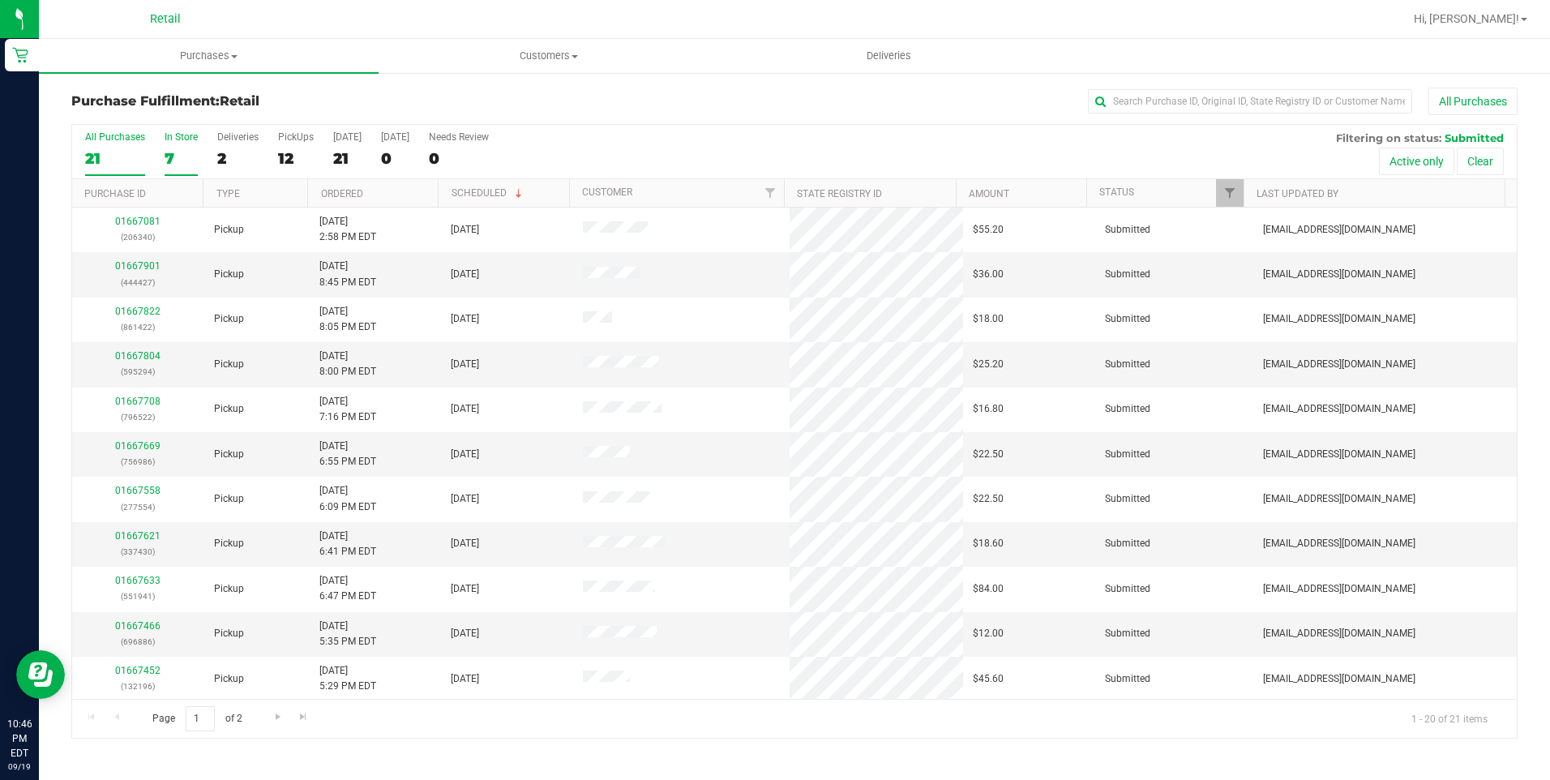
click at [194, 156] on div "7" at bounding box center [181, 158] width 33 height 19
click at [0, 0] on input "In Store 7" at bounding box center [0, 0] width 0 height 0
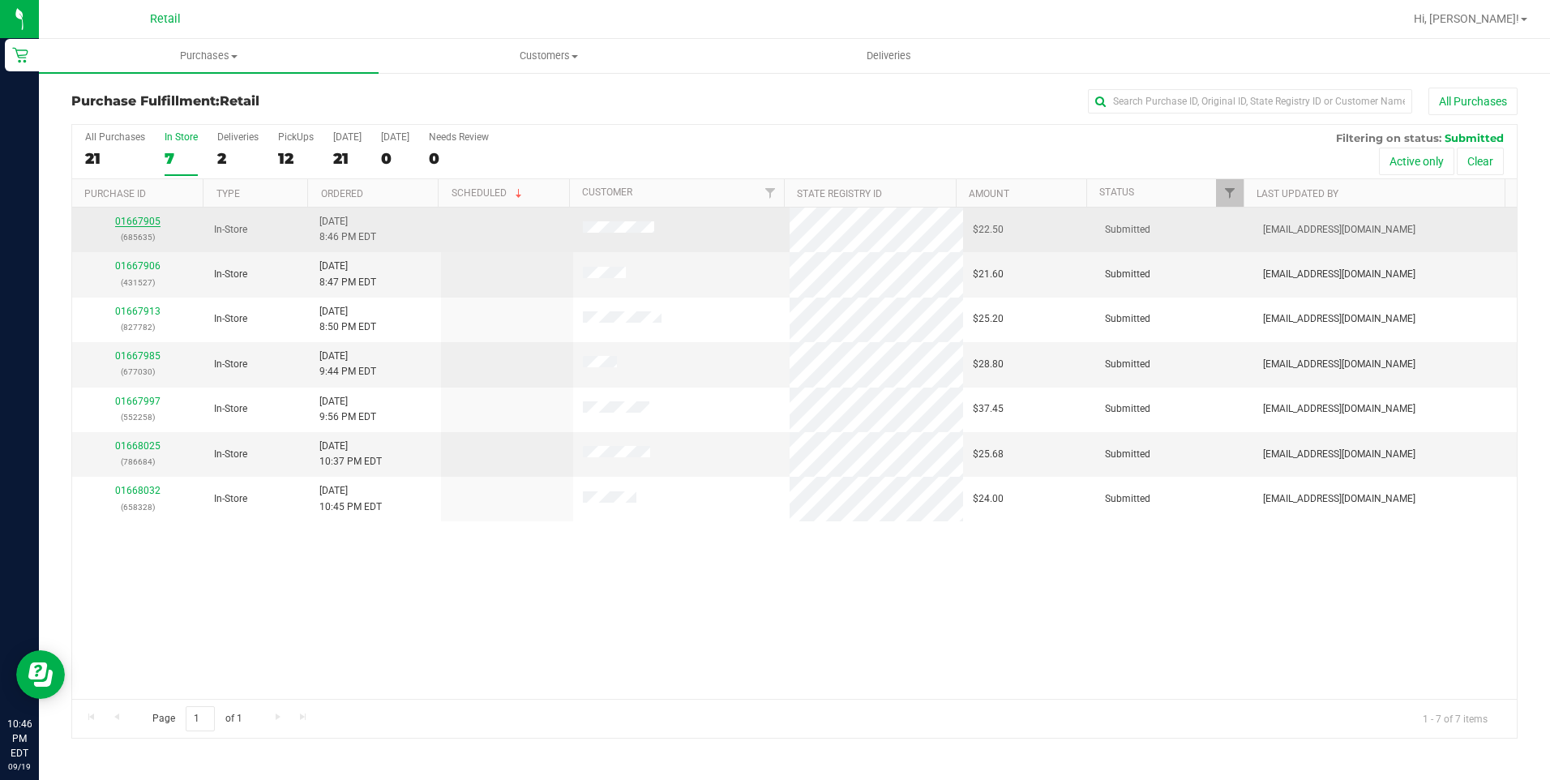
click at [148, 221] on link "01667905" at bounding box center [137, 221] width 45 height 11
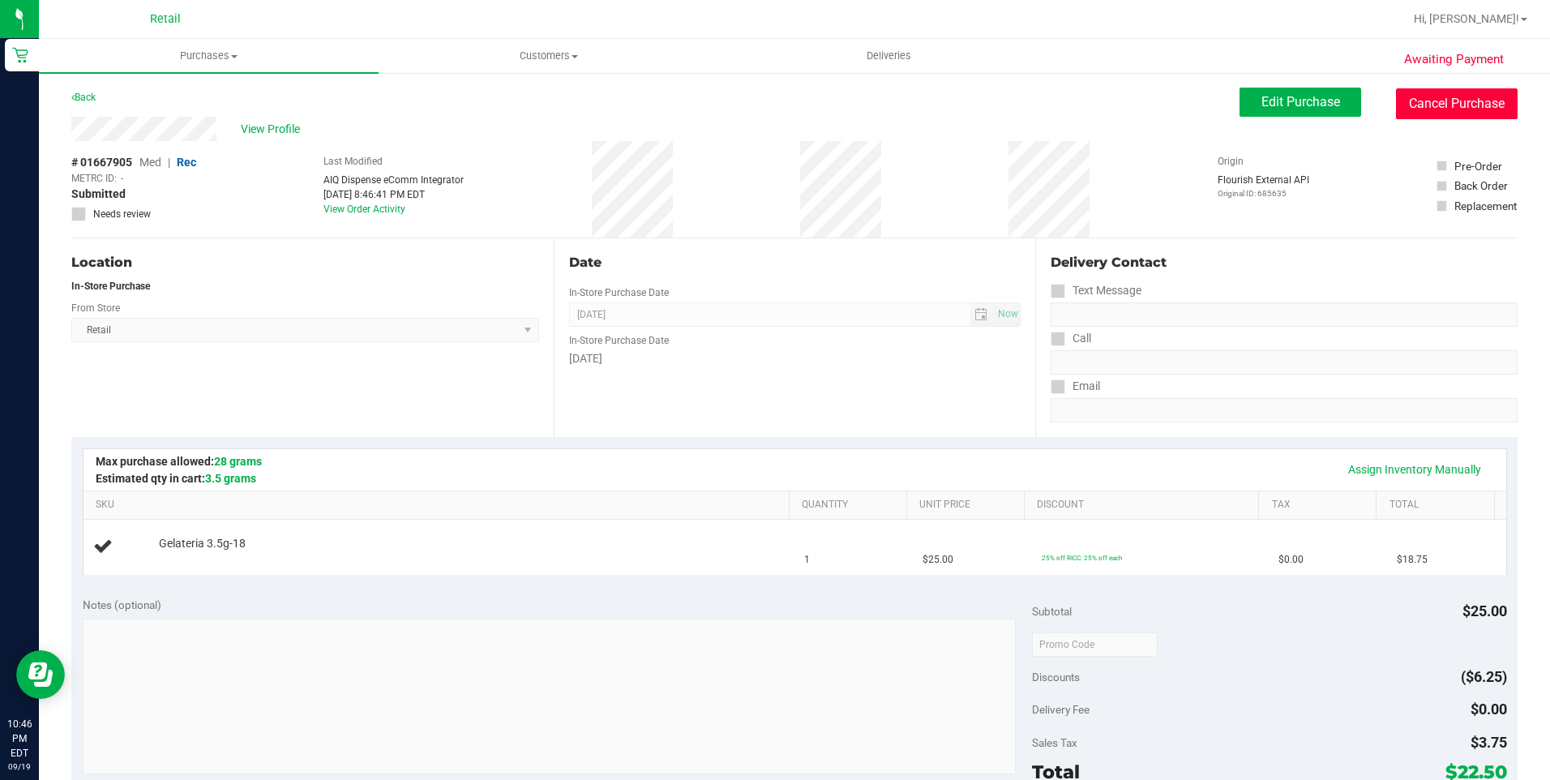
click at [1420, 111] on button "Cancel Purchase" at bounding box center [1457, 103] width 122 height 31
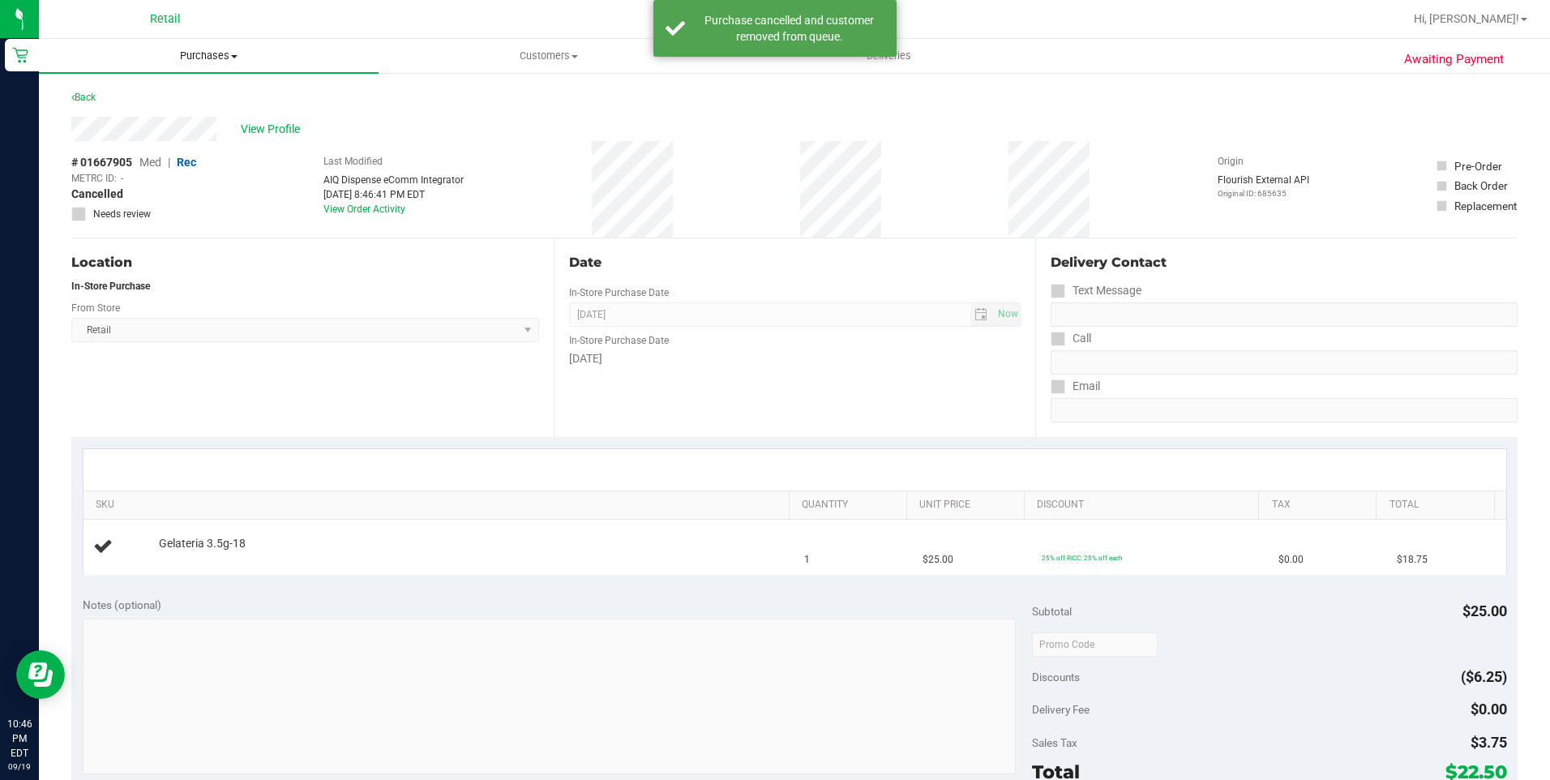
click at [243, 62] on span "Purchases" at bounding box center [209, 56] width 340 height 15
click at [201, 115] on li "Fulfillment" at bounding box center [209, 117] width 340 height 19
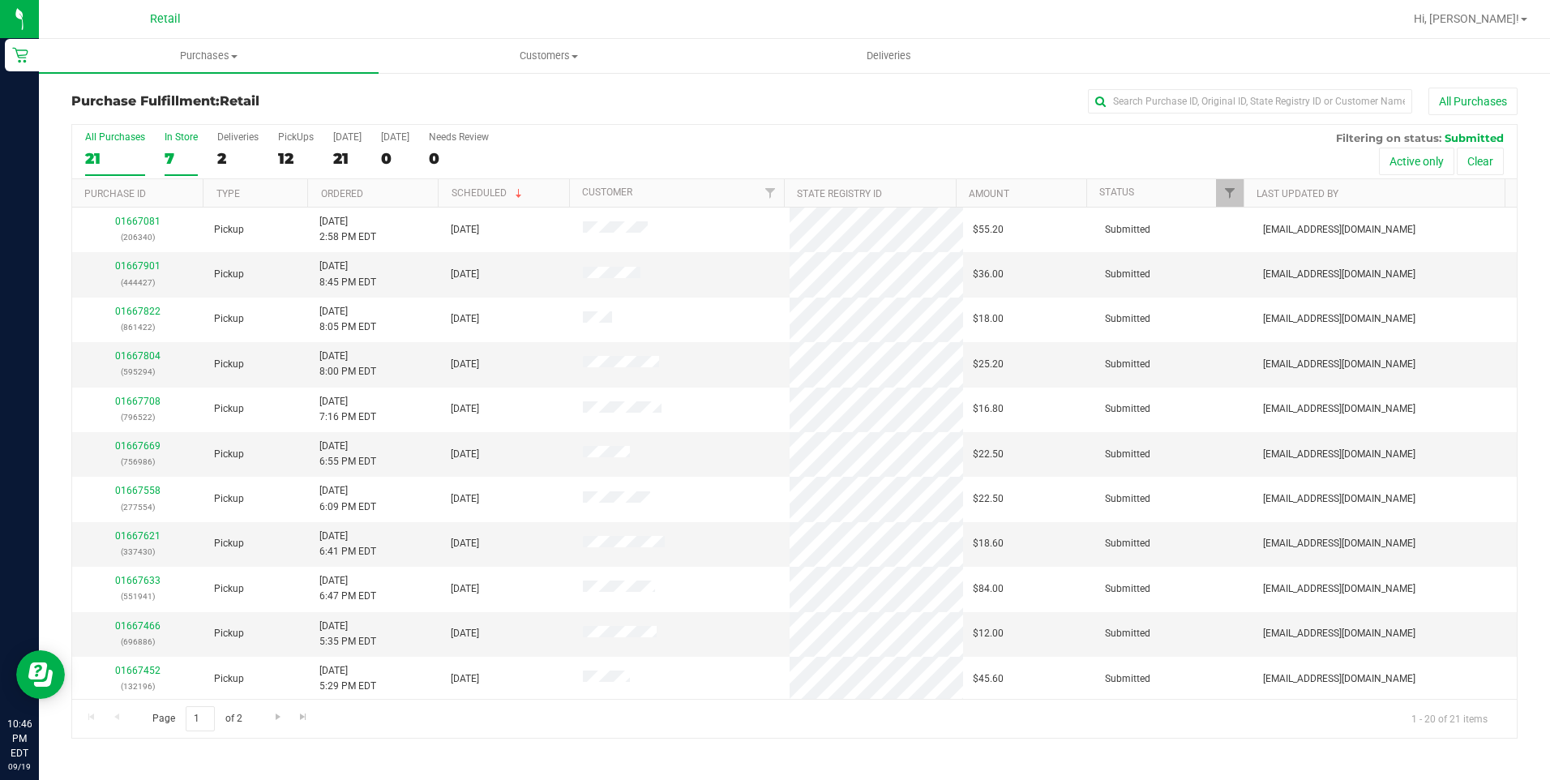
click at [182, 151] on div "7" at bounding box center [181, 158] width 33 height 19
click at [0, 0] on input "In Store 7" at bounding box center [0, 0] width 0 height 0
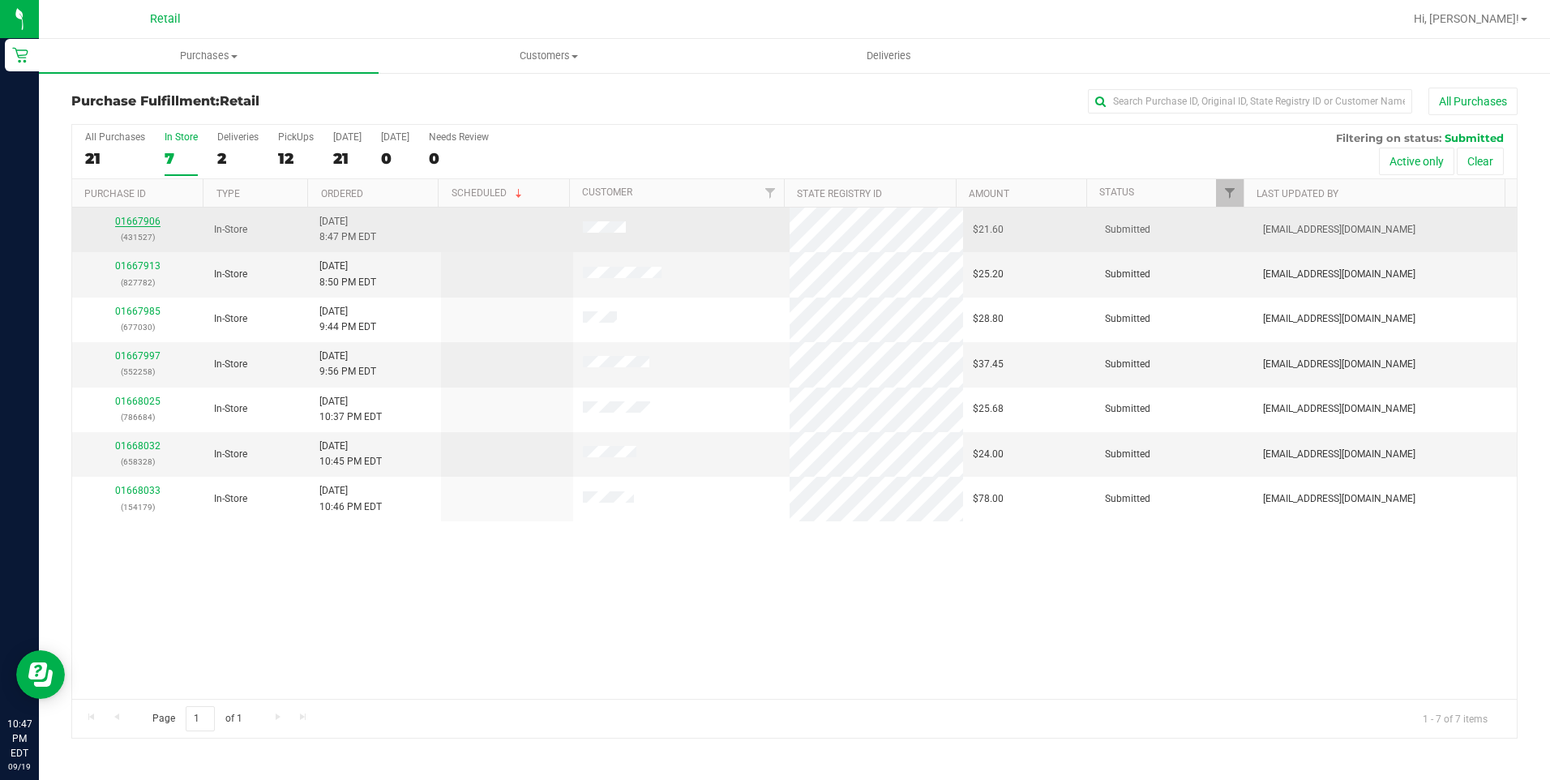
click at [141, 220] on link "01667906" at bounding box center [137, 221] width 45 height 11
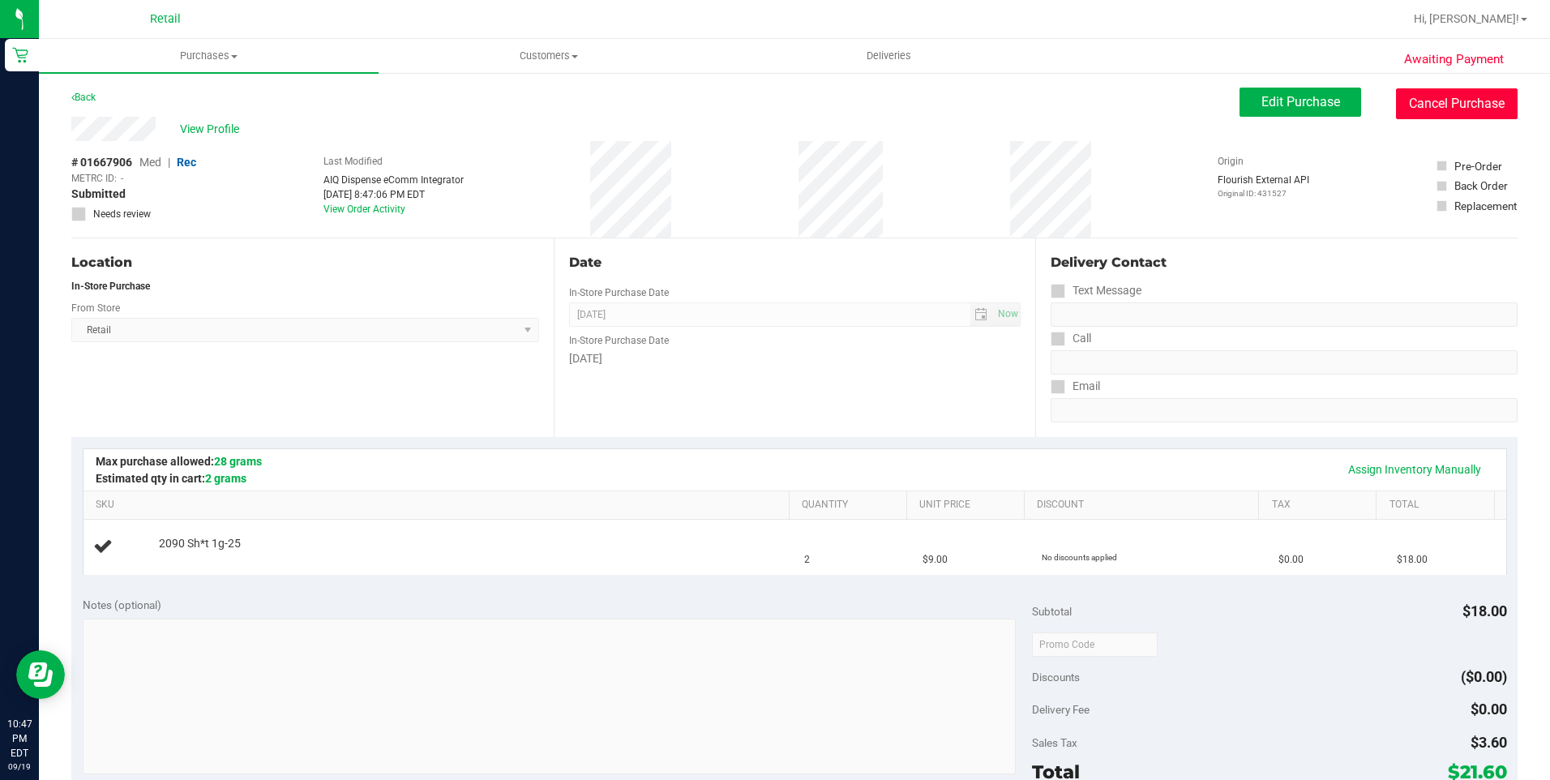
click at [1426, 109] on button "Cancel Purchase" at bounding box center [1457, 103] width 122 height 31
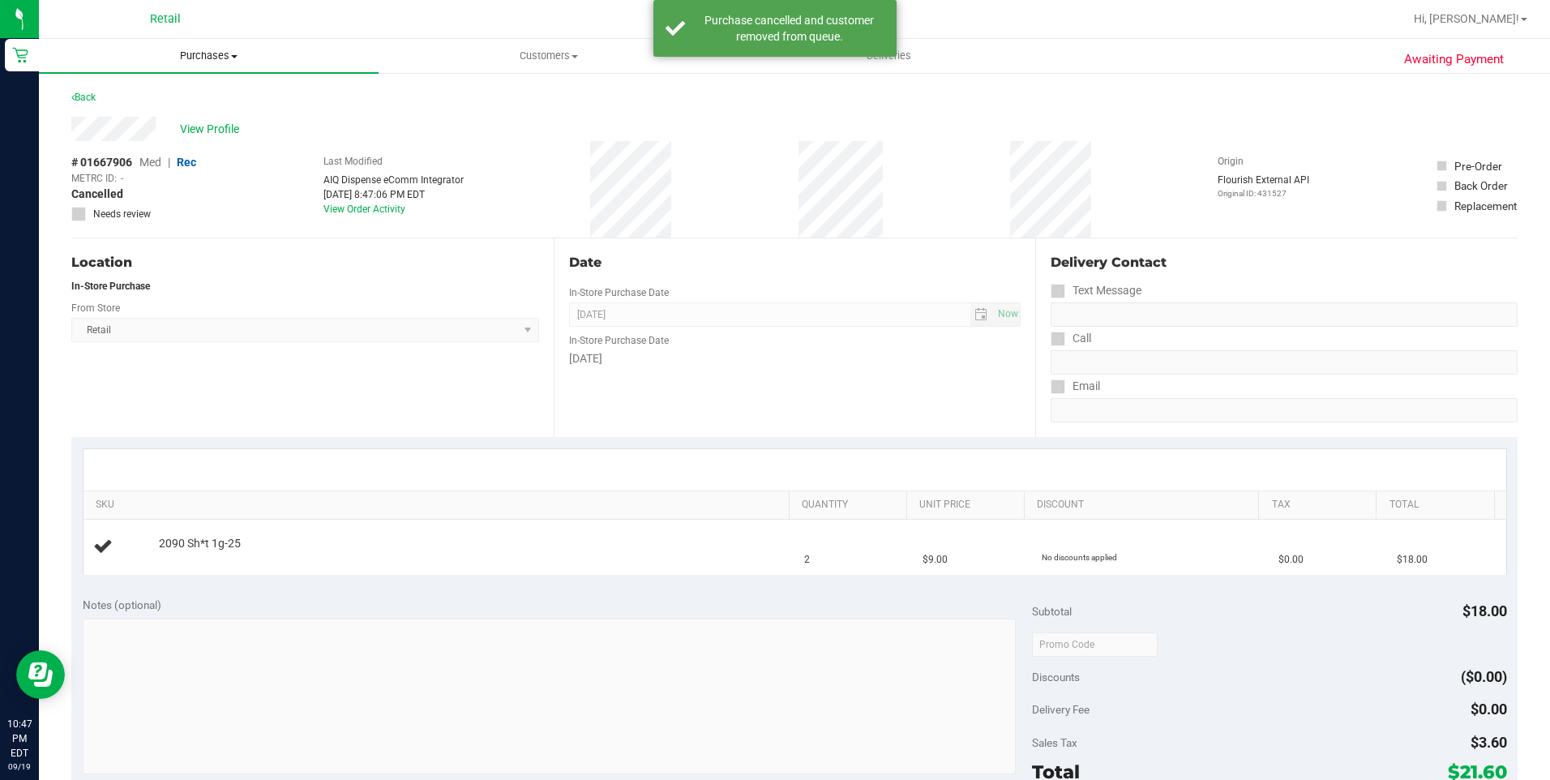
click at [193, 59] on span "Purchases" at bounding box center [209, 56] width 340 height 15
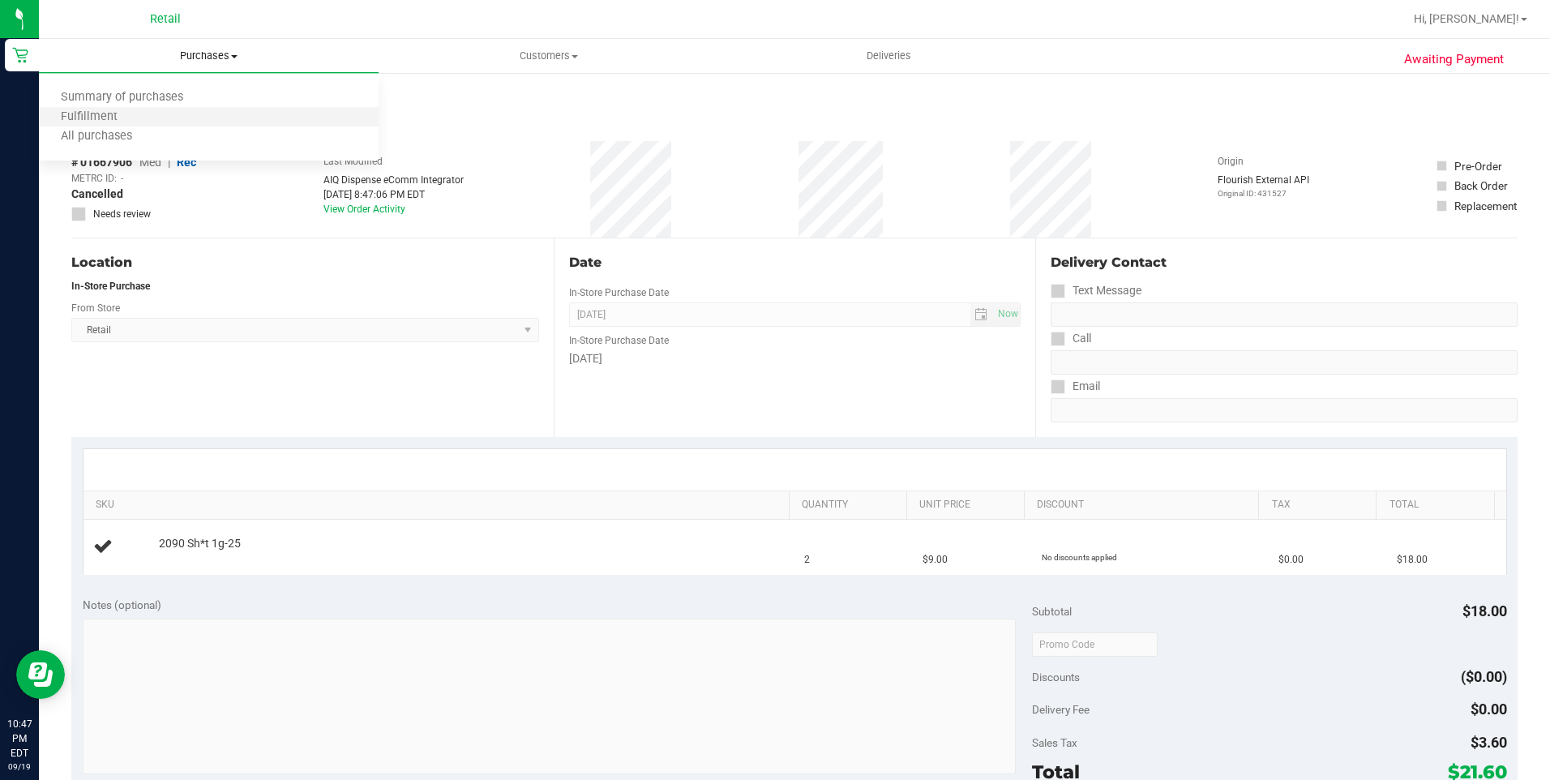
click at [172, 109] on li "Fulfillment" at bounding box center [209, 117] width 340 height 19
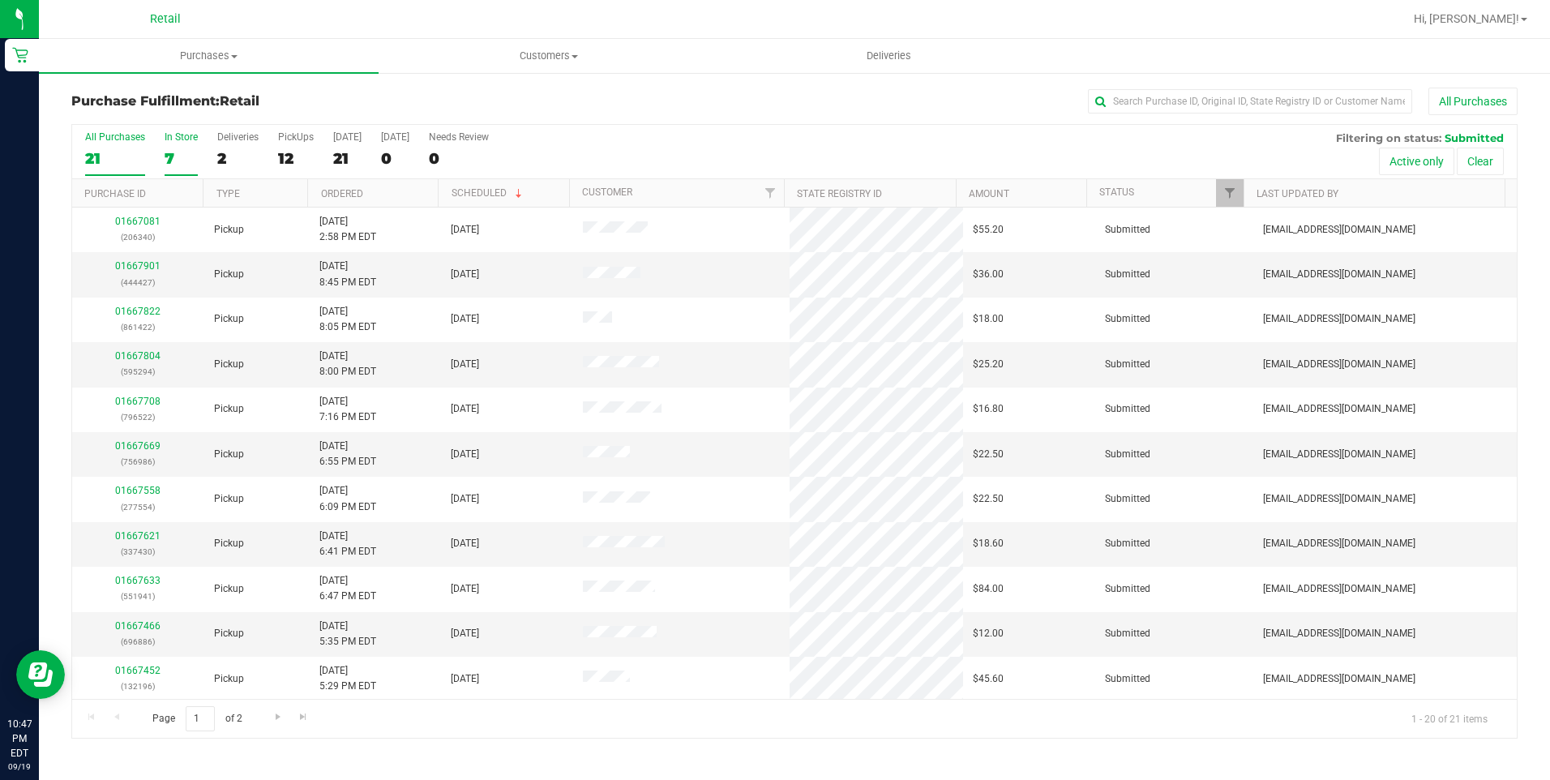
click at [178, 136] on div "In Store" at bounding box center [181, 136] width 33 height 11
click at [0, 0] on input "In Store 7" at bounding box center [0, 0] width 0 height 0
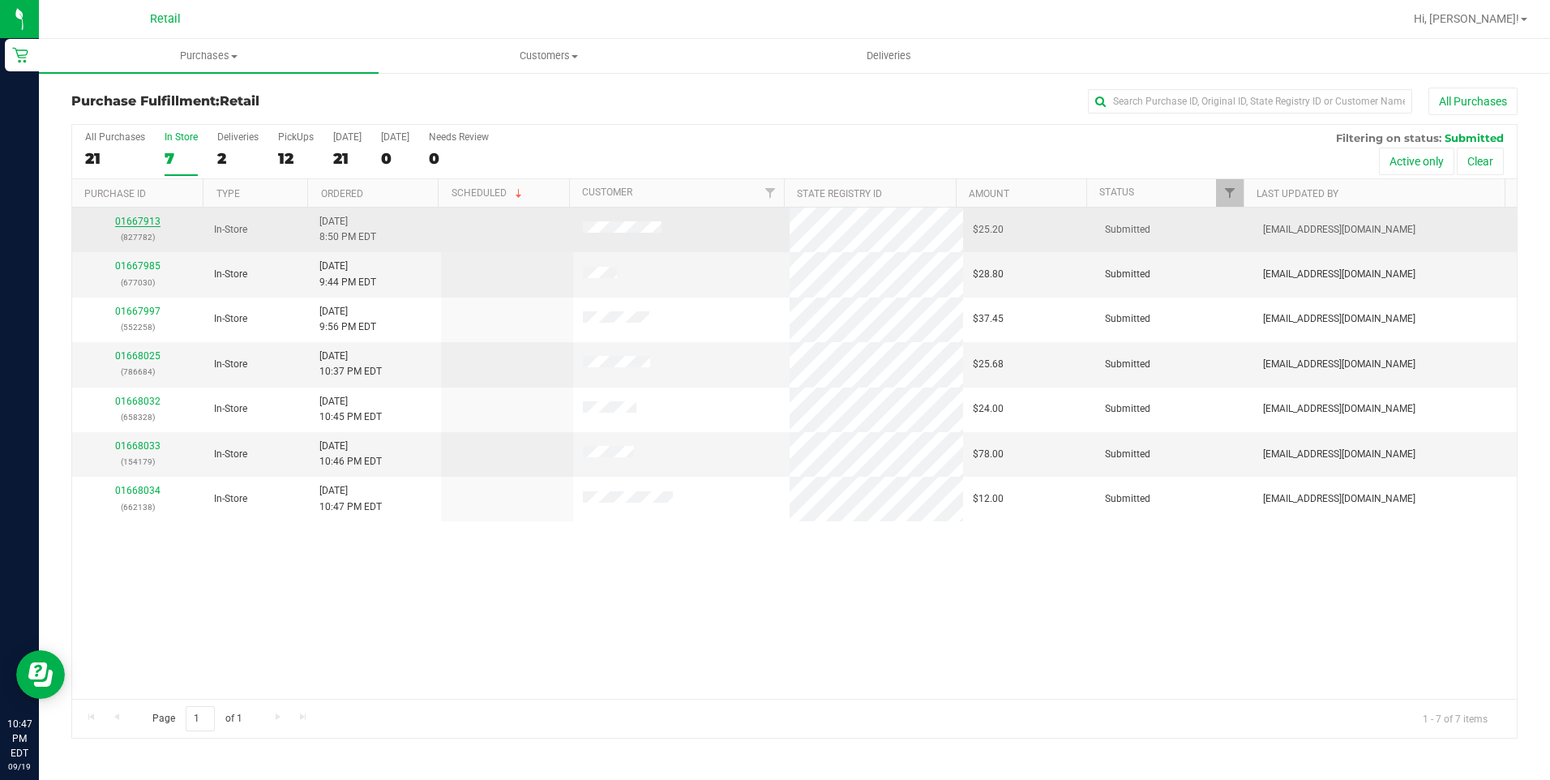
click at [147, 216] on link "01667913" at bounding box center [137, 221] width 45 height 11
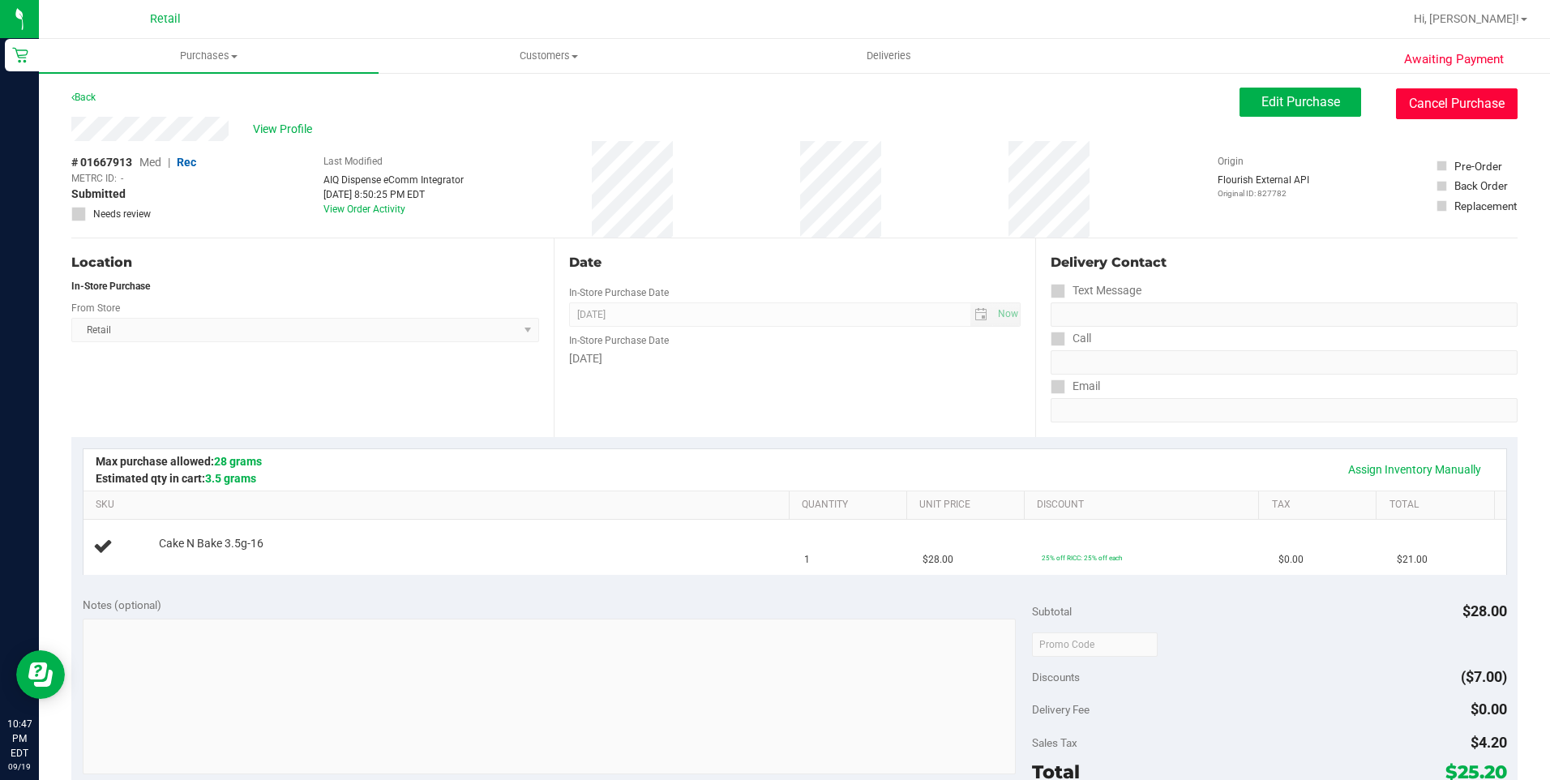
click at [1426, 105] on button "Cancel Purchase" at bounding box center [1457, 103] width 122 height 31
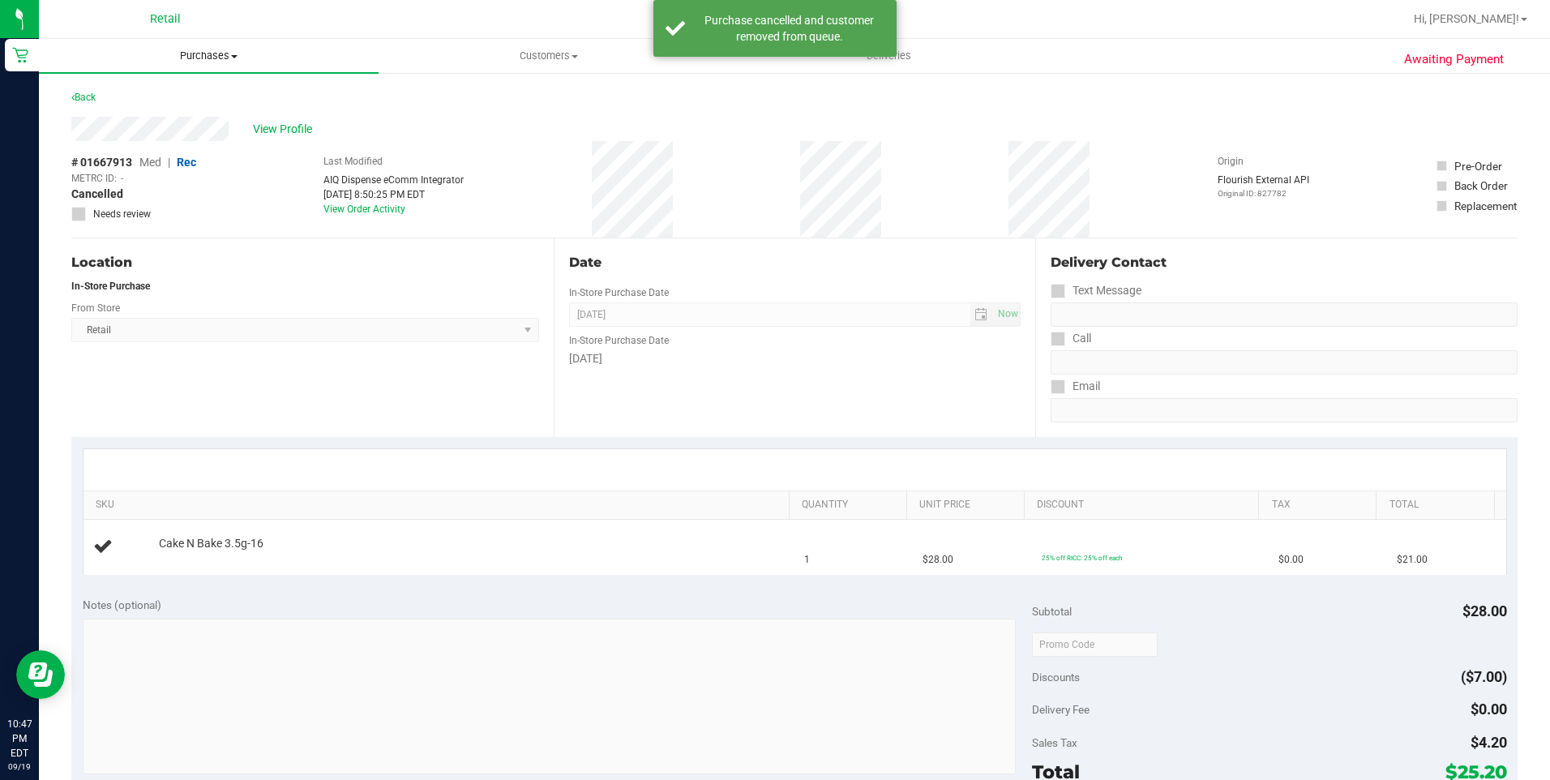
click at [186, 66] on uib-tab-heading "Purchases Summary of purchases Fulfillment All purchases" at bounding box center [209, 56] width 340 height 34
click at [145, 114] on li "Fulfillment" at bounding box center [209, 117] width 340 height 19
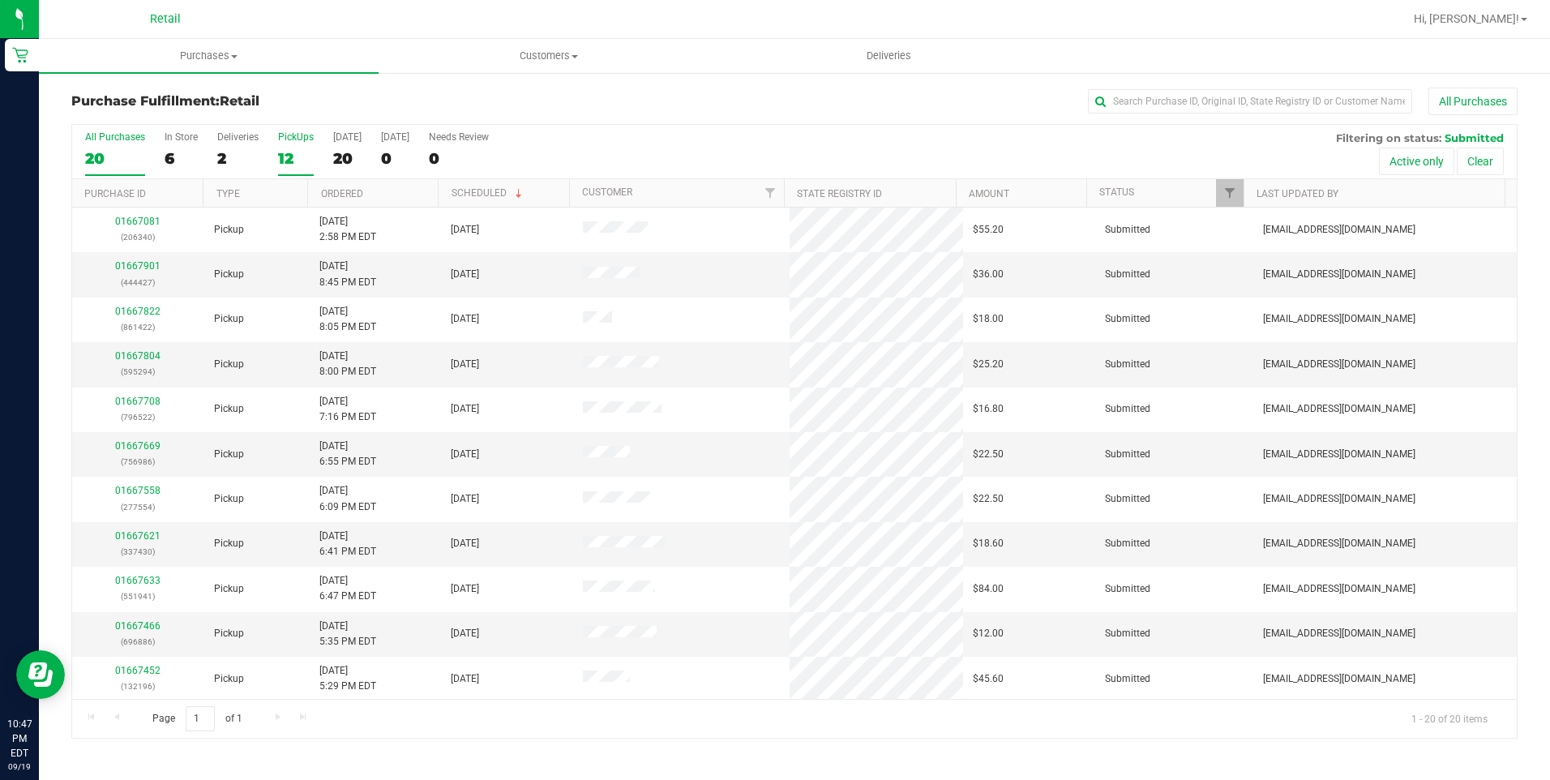
click at [302, 163] on div "12" at bounding box center [296, 158] width 36 height 19
click at [0, 0] on input "PickUps 12" at bounding box center [0, 0] width 0 height 0
click at [336, 195] on link "Ordered" at bounding box center [342, 193] width 42 height 11
click at [231, 162] on div "2" at bounding box center [237, 158] width 41 height 19
click at [0, 0] on input "Deliveries 2" at bounding box center [0, 0] width 0 height 0
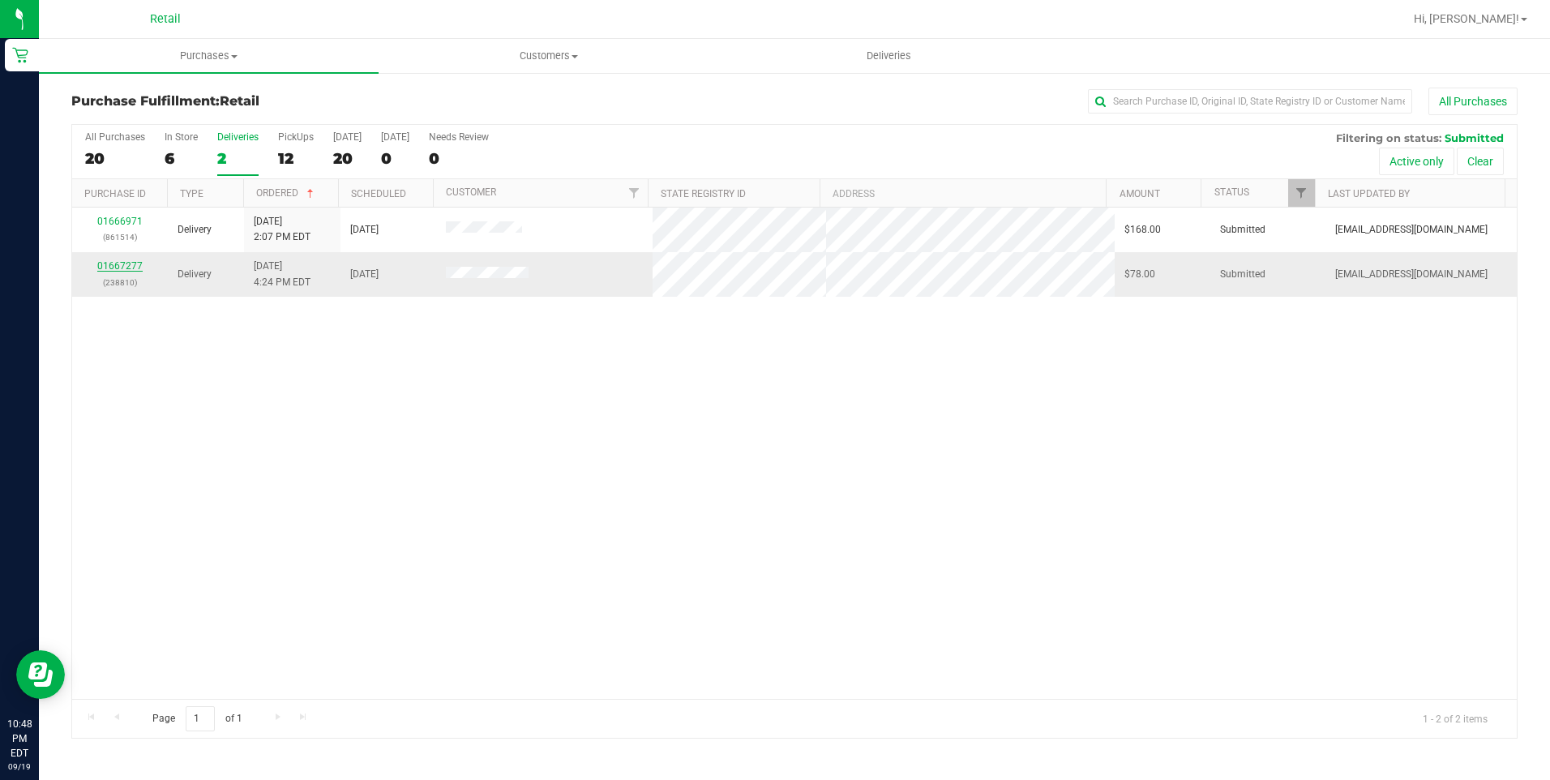
click at [124, 269] on link "01667277" at bounding box center [119, 265] width 45 height 11
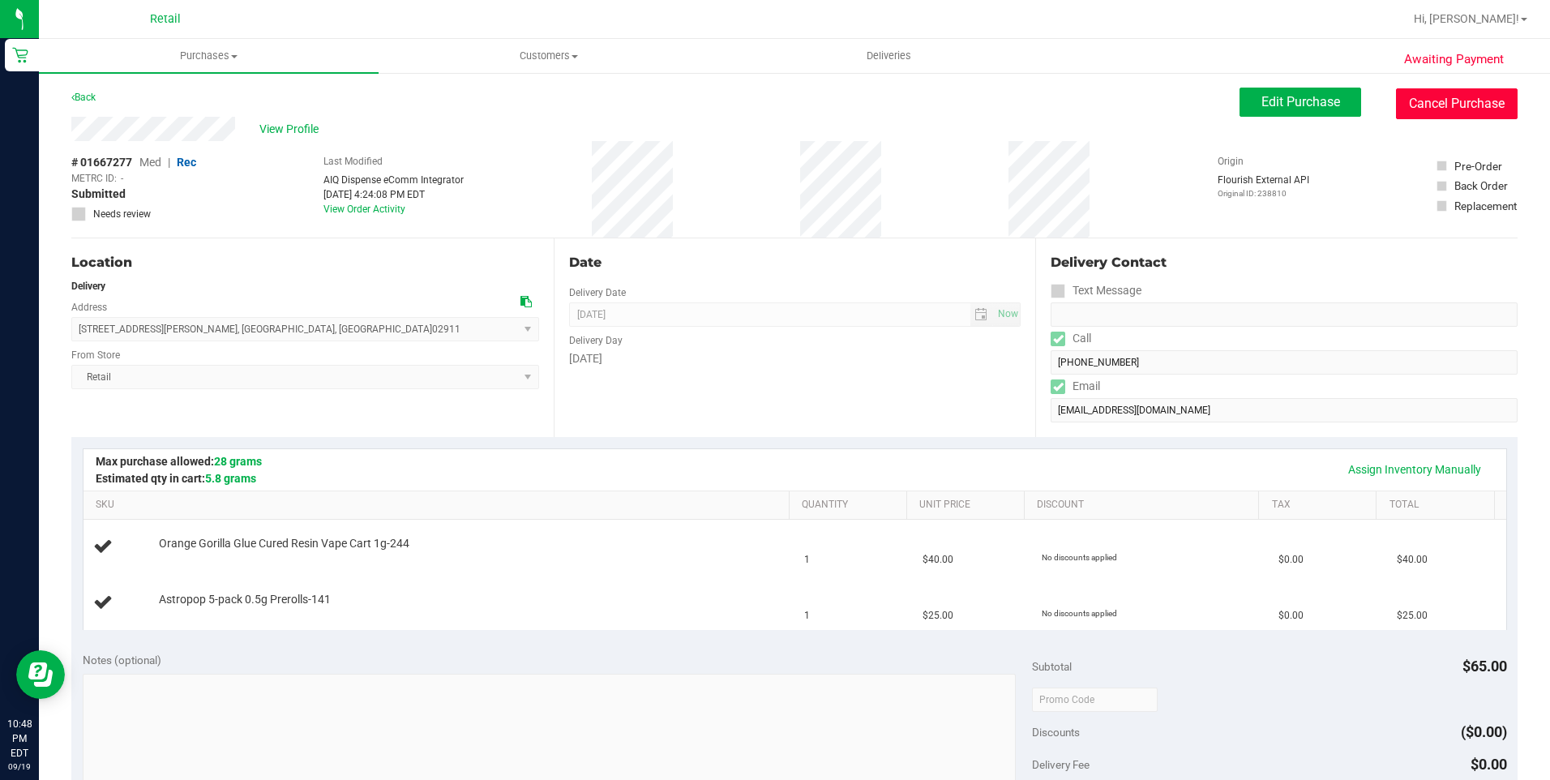
click at [1420, 92] on button "Cancel Purchase" at bounding box center [1457, 103] width 122 height 31
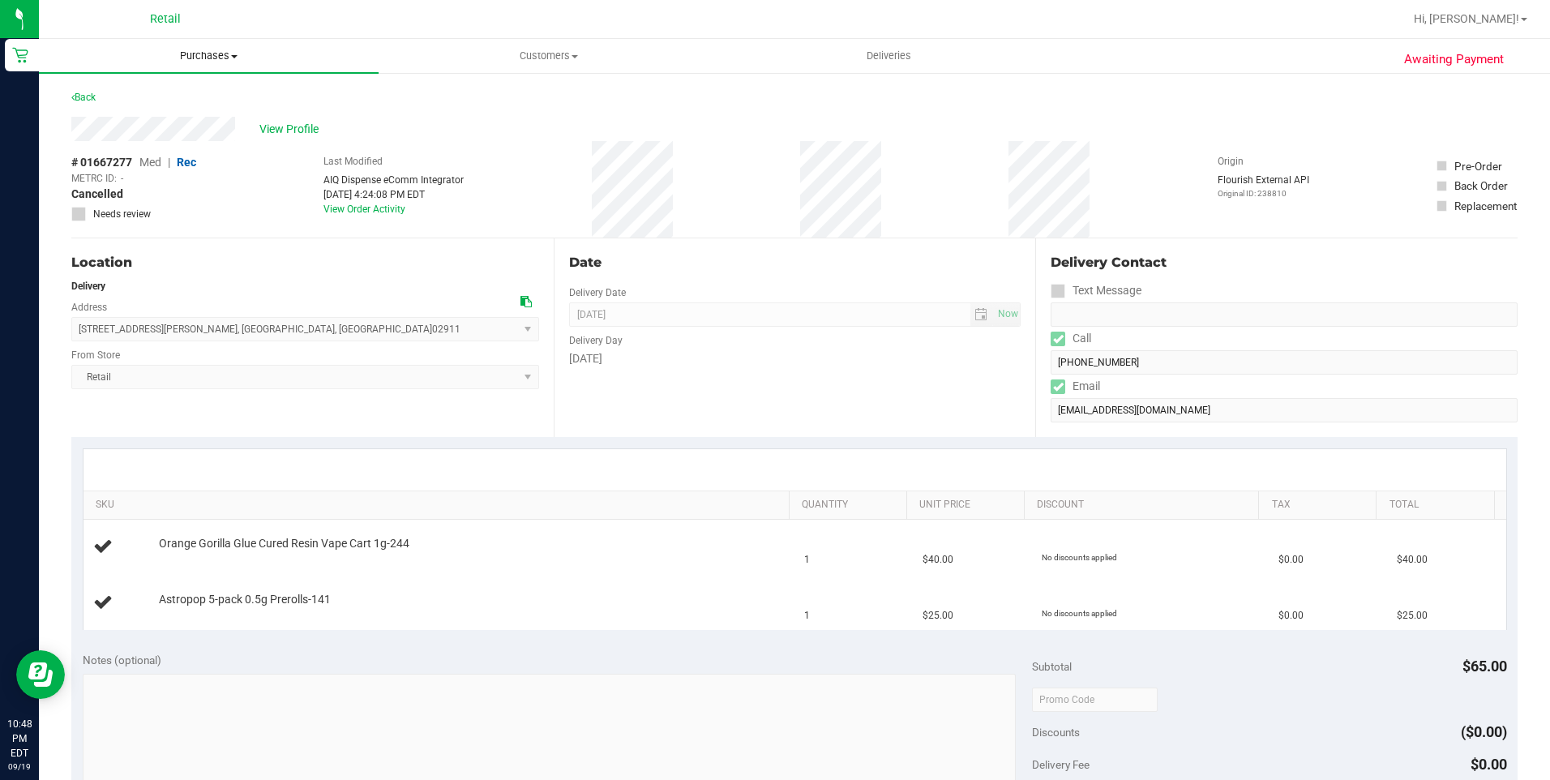
click at [212, 64] on uib-tab-heading "Purchases Summary of purchases Fulfillment All purchases" at bounding box center [209, 56] width 340 height 34
click at [182, 119] on li "Fulfillment" at bounding box center [209, 117] width 340 height 19
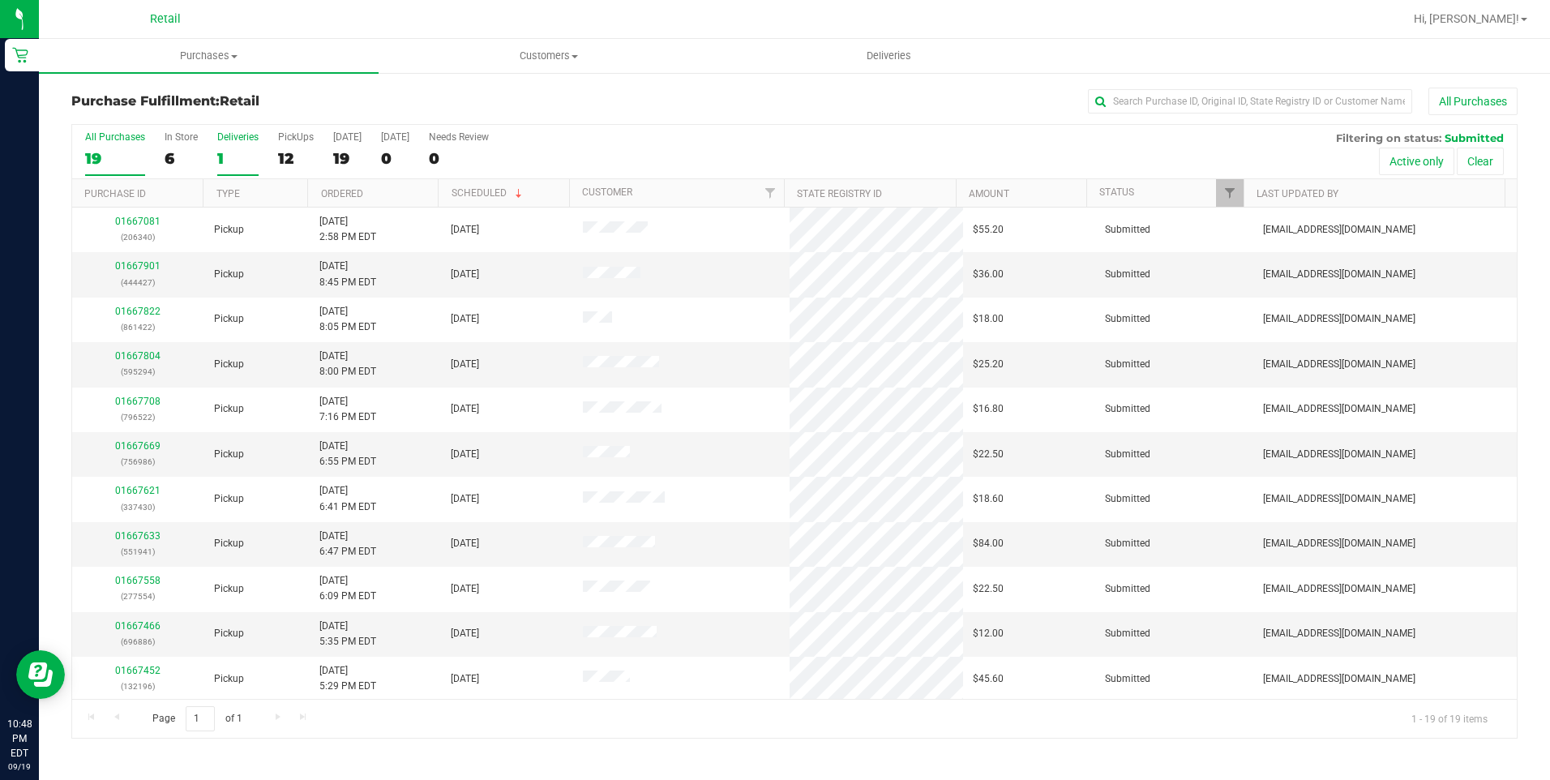
click at [238, 151] on div "1" at bounding box center [237, 158] width 41 height 19
click at [0, 0] on input "Deliveries 1" at bounding box center [0, 0] width 0 height 0
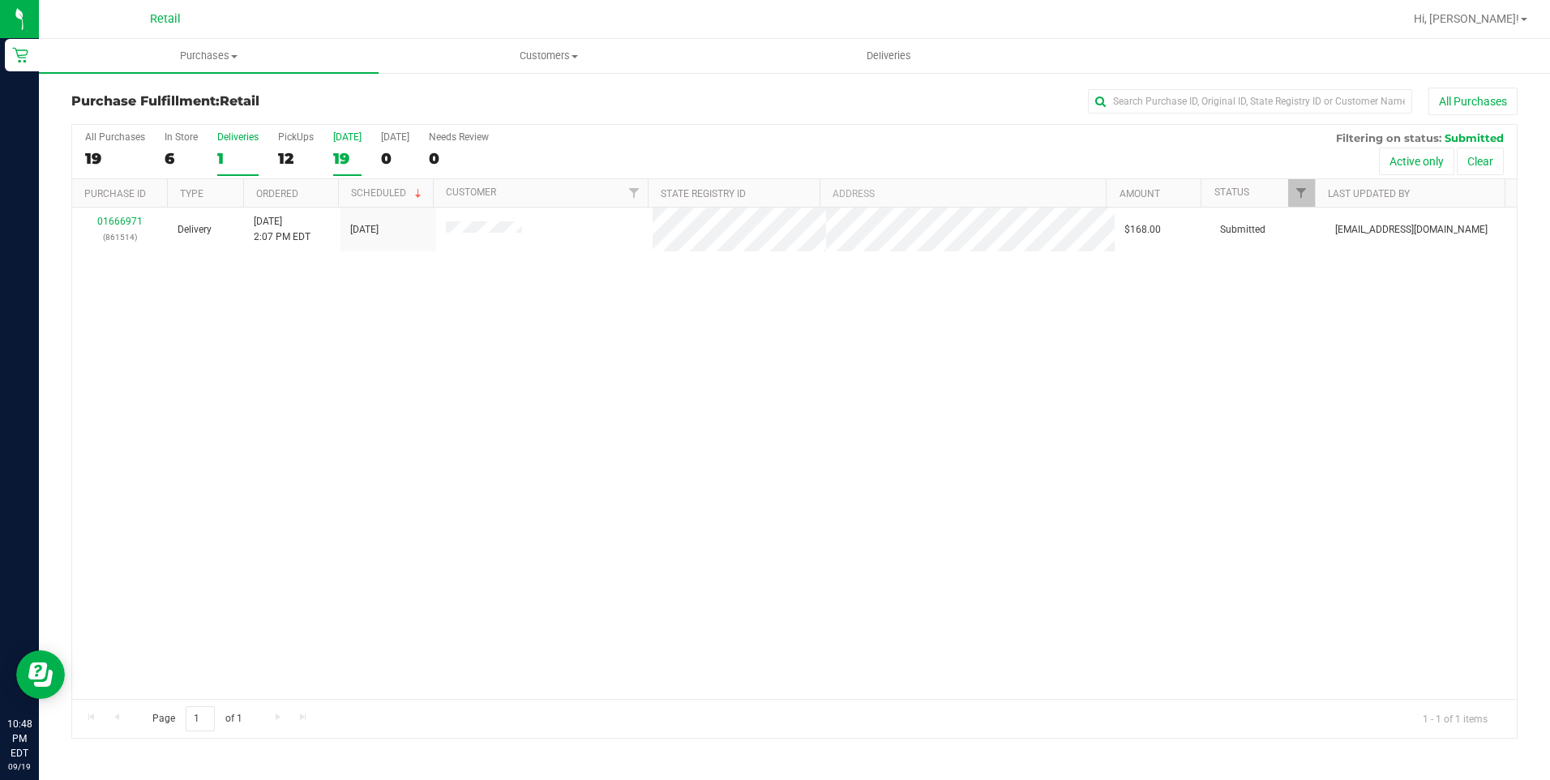
click at [340, 154] on div "19" at bounding box center [347, 158] width 28 height 19
click at [0, 0] on input "Today 19" at bounding box center [0, 0] width 0 height 0
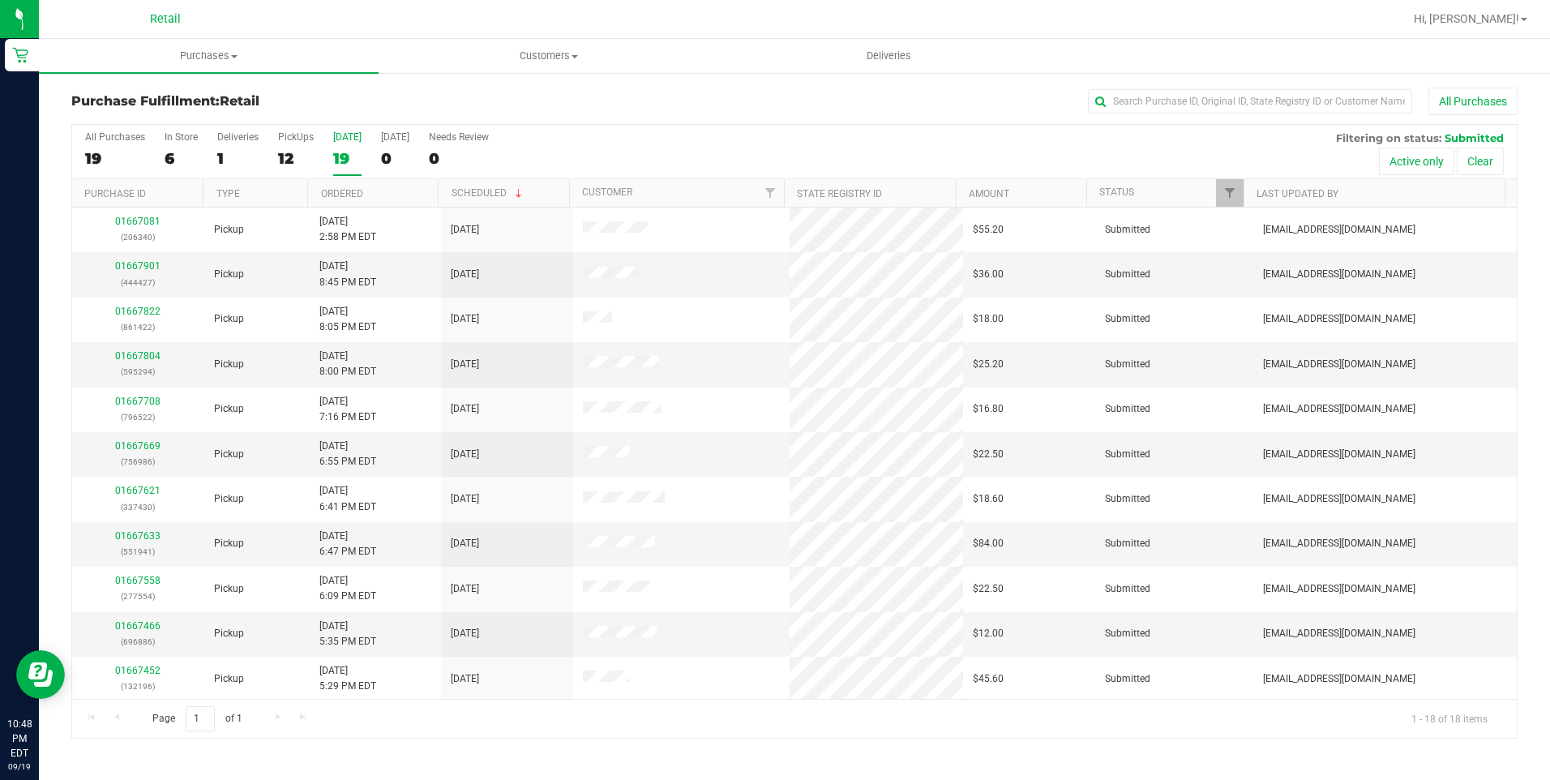
click at [339, 178] on div "All Purchases 19 In Store 6 Deliveries 1 PickUps 12 Today 19 Tomorrow 0 Needs R…" at bounding box center [794, 152] width 1445 height 54
click at [339, 184] on th "Ordered" at bounding box center [372, 193] width 131 height 28
click at [136, 267] on link "01667081" at bounding box center [137, 265] width 45 height 11
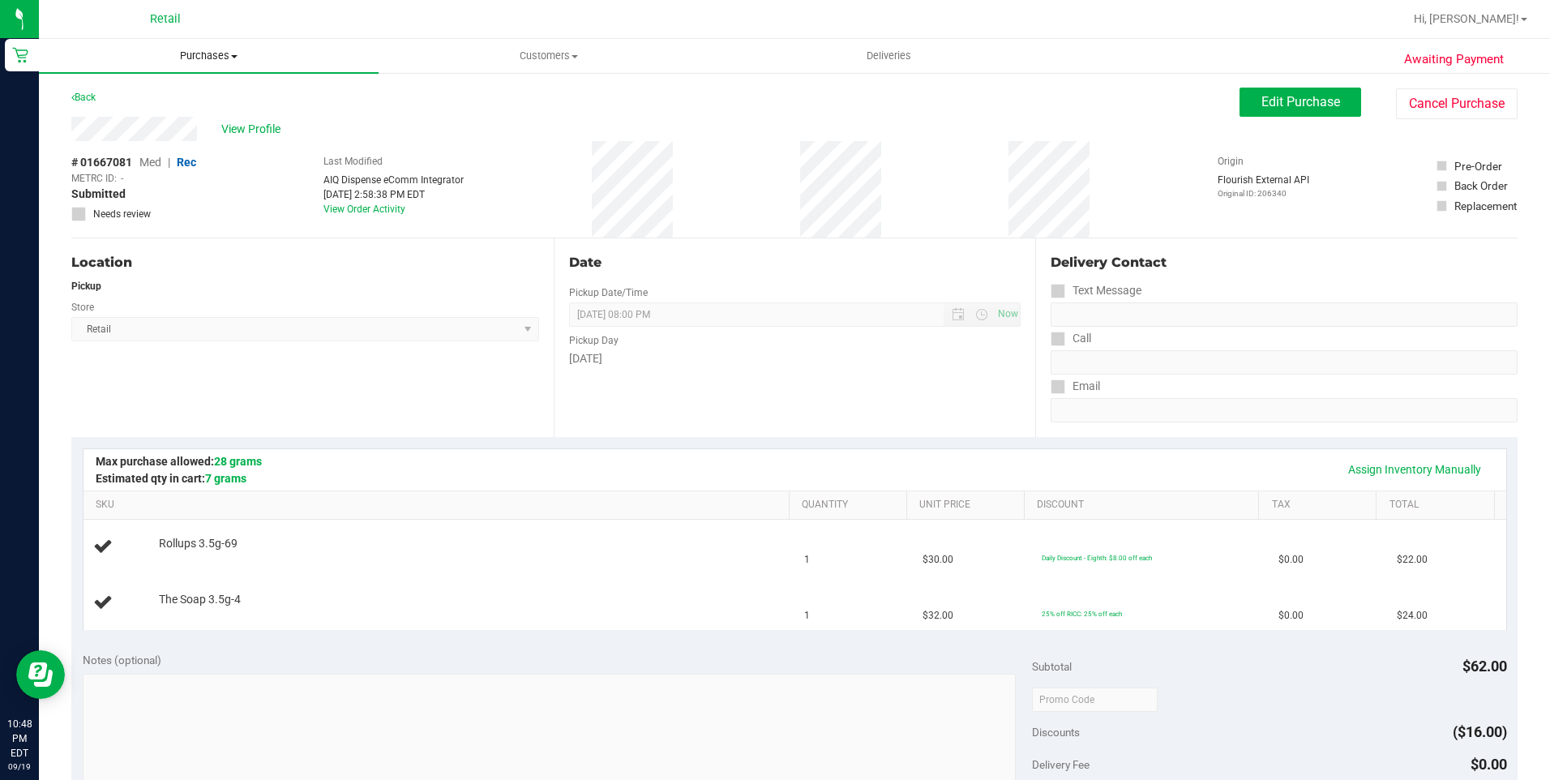
click at [218, 53] on span "Purchases" at bounding box center [209, 56] width 340 height 15
click at [1467, 101] on button "Cancel Purchase" at bounding box center [1457, 103] width 122 height 31
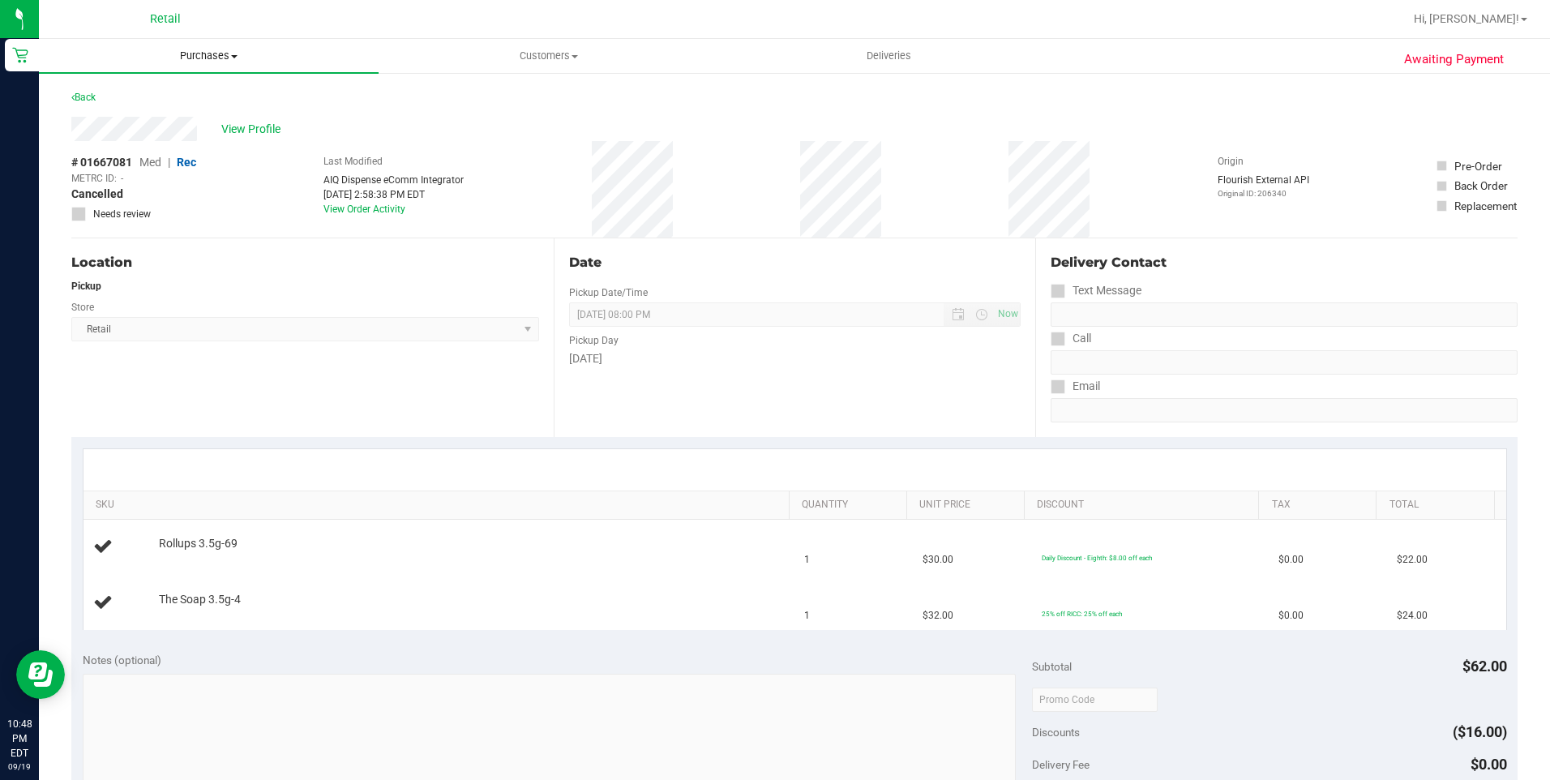
click at [206, 58] on span "Purchases" at bounding box center [209, 56] width 340 height 15
click at [179, 118] on li "Fulfillment" at bounding box center [209, 117] width 340 height 19
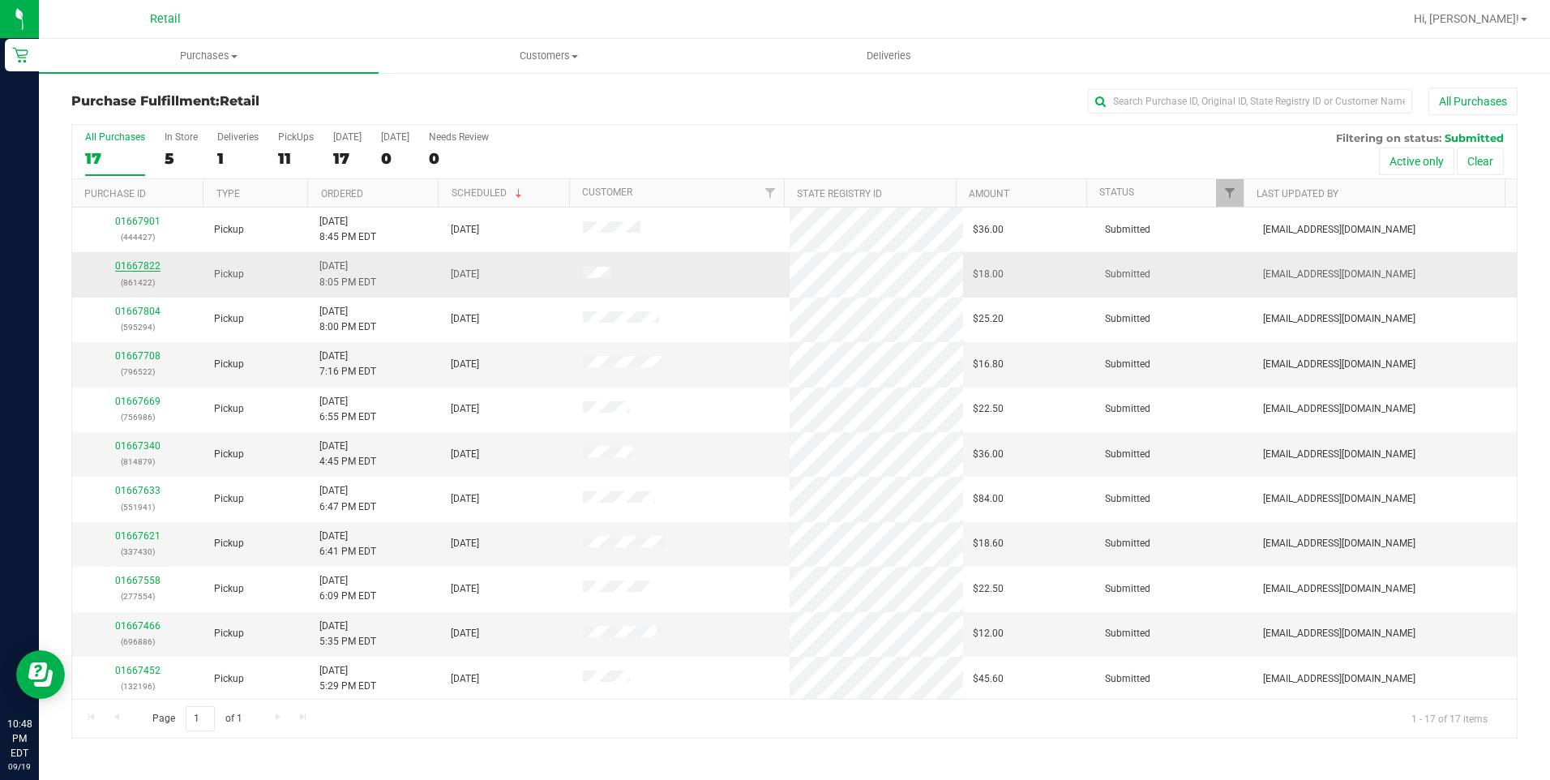
click at [138, 269] on link "01667822" at bounding box center [137, 265] width 45 height 11
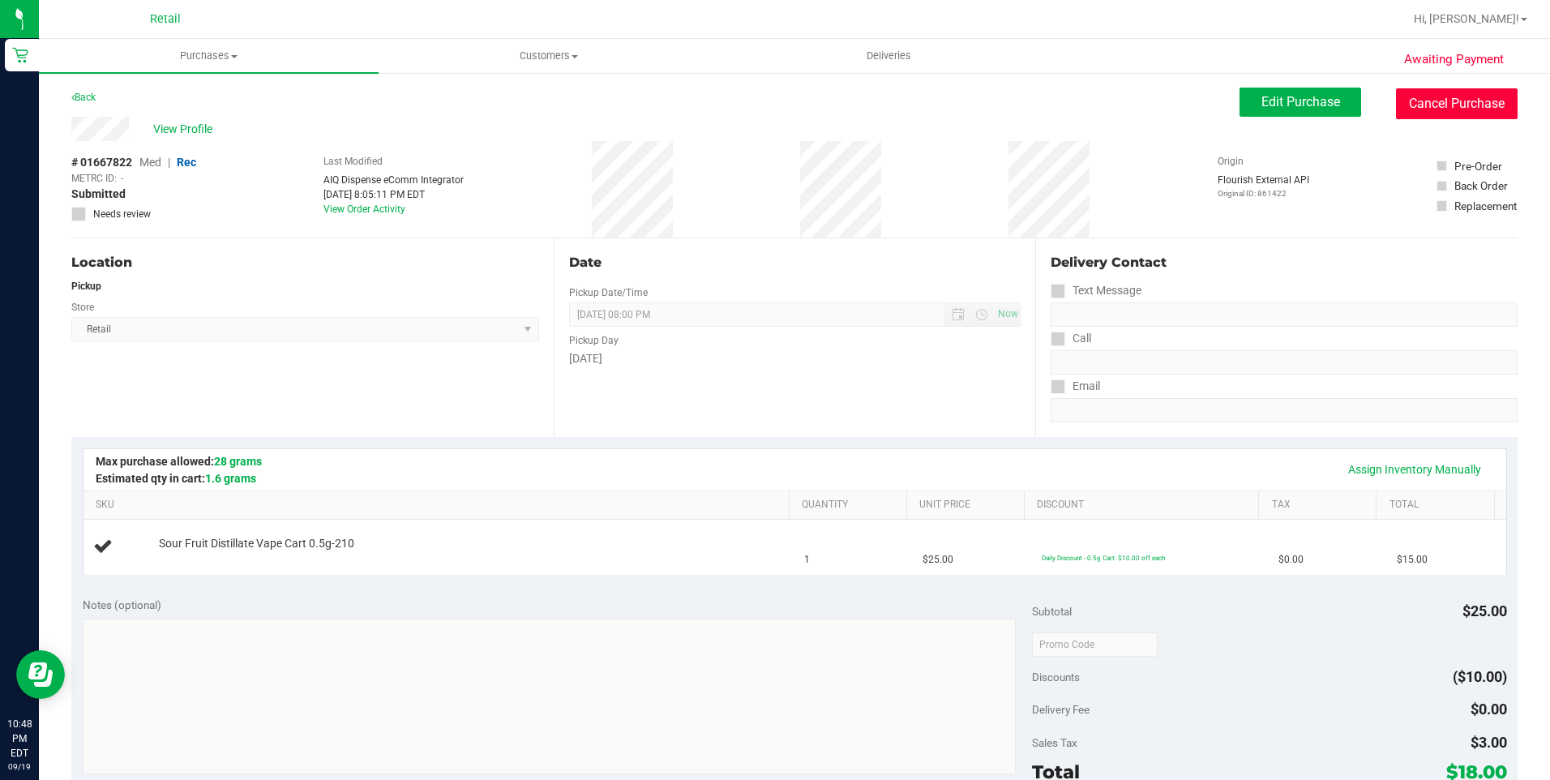
click at [1436, 103] on button "Cancel Purchase" at bounding box center [1457, 103] width 122 height 31
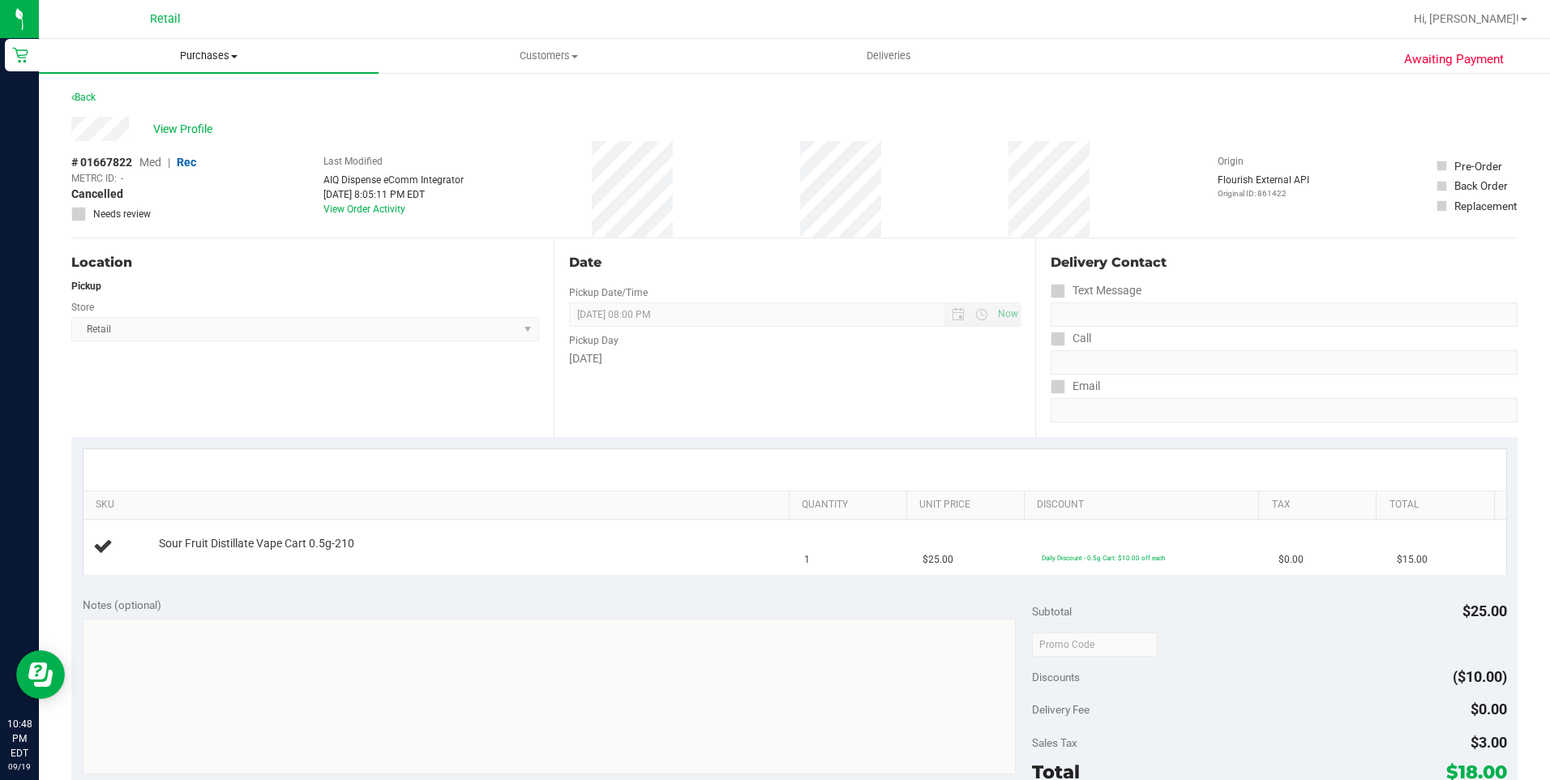
click at [203, 57] on span "Purchases" at bounding box center [209, 56] width 340 height 15
click at [207, 125] on li "Fulfillment" at bounding box center [209, 117] width 340 height 19
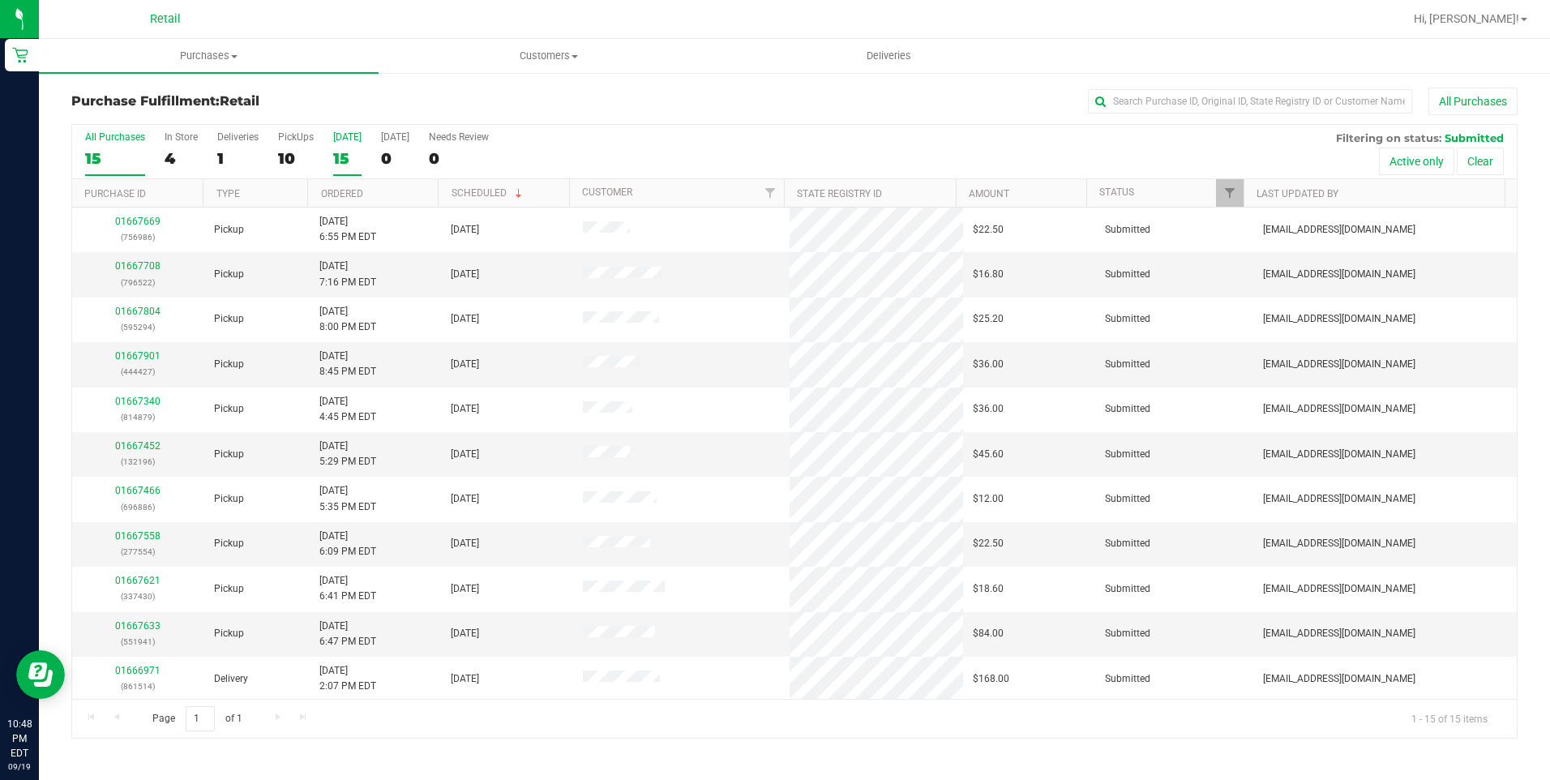
click at [343, 156] on div "15" at bounding box center [347, 158] width 28 height 19
click at [0, 0] on input "Today 15" at bounding box center [0, 0] width 0 height 0
click at [339, 195] on link "Ordered" at bounding box center [342, 193] width 42 height 11
click at [339, 195] on link "Ordered" at bounding box center [351, 192] width 61 height 11
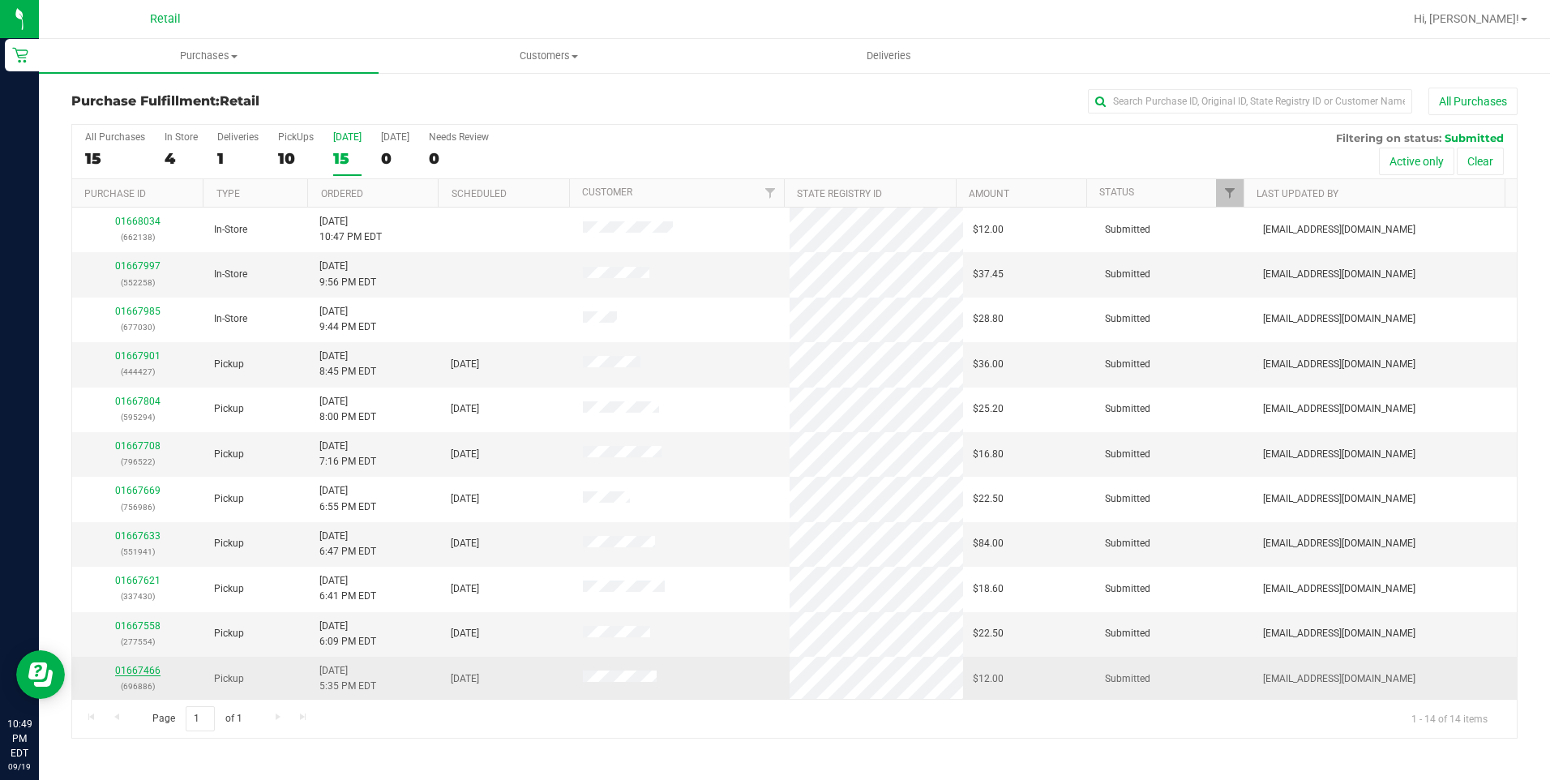
click at [138, 671] on link "01667466" at bounding box center [137, 670] width 45 height 11
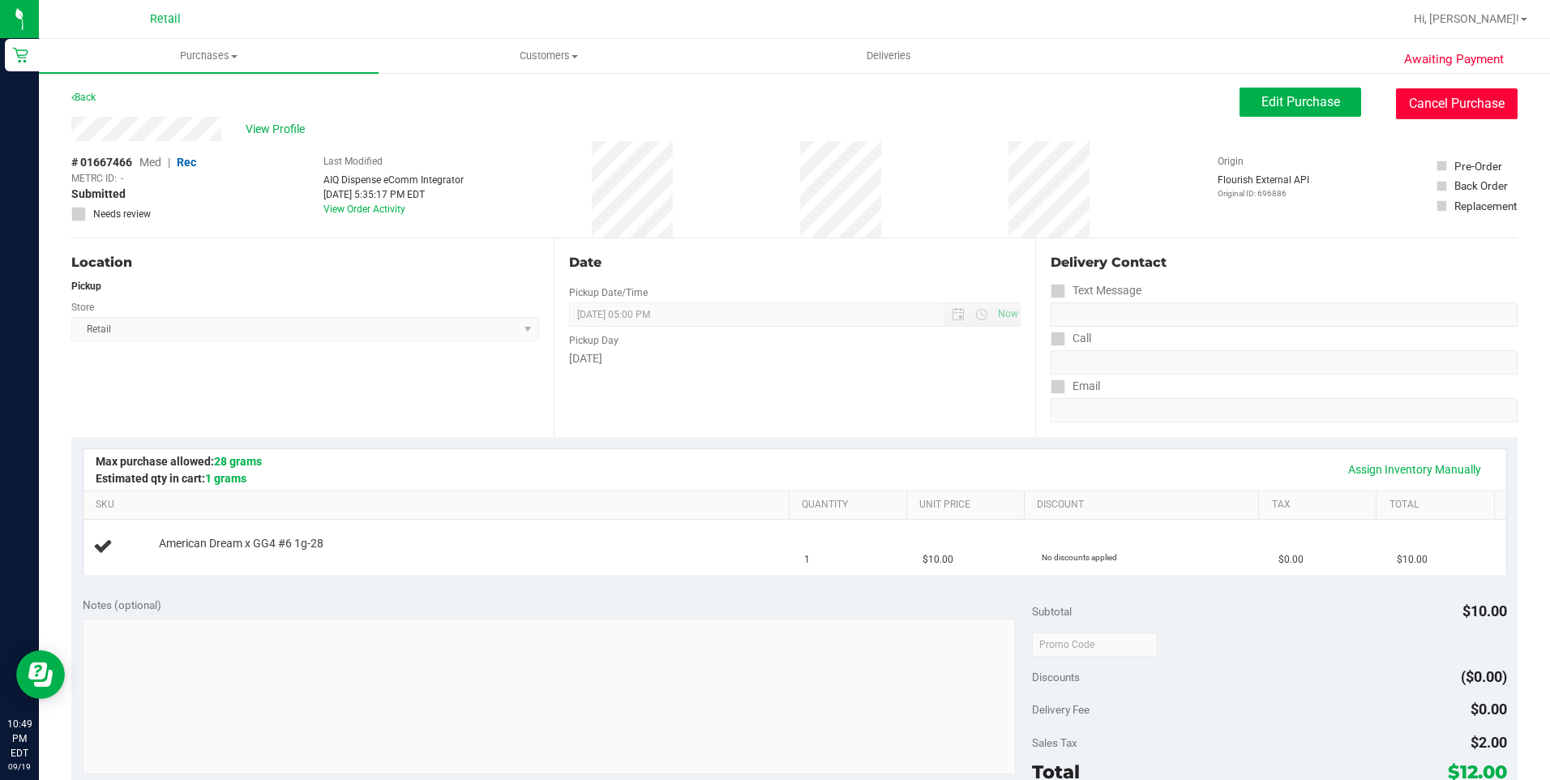
drag, startPoint x: 1394, startPoint y: 94, endPoint x: 861, endPoint y: 100, distance: 532.7
click at [1396, 93] on button "Cancel Purchase" at bounding box center [1457, 103] width 122 height 31
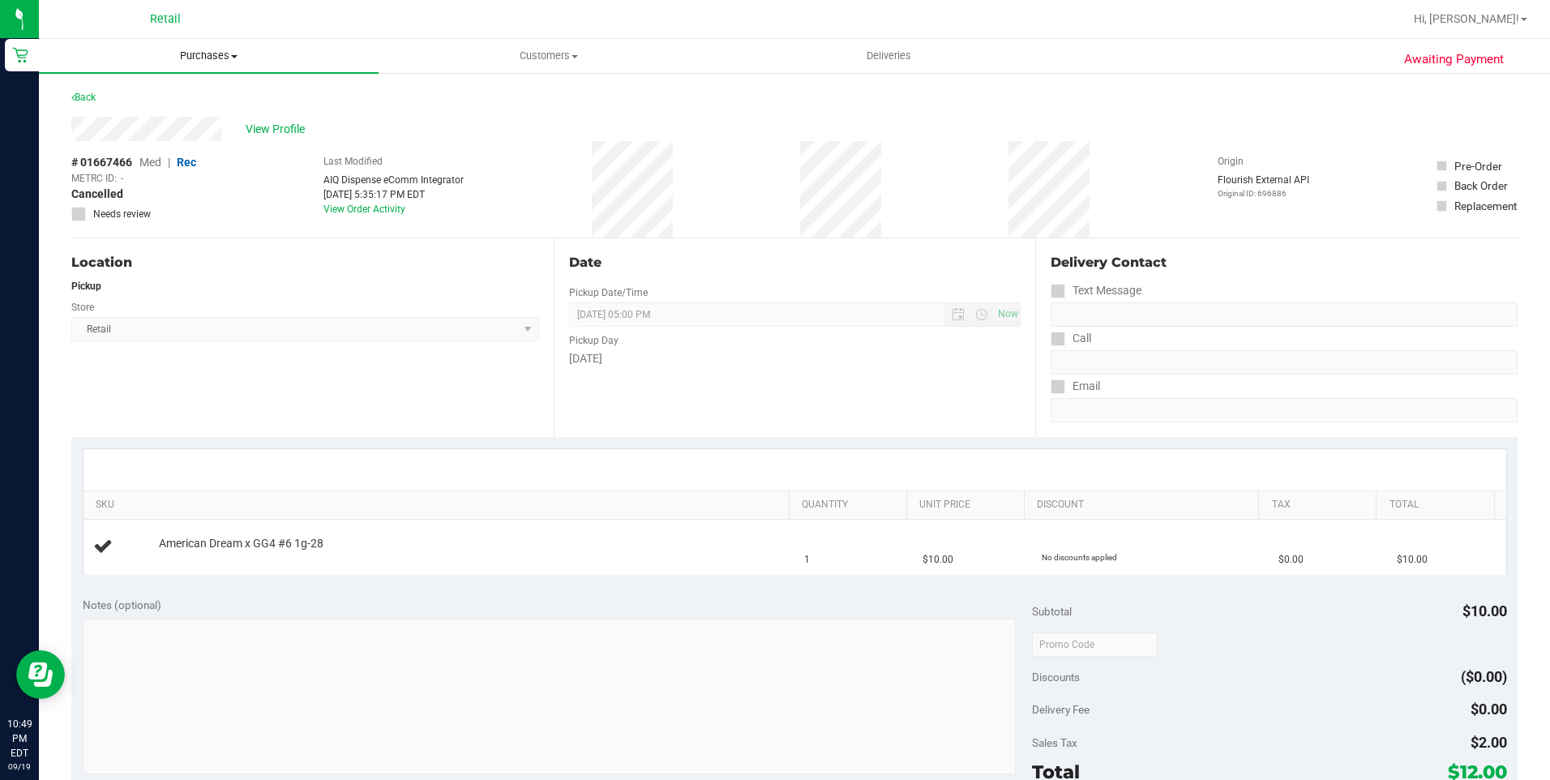
click at [191, 48] on uib-tab-heading "Purchases Summary of purchases Fulfillment All purchases" at bounding box center [209, 56] width 340 height 34
click at [187, 106] on li "Summary of purchases" at bounding box center [209, 97] width 340 height 19
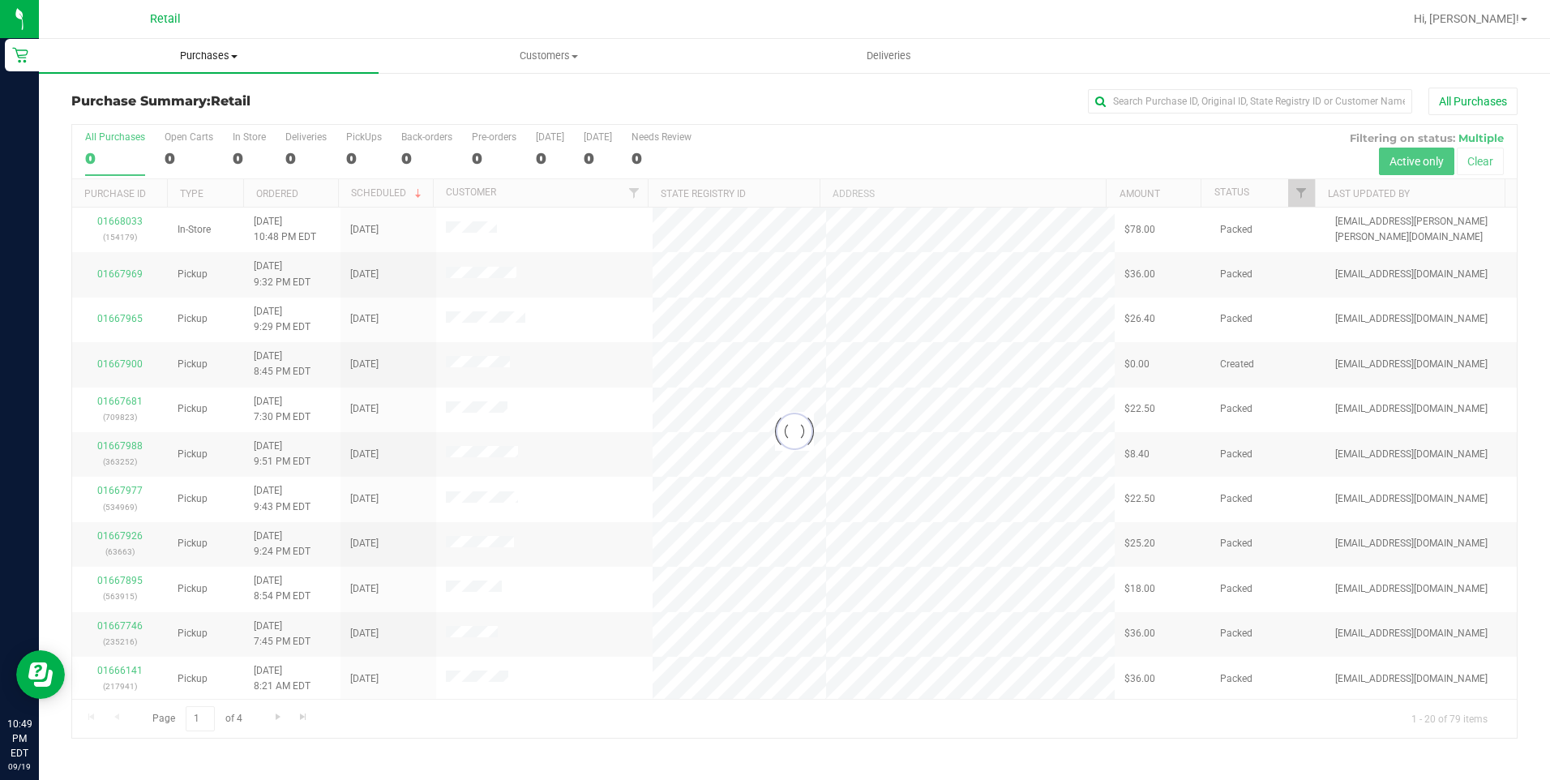
click at [201, 52] on span "Purchases" at bounding box center [209, 56] width 340 height 15
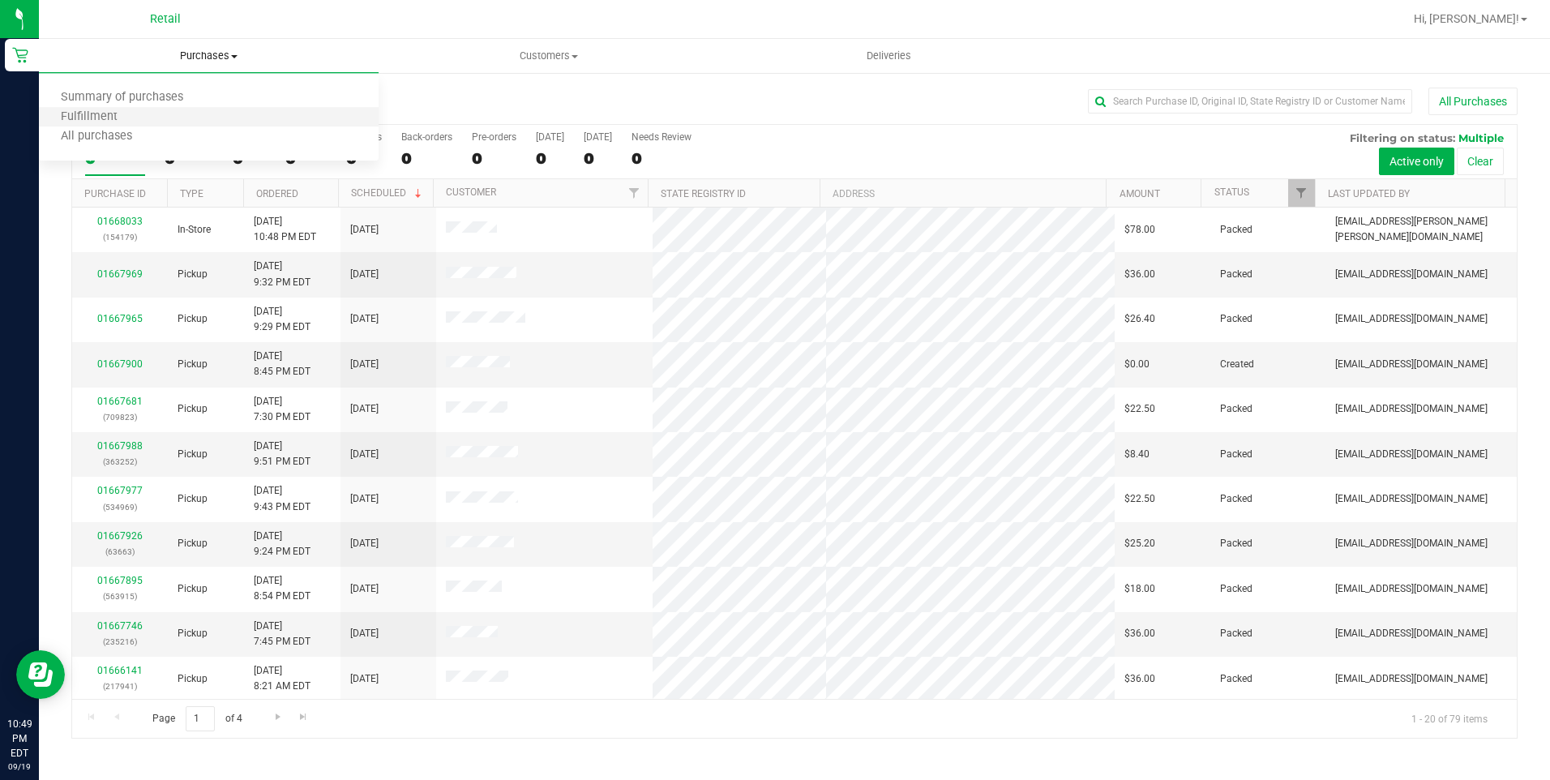
click at [152, 111] on li "Fulfillment" at bounding box center [209, 117] width 340 height 19
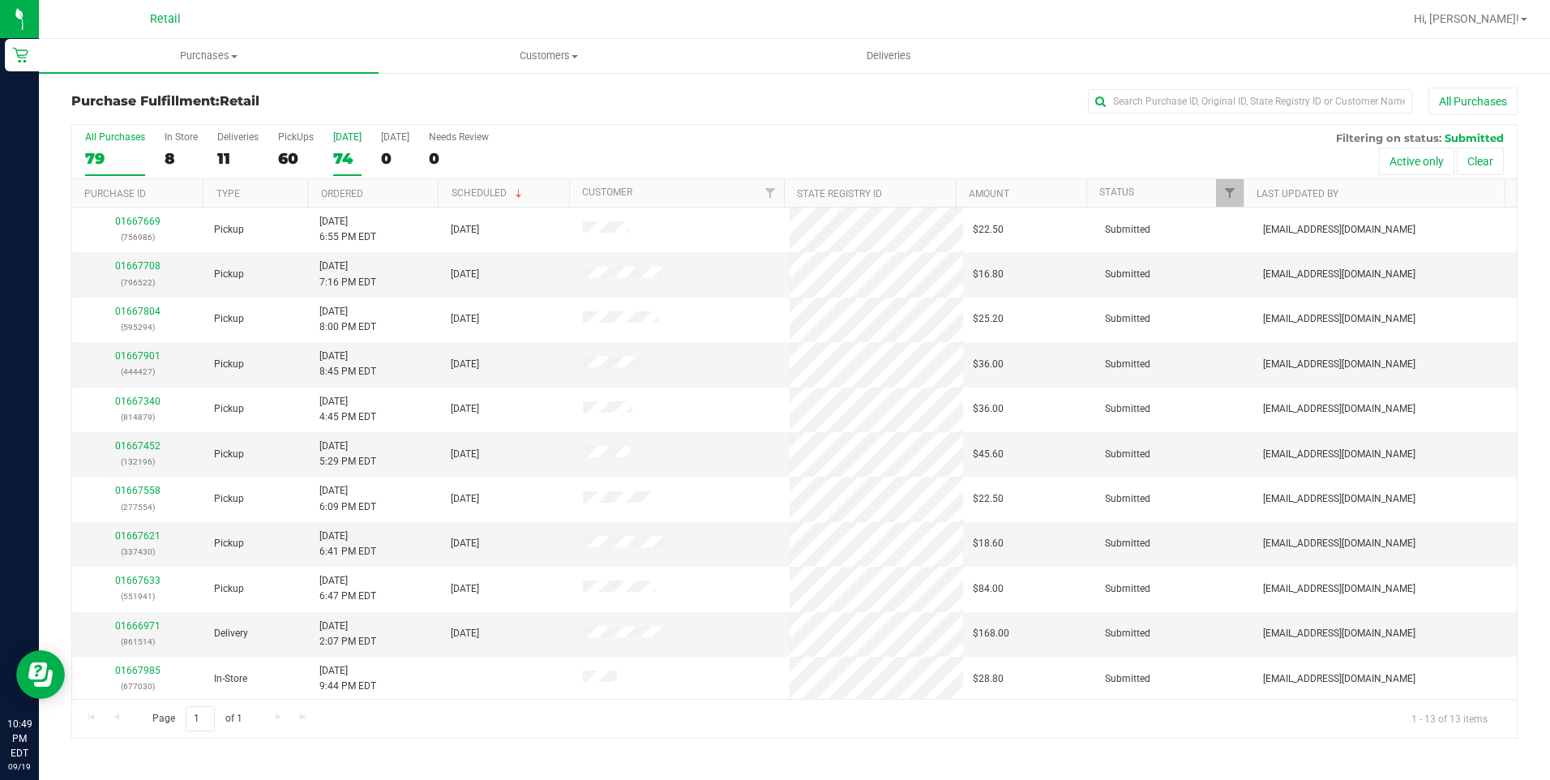
click at [344, 156] on div "74" at bounding box center [347, 158] width 28 height 19
click at [0, 0] on input "Today 74" at bounding box center [0, 0] width 0 height 0
click at [329, 202] on th "Ordered" at bounding box center [372, 193] width 131 height 28
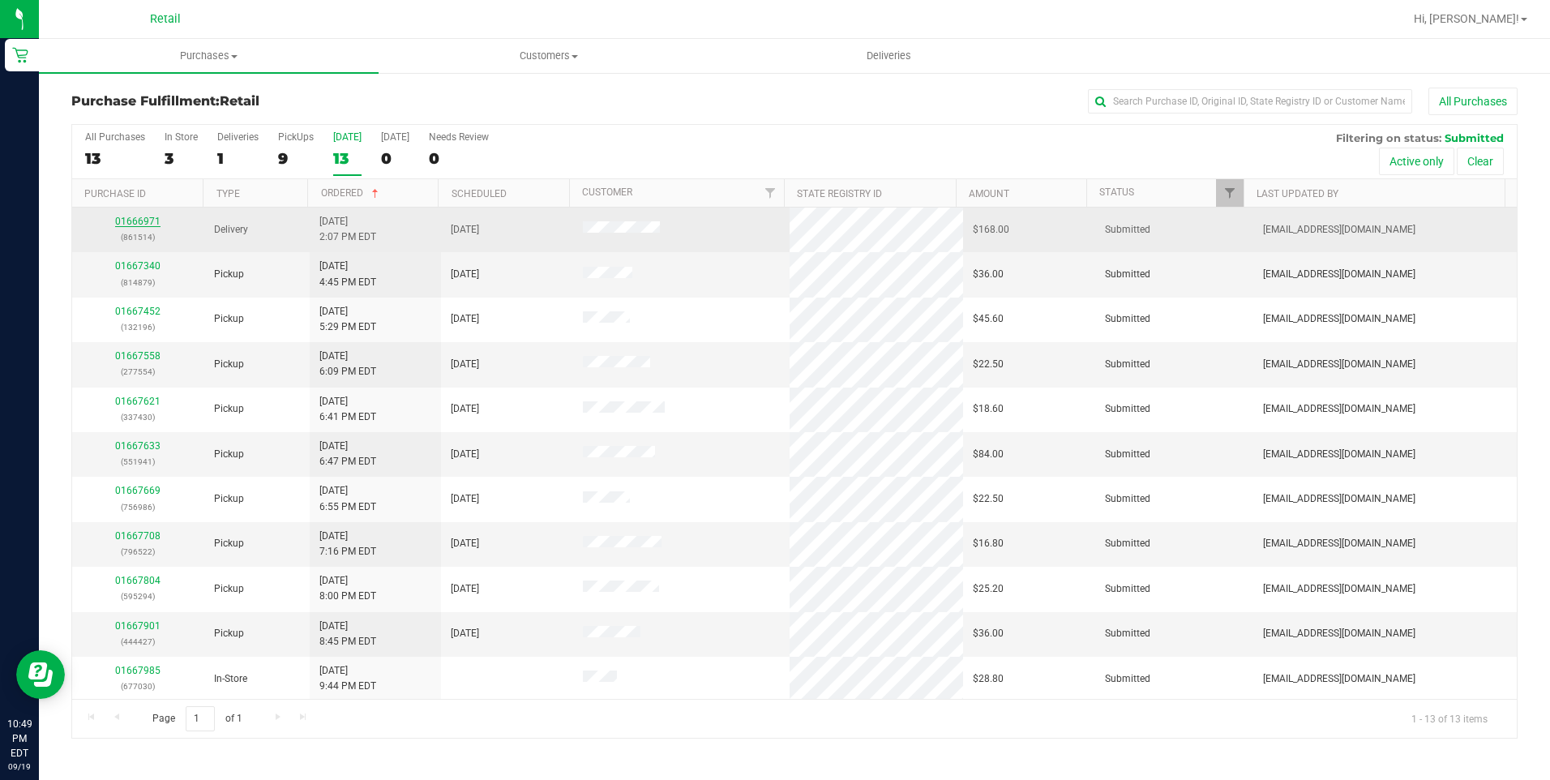
click at [131, 225] on link "01666971" at bounding box center [137, 221] width 45 height 11
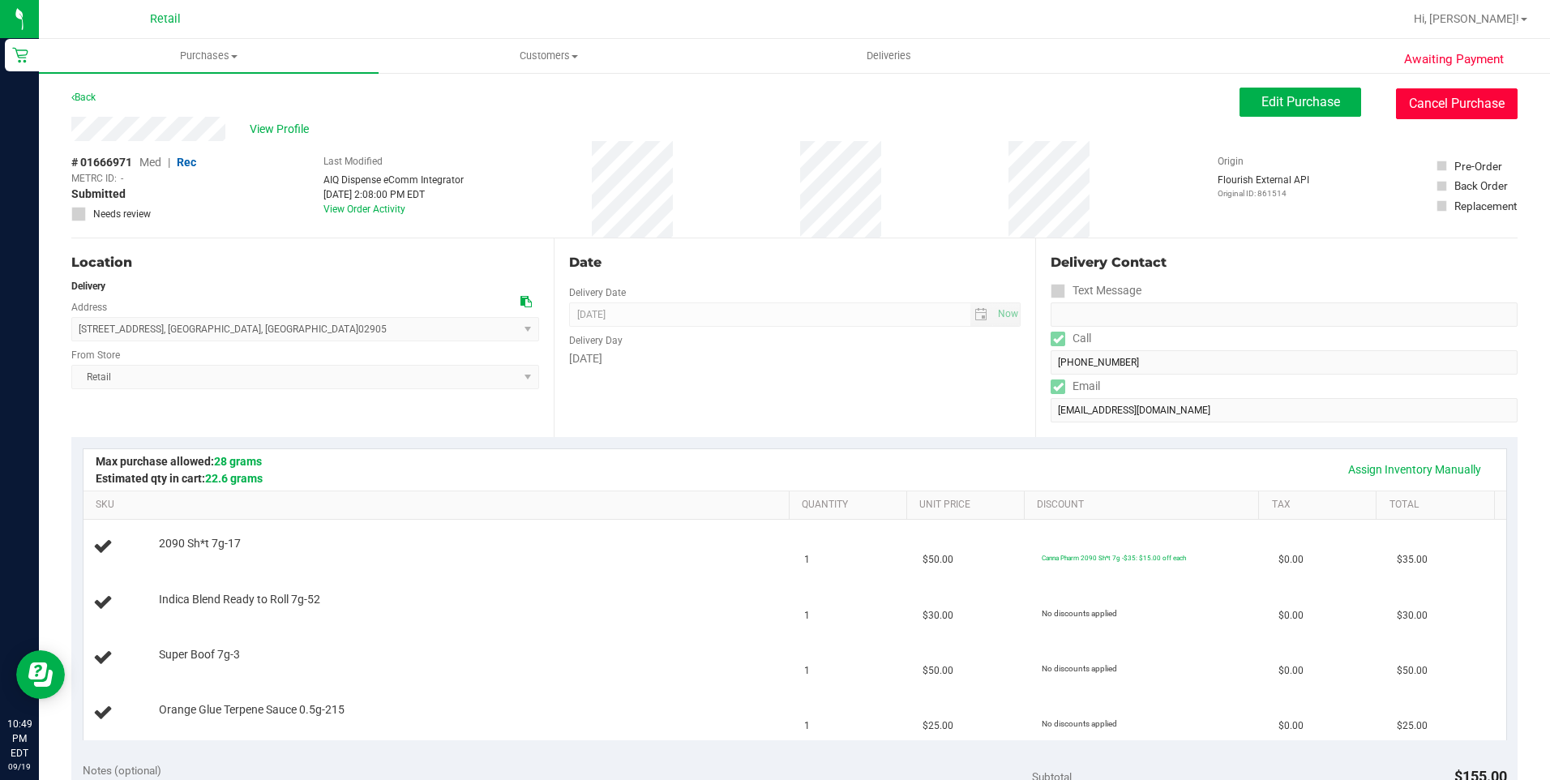
click at [1406, 92] on button "Cancel Purchase" at bounding box center [1457, 103] width 122 height 31
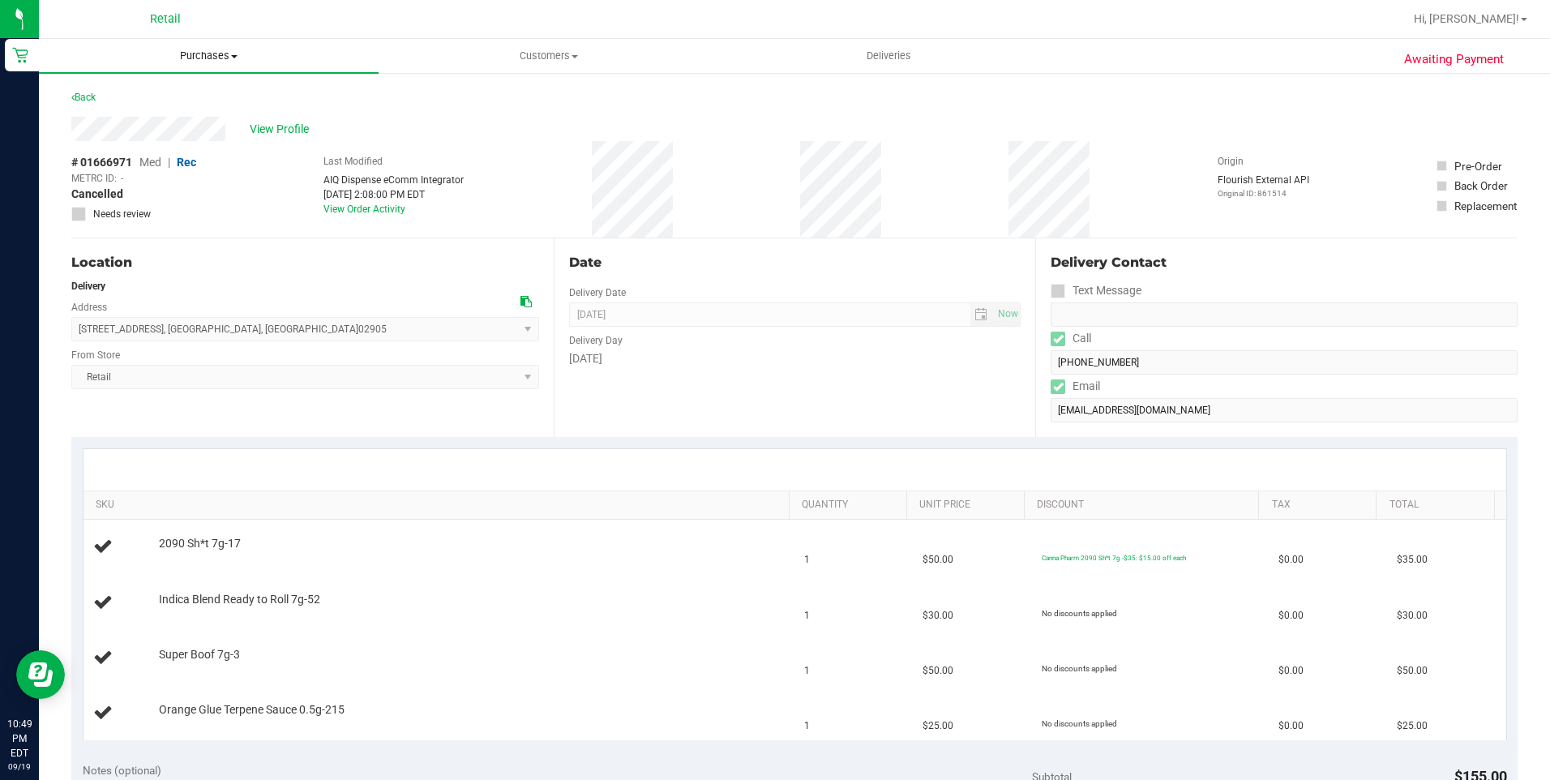
click at [221, 51] on span "Purchases" at bounding box center [209, 56] width 340 height 15
click at [190, 116] on li "Fulfillment" at bounding box center [209, 117] width 340 height 19
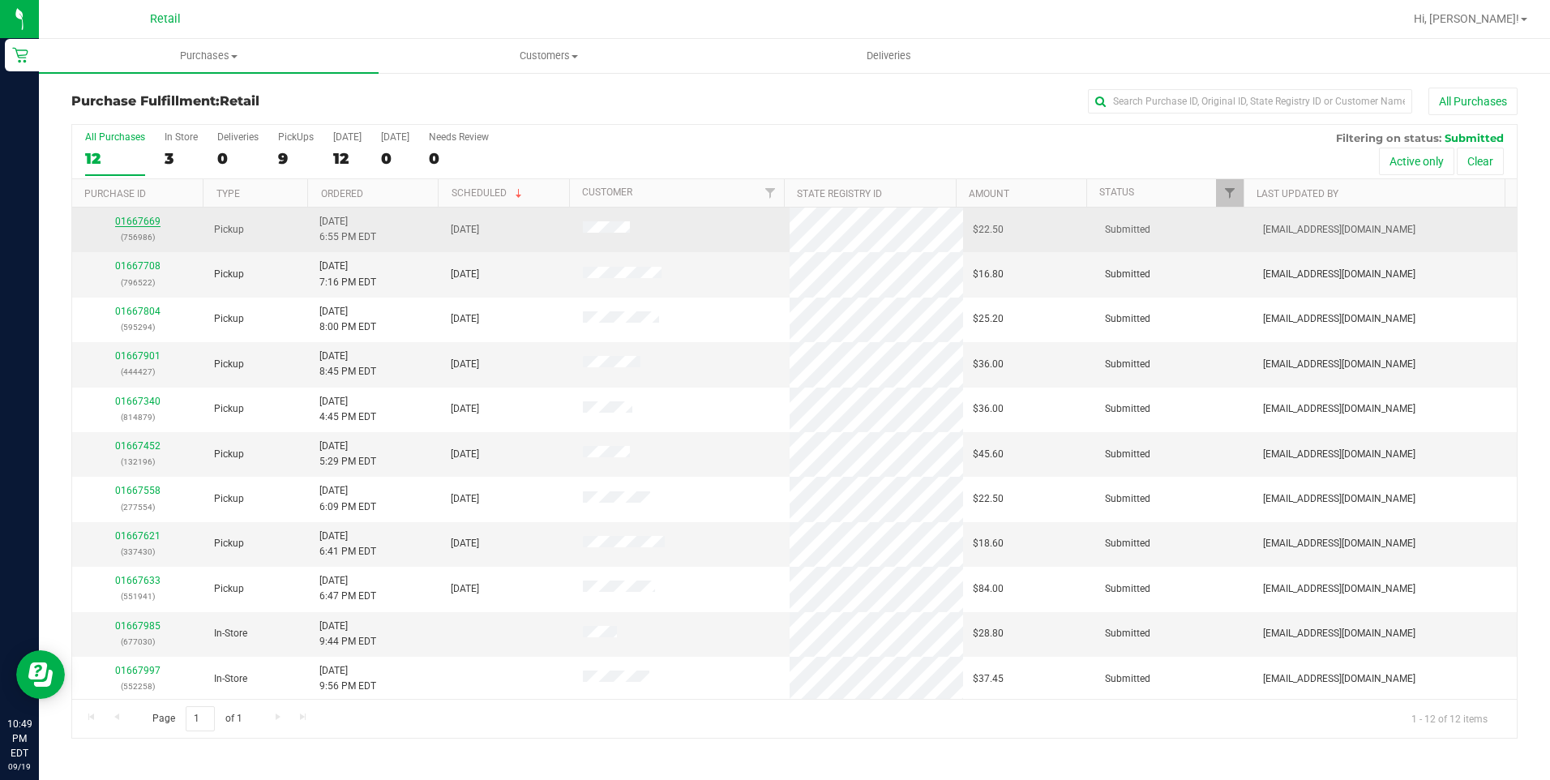
click at [135, 222] on link "01667669" at bounding box center [137, 221] width 45 height 11
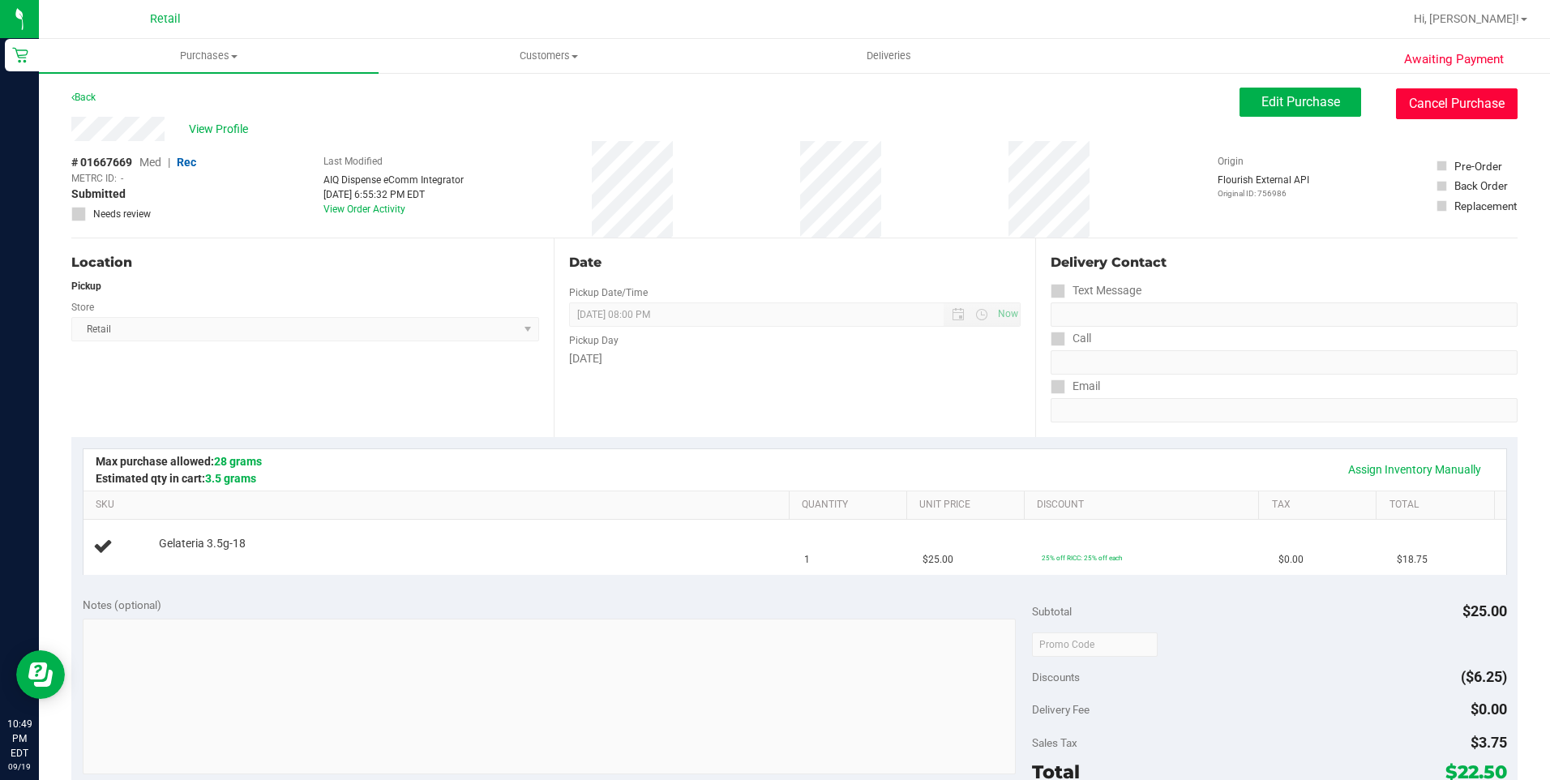
click at [1428, 105] on button "Cancel Purchase" at bounding box center [1457, 103] width 122 height 31
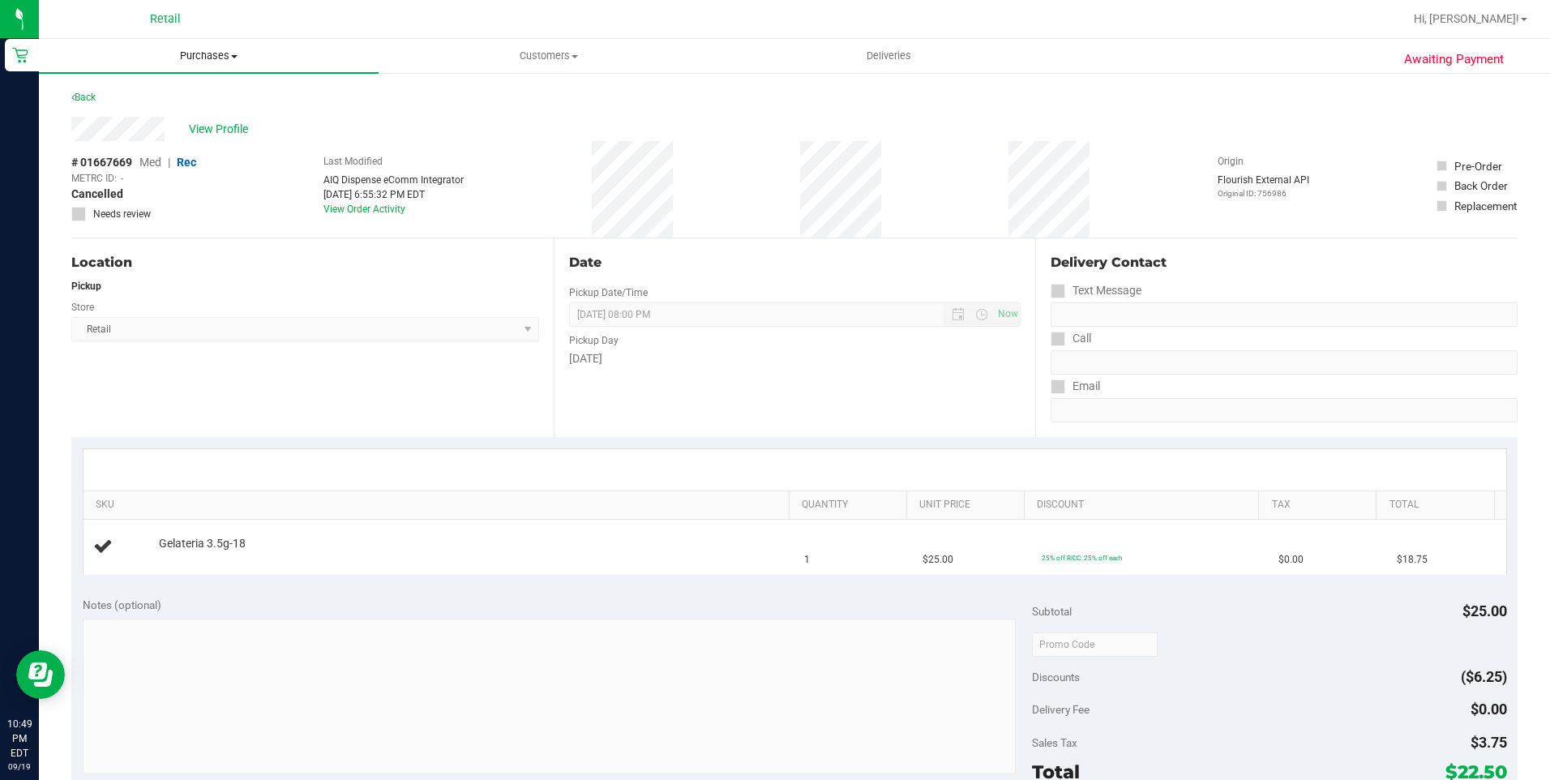
click at [244, 54] on span "Purchases" at bounding box center [209, 56] width 340 height 15
click at [166, 118] on li "Fulfillment" at bounding box center [209, 117] width 340 height 19
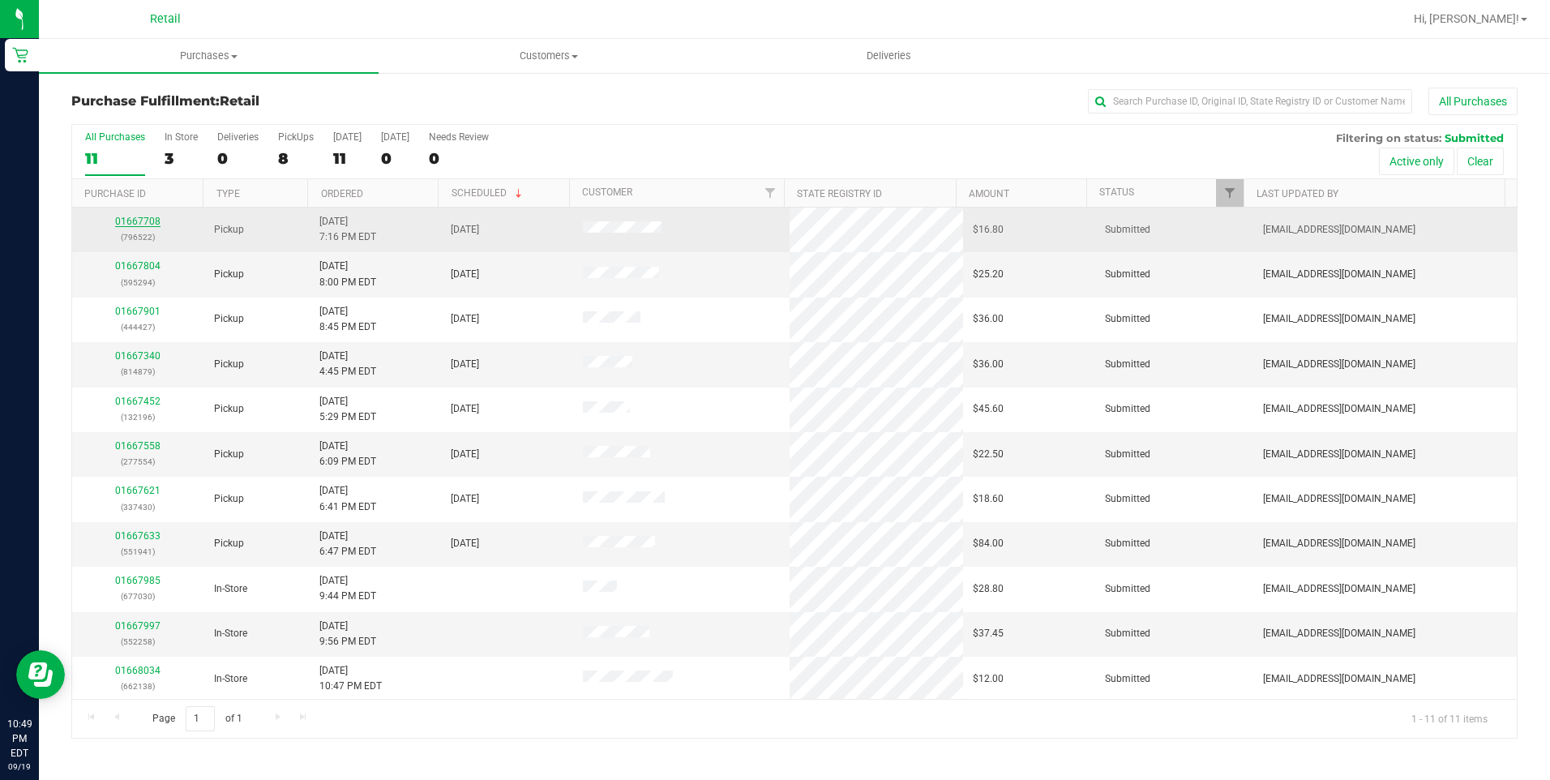
click at [124, 218] on link "01667708" at bounding box center [137, 221] width 45 height 11
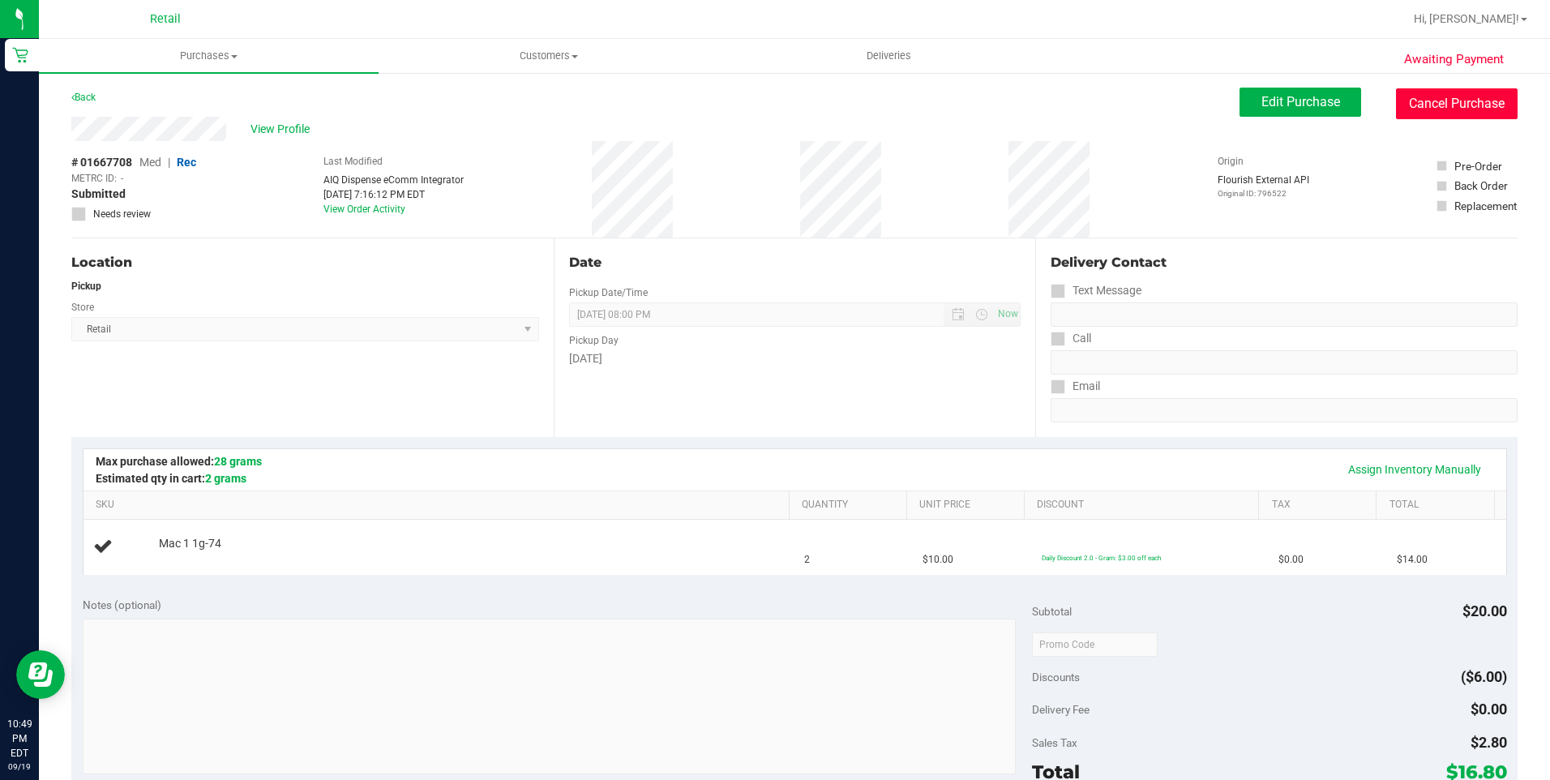
click at [1462, 105] on button "Cancel Purchase" at bounding box center [1457, 103] width 122 height 31
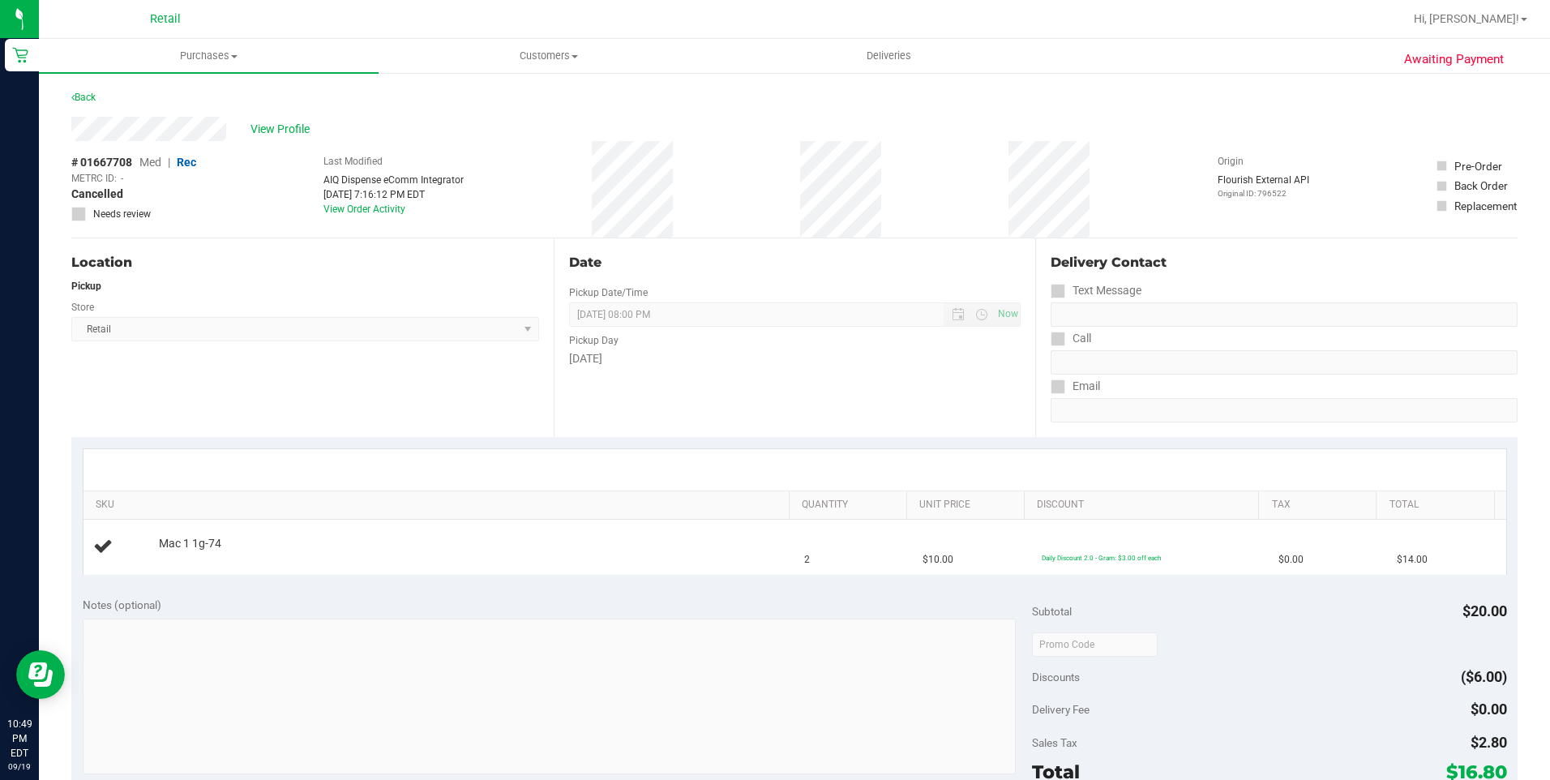
click at [909, 109] on div "Back" at bounding box center [794, 102] width 1446 height 29
click at [210, 68] on uib-tab-heading "Purchases Summary of purchases Fulfillment All purchases" at bounding box center [209, 56] width 340 height 34
click at [191, 112] on li "Fulfillment" at bounding box center [209, 117] width 340 height 19
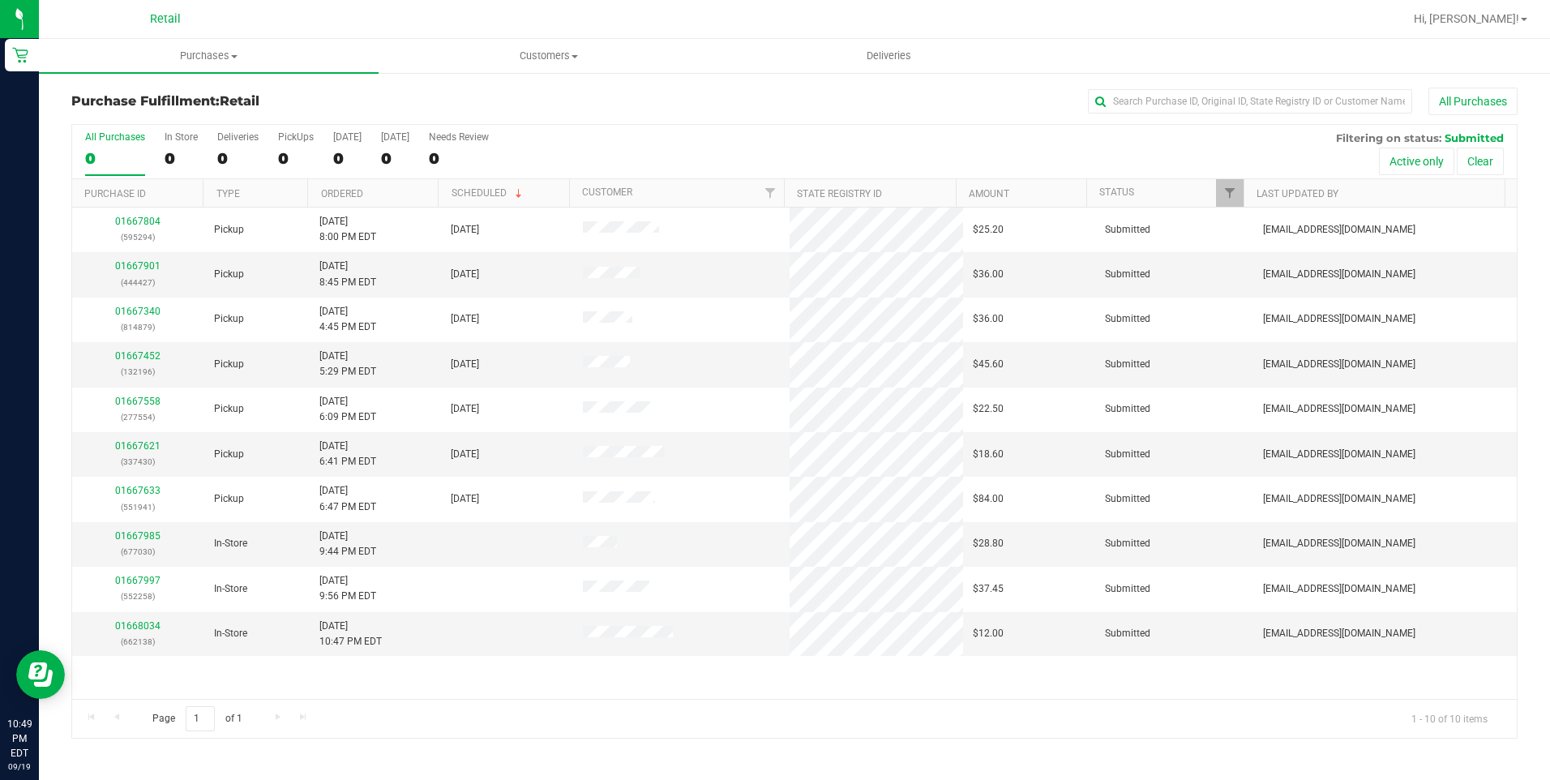
click at [349, 105] on h3 "Purchase Fulfillment: Retail" at bounding box center [312, 101] width 482 height 15
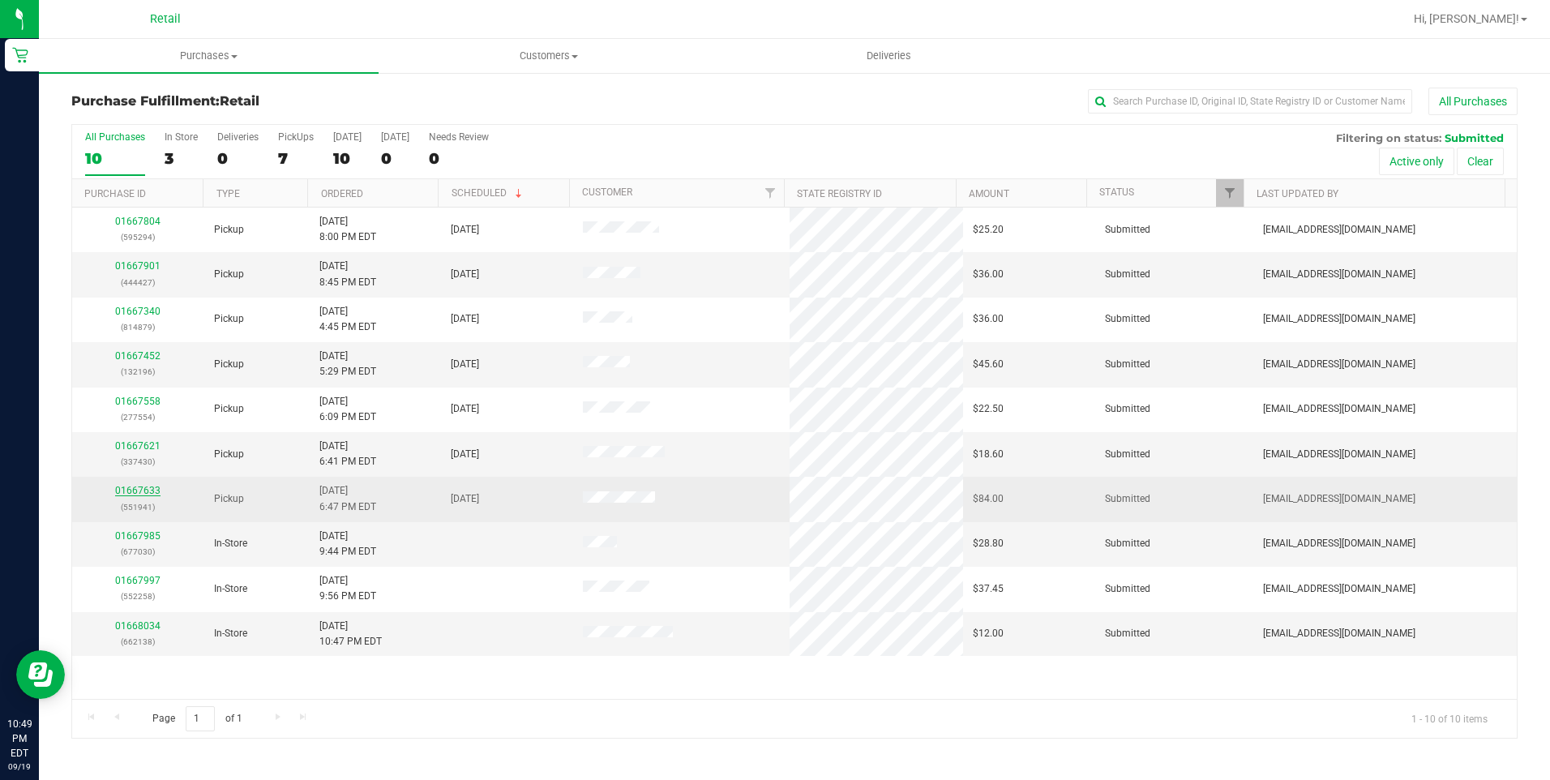
click at [128, 490] on link "01667633" at bounding box center [137, 490] width 45 height 11
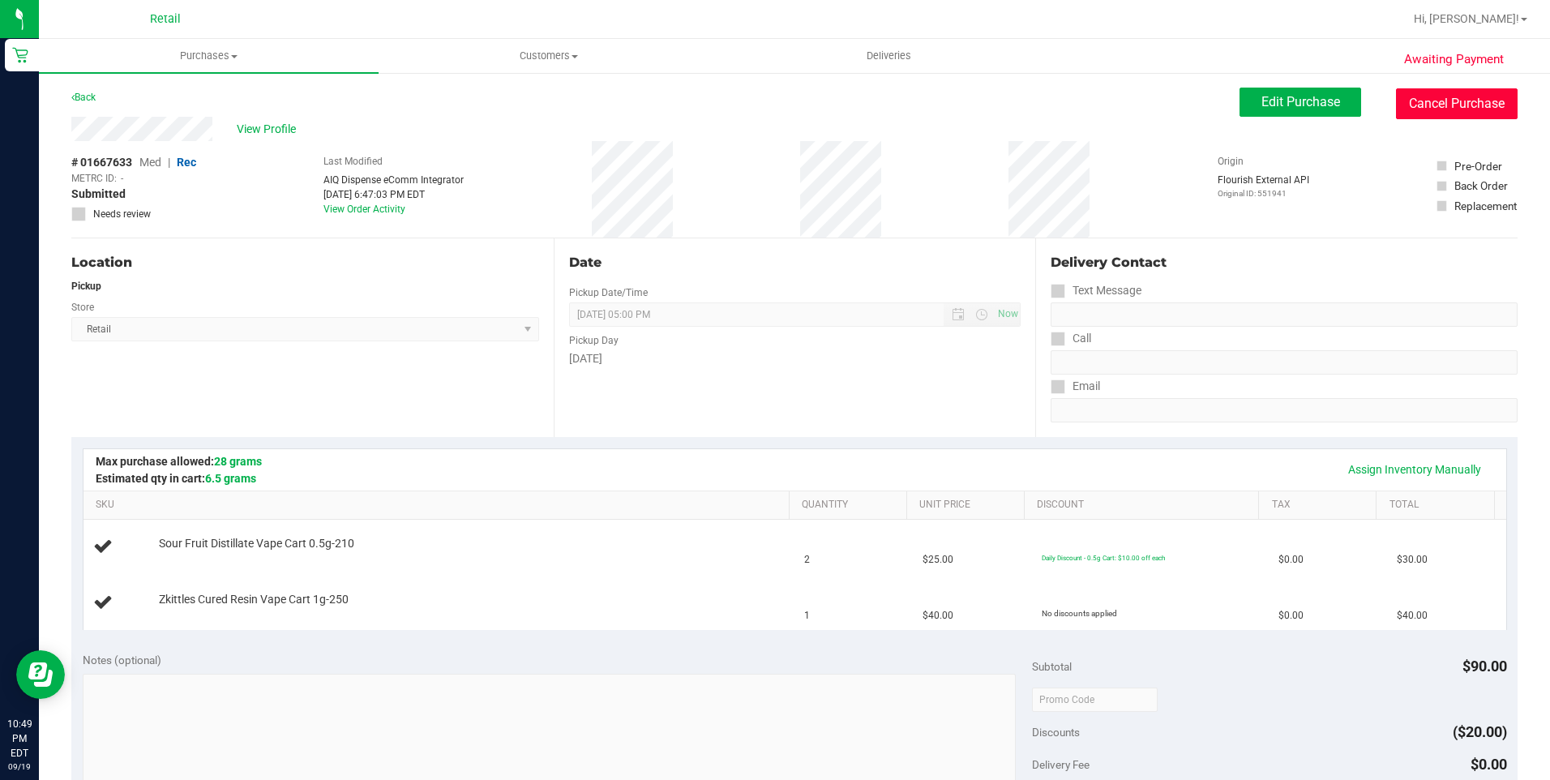
drag, startPoint x: 1420, startPoint y: 96, endPoint x: 835, endPoint y: 103, distance: 584.6
click at [1419, 96] on button "Cancel Purchase" at bounding box center [1457, 103] width 122 height 31
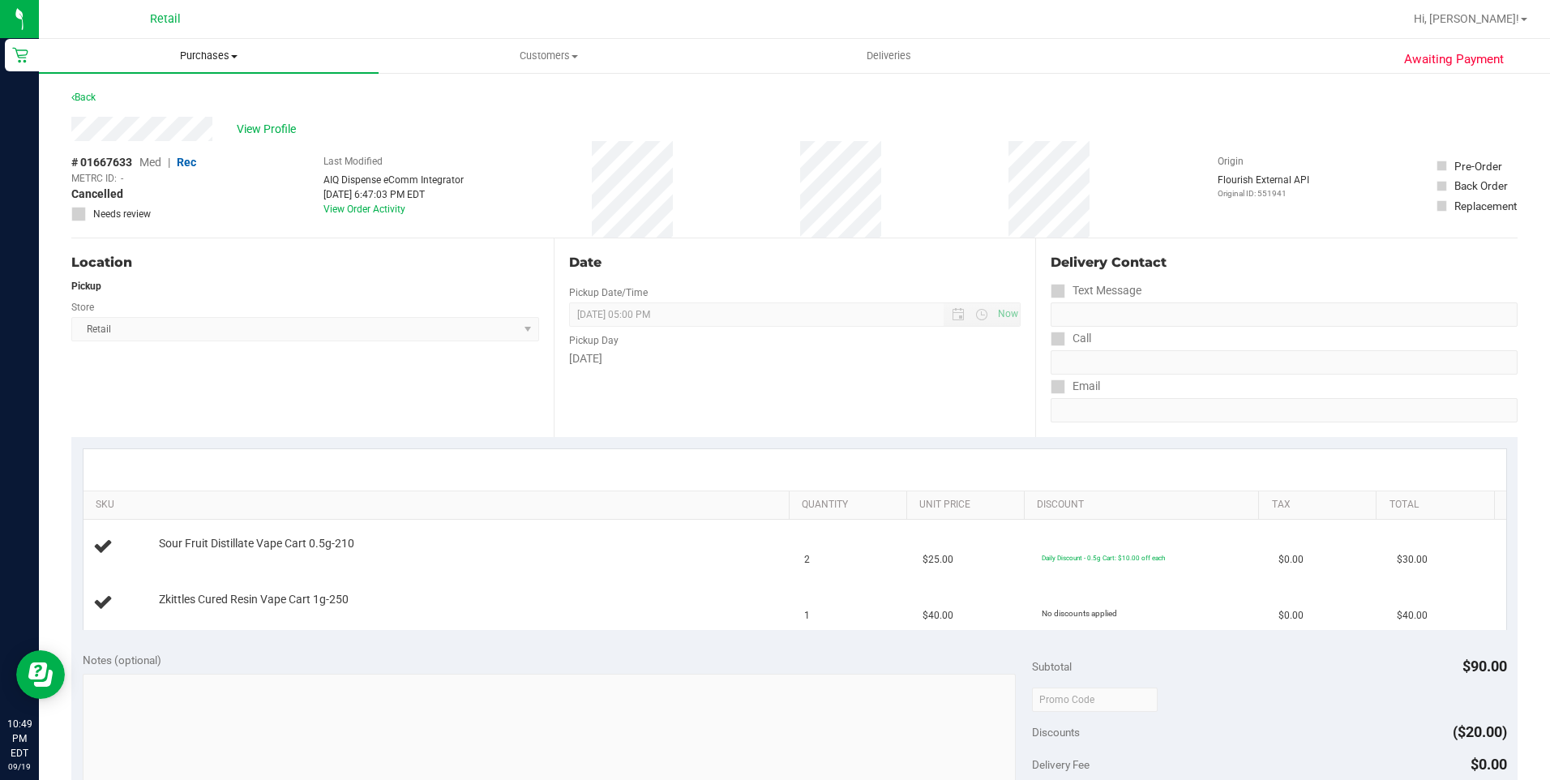
drag, startPoint x: 259, startPoint y: 58, endPoint x: 232, endPoint y: 68, distance: 28.5
click at [256, 57] on span "Purchases" at bounding box center [209, 56] width 340 height 15
click at [171, 110] on li "Fulfillment" at bounding box center [209, 117] width 340 height 19
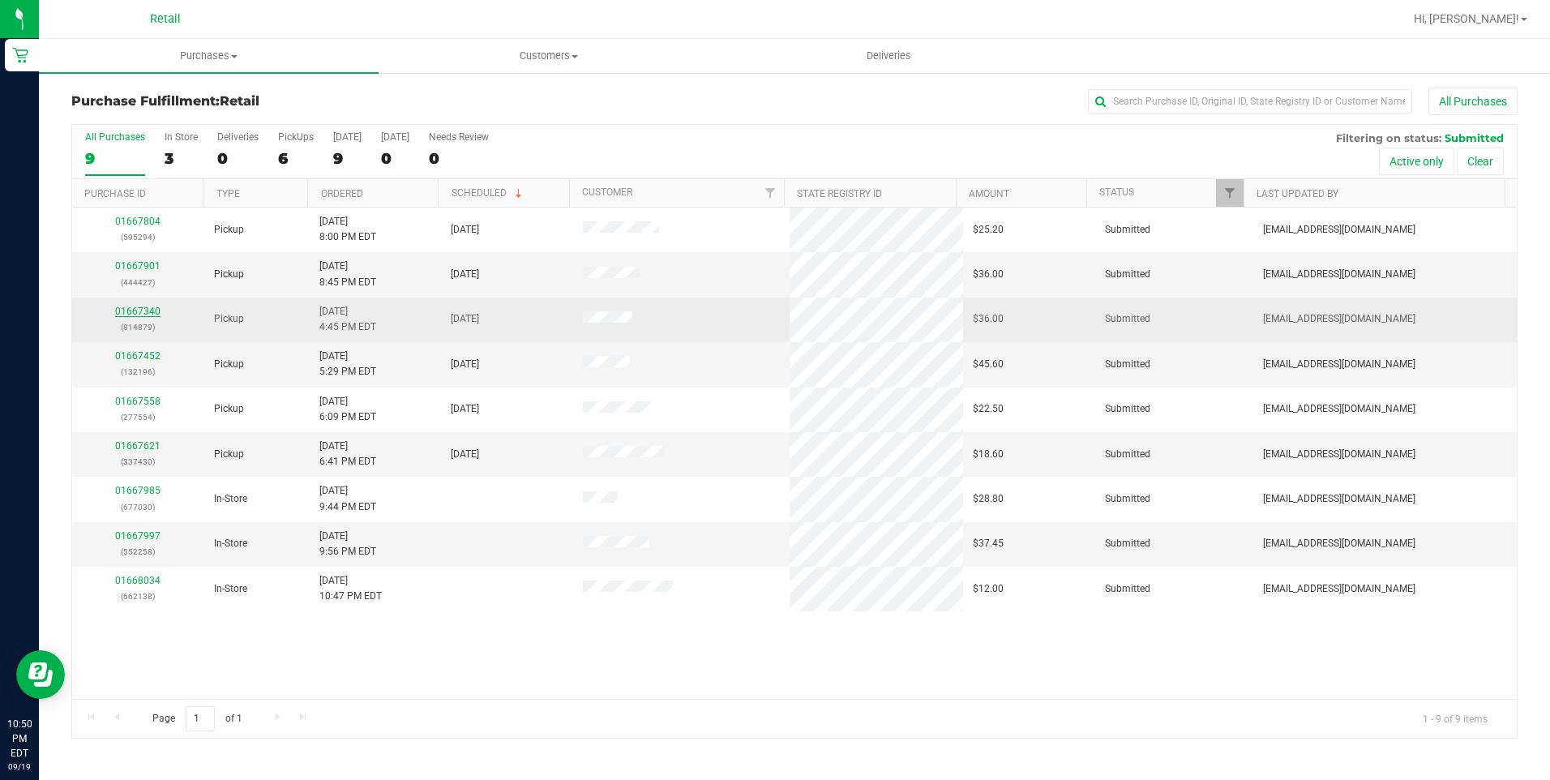
click at [138, 315] on link "01667340" at bounding box center [137, 311] width 45 height 11
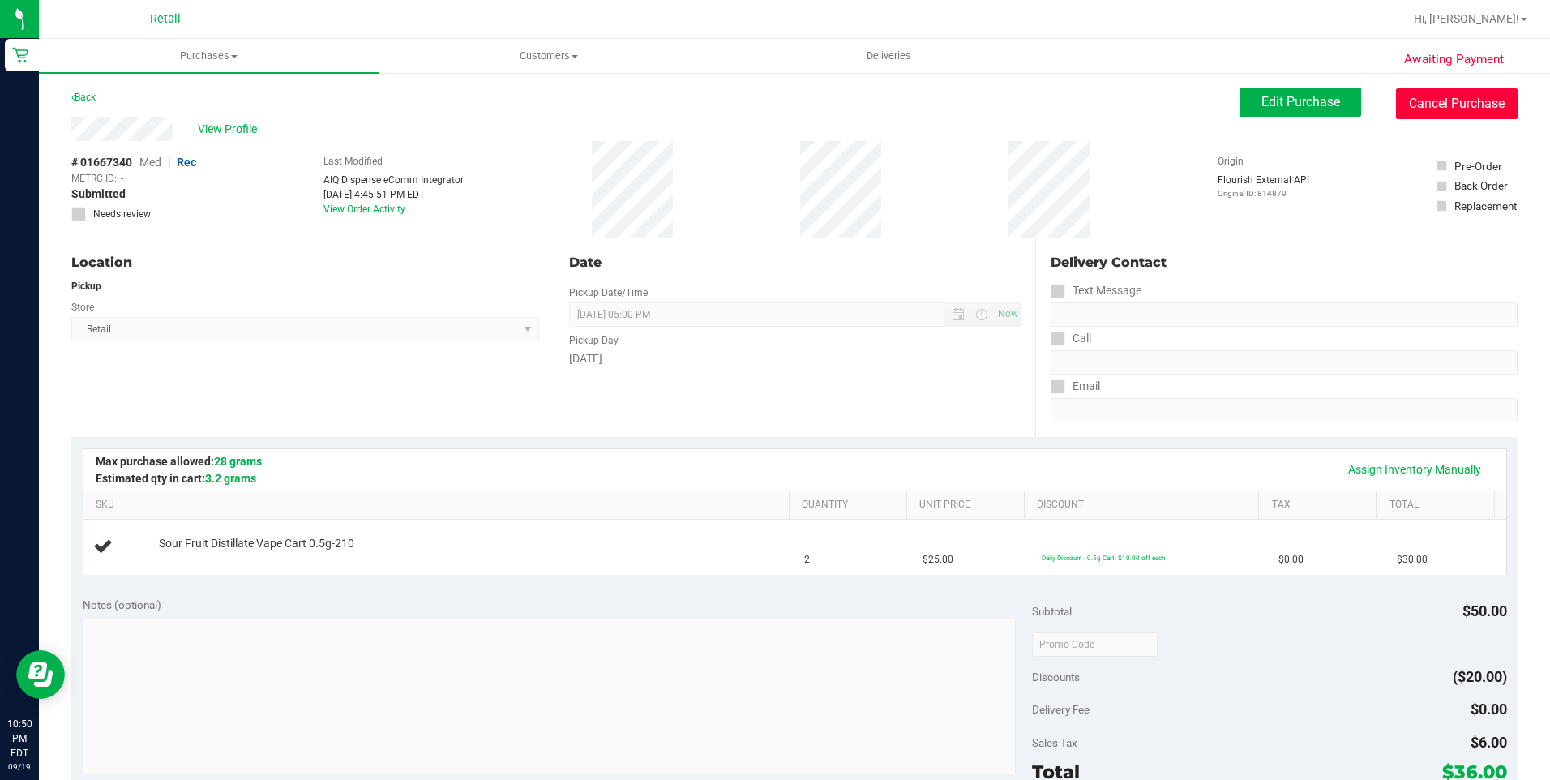
click at [1420, 94] on button "Cancel Purchase" at bounding box center [1457, 103] width 122 height 31
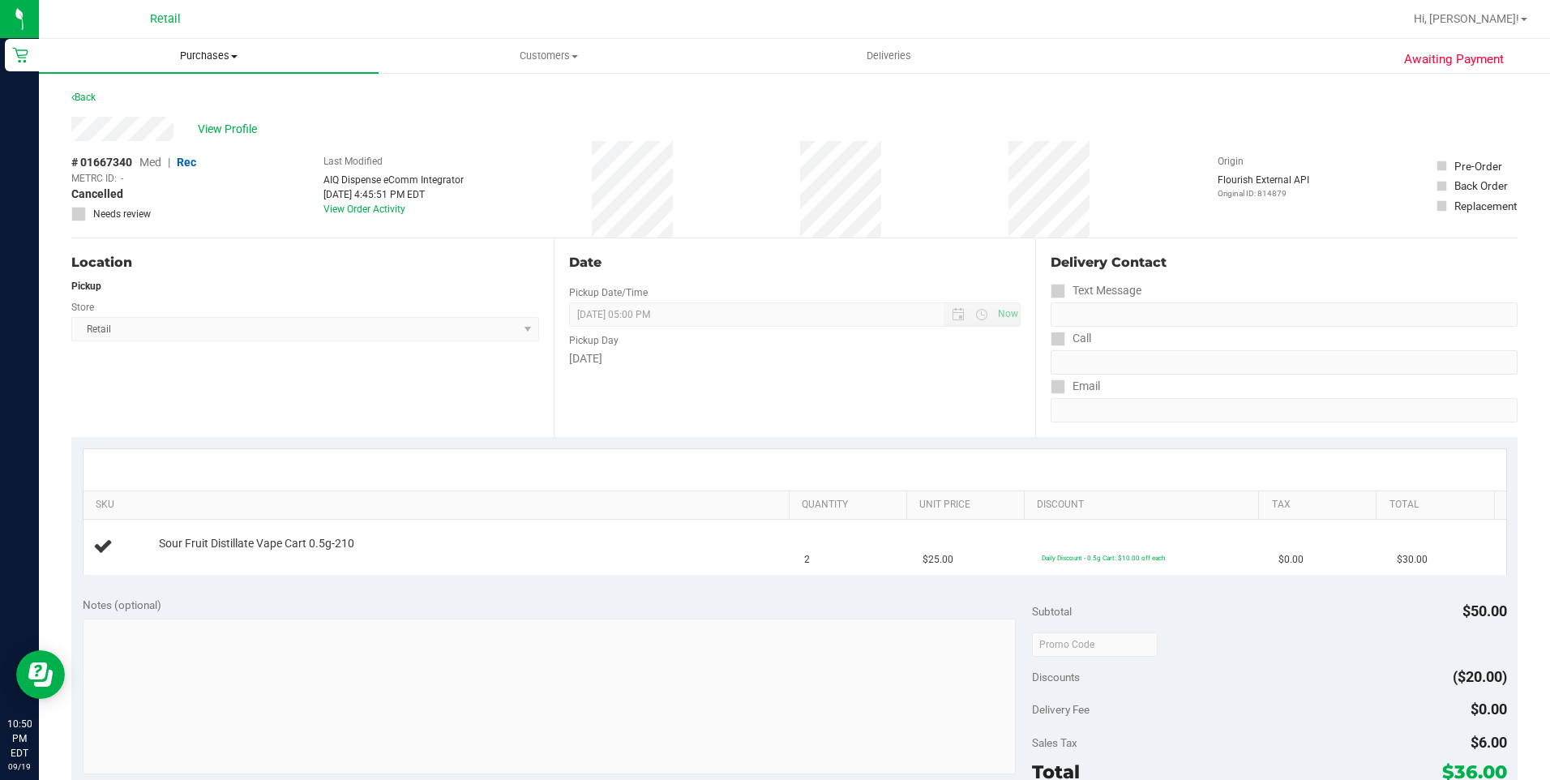
click at [260, 52] on span "Purchases" at bounding box center [209, 56] width 340 height 15
click at [208, 115] on li "Fulfillment" at bounding box center [209, 117] width 340 height 19
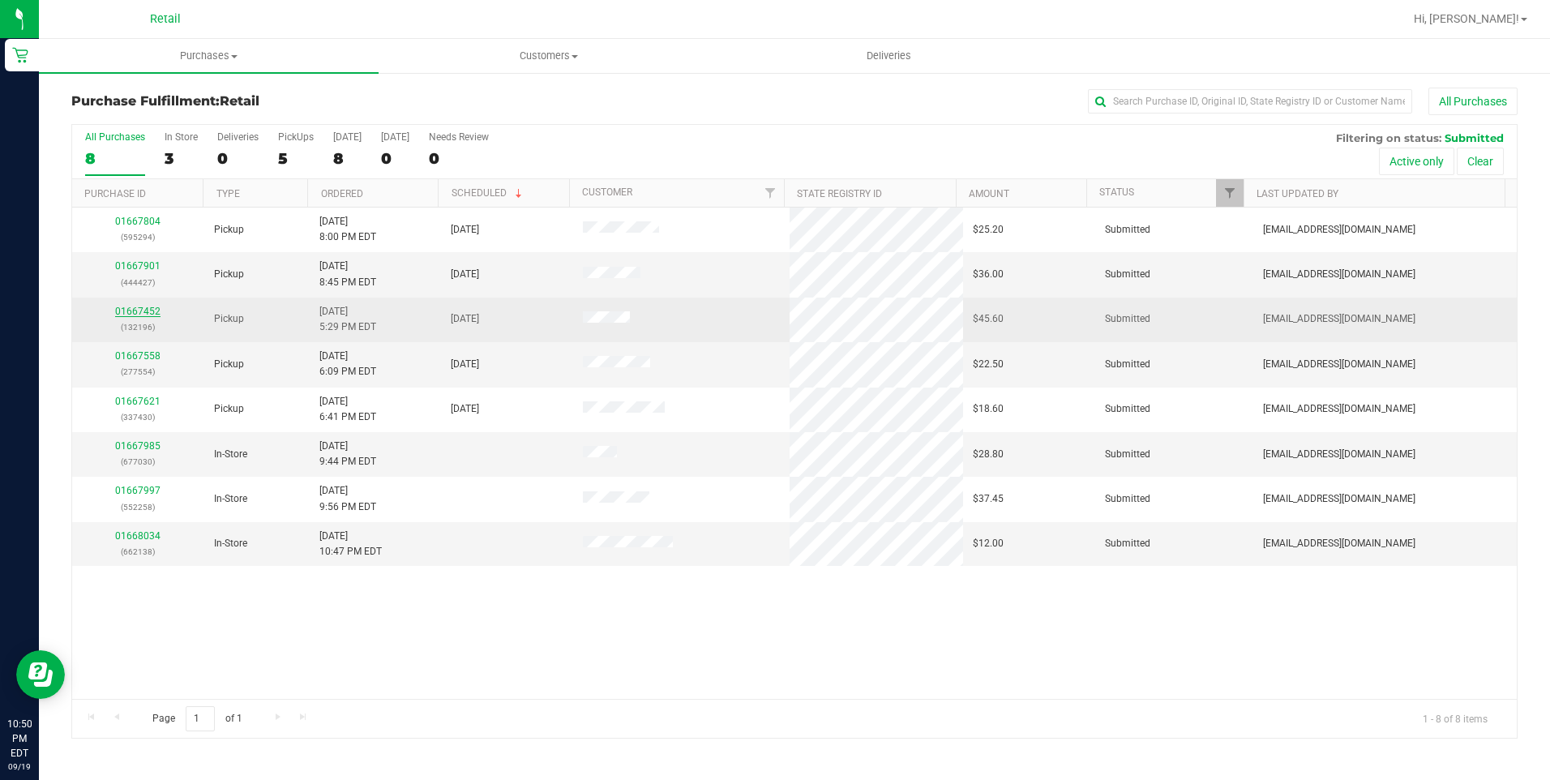
click at [131, 312] on link "01667452" at bounding box center [137, 311] width 45 height 11
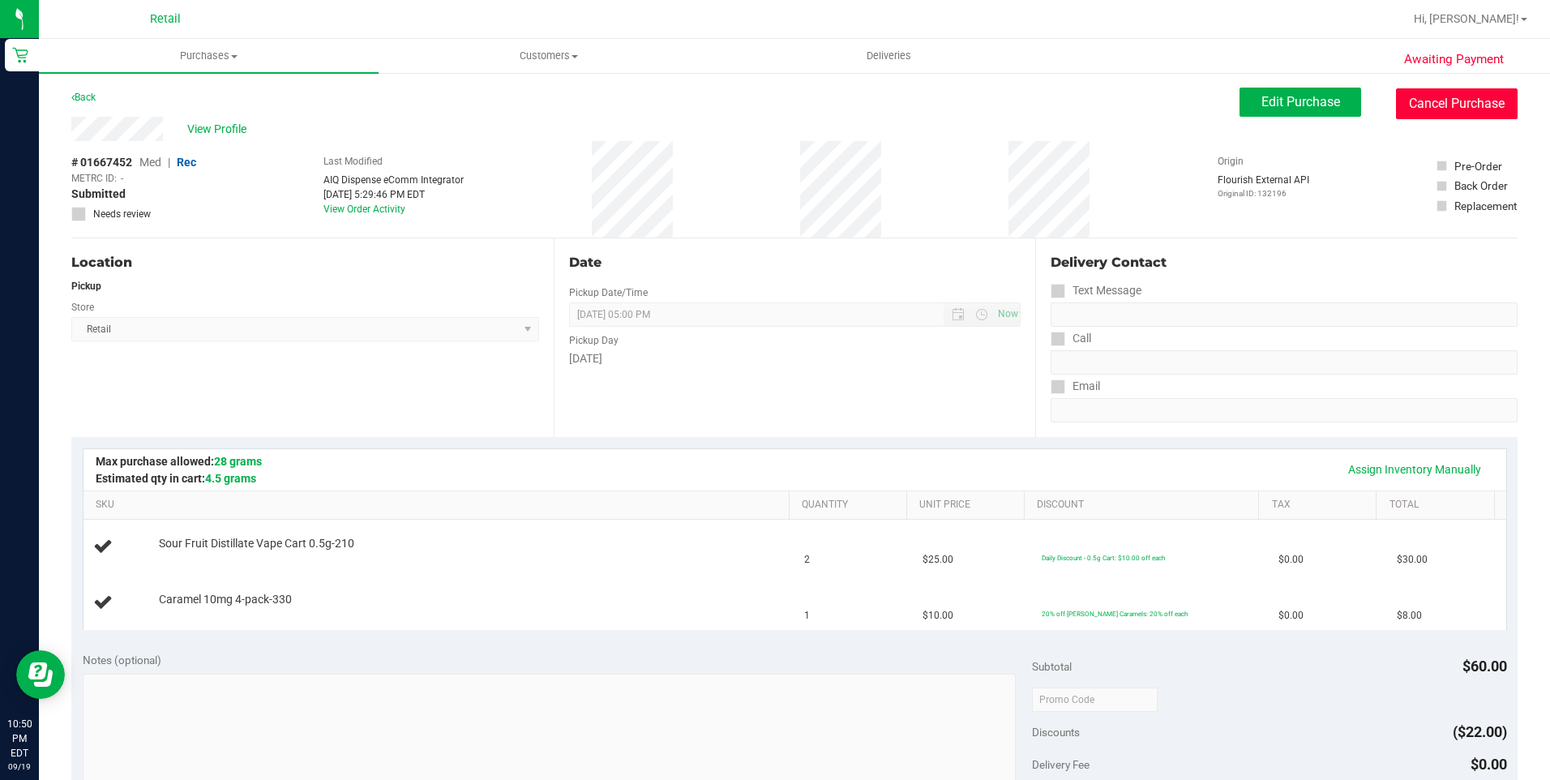
click at [1423, 101] on button "Cancel Purchase" at bounding box center [1457, 103] width 122 height 31
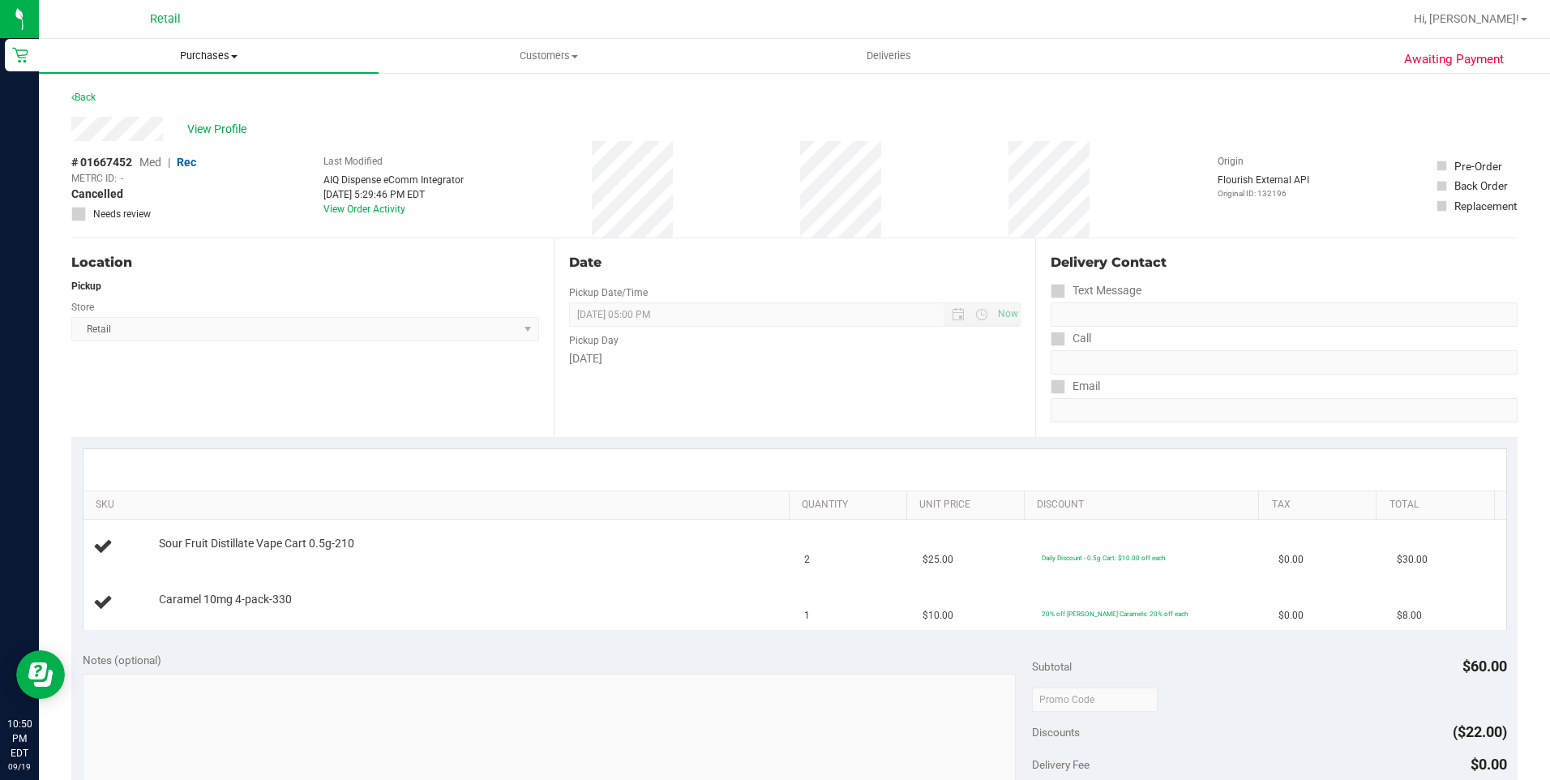
click at [169, 52] on span "Purchases" at bounding box center [209, 56] width 340 height 15
click at [173, 114] on li "Fulfillment" at bounding box center [209, 117] width 340 height 19
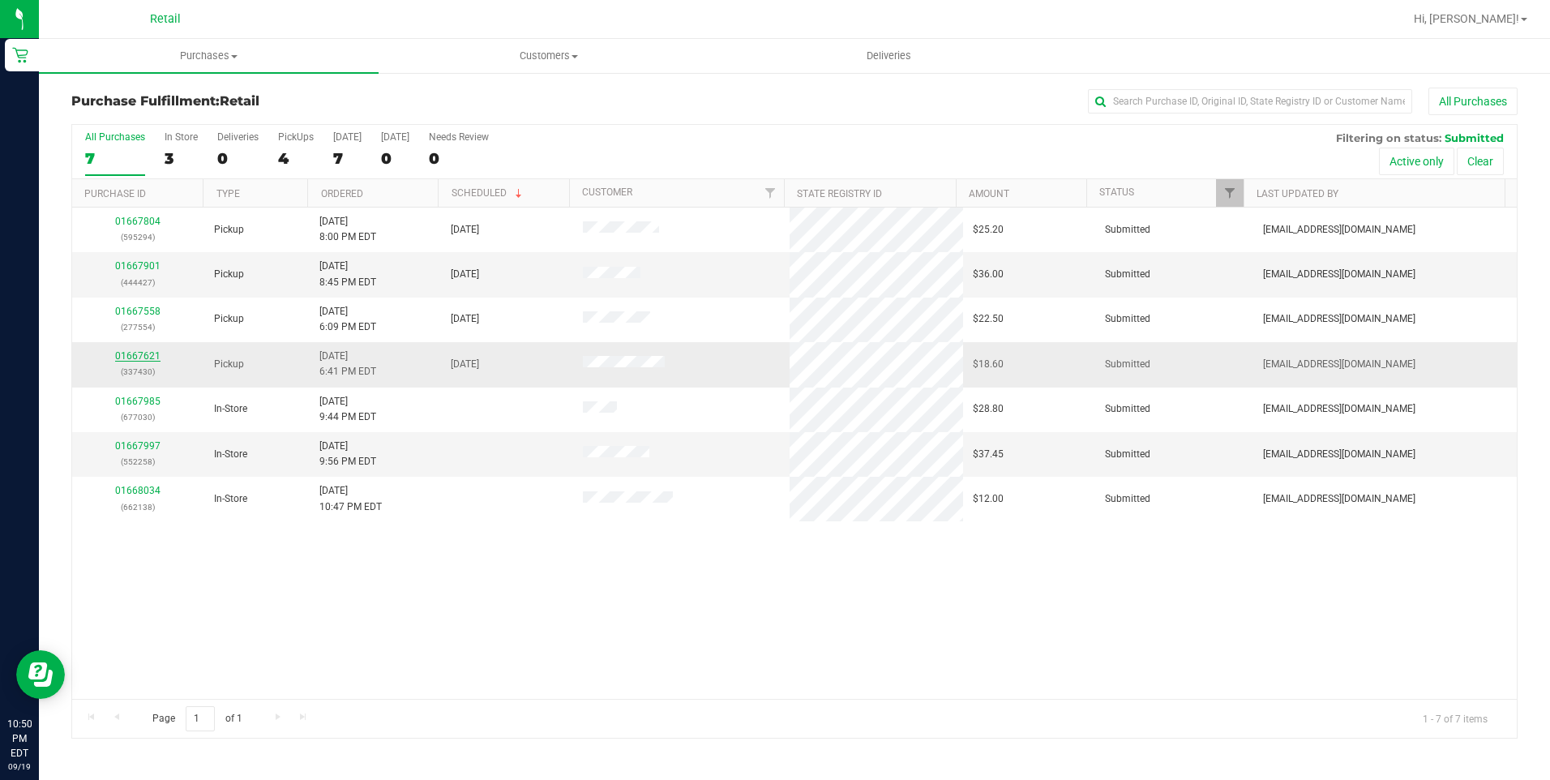
click at [135, 353] on link "01667621" at bounding box center [137, 355] width 45 height 11
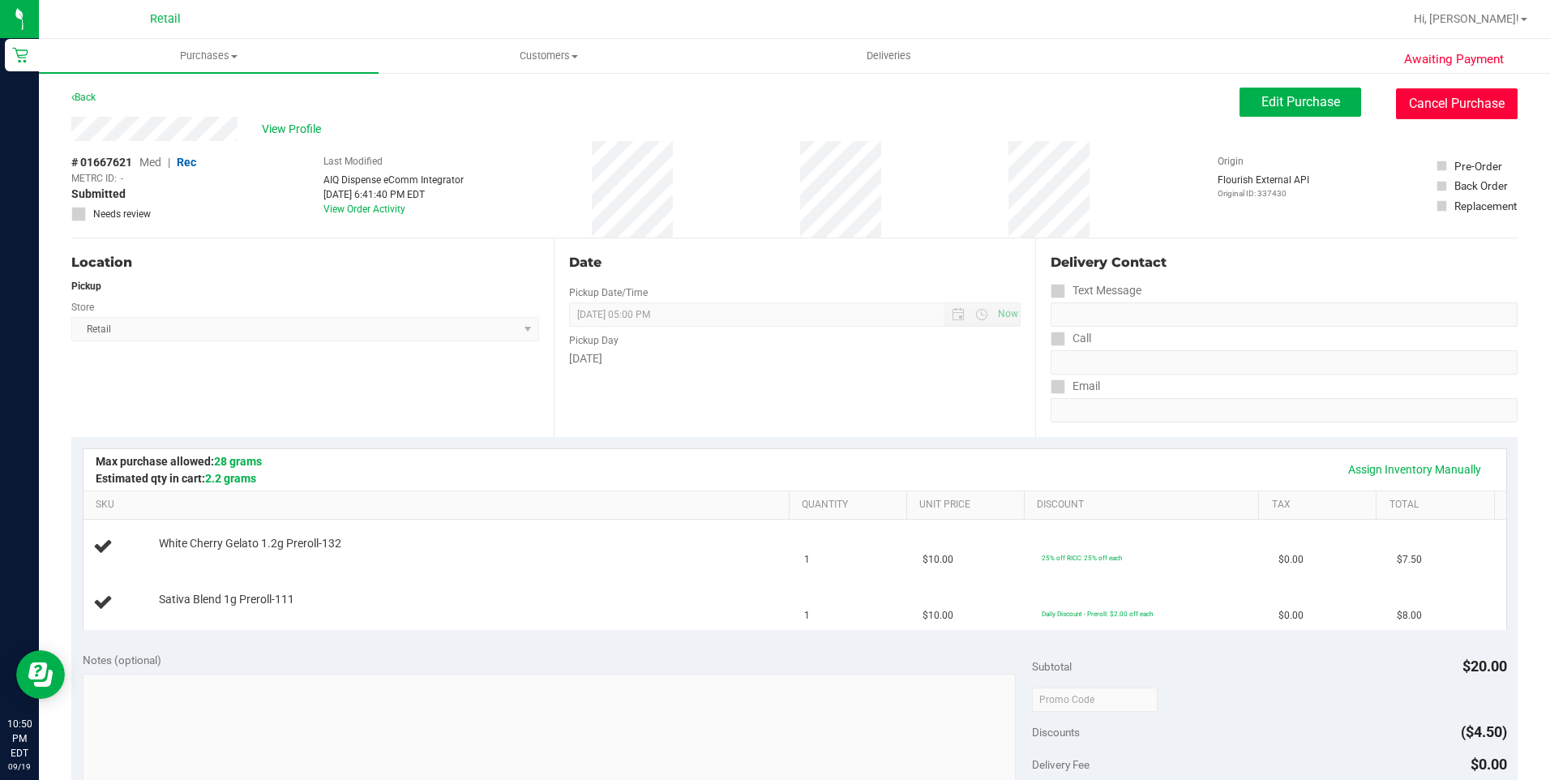
click at [1410, 112] on button "Cancel Purchase" at bounding box center [1457, 103] width 122 height 31
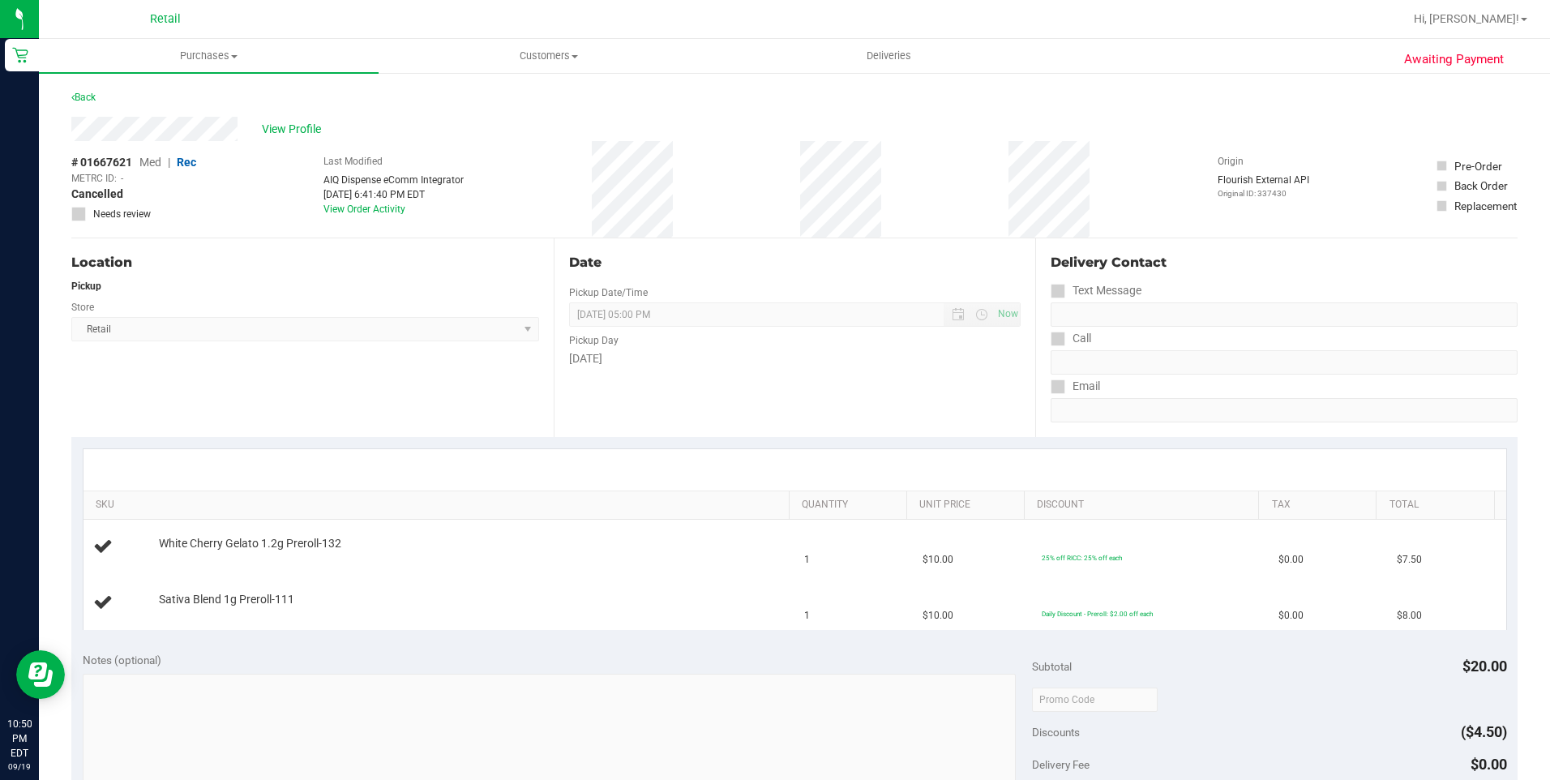
click at [283, 72] on link "Purchases Summary of purchases Fulfillment All purchases" at bounding box center [209, 56] width 340 height 34
click at [214, 106] on li "Summary of purchases" at bounding box center [209, 97] width 340 height 19
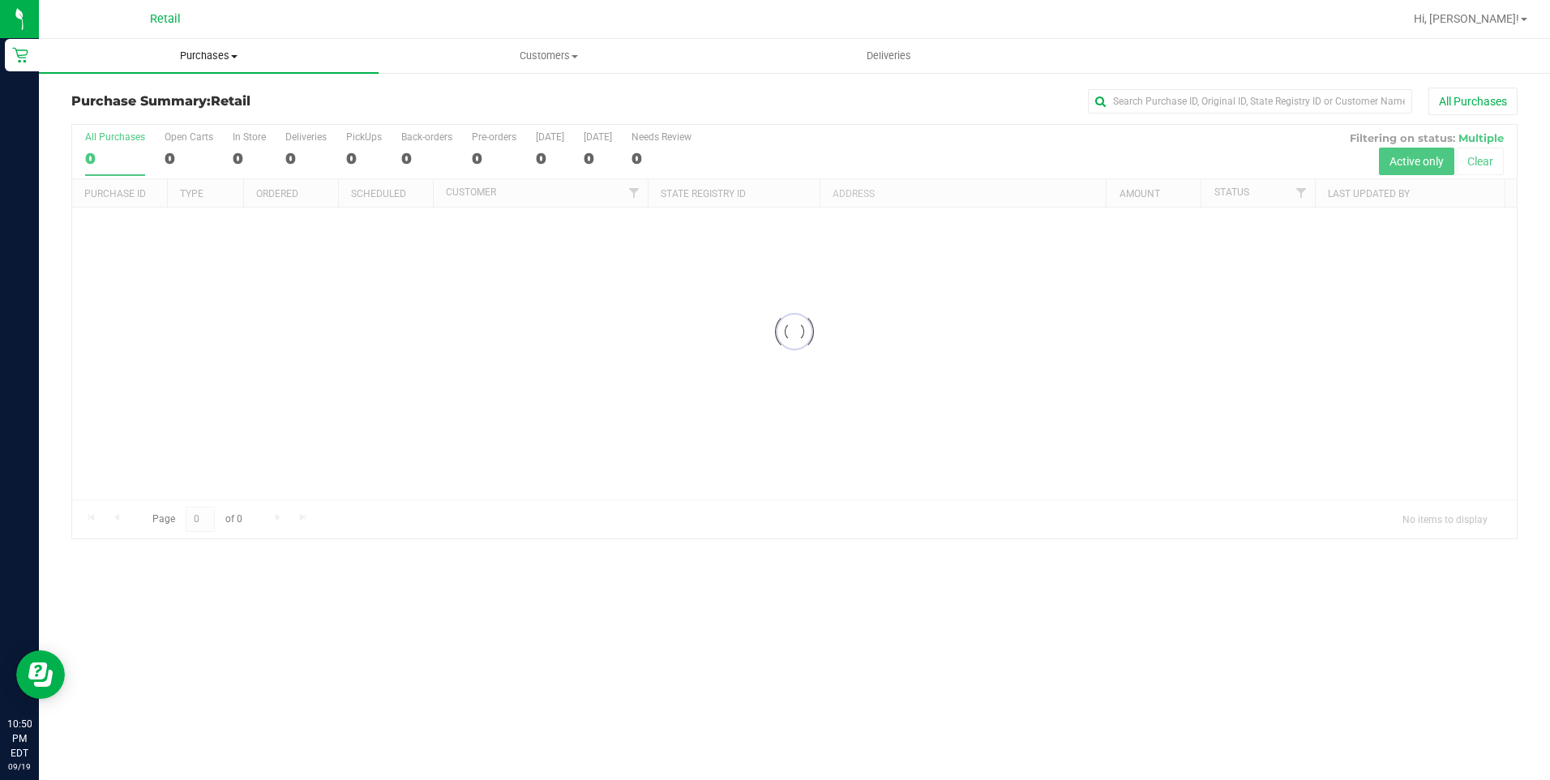
click at [214, 58] on span "Purchases" at bounding box center [209, 56] width 340 height 15
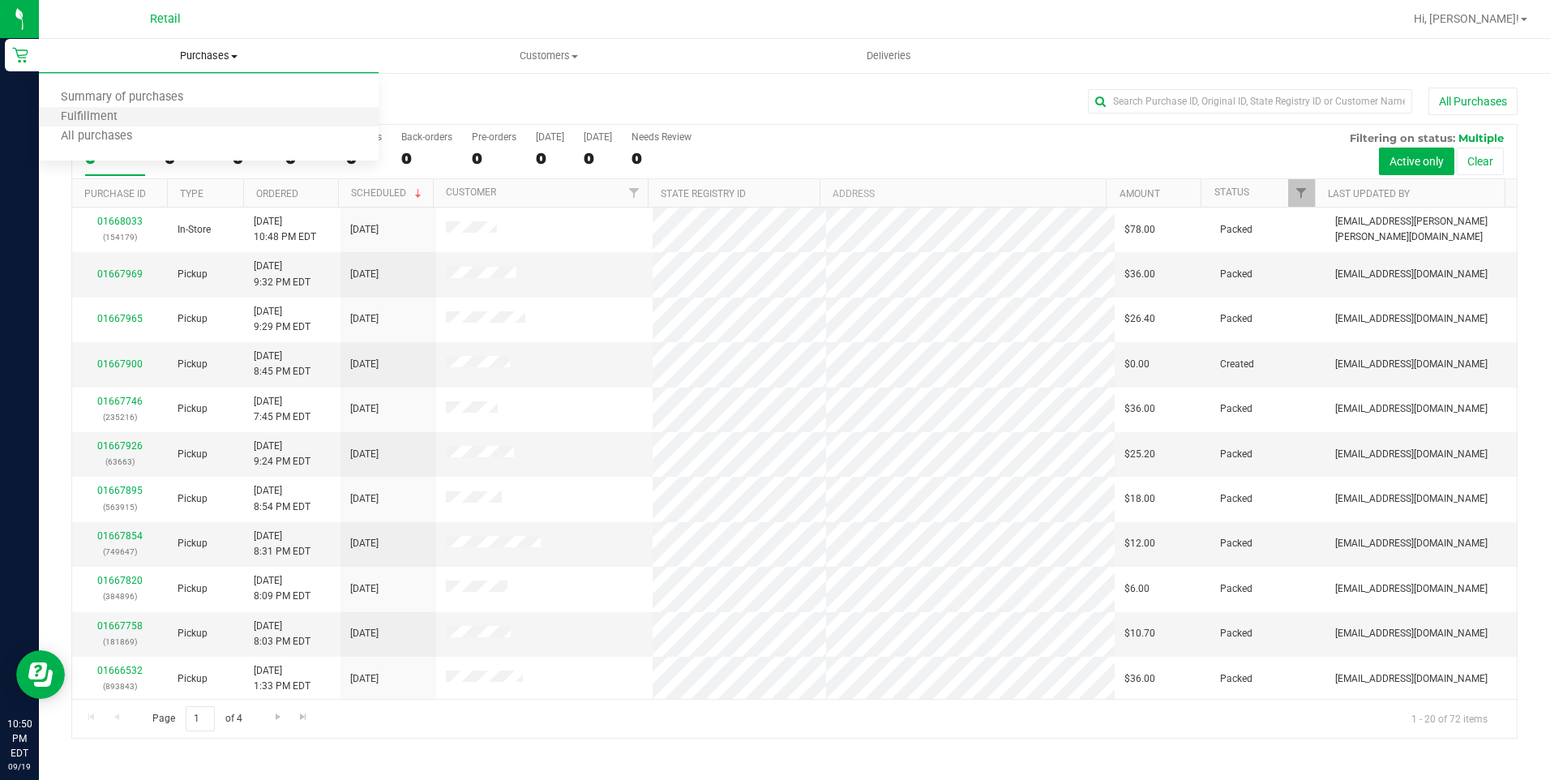
click at [145, 122] on li "Fulfillment" at bounding box center [209, 117] width 340 height 19
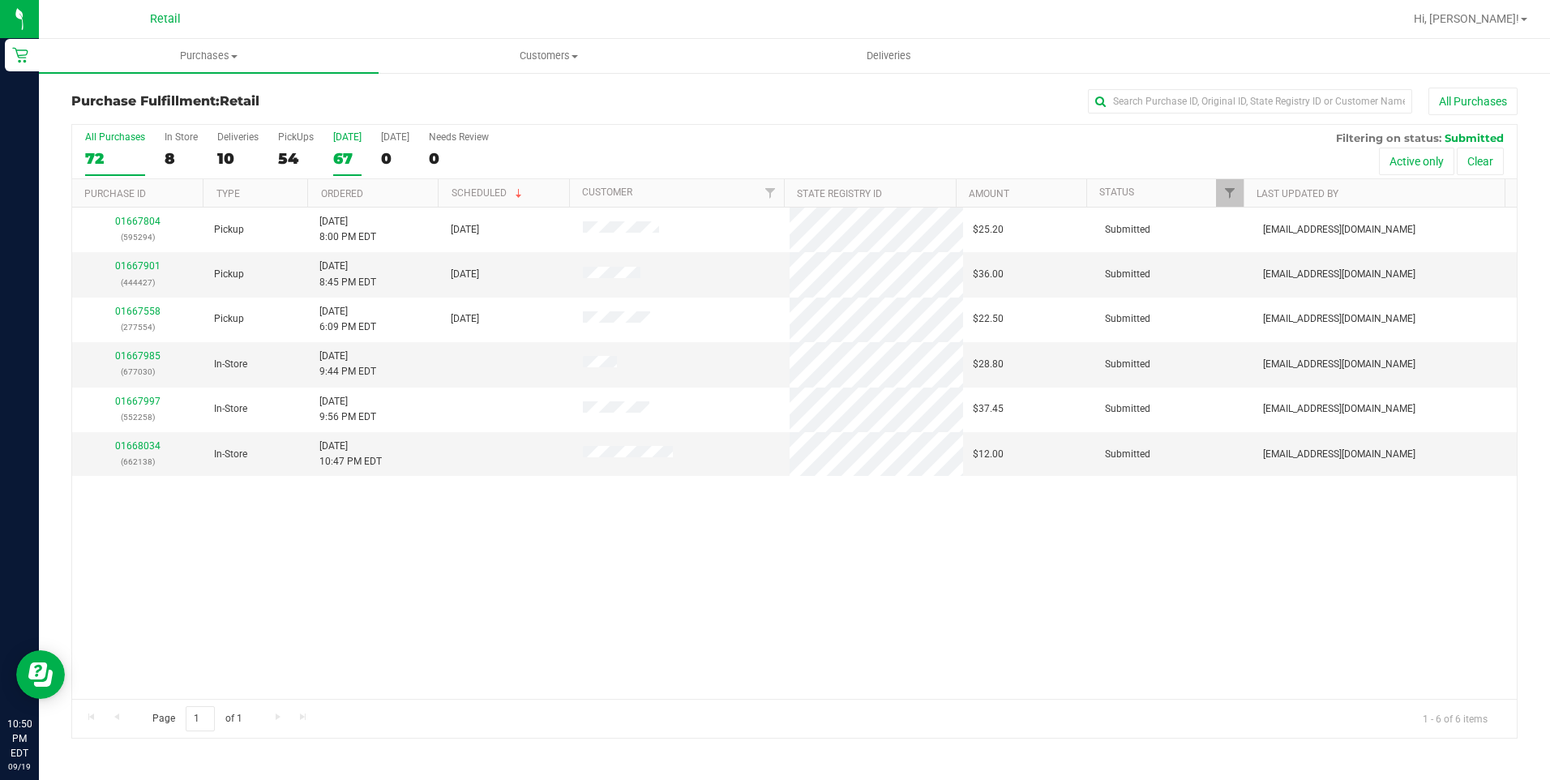
click at [338, 164] on div "67" at bounding box center [347, 158] width 28 height 19
click at [0, 0] on input "Today 67" at bounding box center [0, 0] width 0 height 0
click at [338, 164] on div "67" at bounding box center [347, 158] width 28 height 19
click at [0, 0] on input "Today 67" at bounding box center [0, 0] width 0 height 0
click at [338, 164] on div "67" at bounding box center [347, 158] width 28 height 19
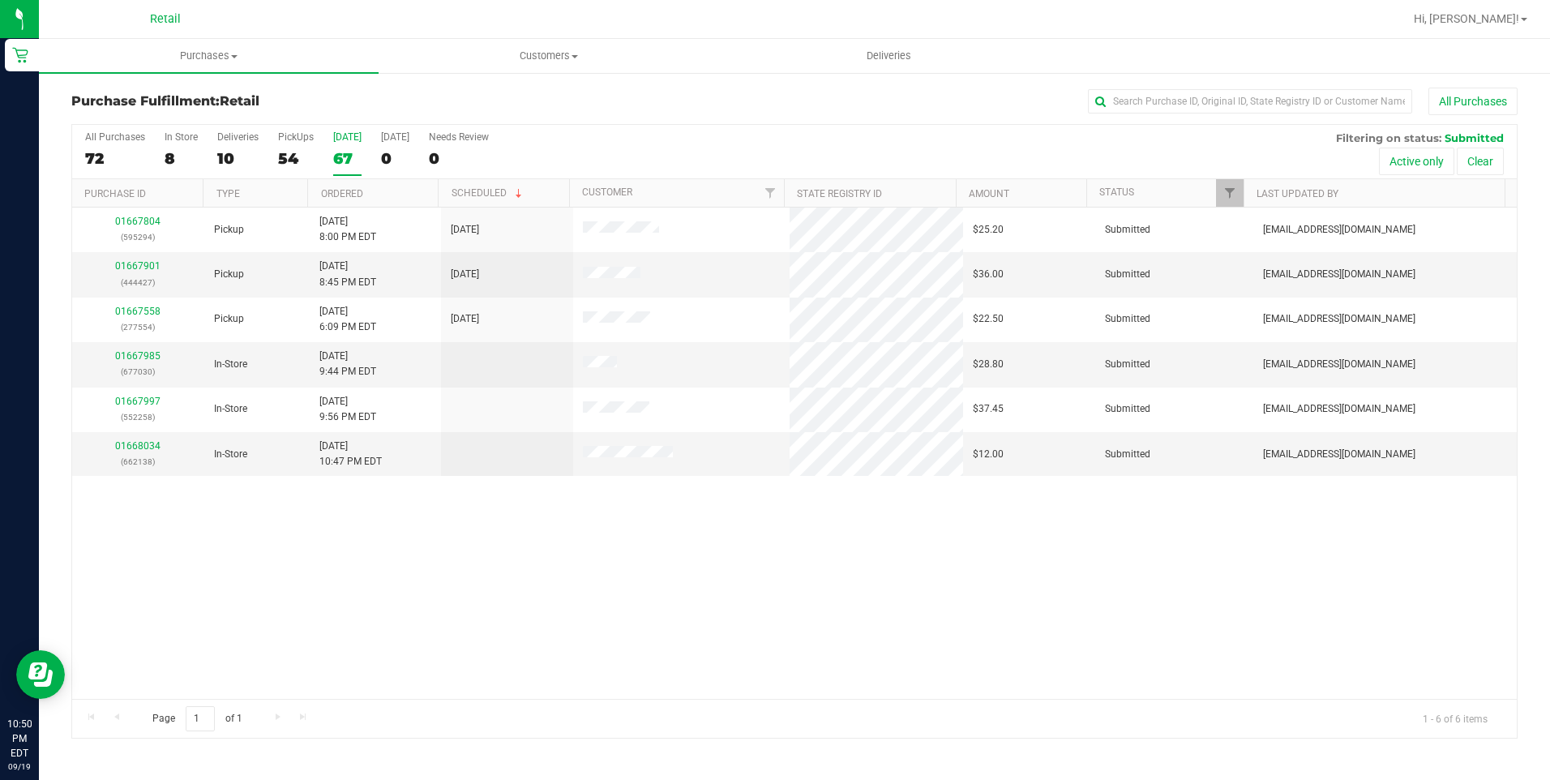
click at [0, 0] on input "Today 67" at bounding box center [0, 0] width 0 height 0
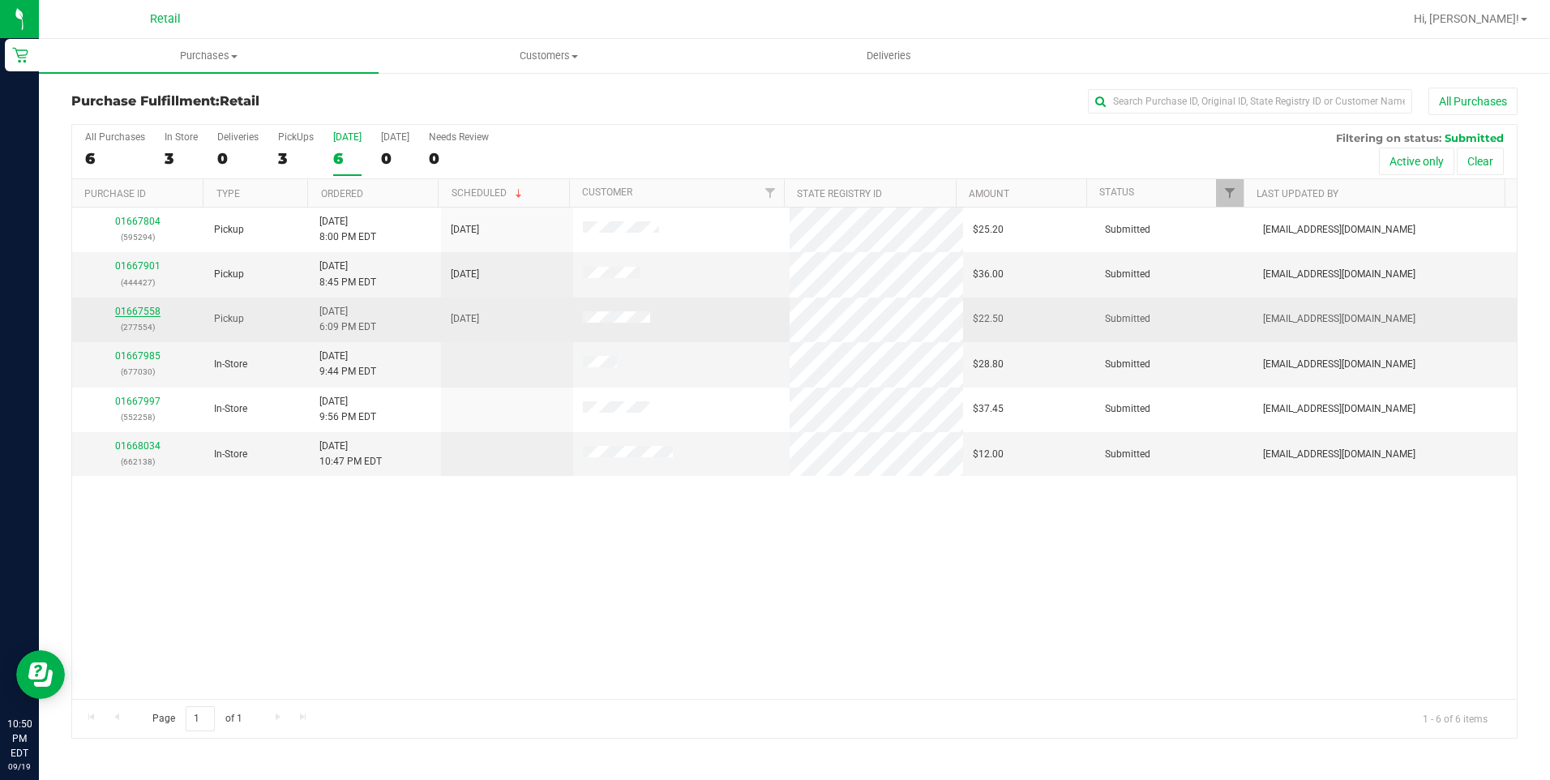
click at [122, 307] on link "01667558" at bounding box center [137, 311] width 45 height 11
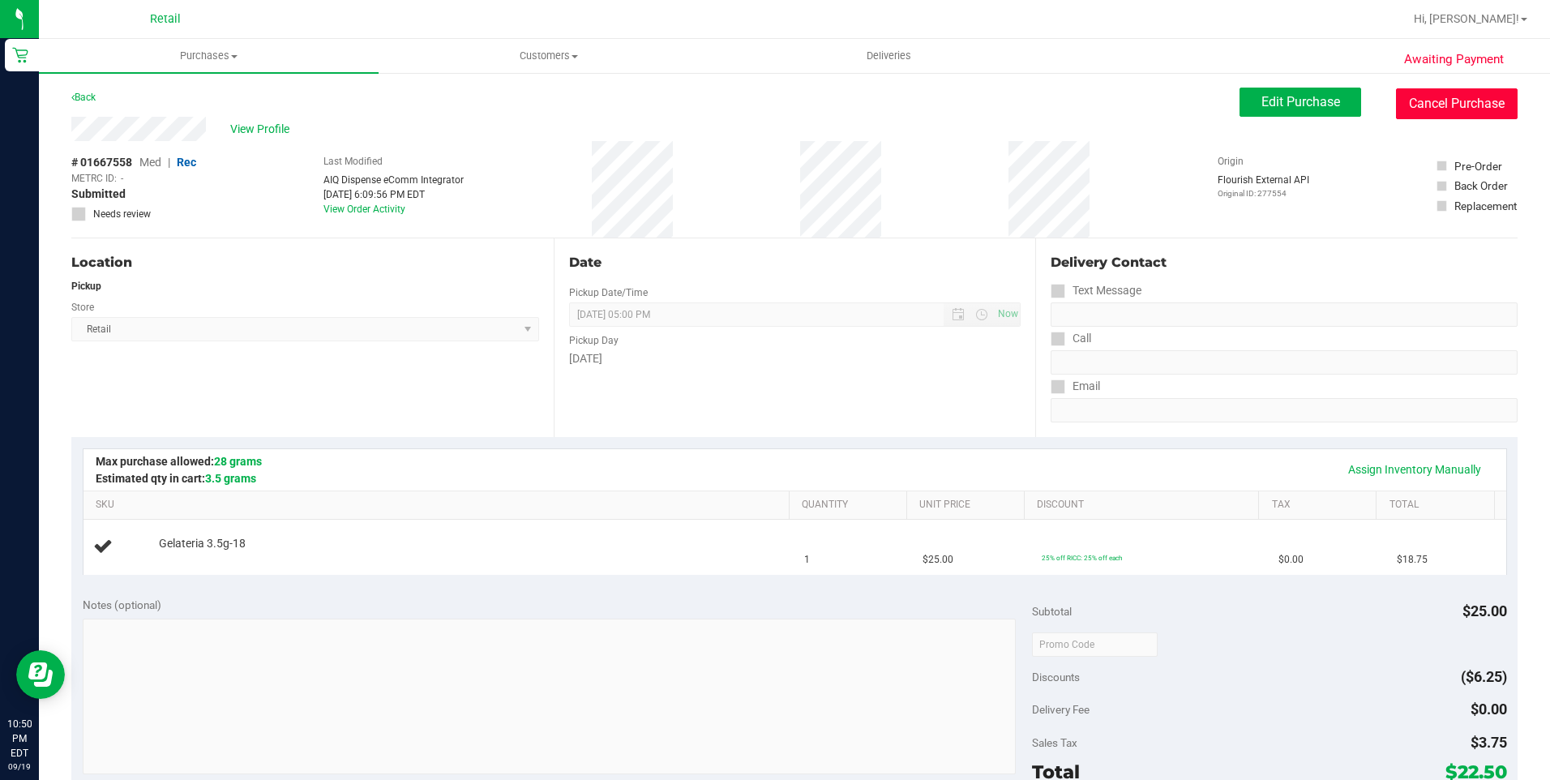
drag, startPoint x: 1416, startPoint y: 109, endPoint x: 845, endPoint y: 99, distance: 571.7
click at [1416, 108] on button "Cancel Purchase" at bounding box center [1457, 103] width 122 height 31
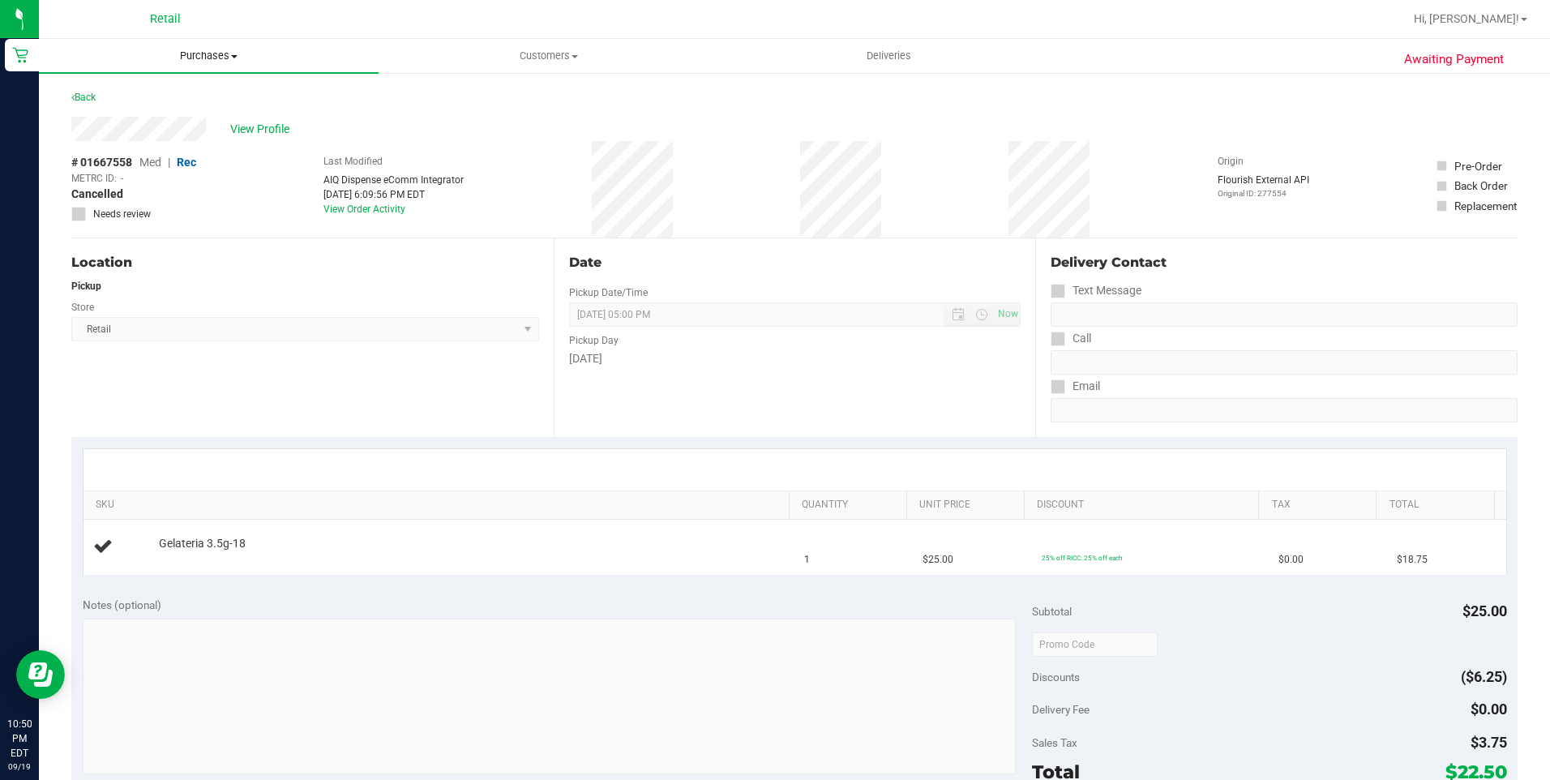
click at [182, 45] on uib-tab-heading "Purchases Summary of purchases Fulfillment All purchases" at bounding box center [209, 56] width 340 height 34
click at [155, 112] on li "Fulfillment" at bounding box center [209, 117] width 340 height 19
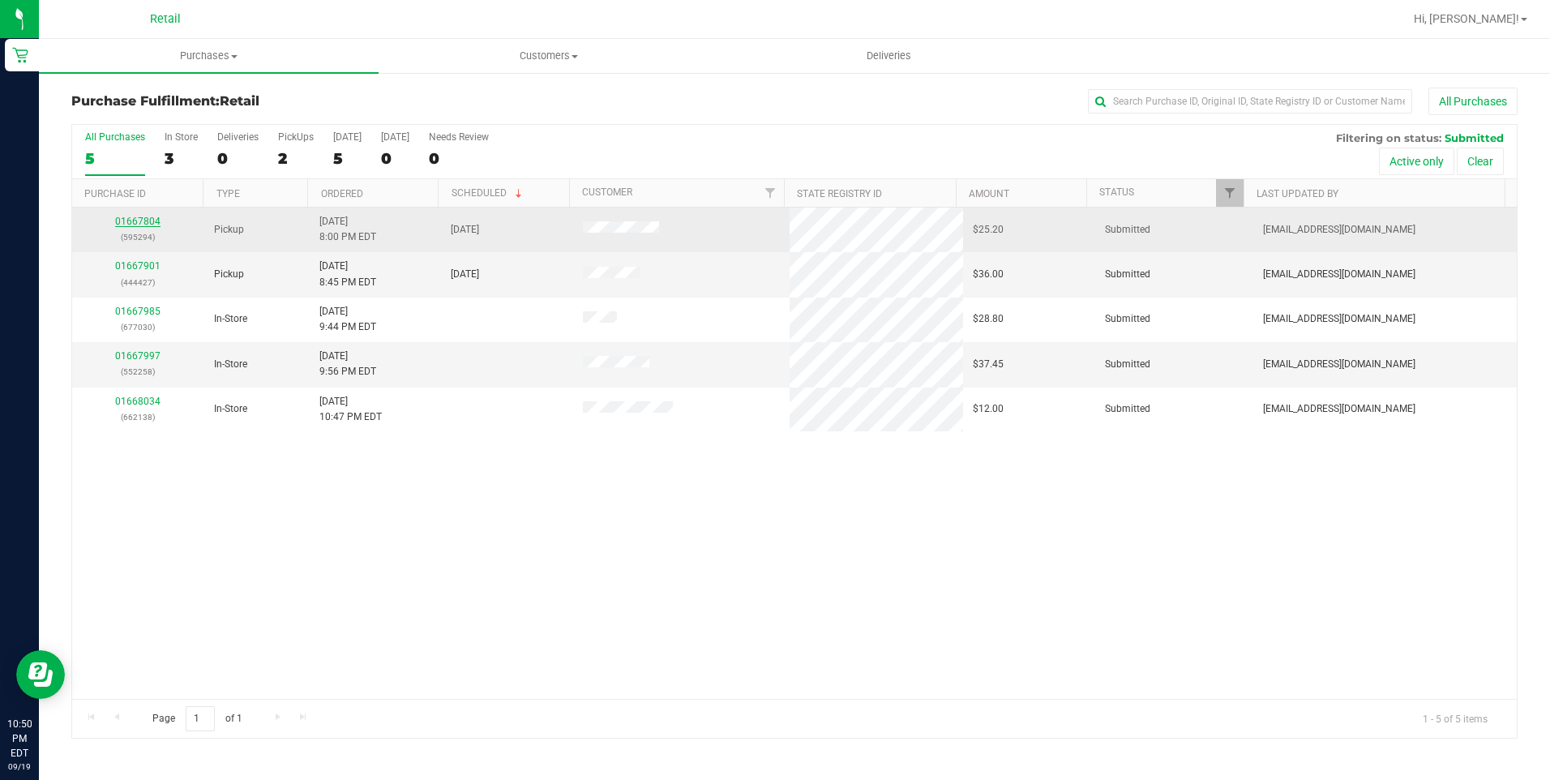
click at [145, 224] on link "01667804" at bounding box center [137, 221] width 45 height 11
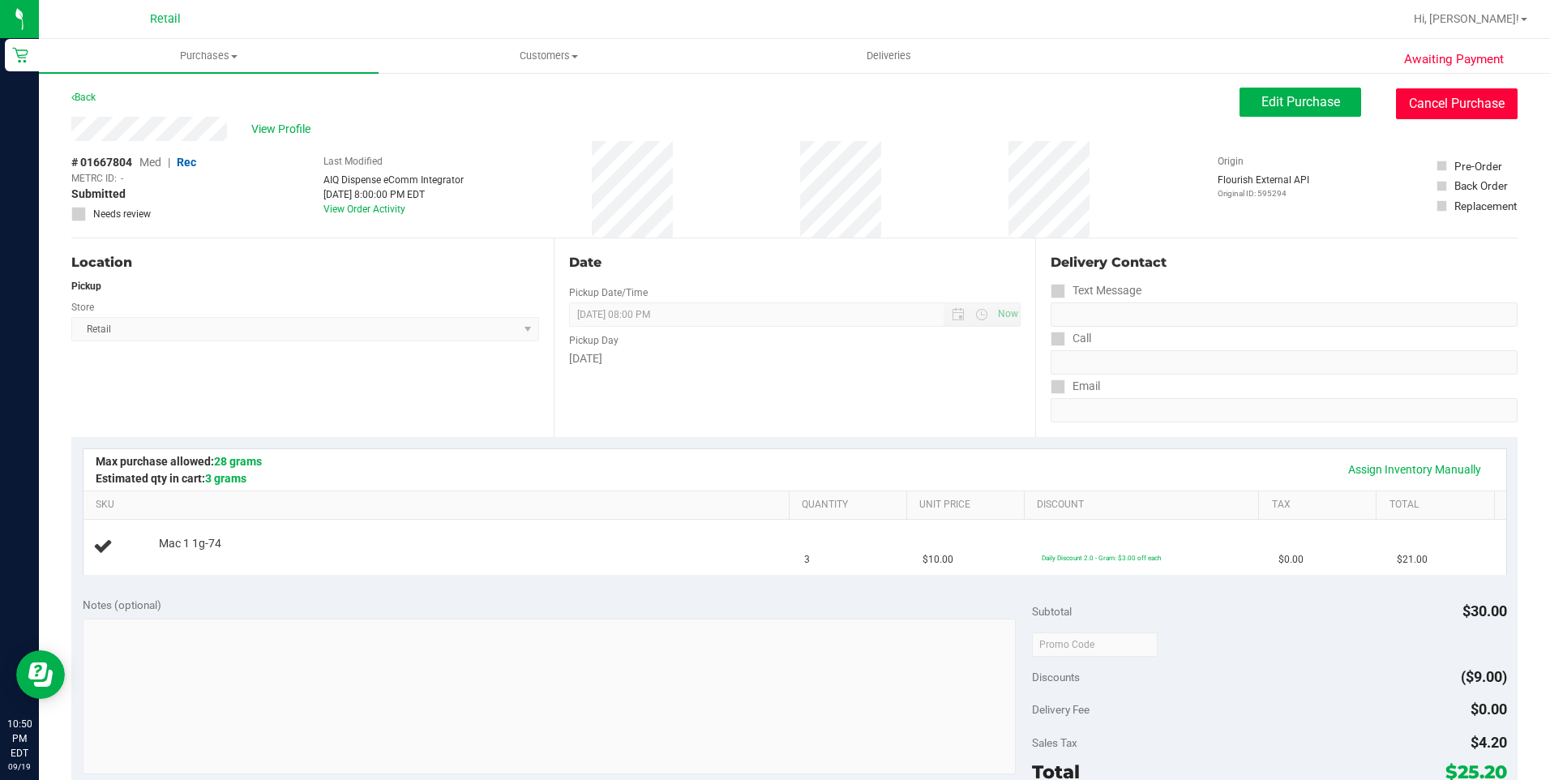
click at [1415, 105] on button "Cancel Purchase" at bounding box center [1457, 103] width 122 height 31
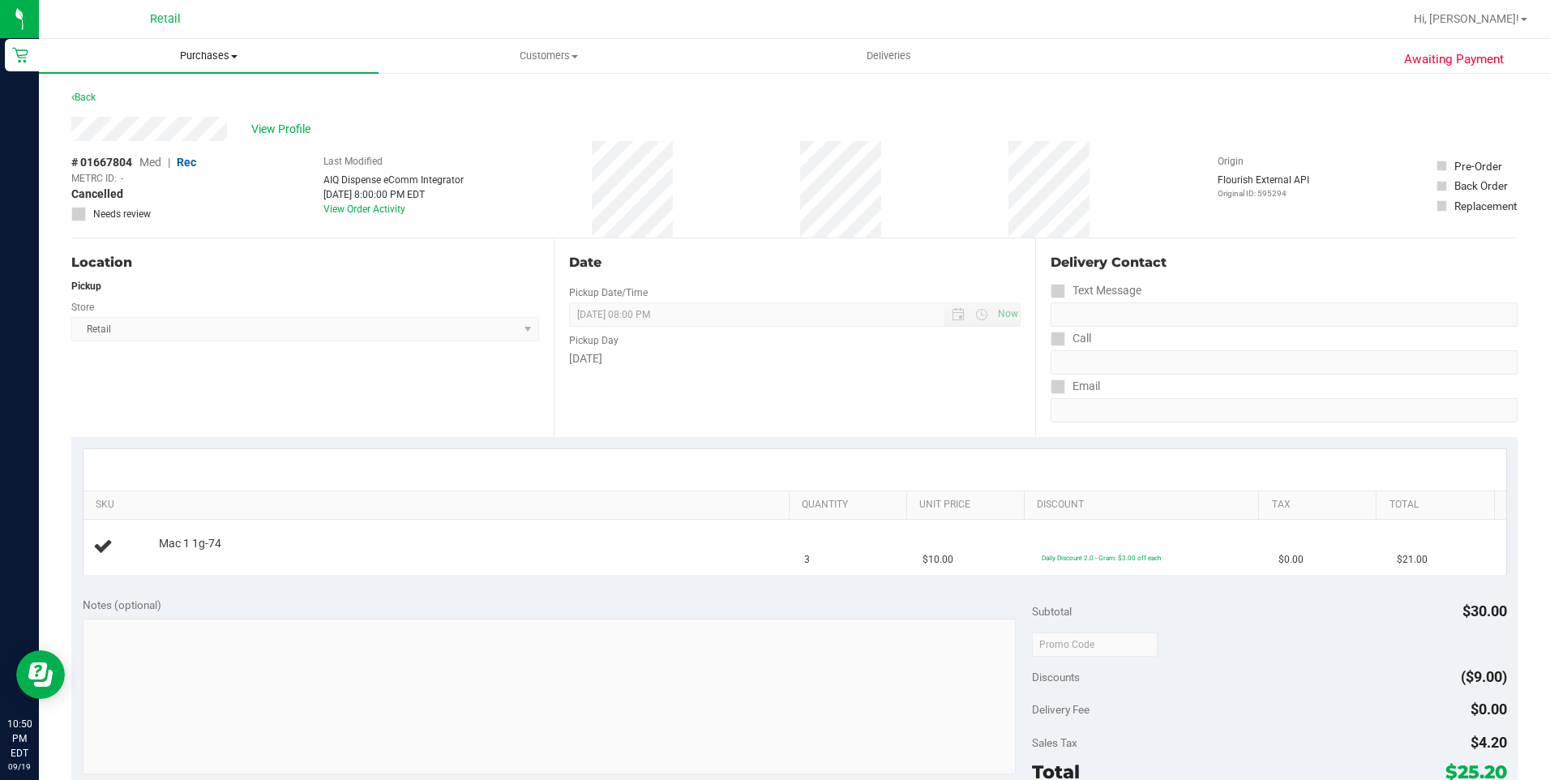
click at [217, 54] on span "Purchases" at bounding box center [209, 56] width 340 height 15
click at [182, 114] on li "Fulfillment" at bounding box center [209, 117] width 340 height 19
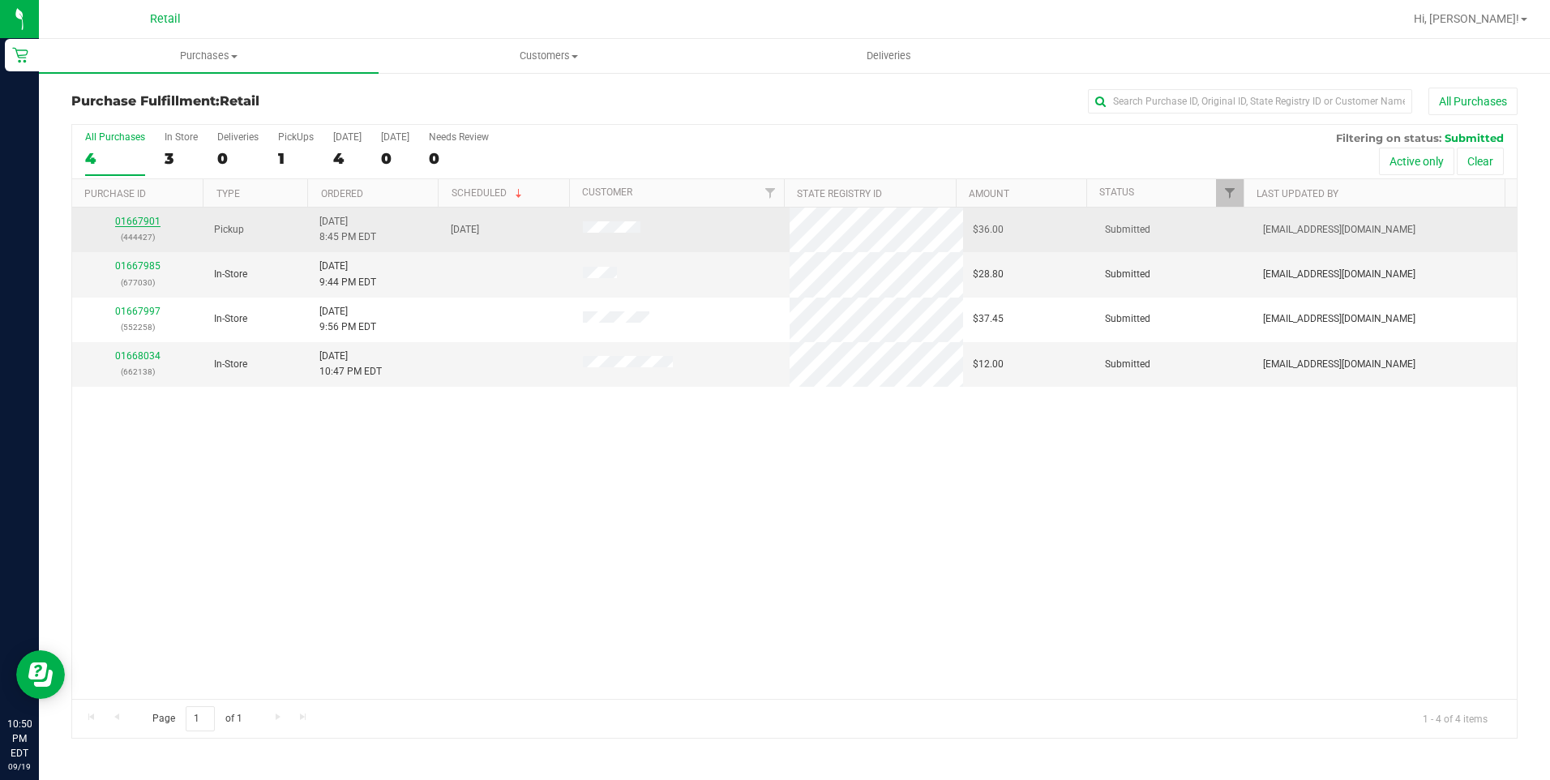
click at [138, 223] on link "01667901" at bounding box center [137, 221] width 45 height 11
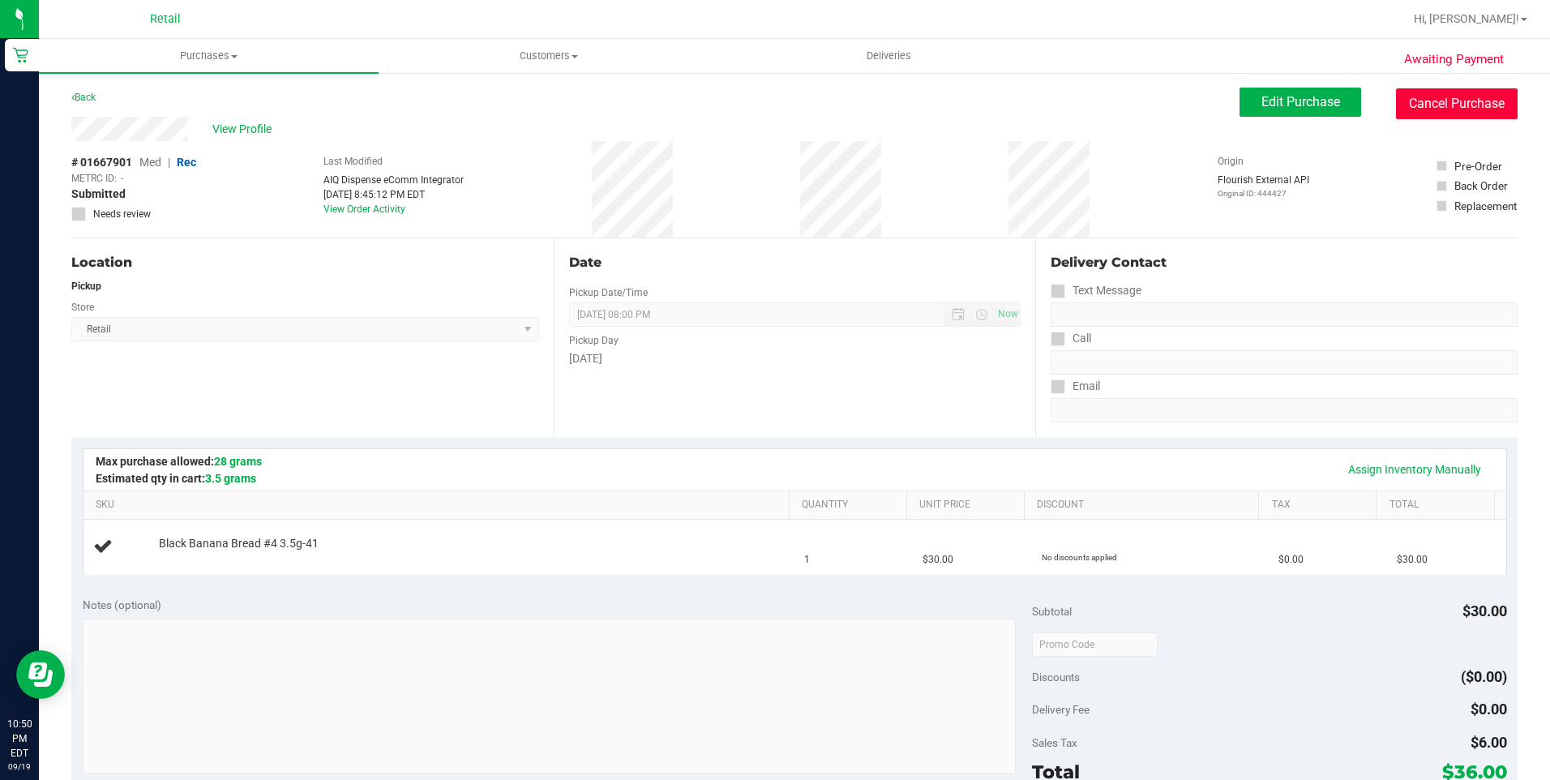
click at [1446, 109] on button "Cancel Purchase" at bounding box center [1457, 103] width 122 height 31
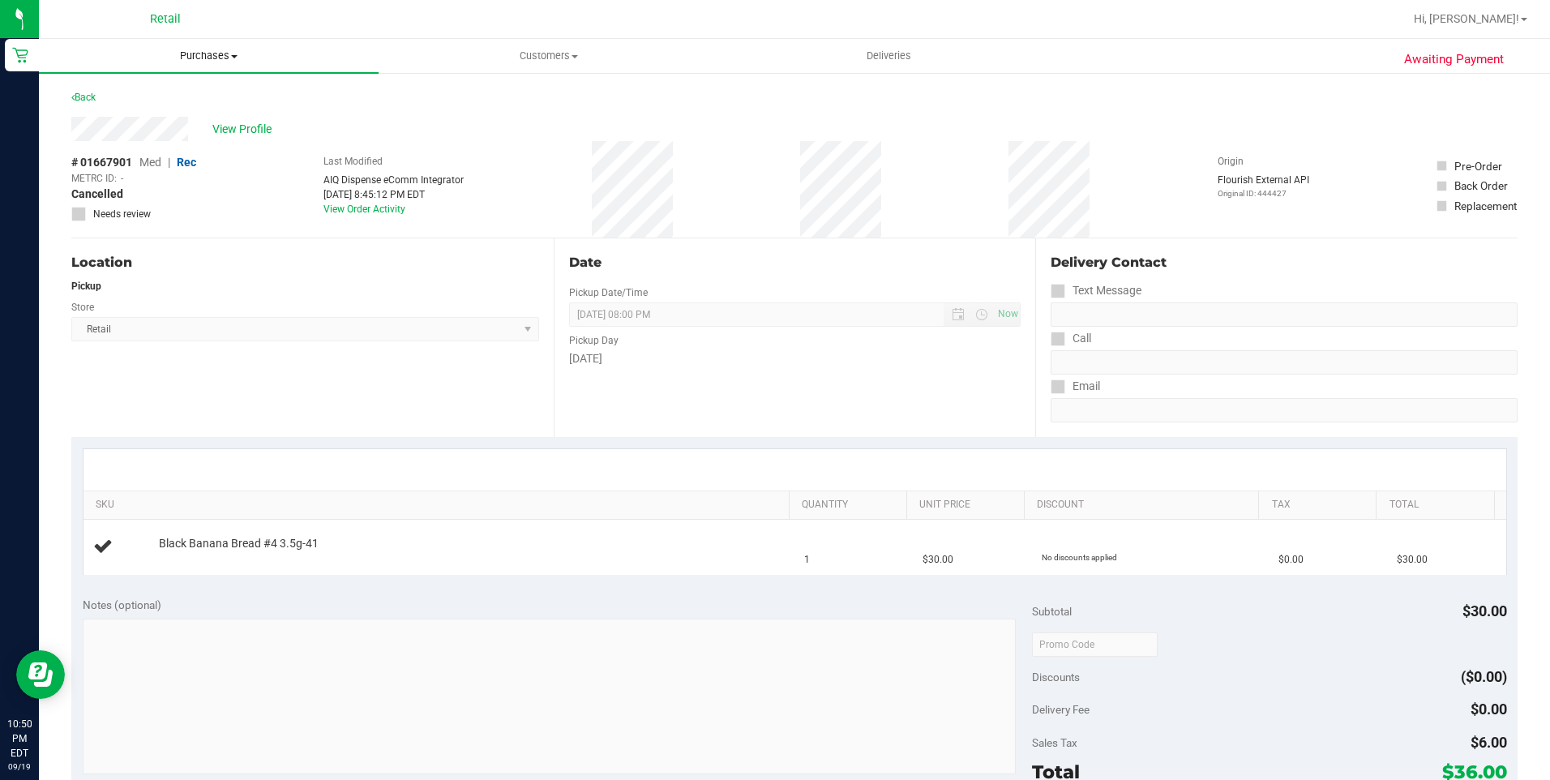
click at [200, 40] on uib-tab-heading "Purchases Summary of purchases Fulfillment All purchases" at bounding box center [209, 56] width 340 height 34
click at [165, 109] on li "Fulfillment" at bounding box center [209, 117] width 340 height 19
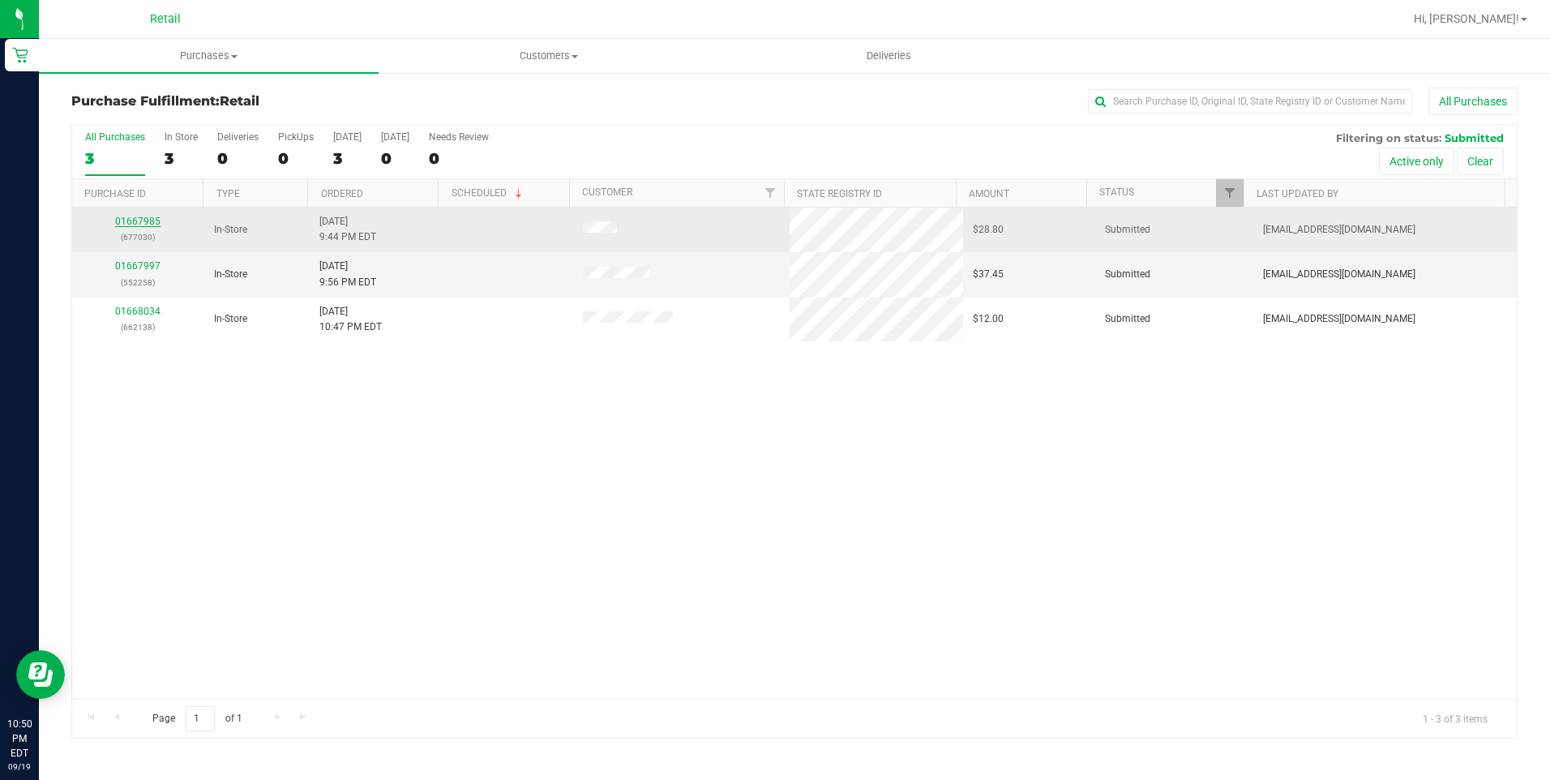
click at [140, 221] on link "01667985" at bounding box center [137, 221] width 45 height 11
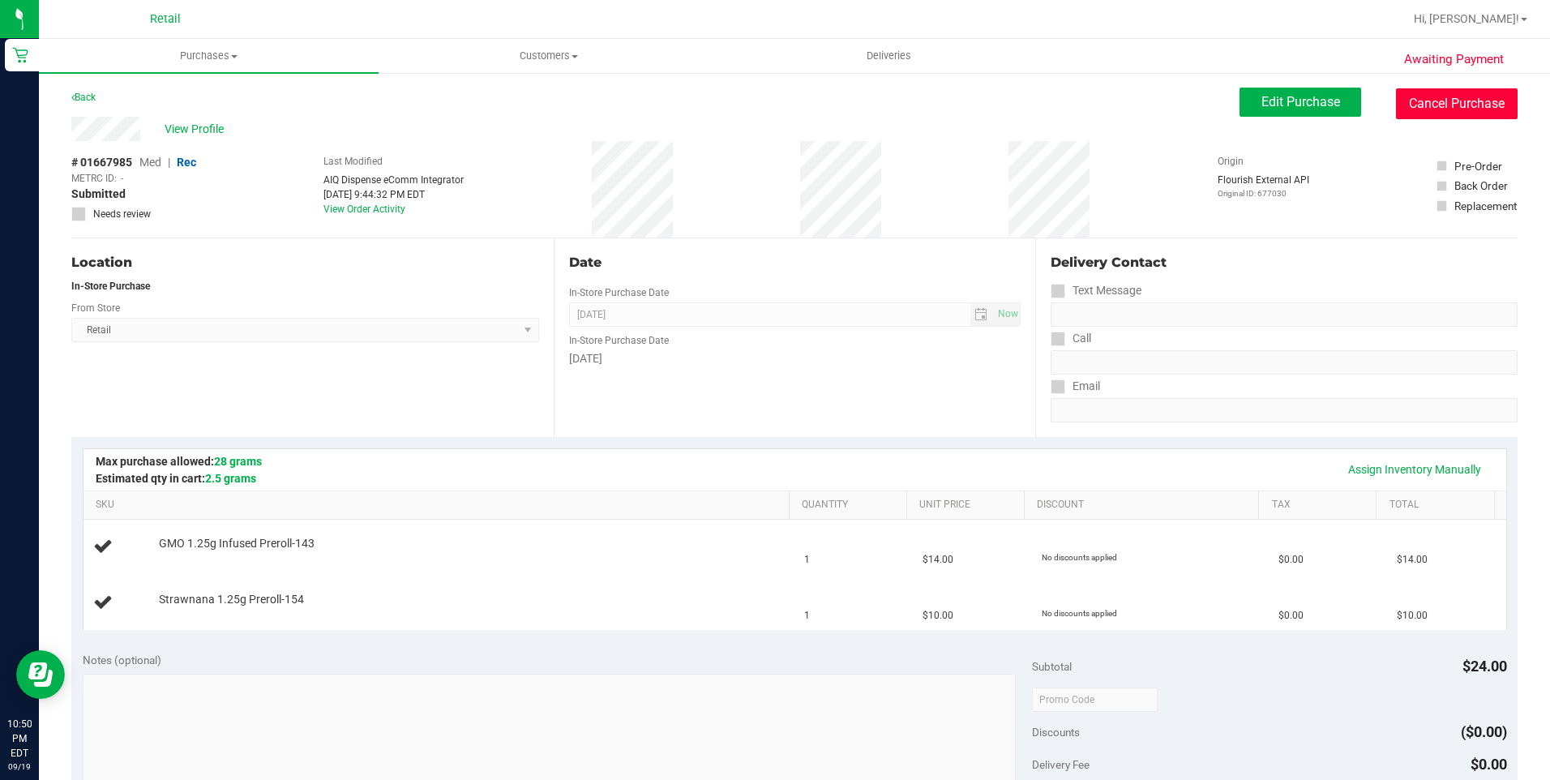
click at [1424, 107] on button "Cancel Purchase" at bounding box center [1457, 103] width 122 height 31
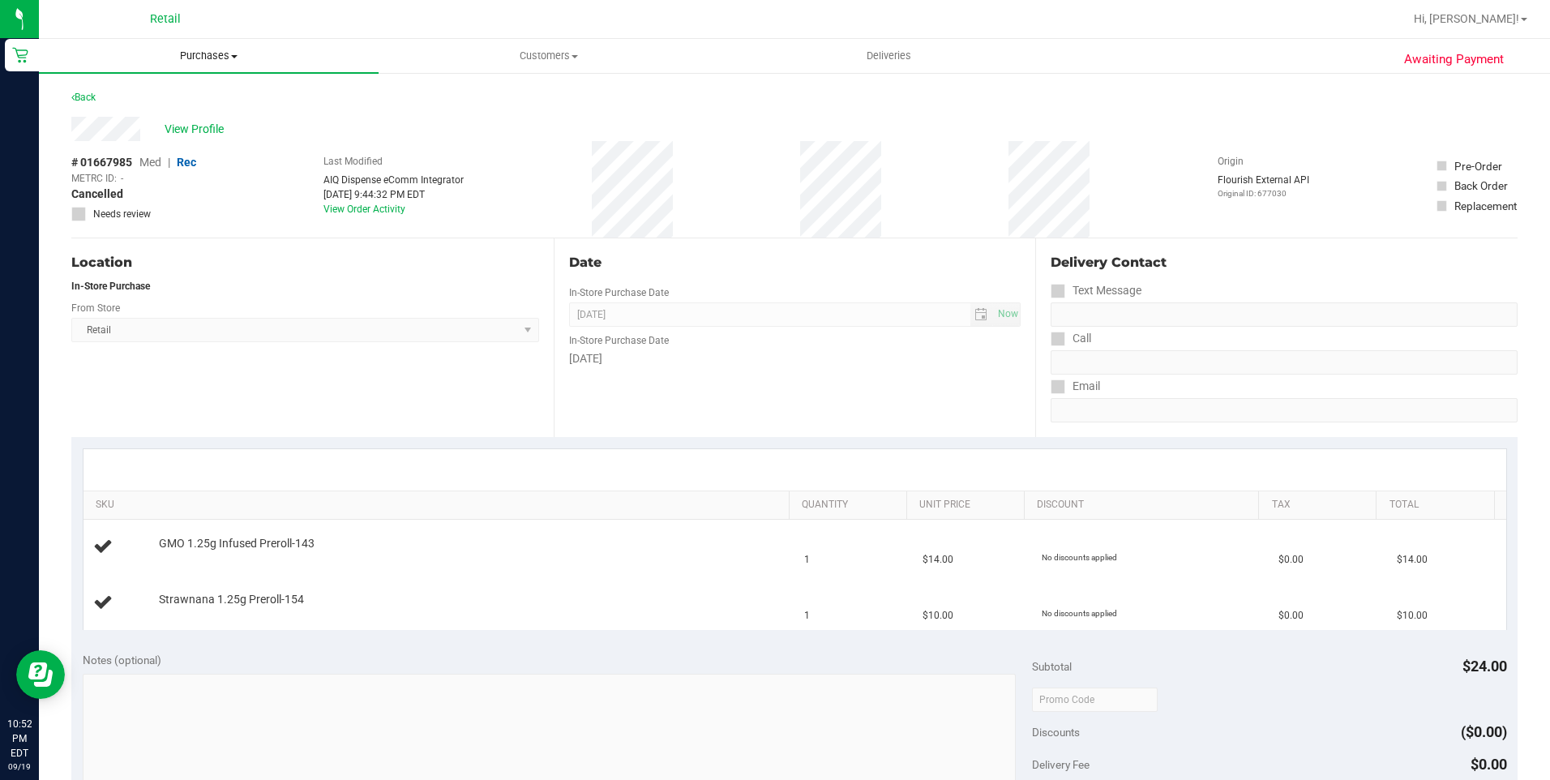
click at [221, 64] on uib-tab-heading "Purchases Summary of purchases Fulfillment All purchases" at bounding box center [209, 56] width 340 height 34
click at [203, 118] on li "Fulfillment" at bounding box center [209, 117] width 340 height 19
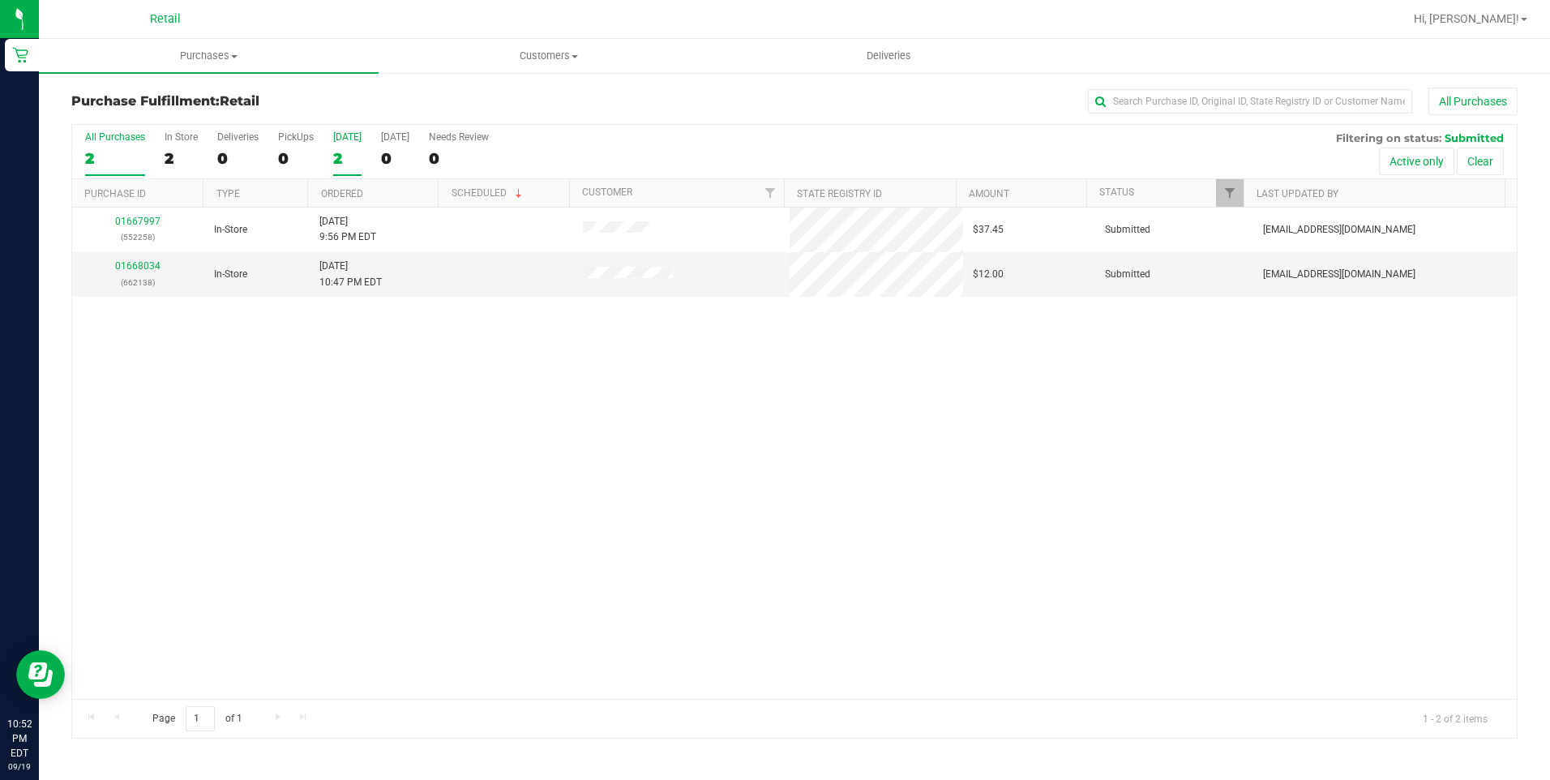
click at [334, 157] on div "2" at bounding box center [347, 158] width 28 height 19
click at [0, 0] on input "Today 2" at bounding box center [0, 0] width 0 height 0
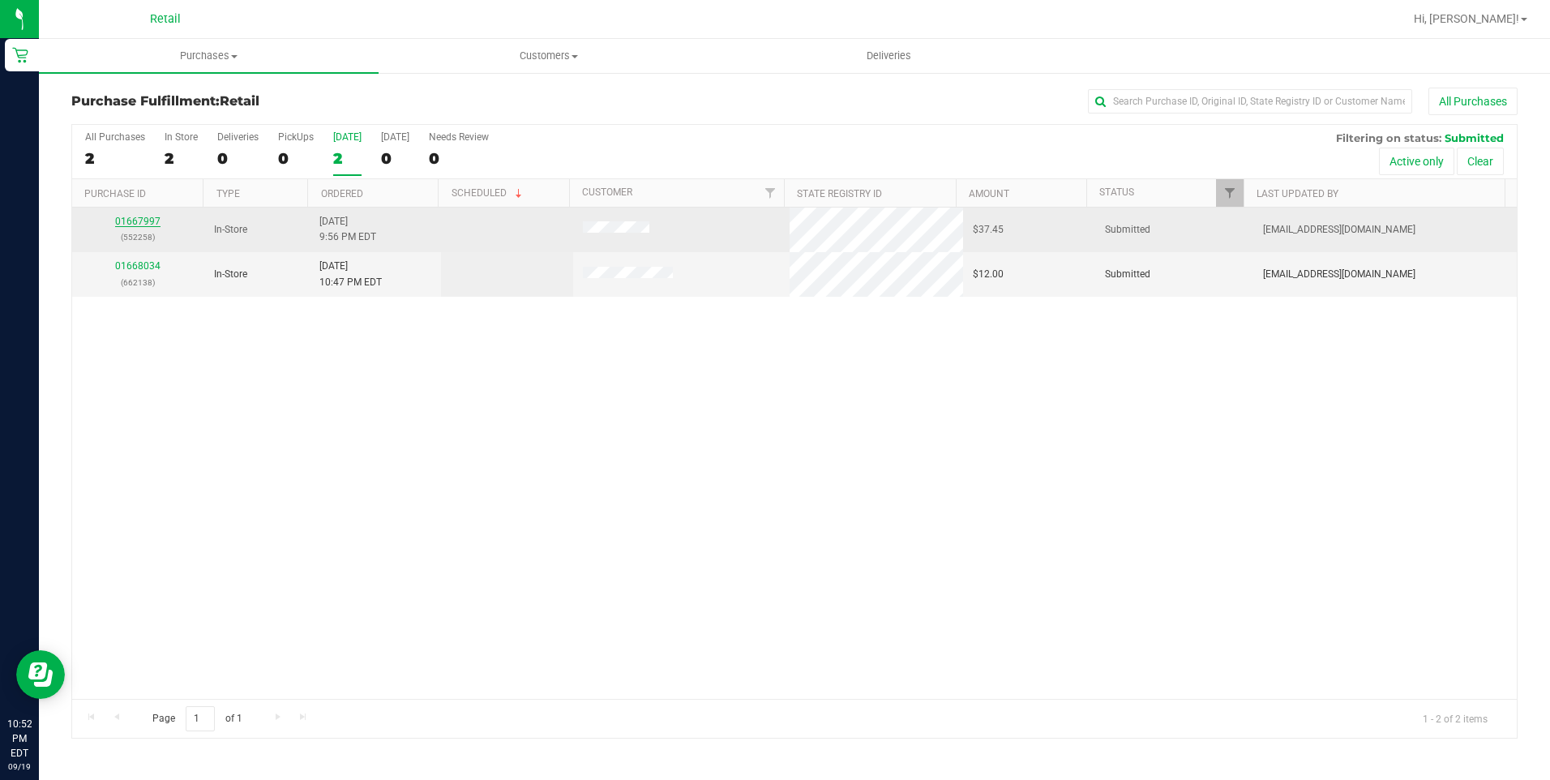
click at [132, 223] on link "01667997" at bounding box center [137, 221] width 45 height 11
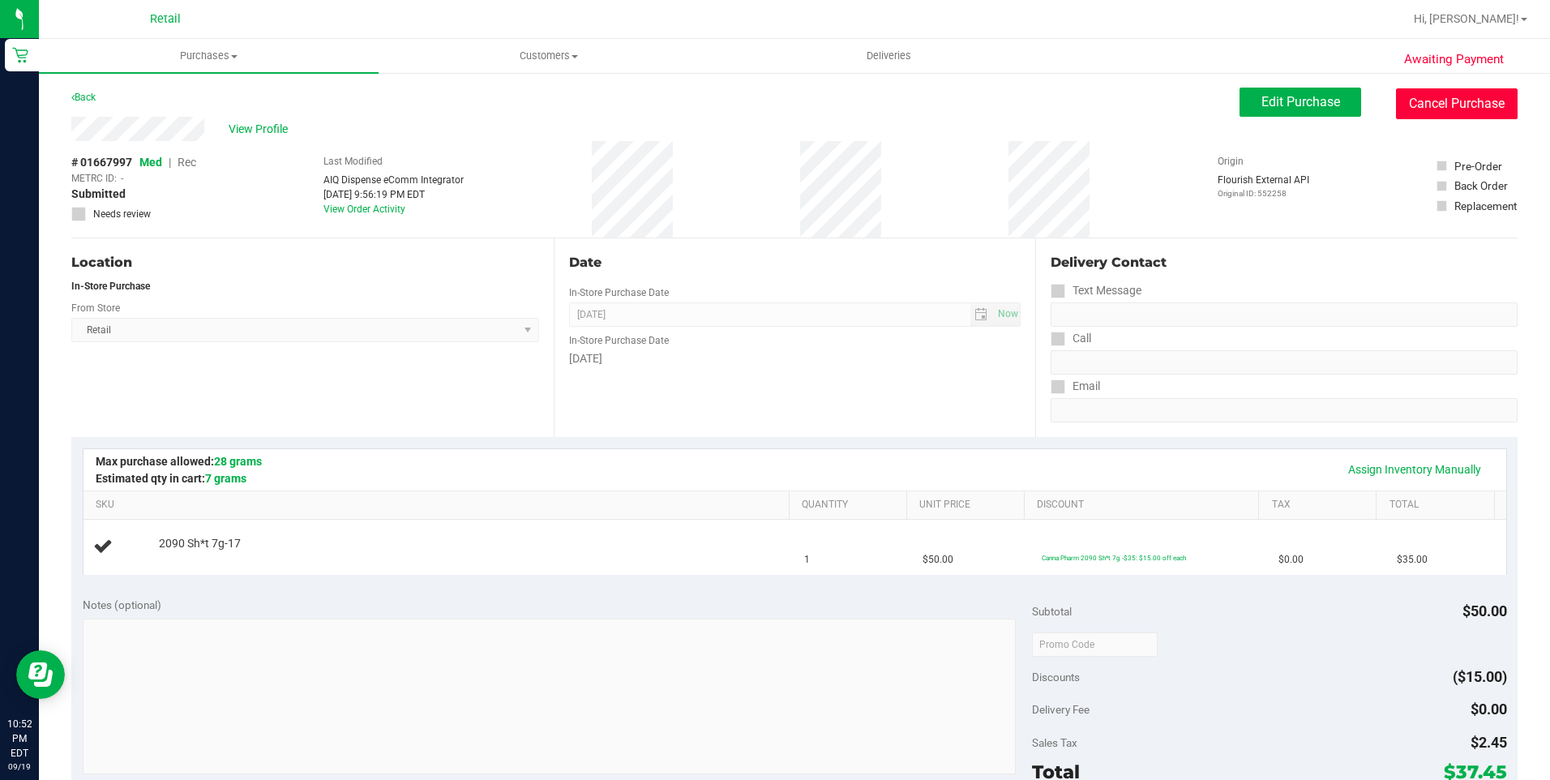
click at [1448, 92] on button "Cancel Purchase" at bounding box center [1457, 103] width 122 height 31
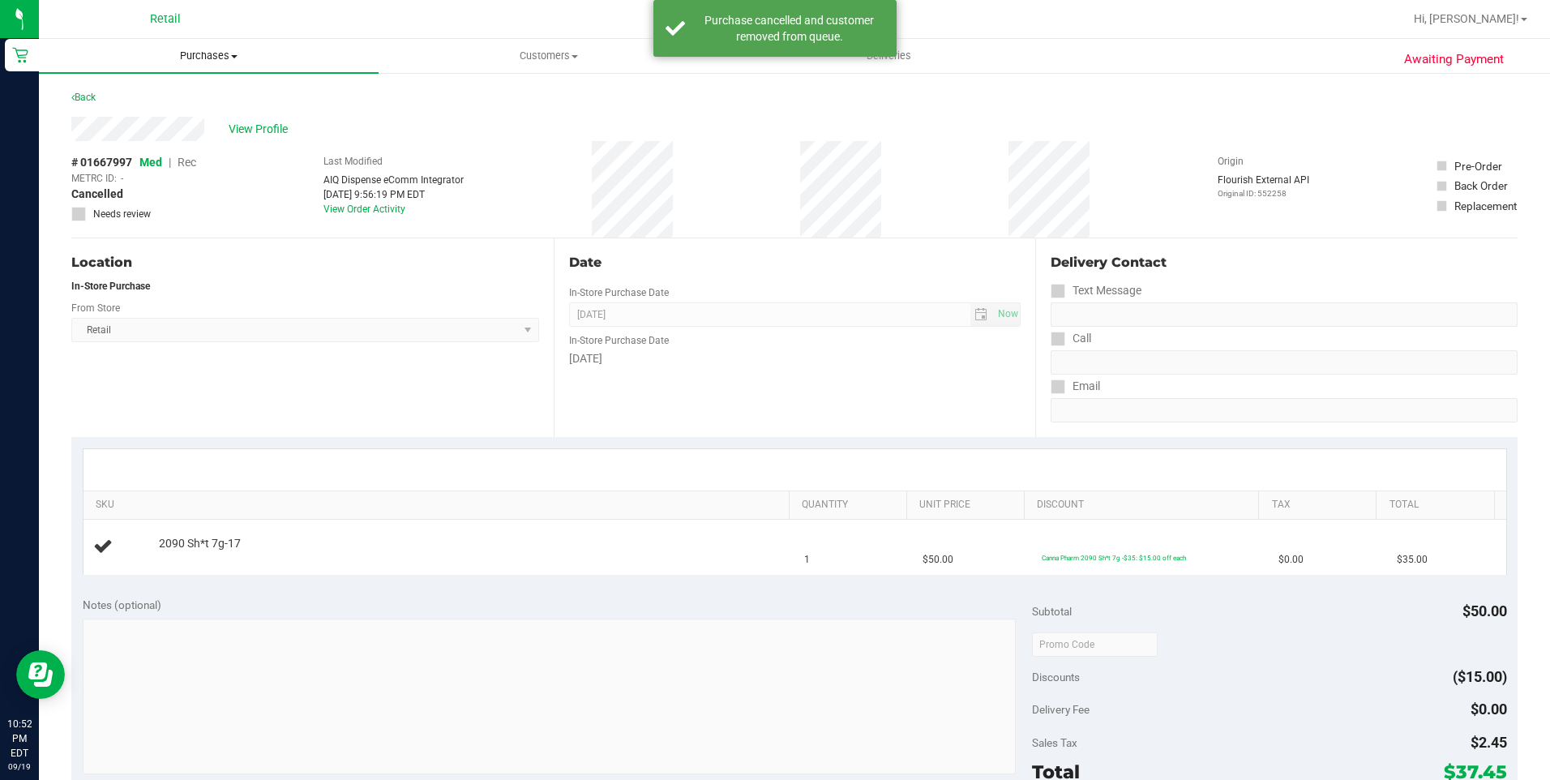
click at [229, 54] on span "Purchases" at bounding box center [209, 56] width 340 height 15
click at [196, 114] on li "Fulfillment" at bounding box center [209, 117] width 340 height 19
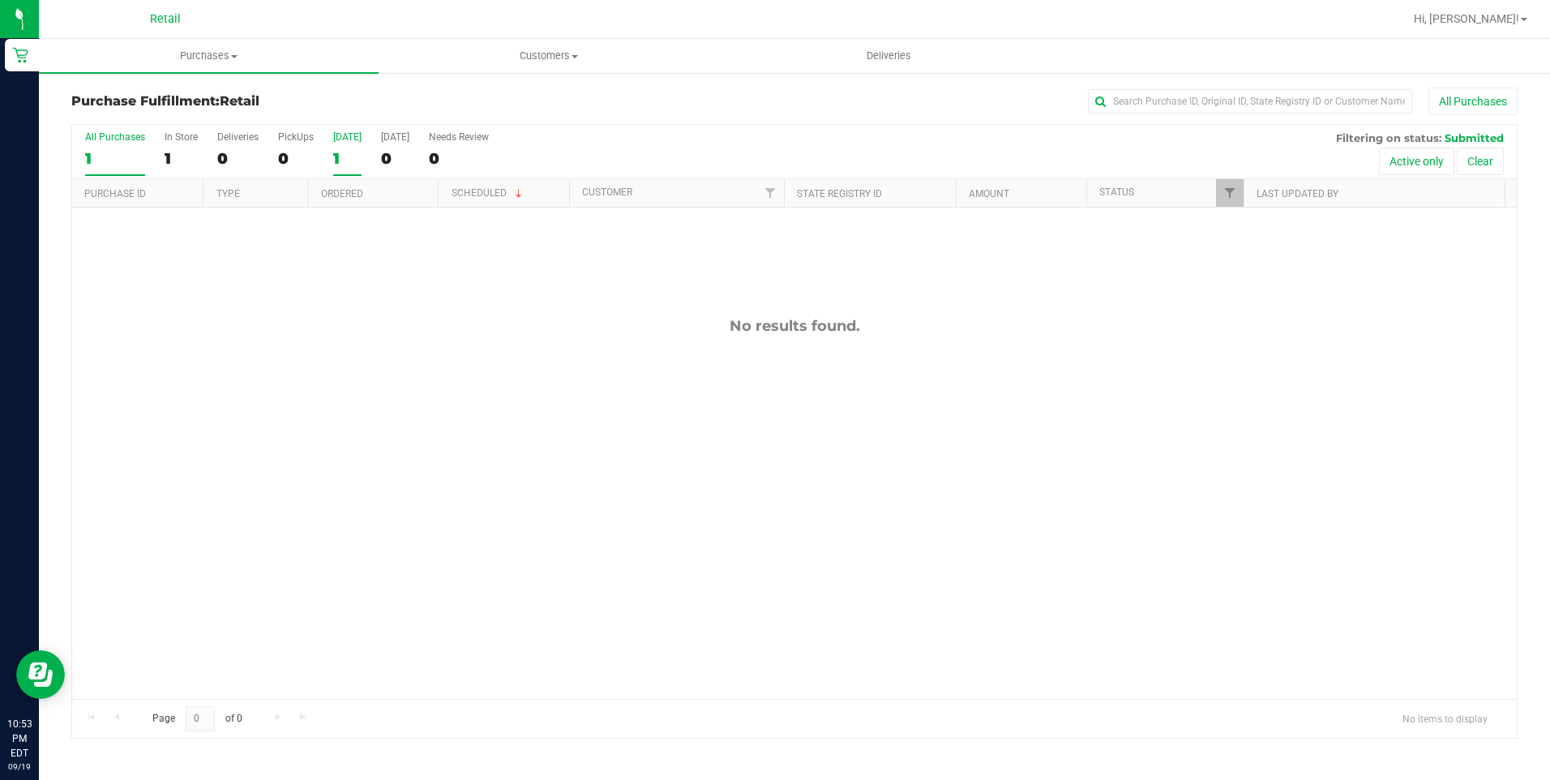
click at [333, 165] on div "1" at bounding box center [347, 158] width 28 height 19
click at [0, 0] on input "[DATE] 1" at bounding box center [0, 0] width 0 height 0
click at [333, 165] on div "1" at bounding box center [347, 158] width 28 height 19
click at [0, 0] on input "[DATE] 1" at bounding box center [0, 0] width 0 height 0
click at [99, 168] on label "All Purchases 1" at bounding box center [115, 153] width 60 height 45
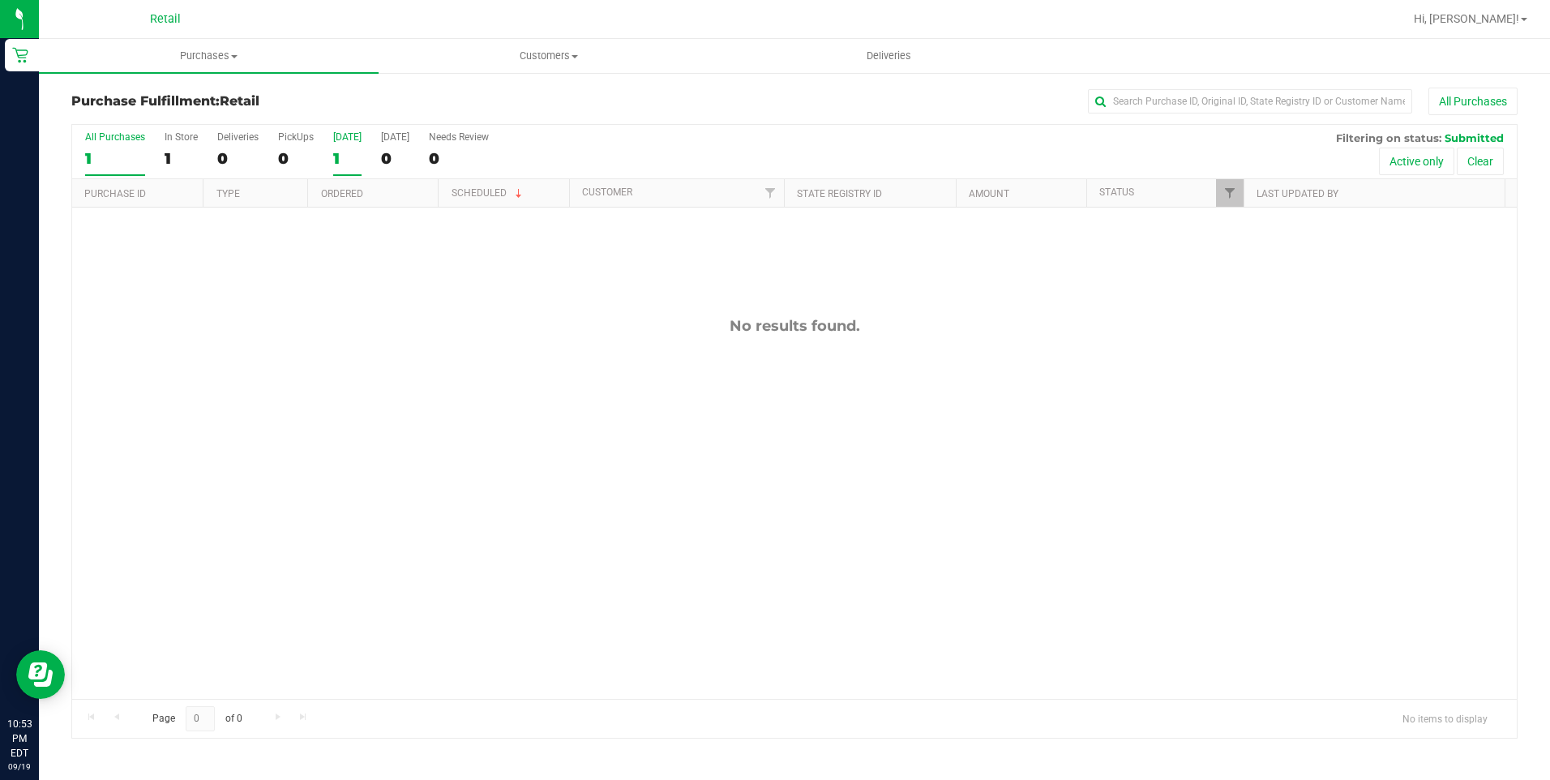
click at [0, 0] on input "All Purchases 1" at bounding box center [0, 0] width 0 height 0
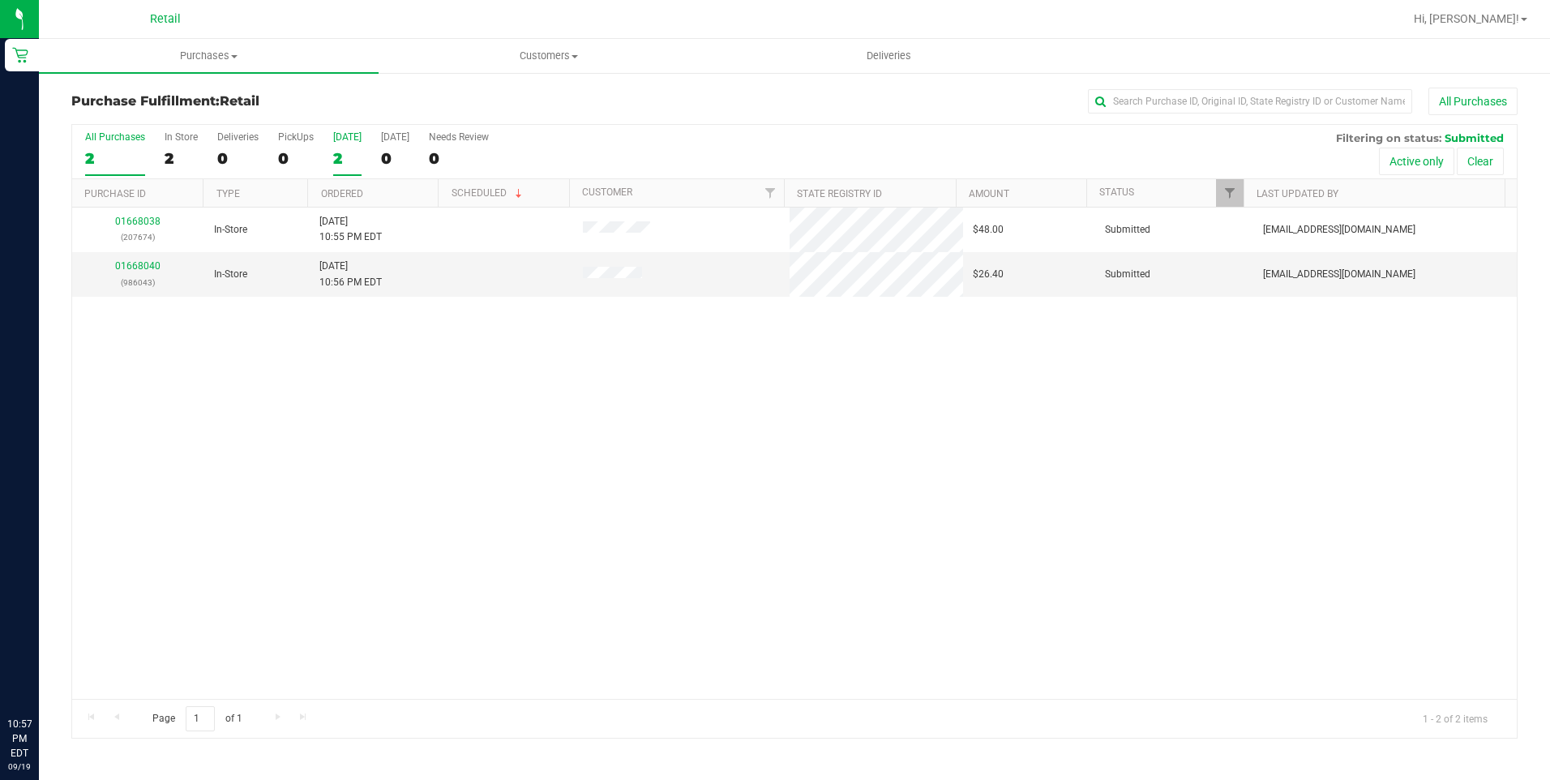
click at [347, 154] on div "2" at bounding box center [347, 158] width 28 height 19
click at [0, 0] on input "Today 2" at bounding box center [0, 0] width 0 height 0
click at [109, 158] on div "2" at bounding box center [115, 158] width 60 height 19
click at [0, 0] on input "All Purchases 2" at bounding box center [0, 0] width 0 height 0
click at [322, 160] on div "All Purchases 2 In Store 2 Deliveries 0 PickUps 0 Today 2 Tomorrow 0 Needs Revi…" at bounding box center [794, 152] width 1445 height 54
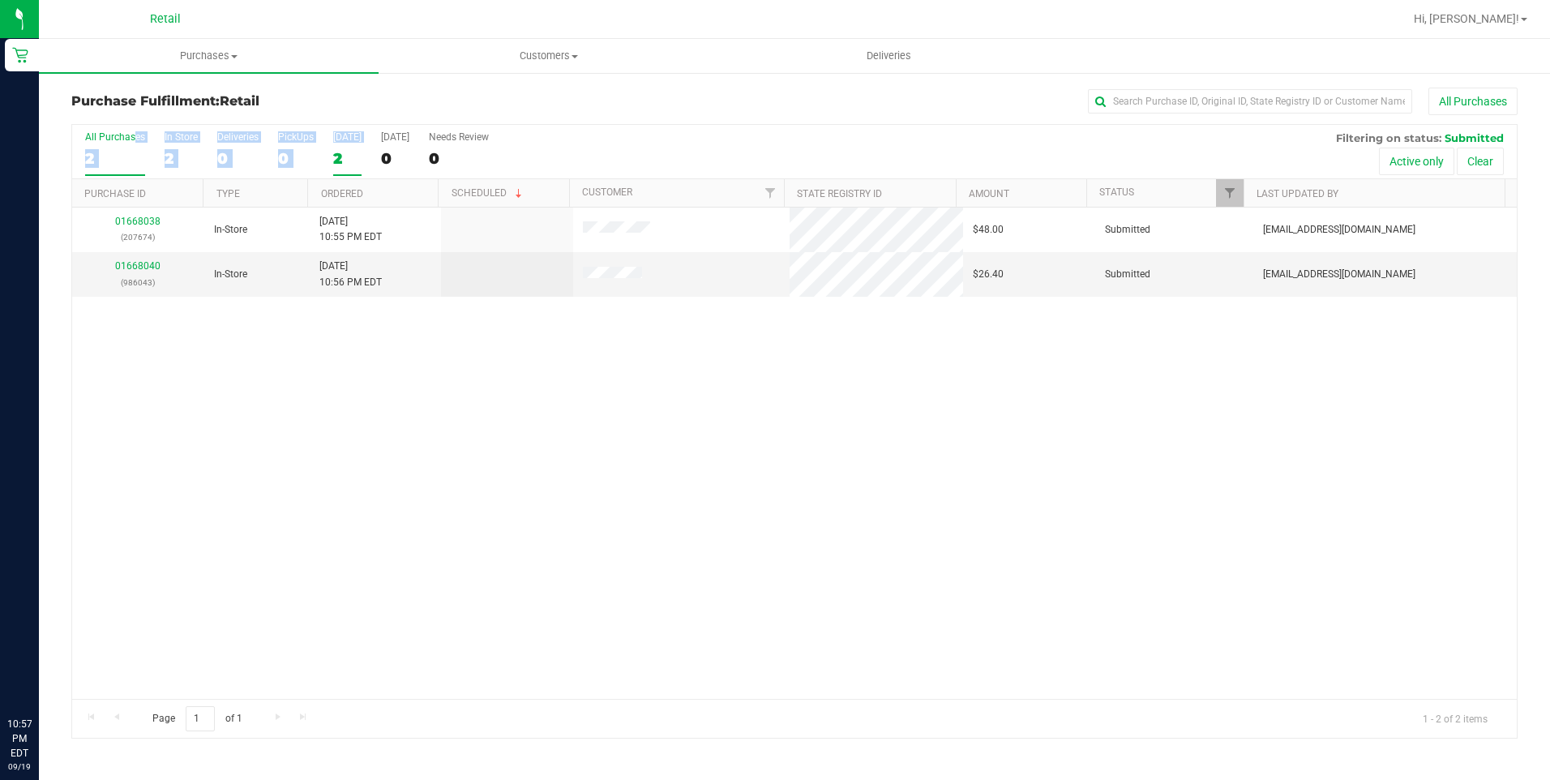
click at [332, 156] on div "All Purchases 2 In Store 2 Deliveries 0 PickUps 0 Today 2 Tomorrow 0 Needs Revi…" at bounding box center [794, 152] width 1445 height 54
click at [335, 156] on div "2" at bounding box center [347, 158] width 28 height 19
click at [0, 0] on input "Today 2" at bounding box center [0, 0] width 0 height 0
drag, startPoint x: 417, startPoint y: 683, endPoint x: 393, endPoint y: 571, distance: 114.3
click at [397, 616] on div "01668038 (207674) In-Store 9/19/2025 10:55 PM EDT $48.00 Submitted aiqecomm@sla…" at bounding box center [794, 453] width 1445 height 491
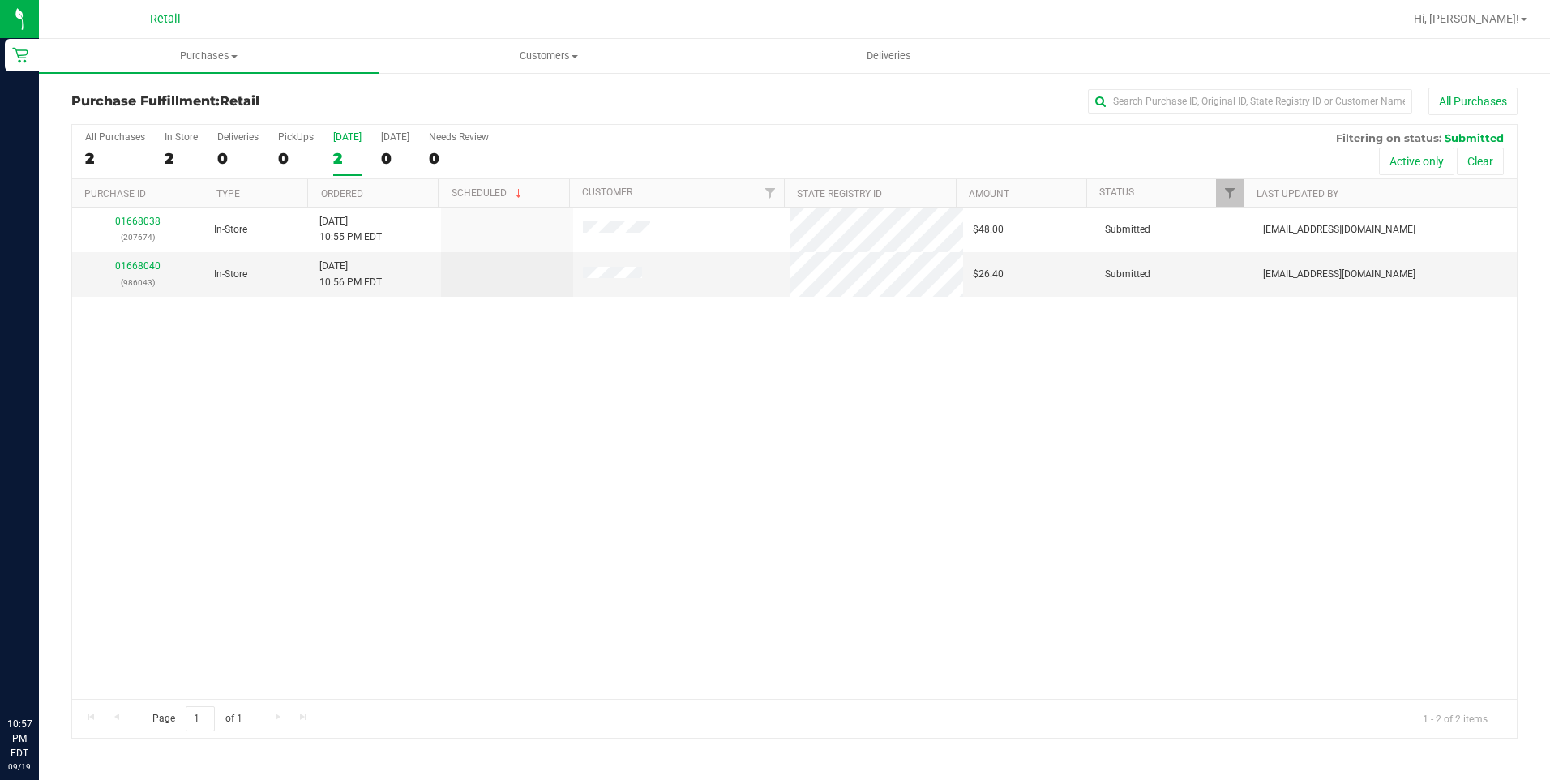
click at [393, 555] on div "01668038 (207674) In-Store 9/19/2025 10:55 PM EDT $48.00 Submitted aiqecomm@sla…" at bounding box center [794, 453] width 1445 height 491
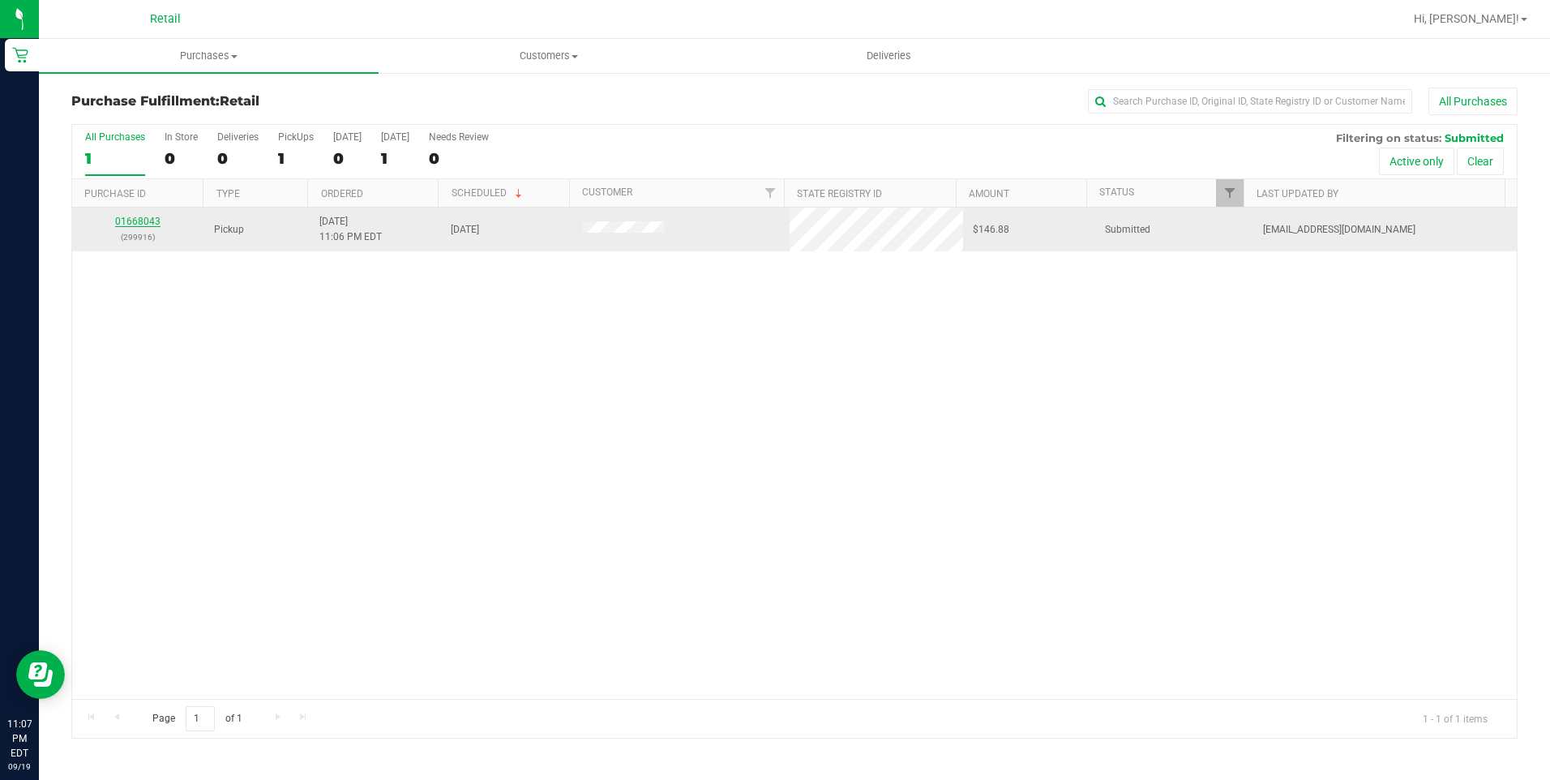
click at [142, 216] on link "01668043" at bounding box center [137, 221] width 45 height 11
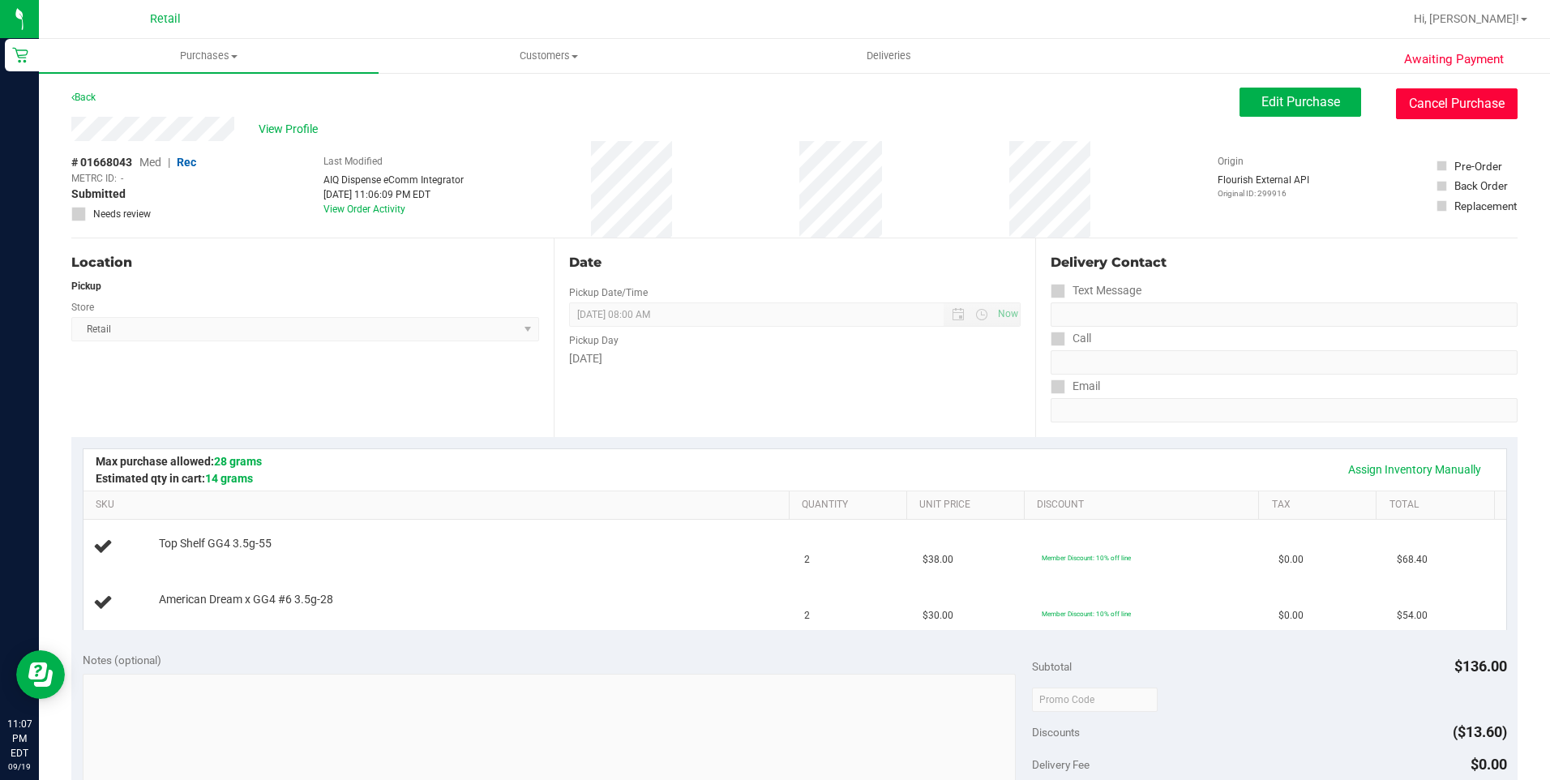
drag, startPoint x: 1424, startPoint y: 98, endPoint x: 885, endPoint y: 95, distance: 540.0
click at [1424, 98] on button "Cancel Purchase" at bounding box center [1457, 103] width 122 height 31
